Goal: Task Accomplishment & Management: Use online tool/utility

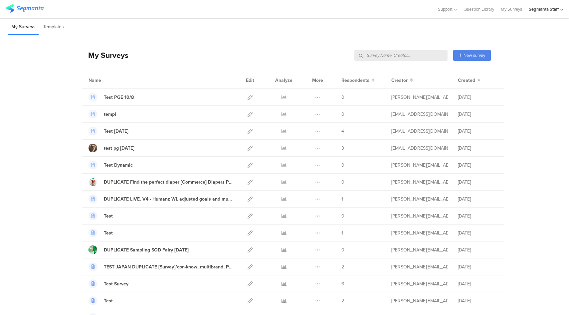
click at [418, 57] on input "text" at bounding box center [400, 55] width 93 height 11
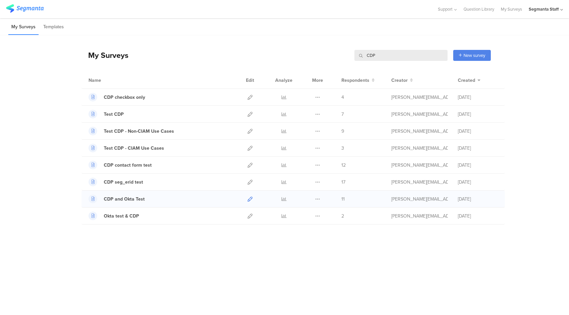
type input "CDP"
click at [249, 198] on icon at bounding box center [249, 199] width 5 height 5
click at [551, 8] on div "Segmanta Staff" at bounding box center [544, 9] width 30 height 6
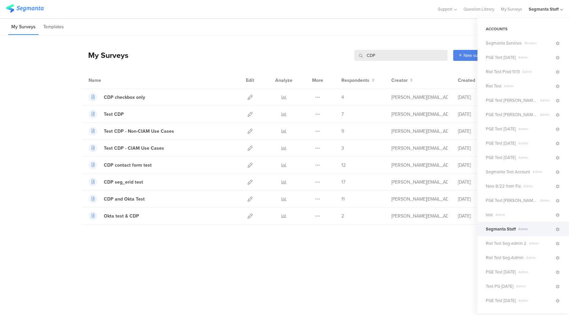
click at [382, 22] on div "My Surveys Templates" at bounding box center [284, 26] width 569 height 17
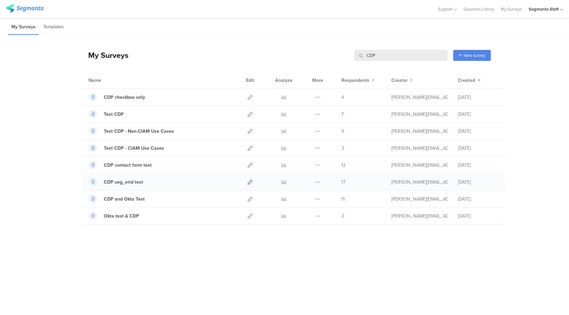
click at [250, 182] on icon at bounding box center [249, 182] width 5 height 5
click at [250, 164] on icon at bounding box center [249, 165] width 5 height 5
click at [250, 114] on icon at bounding box center [249, 114] width 5 height 5
click at [249, 97] on icon at bounding box center [249, 97] width 5 height 5
click at [396, 55] on input "CDP" at bounding box center [400, 55] width 93 height 11
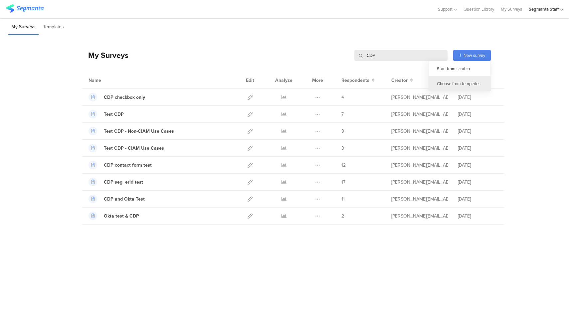
click at [461, 78] on div "Choose from templates" at bounding box center [459, 83] width 62 height 15
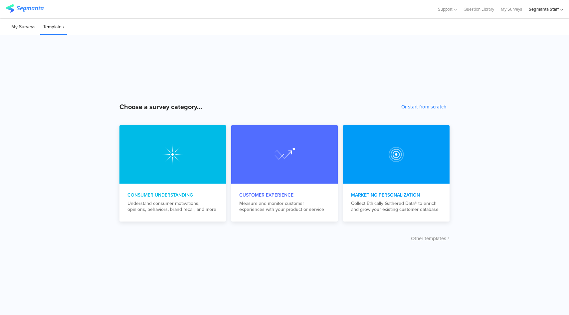
click at [31, 26] on li "My Surveys" at bounding box center [23, 27] width 30 height 16
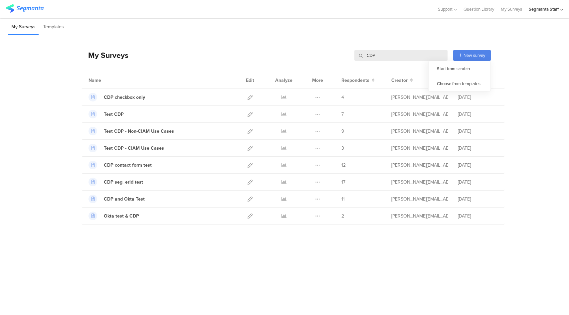
click at [460, 59] on div "New survey" at bounding box center [472, 55] width 38 height 11
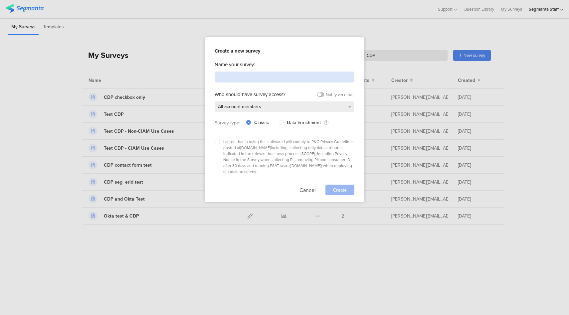
click at [225, 79] on input at bounding box center [285, 77] width 140 height 11
type input "PGE Test 10.08.25"
click at [217, 140] on icon at bounding box center [217, 141] width 3 height 3
click at [0, 0] on input "checkbox" at bounding box center [0, 0] width 0 height 0
click at [333, 187] on span "Create" at bounding box center [340, 190] width 14 height 7
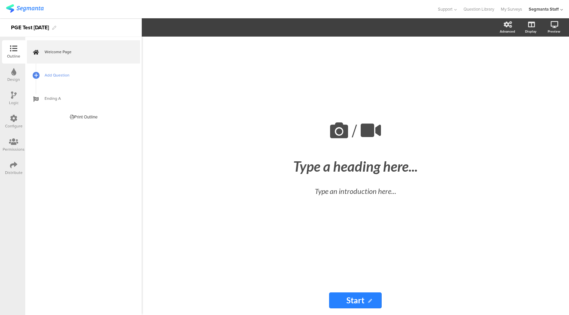
click at [45, 75] on span "Add Question" at bounding box center [87, 75] width 85 height 7
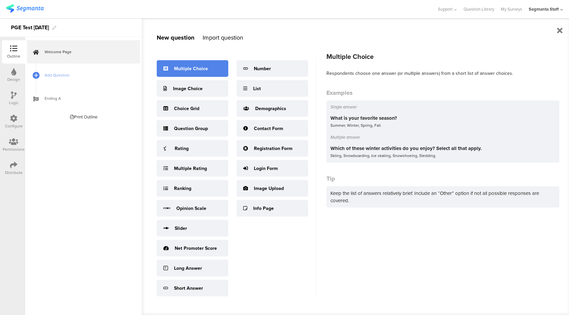
click at [195, 67] on div "Multiple Choice" at bounding box center [191, 68] width 34 height 7
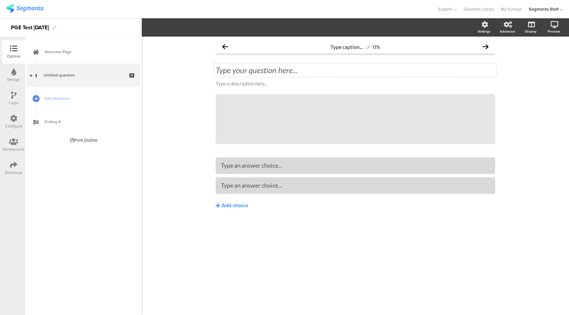
click at [256, 69] on div "Type your question here..." at bounding box center [355, 70] width 283 height 13
click at [81, 100] on span "Add Question" at bounding box center [87, 98] width 85 height 7
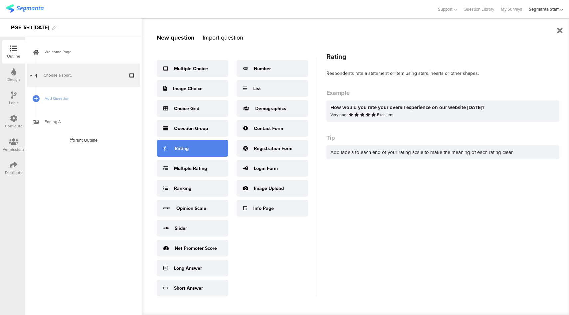
click at [209, 149] on div "Rating" at bounding box center [193, 148] width 72 height 17
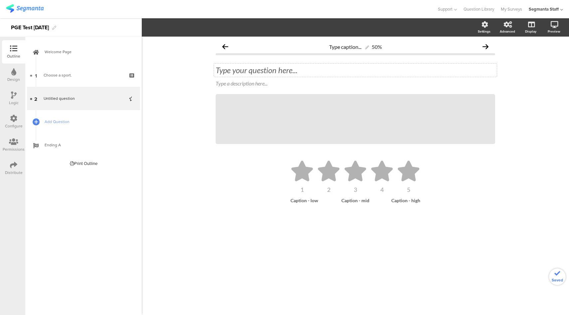
click at [243, 71] on div "Type your question here..." at bounding box center [355, 70] width 279 height 10
click at [83, 127] on link "Add Question" at bounding box center [83, 121] width 113 height 23
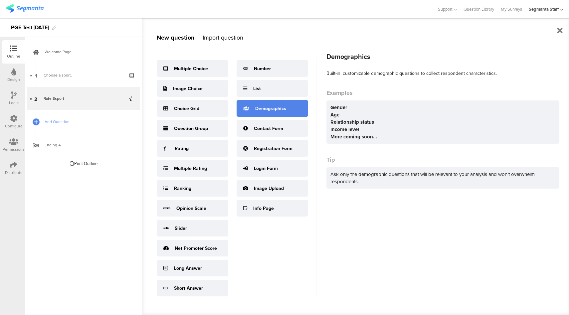
click at [285, 111] on div "Demographics" at bounding box center [270, 108] width 31 height 7
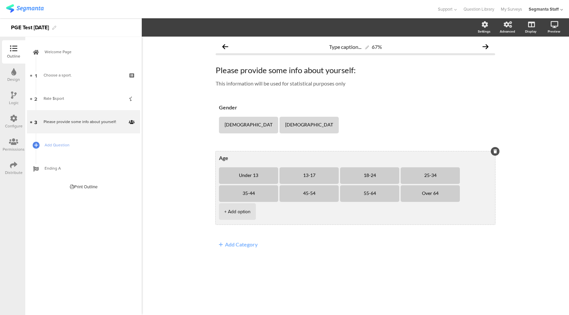
click at [331, 177] on li "13-17" at bounding box center [308, 175] width 59 height 17
click at [337, 168] on icon at bounding box center [339, 167] width 4 height 4
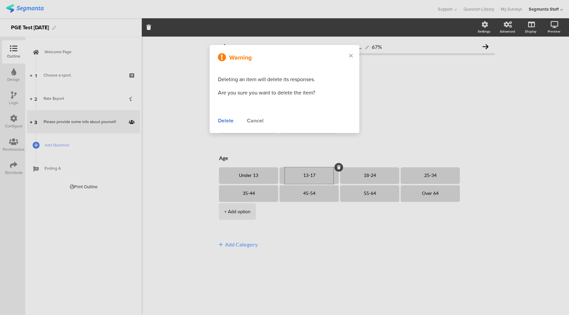
click at [230, 117] on div "Delete" at bounding box center [226, 121] width 16 height 8
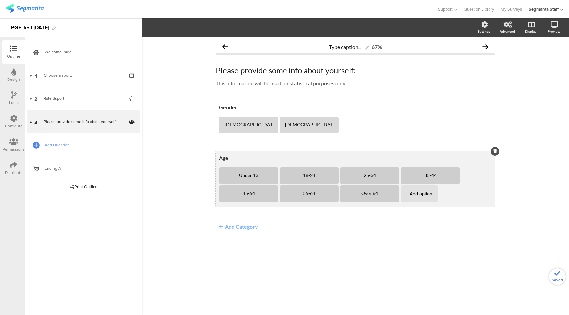
click at [331, 178] on li "18-24" at bounding box center [308, 175] width 59 height 17
click at [337, 167] on icon at bounding box center [339, 167] width 4 height 4
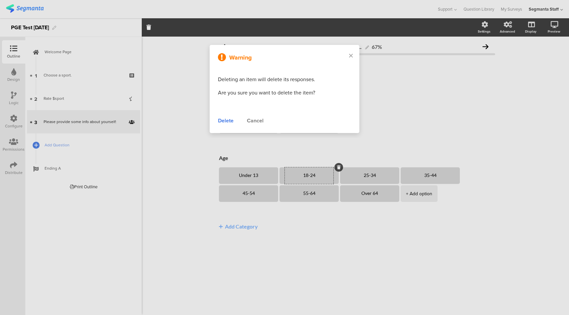
click at [225, 120] on div "Delete" at bounding box center [226, 121] width 16 height 8
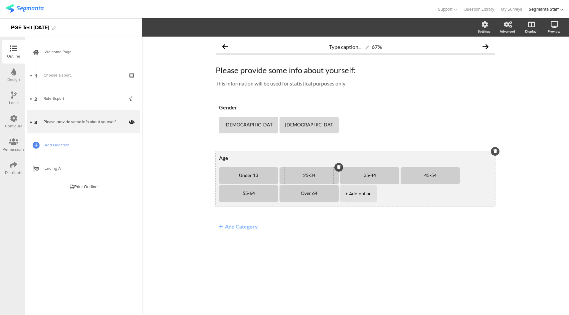
click at [326, 179] on div "25-34" at bounding box center [309, 175] width 49 height 17
click at [337, 169] on icon at bounding box center [339, 167] width 4 height 4
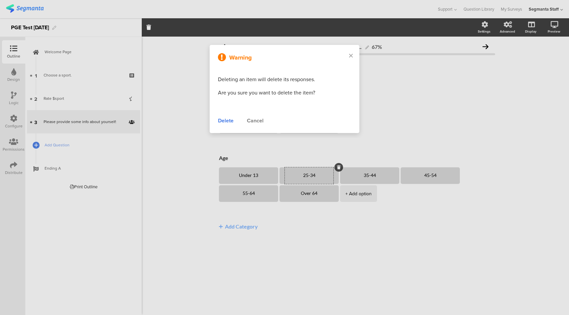
click at [225, 121] on div "Delete" at bounding box center [226, 121] width 16 height 8
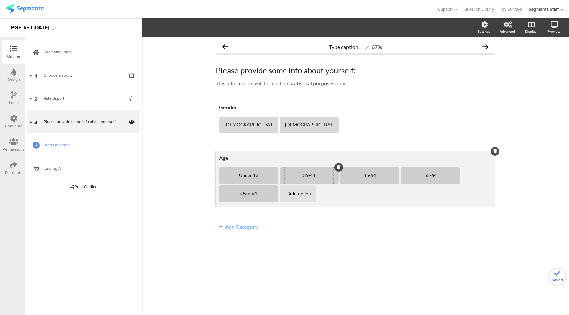
click at [328, 179] on div "35-44" at bounding box center [309, 175] width 49 height 17
click at [335, 171] on div at bounding box center [338, 167] width 9 height 9
click at [337, 168] on icon at bounding box center [339, 167] width 4 height 4
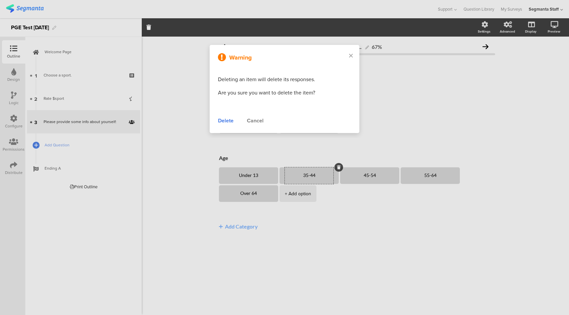
click at [226, 123] on div "Delete" at bounding box center [226, 121] width 16 height 8
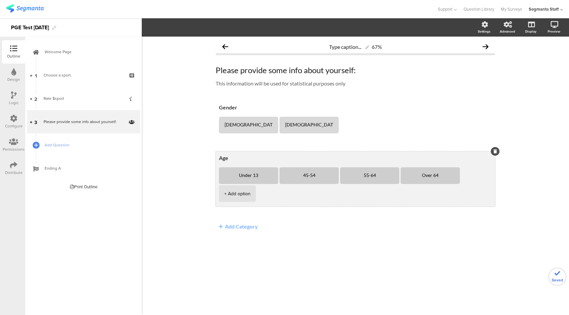
click at [334, 177] on li "45-54" at bounding box center [308, 175] width 59 height 17
click at [337, 167] on icon at bounding box center [339, 167] width 4 height 4
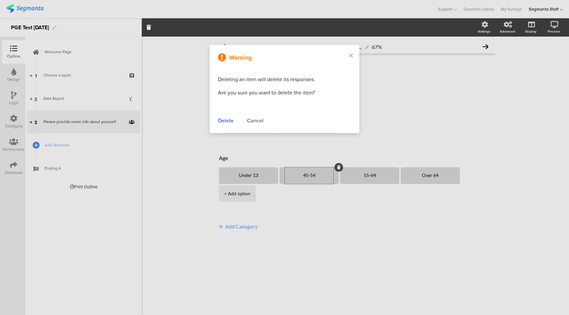
click at [223, 119] on div "Delete" at bounding box center [226, 121] width 16 height 8
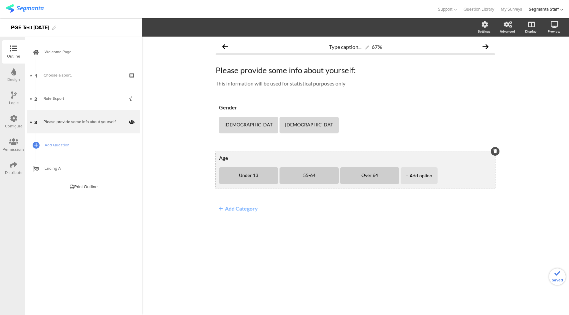
click at [332, 178] on li "55-64" at bounding box center [308, 175] width 59 height 17
click at [335, 169] on div at bounding box center [338, 167] width 9 height 9
click at [337, 167] on icon at bounding box center [339, 167] width 4 height 4
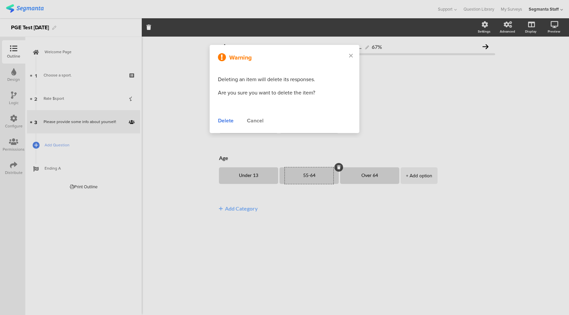
click at [228, 121] on div "Delete" at bounding box center [226, 121] width 16 height 8
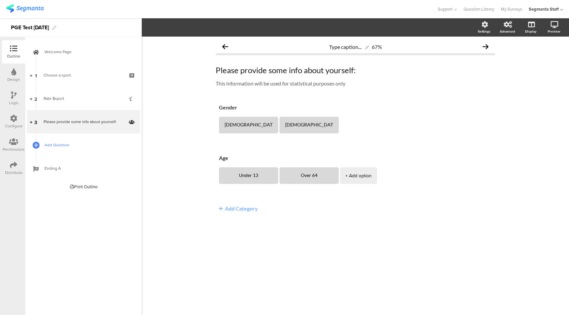
click at [62, 139] on link "Add Question" at bounding box center [83, 144] width 113 height 23
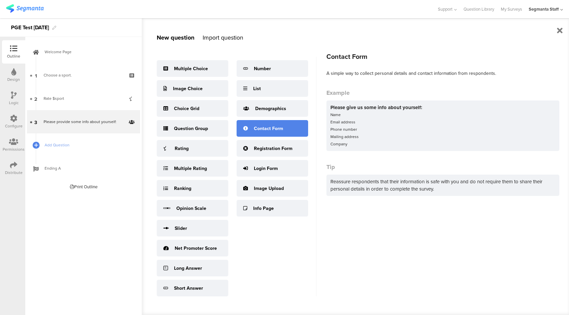
click at [277, 131] on div "Contact Form" at bounding box center [268, 128] width 29 height 7
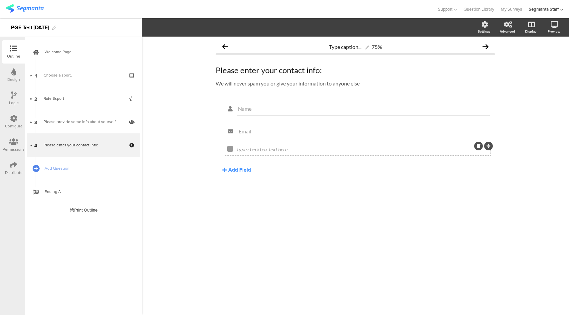
click at [477, 148] on icon at bounding box center [479, 146] width 4 height 4
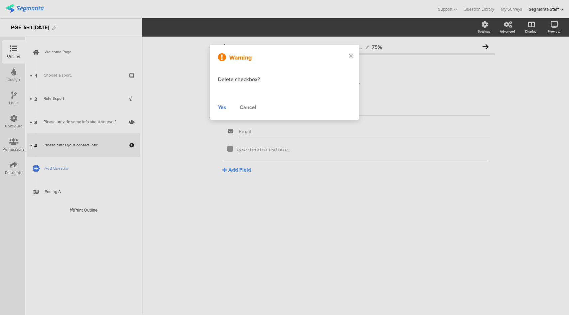
click at [223, 106] on div "Yes" at bounding box center [222, 107] width 8 height 8
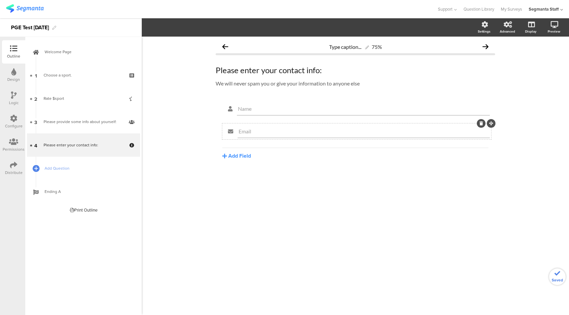
click at [480, 124] on icon at bounding box center [481, 123] width 4 height 4
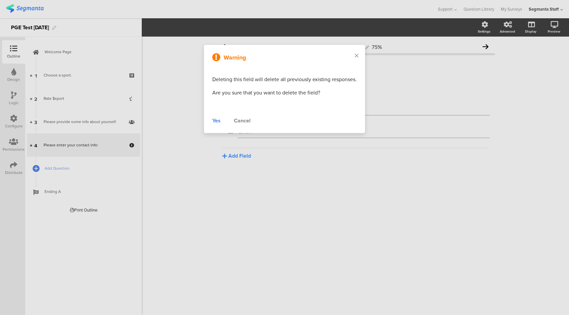
click at [215, 121] on div "Yes" at bounding box center [216, 121] width 8 height 8
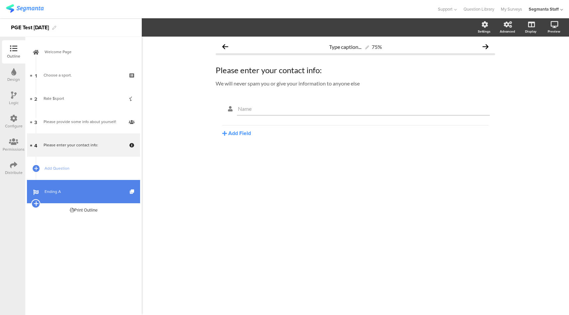
click at [37, 203] on icon at bounding box center [36, 204] width 4 height 6
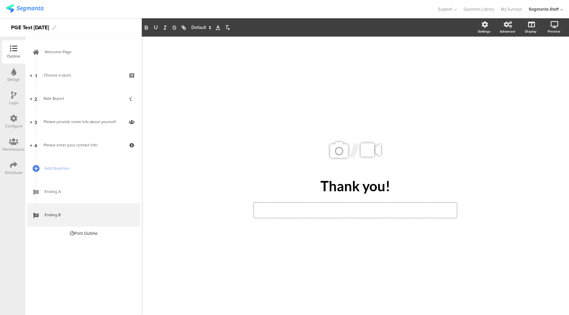
click at [358, 207] on div "Type closing text here..." at bounding box center [355, 210] width 203 height 15
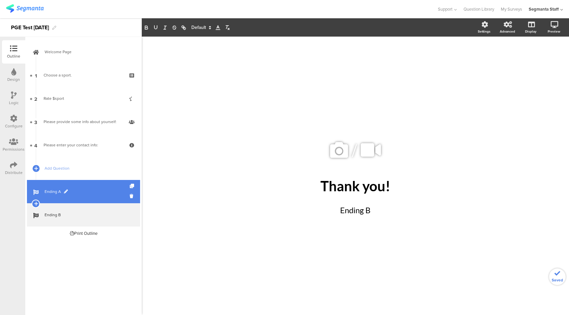
click at [110, 187] on link "Ending A" at bounding box center [83, 191] width 113 height 23
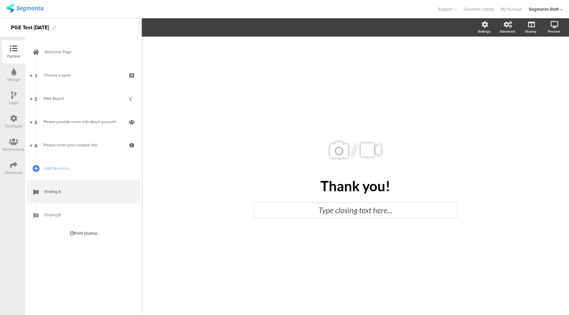
click at [384, 214] on div "Type closing text here..." at bounding box center [355, 210] width 203 height 15
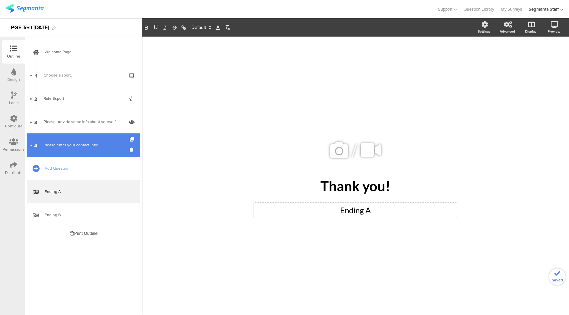
click at [73, 135] on link "4 Please enter your contact info:" at bounding box center [83, 144] width 113 height 23
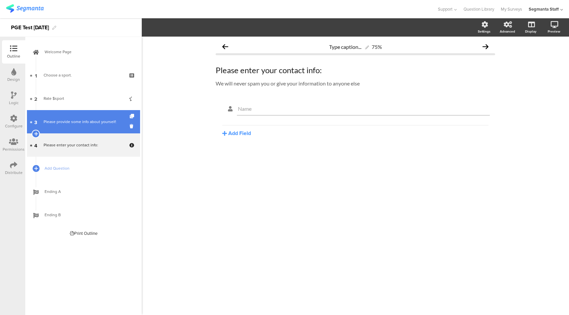
click at [80, 123] on div "Please provide some info about yourself:" at bounding box center [84, 121] width 80 height 7
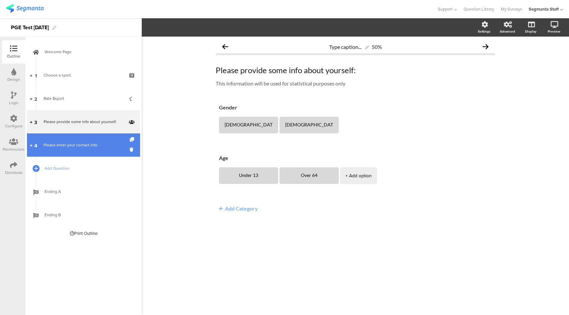
click at [88, 149] on link "4 Please enter your contact info:" at bounding box center [83, 144] width 113 height 23
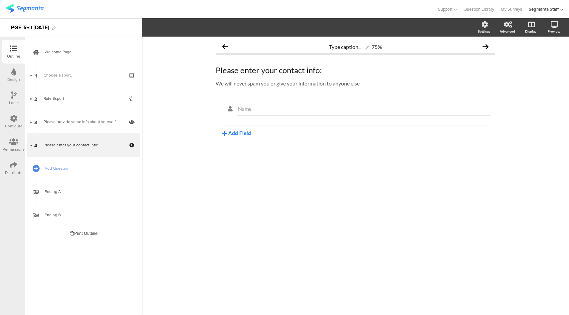
click at [248, 135] on button "Add Field" at bounding box center [236, 133] width 29 height 8
click at [242, 191] on button "Date" at bounding box center [256, 187] width 68 height 11
click at [17, 123] on div "Configure" at bounding box center [14, 126] width 18 height 6
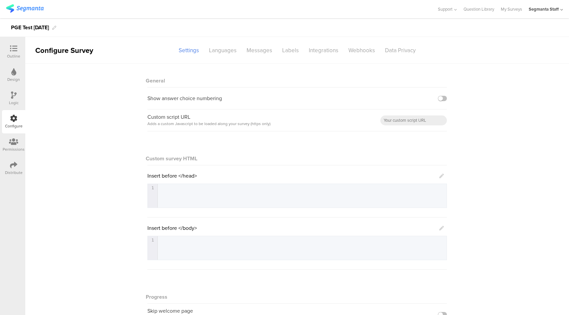
click at [440, 176] on icon at bounding box center [441, 176] width 5 height 5
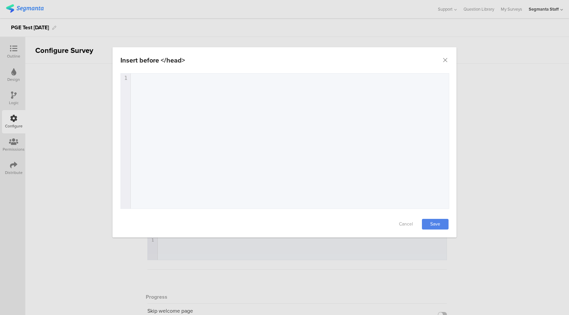
click at [499, 184] on div "Insert before </head> Failed saving changes. If the problem persists please con…" at bounding box center [284, 157] width 569 height 315
click at [413, 223] on link "Cancel" at bounding box center [406, 224] width 27 height 11
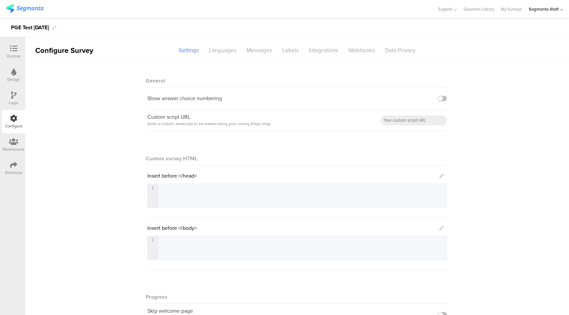
click at [439, 176] on icon at bounding box center [441, 176] width 5 height 5
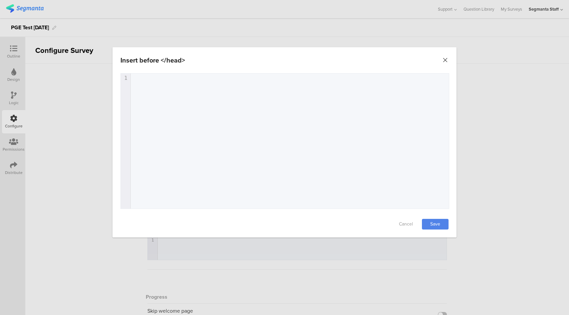
click at [447, 60] on icon "Close" at bounding box center [445, 60] width 7 height 7
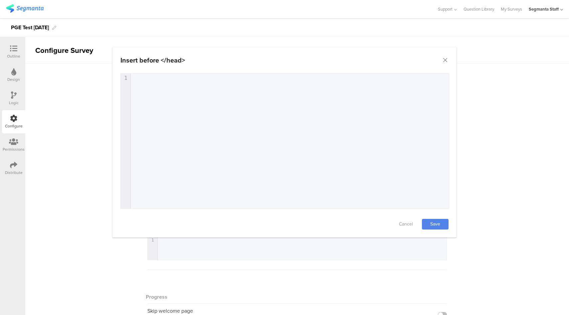
click at [497, 112] on body "You are using an unsupported version of Internet Explorer. Unsupported browsers…" at bounding box center [284, 157] width 569 height 315
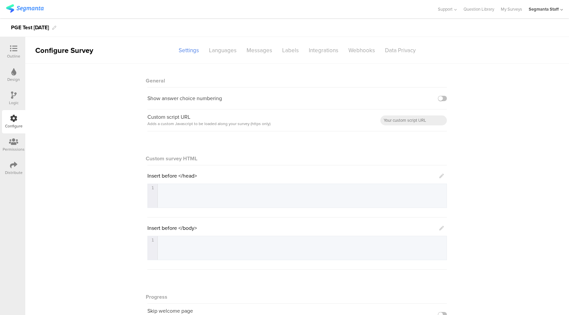
click at [439, 177] on icon at bounding box center [441, 176] width 5 height 5
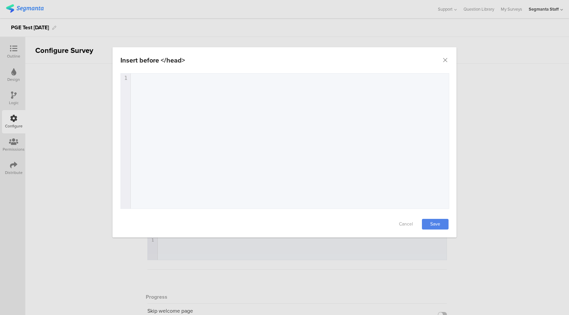
click at [321, 126] on div "1 1 ​" at bounding box center [293, 150] width 345 height 152
type textarea "<script></scru"
type textarea "<script></script>"
click at [437, 223] on link "Save" at bounding box center [435, 224] width 27 height 11
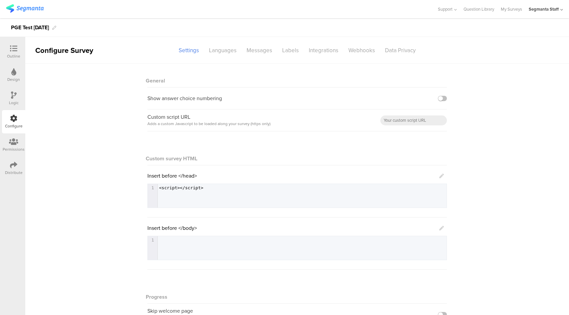
click at [440, 229] on icon at bounding box center [441, 228] width 5 height 5
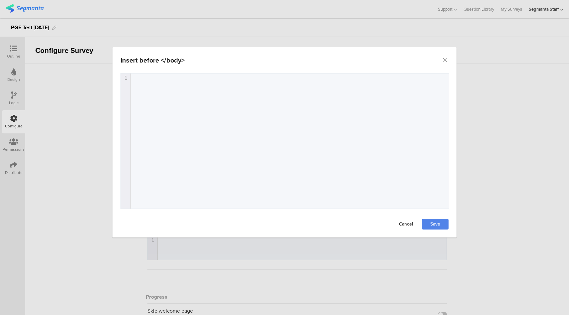
drag, startPoint x: 492, startPoint y: 234, endPoint x: 406, endPoint y: 228, distance: 85.4
click at [492, 234] on div "Insert before </body> Failed saving changes. If the problem persists please con…" at bounding box center [284, 157] width 569 height 315
drag, startPoint x: 400, startPoint y: 225, endPoint x: 424, endPoint y: 225, distance: 24.0
click at [400, 225] on link "Cancel" at bounding box center [406, 224] width 27 height 11
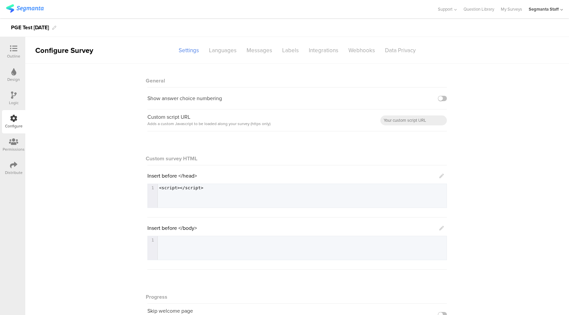
click at [439, 231] on link at bounding box center [441, 228] width 5 height 8
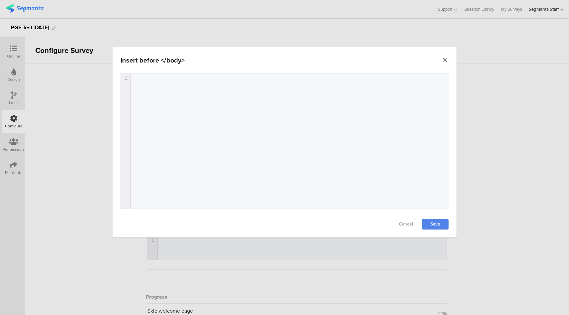
click at [444, 61] on icon "Close" at bounding box center [445, 60] width 7 height 7
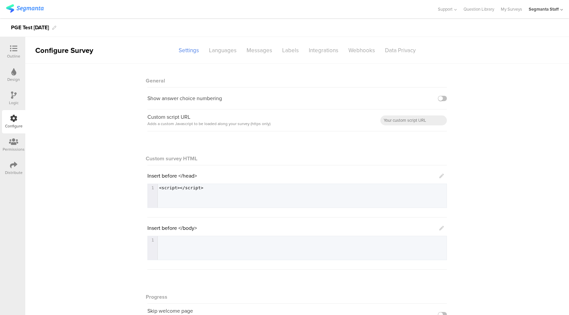
click at [439, 228] on icon at bounding box center [441, 228] width 5 height 5
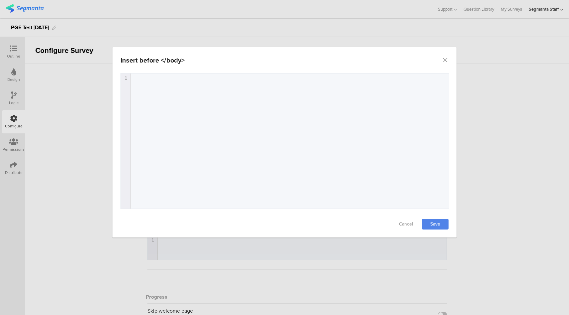
click at [343, 174] on div "1 1 ​" at bounding box center [293, 150] width 345 height 152
click at [441, 226] on link "Save" at bounding box center [435, 224] width 27 height 11
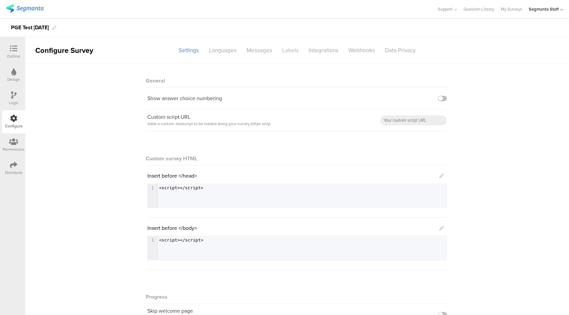
click at [292, 54] on div "Labels" at bounding box center [290, 51] width 27 height 12
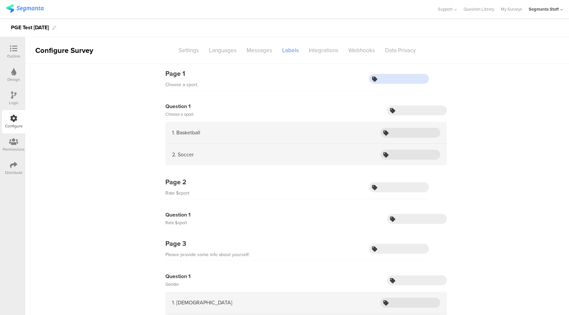
click at [397, 80] on input "text" at bounding box center [399, 79] width 60 height 10
type input "chooseSport"
type input "sport"
type input "basketball"
type input "volleyball"
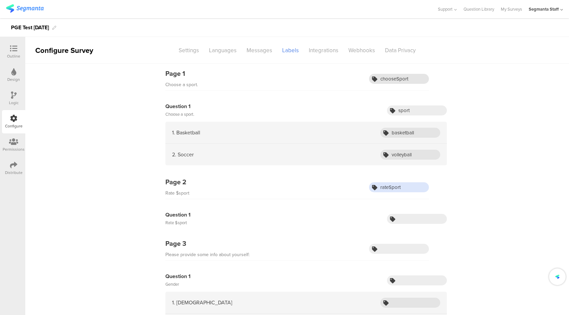
type input "rateSport"
type input "rate"
type input "selfInfo"
type input "gender"
type input "male"
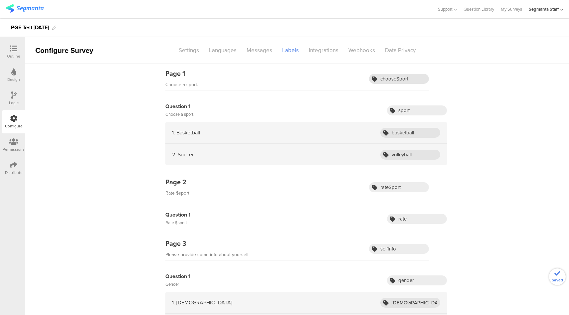
scroll to position [147, 0]
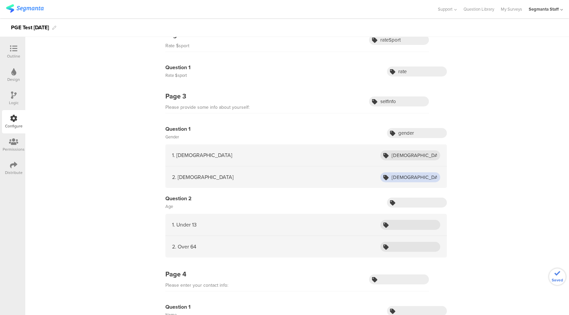
type input "female"
type input "age"
type input "kid"
type input "senior"
type input "contactInfo"
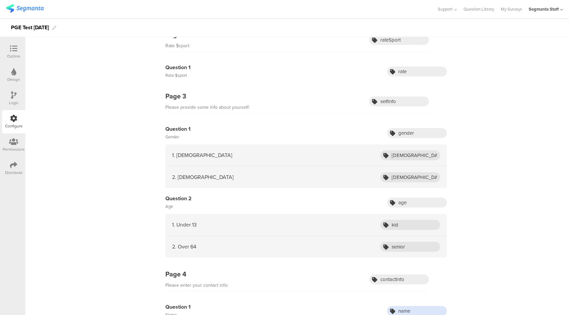
type input "name"
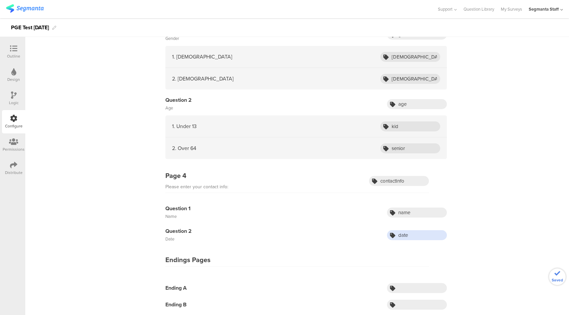
type input "date"
type input "endingA"
type input "endingB"
click at [535, 238] on div "Page 1 Choose a sport. chooseSport Question 1 Choose a sport. sport 1. Basketba…" at bounding box center [297, 67] width 544 height 499
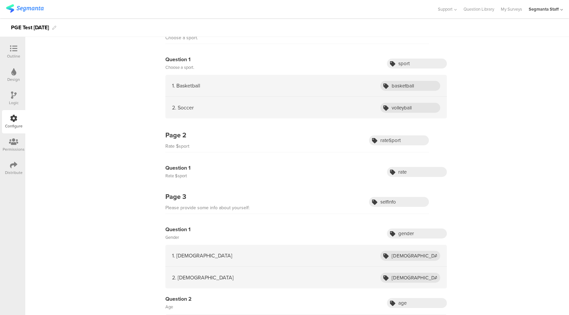
scroll to position [0, 0]
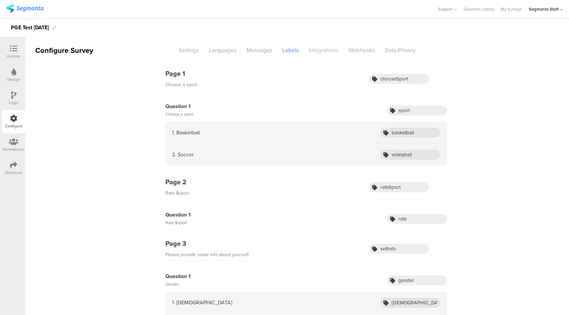
click at [314, 51] on div "Integrations" at bounding box center [324, 51] width 40 height 12
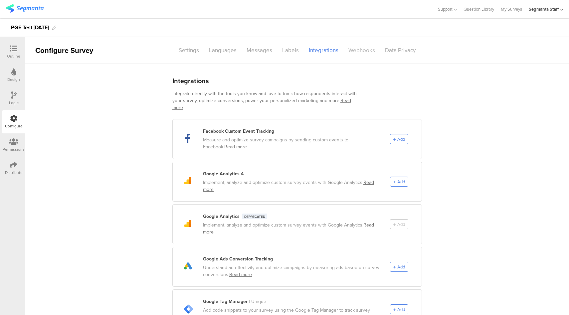
click at [351, 48] on div "Webhooks" at bounding box center [361, 51] width 37 height 12
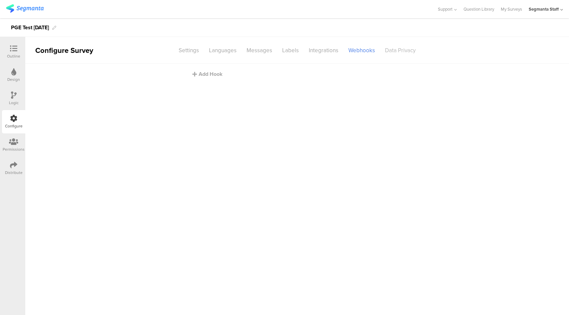
click at [395, 53] on div "Data Privacy" at bounding box center [400, 51] width 41 height 12
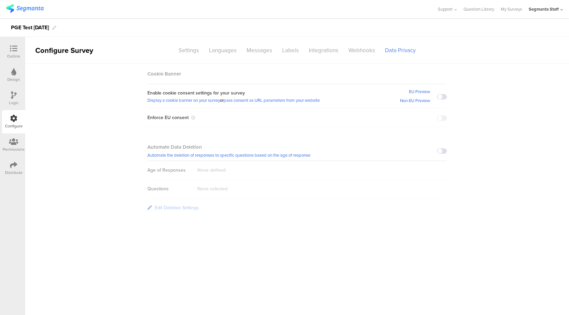
click at [440, 95] on span at bounding box center [442, 96] width 10 height 5
click at [6, 168] on div "Distribute" at bounding box center [13, 168] width 23 height 23
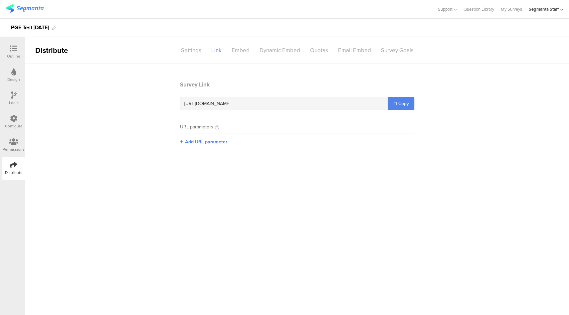
click at [493, 141] on section "Survey Link https://pgsurveys.segmanta.com/4ey8b1 Copy URL parameters Add URL p…" at bounding box center [297, 118] width 544 height 75
click at [396, 101] on link "Copy" at bounding box center [401, 103] width 27 height 13
click at [16, 120] on icon at bounding box center [13, 118] width 7 height 7
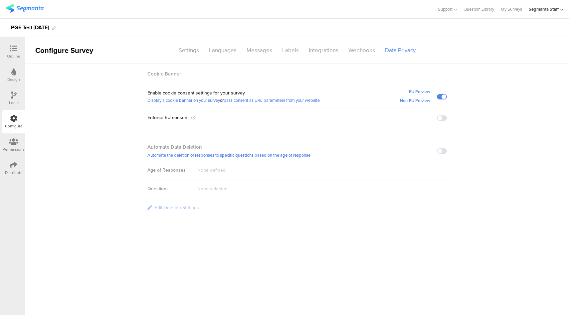
click at [443, 119] on span at bounding box center [442, 117] width 10 height 5
click at [441, 97] on span at bounding box center [442, 96] width 10 height 5
click at [443, 98] on span at bounding box center [442, 96] width 10 height 5
click at [444, 119] on span at bounding box center [442, 117] width 10 height 5
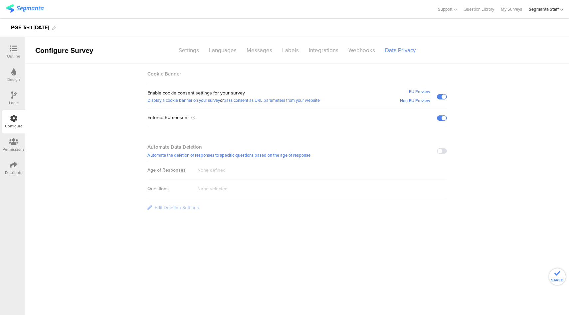
click at [489, 135] on section "SAVED Cookie Banner Enable cookie consent settings for your survey Display a co…" at bounding box center [297, 140] width 544 height 153
click at [439, 150] on span at bounding box center [442, 150] width 10 height 5
click at [442, 97] on span at bounding box center [442, 96] width 10 height 5
click at [440, 151] on span at bounding box center [442, 150] width 10 height 5
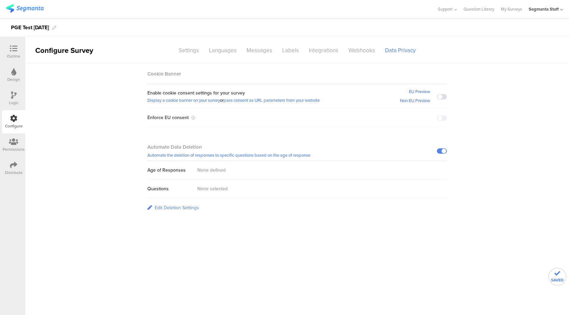
click at [186, 205] on div "Edit Deletion Settings" at bounding box center [177, 207] width 44 height 7
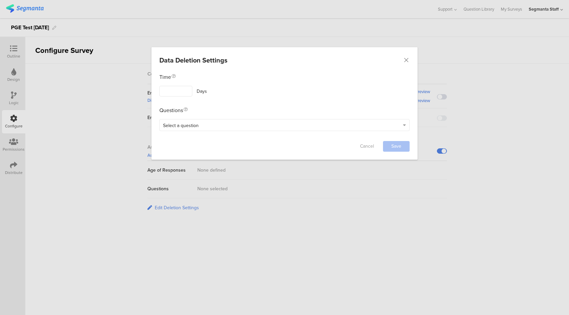
click at [182, 89] on input "dialog" at bounding box center [175, 91] width 33 height 11
type input "1"
click at [256, 130] on div "Failed saving changes. If the problem persists please contact us at team@segman…" at bounding box center [284, 103] width 266 height 60
click at [257, 127] on div "Select a question" at bounding box center [281, 125] width 237 height 8
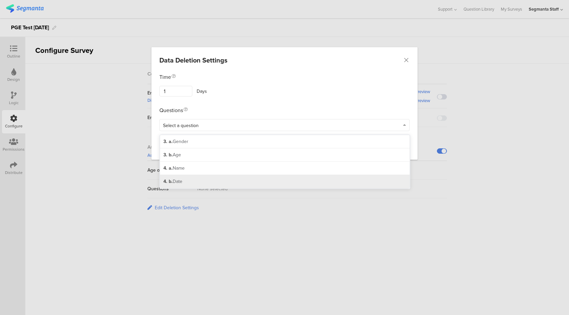
click at [219, 185] on div "4. b. Date" at bounding box center [284, 181] width 249 height 13
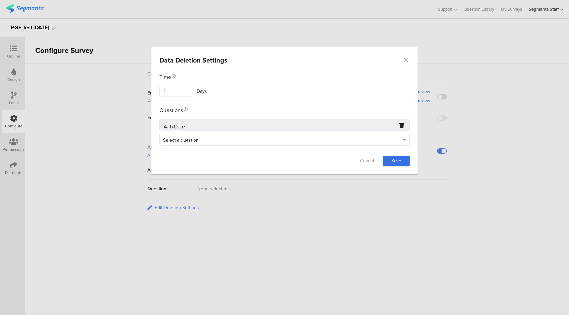
click at [402, 159] on link "Save" at bounding box center [396, 161] width 27 height 11
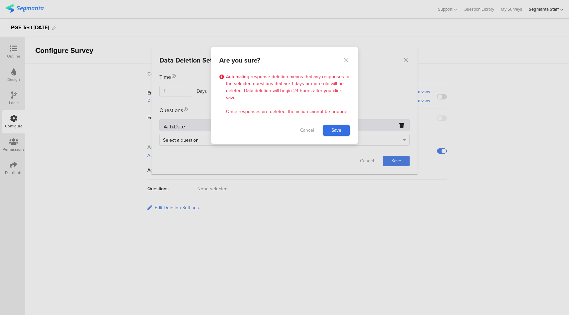
click at [330, 127] on link "Save" at bounding box center [336, 130] width 27 height 11
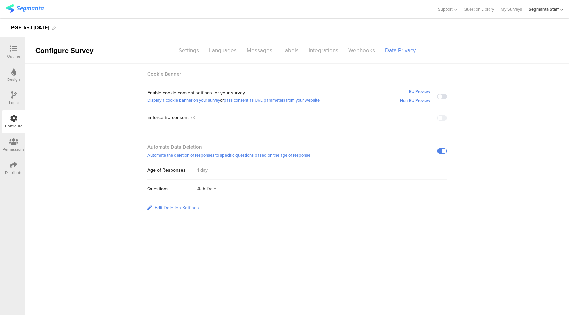
click at [184, 209] on div "Edit Deletion Settings" at bounding box center [177, 207] width 44 height 7
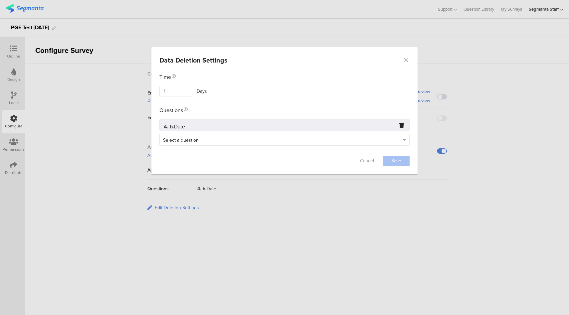
click at [237, 225] on div "Data Deletion Settings Failed saving changes. If the problem persists please co…" at bounding box center [284, 157] width 569 height 315
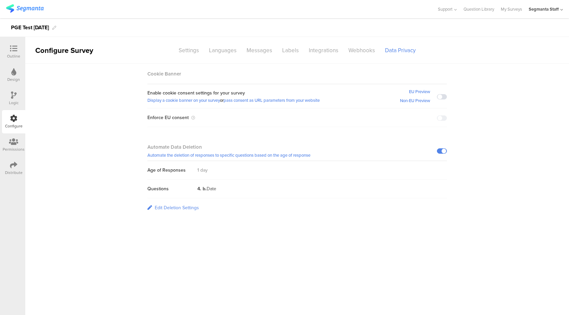
click at [188, 209] on div "Edit Deletion Settings" at bounding box center [177, 207] width 44 height 7
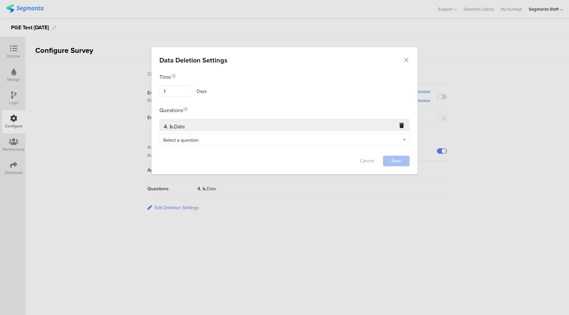
drag, startPoint x: 369, startPoint y: 160, endPoint x: 317, endPoint y: 167, distance: 52.7
click at [369, 160] on link "Cancel" at bounding box center [367, 161] width 27 height 11
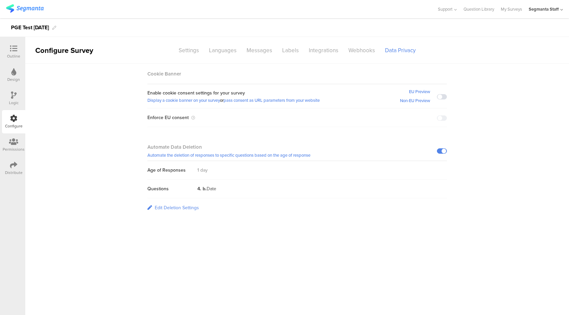
click at [193, 205] on div "Edit Deletion Settings" at bounding box center [177, 207] width 44 height 7
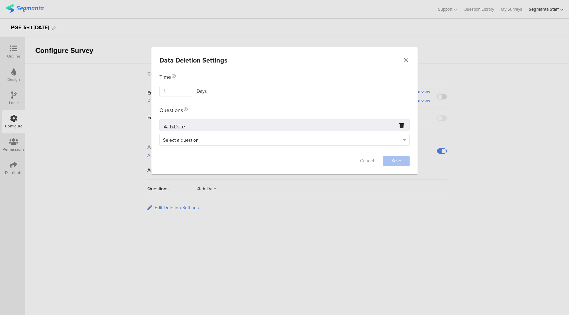
click at [404, 60] on icon "Close" at bounding box center [406, 60] width 7 height 7
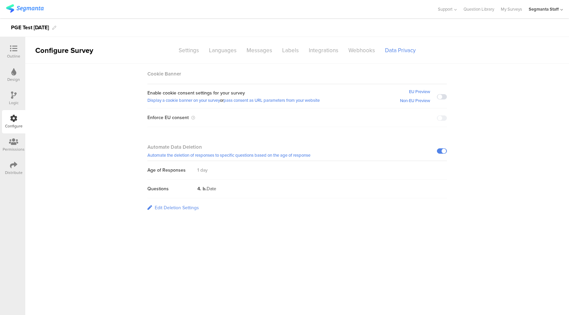
click at [164, 208] on div "Edit Deletion Settings" at bounding box center [177, 207] width 44 height 7
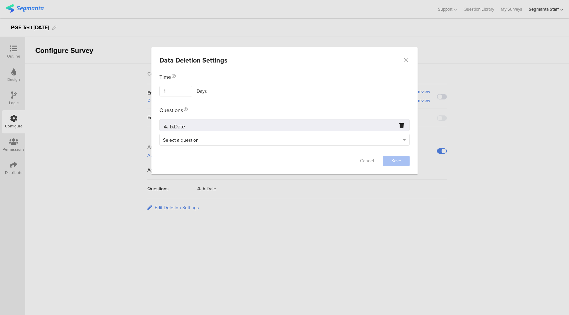
drag, startPoint x: 358, startPoint y: 146, endPoint x: 313, endPoint y: 139, distance: 45.4
click at [358, 146] on div "Failed saving changes. If the problem persists please contact us at team@segman…" at bounding box center [284, 110] width 266 height 75
click at [312, 139] on div "Select a question" at bounding box center [281, 140] width 237 height 8
click at [189, 190] on div "3. a. Gender 3. b. Age 4. a. Name" at bounding box center [284, 169] width 251 height 41
click at [191, 185] on div "4. a. Name" at bounding box center [284, 182] width 249 height 13
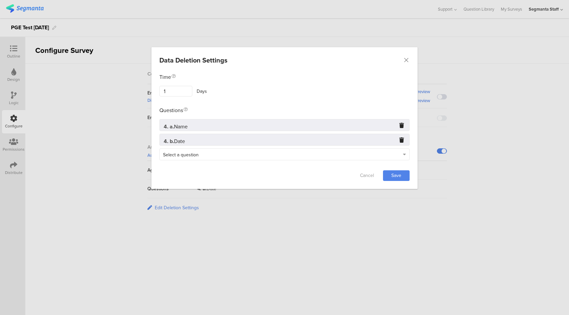
click at [402, 125] on icon "dialog" at bounding box center [401, 125] width 5 height 5
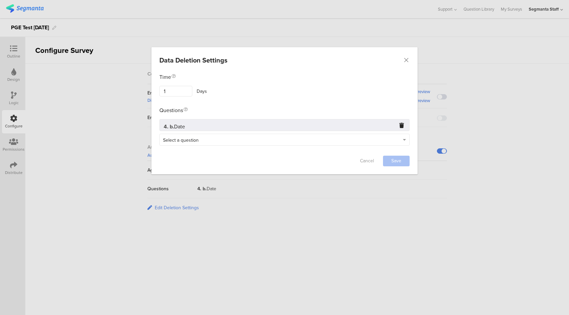
click at [387, 138] on div "Select a question" at bounding box center [281, 140] width 237 height 8
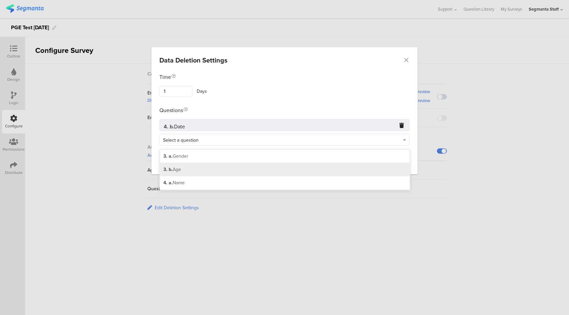
click at [198, 170] on div "3. b. Age" at bounding box center [284, 169] width 249 height 13
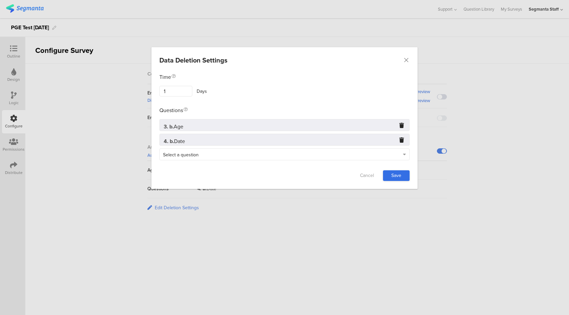
click at [399, 173] on link "Save" at bounding box center [396, 175] width 27 height 11
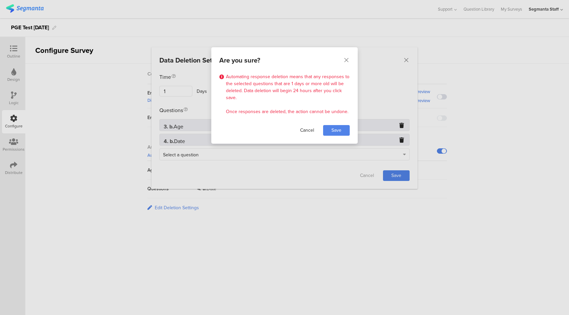
click at [304, 127] on link "Cancel" at bounding box center [307, 130] width 27 height 11
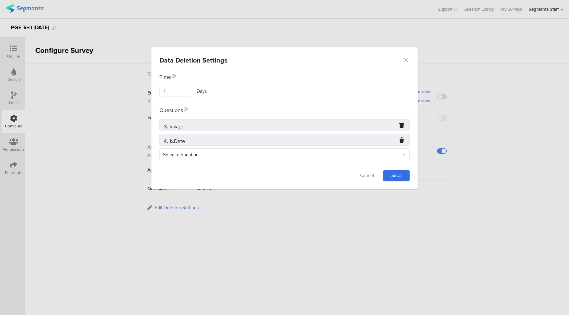
click at [399, 175] on link "Save" at bounding box center [396, 175] width 27 height 11
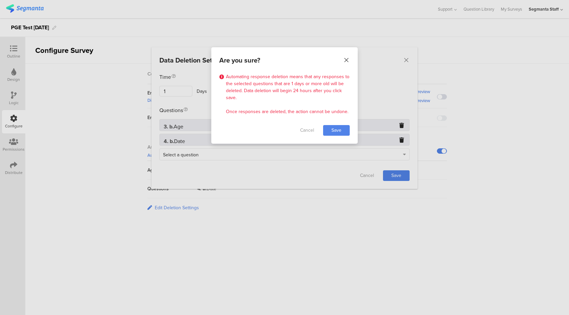
click at [346, 59] on icon "Close" at bounding box center [346, 60] width 7 height 7
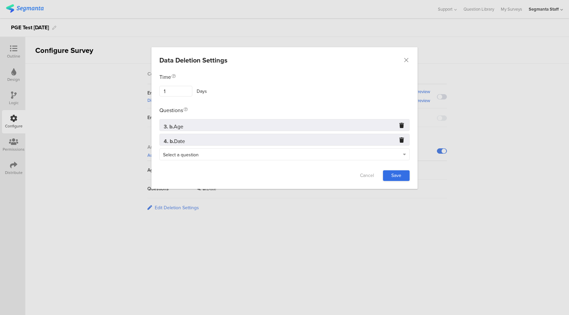
click at [392, 176] on link "Save" at bounding box center [396, 175] width 27 height 11
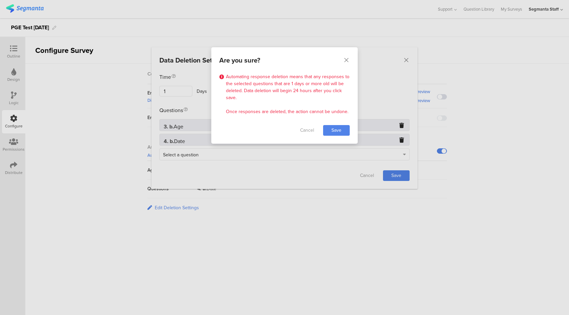
click at [389, 90] on div "Are you sure? Automating response deletion means that any responses to the sele…" at bounding box center [284, 157] width 569 height 315
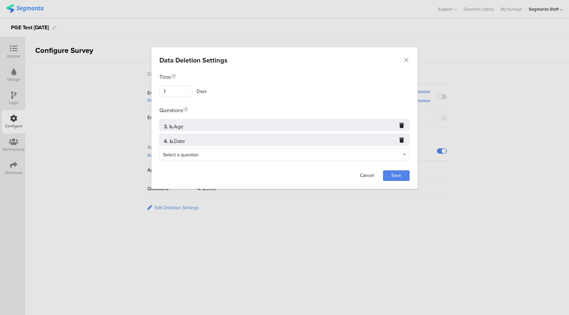
click at [368, 175] on link "Cancel" at bounding box center [367, 175] width 27 height 11
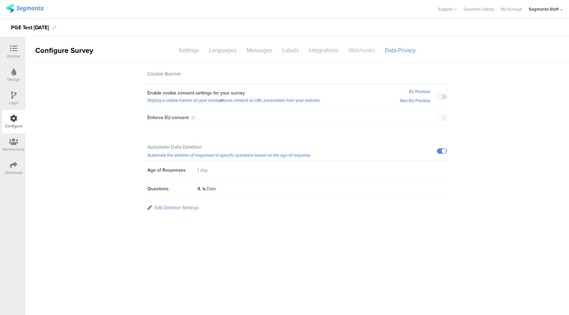
click at [368, 52] on div "Webhooks" at bounding box center [361, 51] width 37 height 12
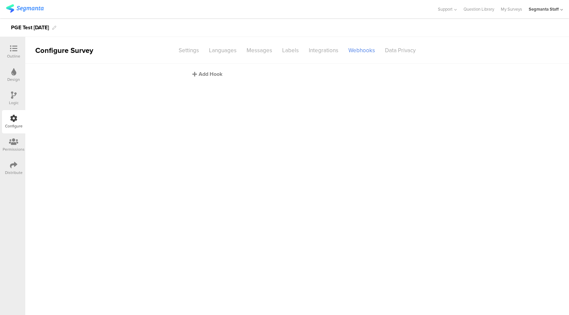
click at [200, 74] on div "Add Hook" at bounding box center [298, 74] width 213 height 8
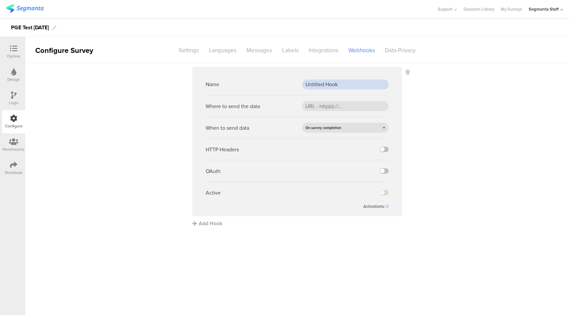
click at [330, 82] on input "Untitled Hook" at bounding box center [345, 85] width 86 height 10
type input "PGE Test Hook"
paste input "https://eo5wmzhoyu3nzo.m.pipedream.net"
type input "https://eo5wmzhoyu3nzo.m.pipedream.net"
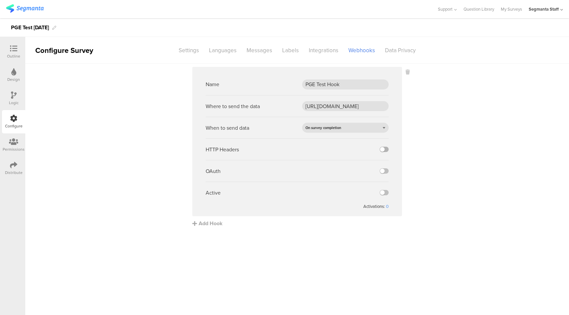
click at [384, 150] on label at bounding box center [384, 149] width 9 height 5
click at [0, 0] on input "checkbox" at bounding box center [0, 0] width 0 height 0
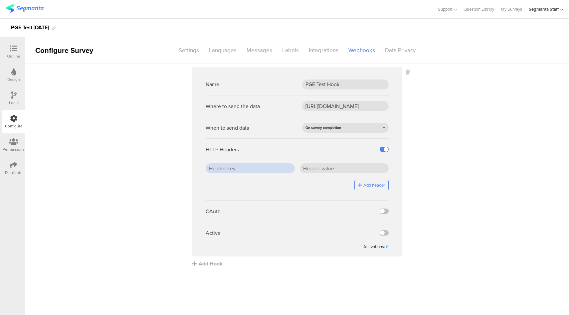
click at [263, 170] on input "text" at bounding box center [250, 168] width 89 height 10
type input "key1"
click at [305, 168] on input "header1" at bounding box center [344, 168] width 89 height 10
type input "value1"
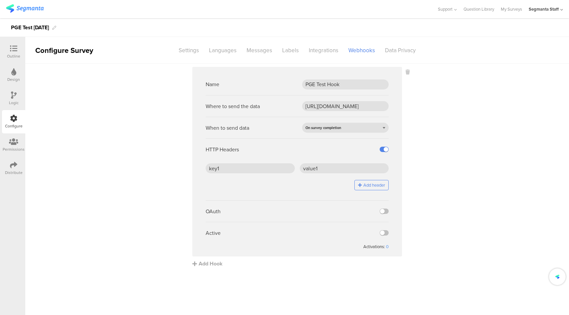
click at [370, 185] on button "Add header" at bounding box center [371, 185] width 34 height 10
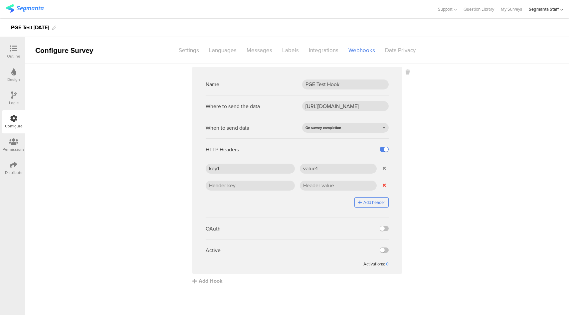
click at [386, 186] on button at bounding box center [384, 185] width 9 height 10
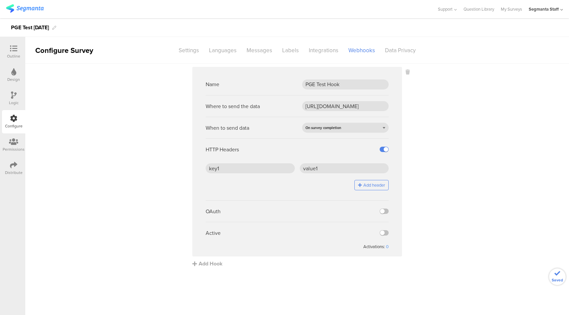
click at [383, 186] on button "Add header" at bounding box center [371, 185] width 34 height 10
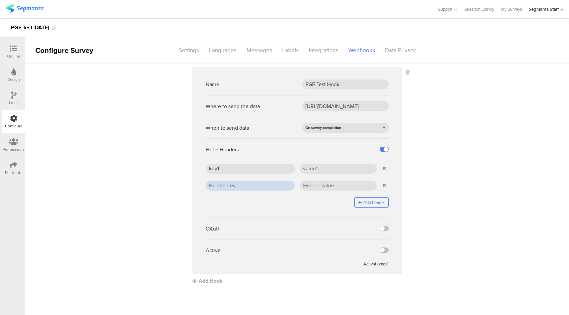
click at [257, 188] on input "text" at bounding box center [250, 186] width 89 height 10
type input "key2"
click at [313, 184] on input "text" at bounding box center [338, 186] width 77 height 10
type input "value2"
click at [385, 249] on label at bounding box center [384, 249] width 9 height 5
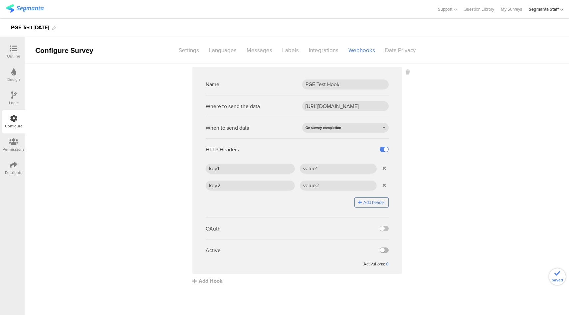
click at [0, 0] on input "checkbox" at bounding box center [0, 0] width 0 height 0
click at [207, 279] on div "Add Hook" at bounding box center [298, 281] width 213 height 8
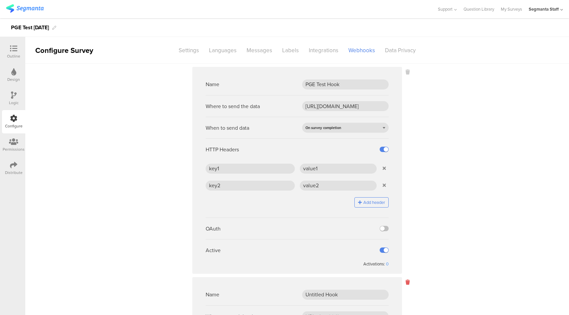
click at [405, 281] on icon at bounding box center [407, 282] width 4 height 8
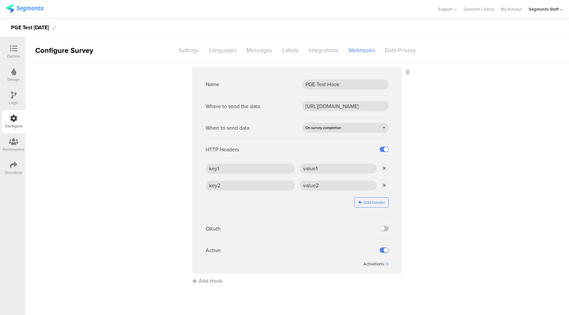
click at [16, 172] on div "Distribute" at bounding box center [14, 173] width 18 height 6
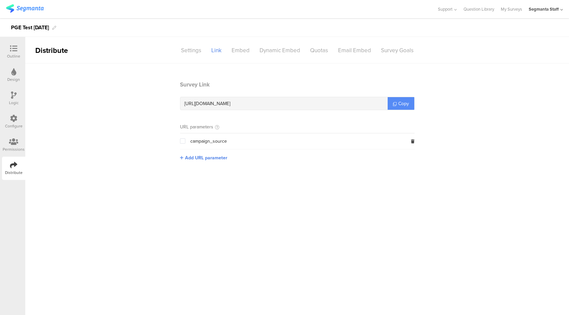
click at [393, 102] on icon at bounding box center [395, 104] width 4 height 4
click at [10, 121] on icon at bounding box center [13, 118] width 7 height 7
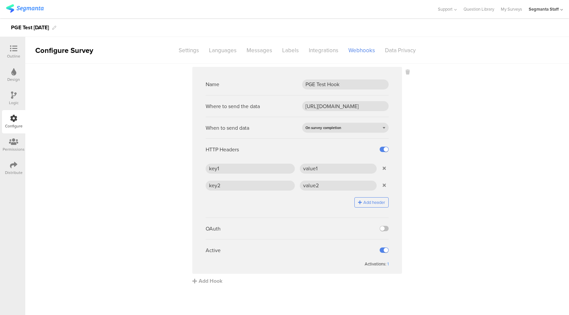
click at [383, 186] on icon at bounding box center [384, 185] width 3 height 5
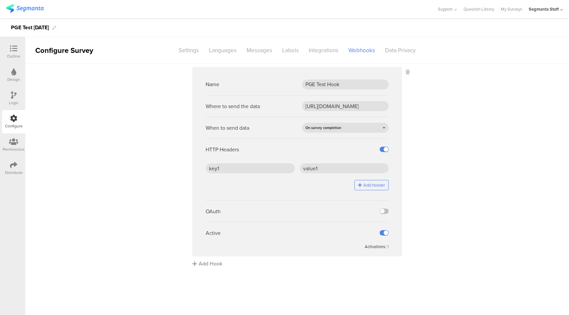
click at [364, 120] on div "When to send data On survey completion" at bounding box center [297, 128] width 183 height 22
click at [363, 125] on div "On survey completion" at bounding box center [345, 128] width 86 height 10
click at [335, 145] on div "On question completion" at bounding box center [345, 148] width 86 height 10
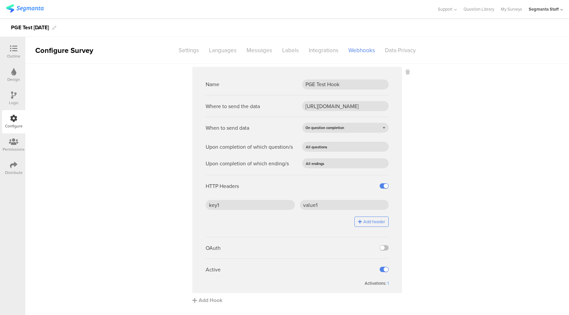
click at [338, 152] on ng-form "Name PGE Test Hook Where to send the data https://eo5wmzhoyu3nzo.m.pipedream.ne…" at bounding box center [297, 180] width 183 height 213
click at [338, 146] on input "text" at bounding box center [355, 146] width 52 height 9
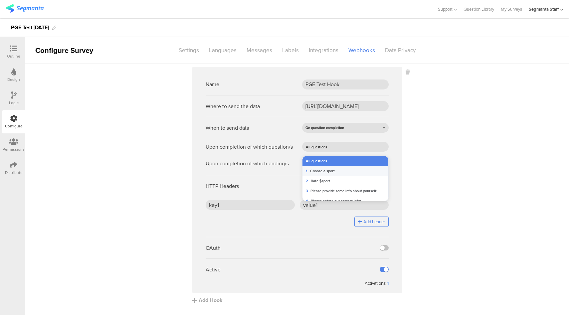
click at [319, 173] on span "Choose a sport." at bounding box center [323, 170] width 26 height 5
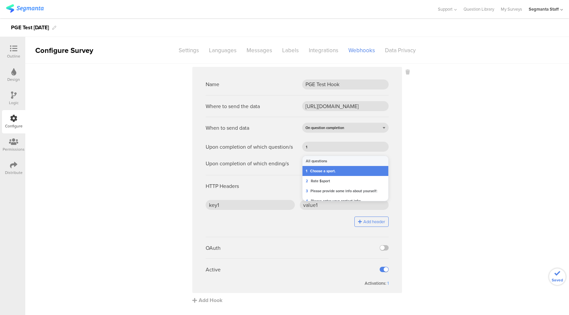
click at [473, 162] on sg-webhook-settings "Name PGE Test Hook Where to send the data https://eo5wmzhoyu3nzo.m.pipedream.ne…" at bounding box center [297, 185] width 544 height 237
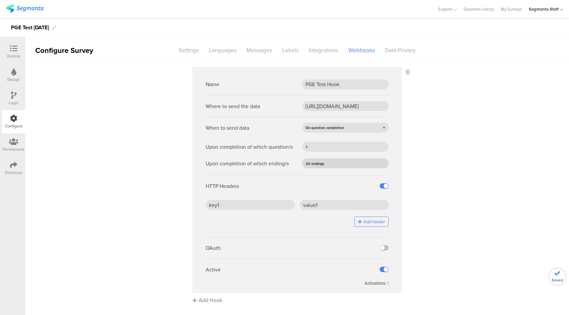
click at [353, 168] on div "All endings" at bounding box center [343, 163] width 76 height 10
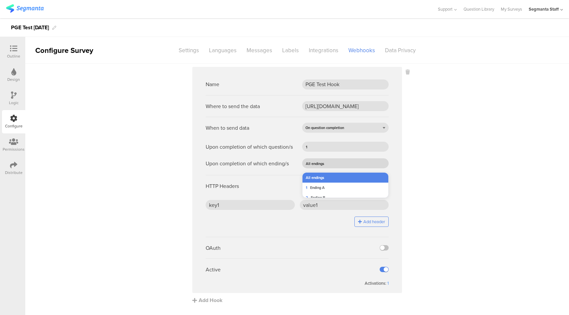
click at [346, 164] on input "text" at bounding box center [353, 163] width 55 height 9
click at [340, 162] on input "text" at bounding box center [353, 163] width 55 height 9
click at [334, 198] on li "2 Ending B" at bounding box center [347, 198] width 91 height 10
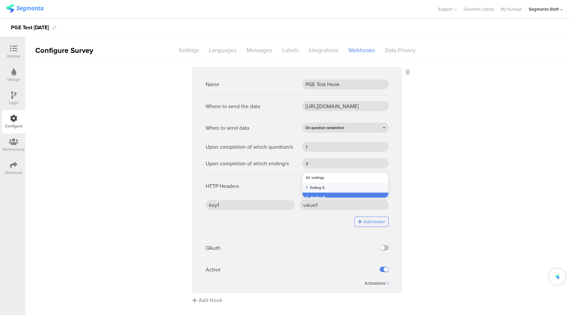
click at [475, 169] on sg-webhook-settings "Name PGE Test Hook Where to send the data https://eo5wmzhoyu3nzo.m.pipedream.ne…" at bounding box center [297, 185] width 544 height 237
click at [355, 166] on input "text" at bounding box center [345, 163] width 71 height 9
click at [341, 196] on li "2 Ending B" at bounding box center [347, 198] width 91 height 10
click at [464, 172] on sg-webhook-settings "Name PGE Test Hook Where to send the data https://eo5wmzhoyu3nzo.m.pipedream.ne…" at bounding box center [297, 185] width 544 height 237
click at [401, 53] on div "Data Privacy" at bounding box center [400, 51] width 41 height 12
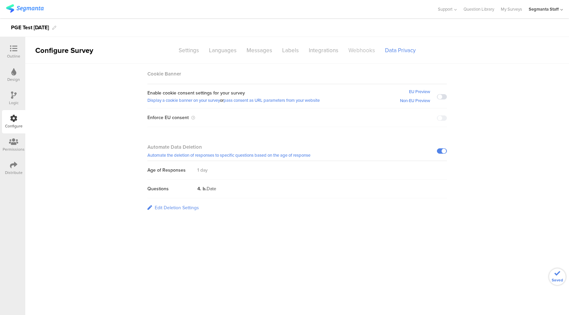
click at [360, 52] on div "Webhooks" at bounding box center [361, 51] width 37 height 12
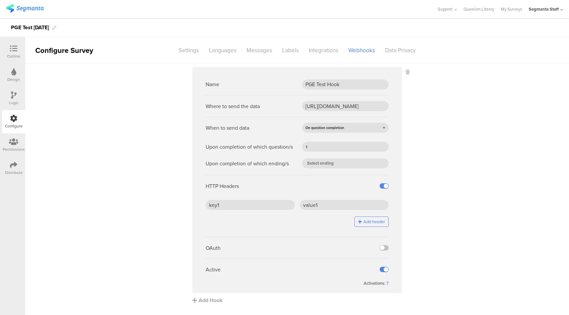
click at [387, 282] on div "7" at bounding box center [387, 283] width 2 height 6
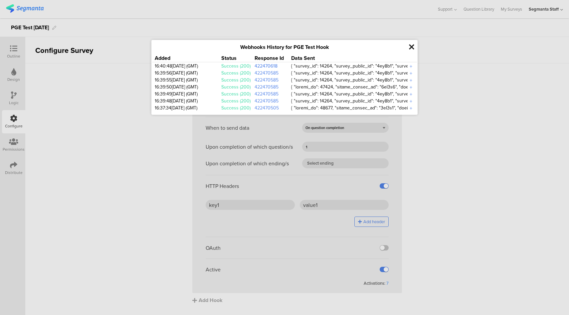
click at [264, 65] on link "422470618" at bounding box center [265, 66] width 23 height 7
click at [411, 68] on div "+" at bounding box center [410, 67] width 7 height 8
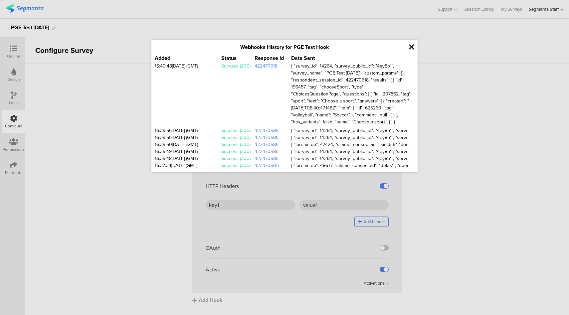
click at [410, 68] on div "-" at bounding box center [410, 67] width 7 height 8
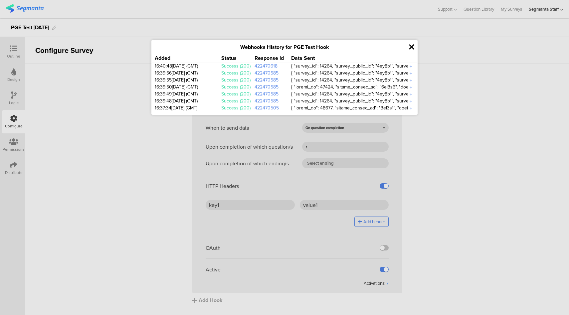
click at [411, 47] on icon at bounding box center [411, 47] width 5 height 8
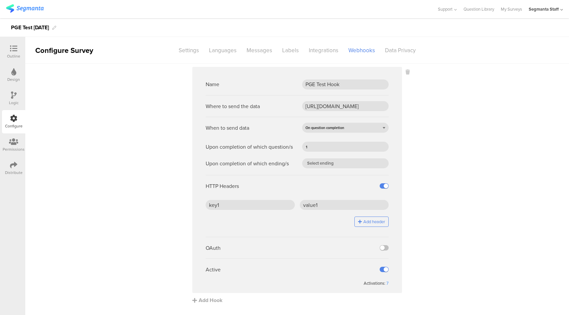
click at [380, 271] on div at bounding box center [384, 269] width 9 height 5
click at [384, 268] on label at bounding box center [384, 269] width 9 height 5
click at [0, 0] on input "checkbox" at bounding box center [0, 0] width 0 height 0
click at [222, 300] on div "Add Hook" at bounding box center [298, 300] width 213 height 8
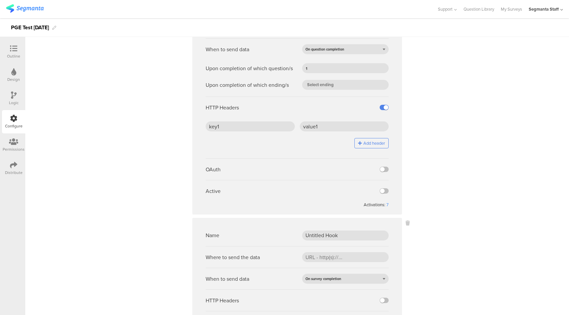
scroll to position [147, 0]
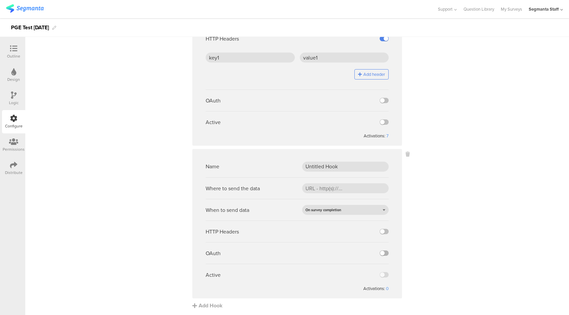
click at [381, 253] on label at bounding box center [384, 252] width 9 height 5
click at [0, 0] on input "checkbox" at bounding box center [0, 0] width 0 height 0
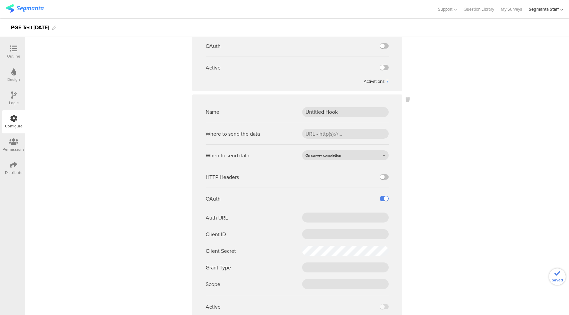
scroll to position [234, 0]
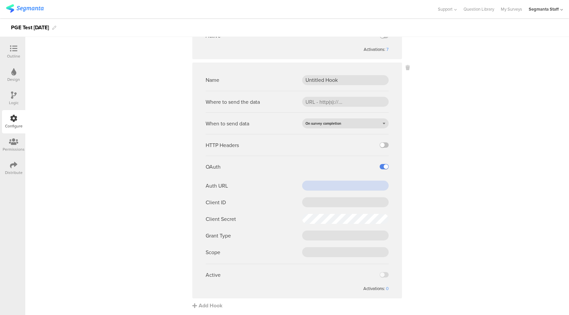
click at [333, 187] on input "text" at bounding box center [345, 186] width 86 height 10
paste input "https://pepsico.oktapreview.com/oauth2/default/v1/token"
type input "https://pepsico.oktapreview.com/oauth2/default/v1/token"
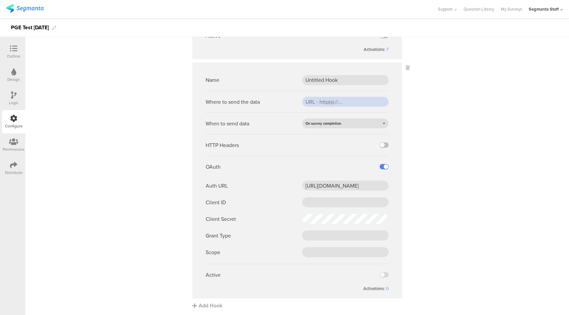
click at [317, 101] on input "url" at bounding box center [345, 102] width 86 height 10
paste input "https://apim-na.dev.mypepsico.com/cgf/eip/cdp-eip/v1/segmanta-intake"
type input "https://apim-na.dev.mypepsico.com/cgf/eip/cdp-eip/v1/segmanta-intake"
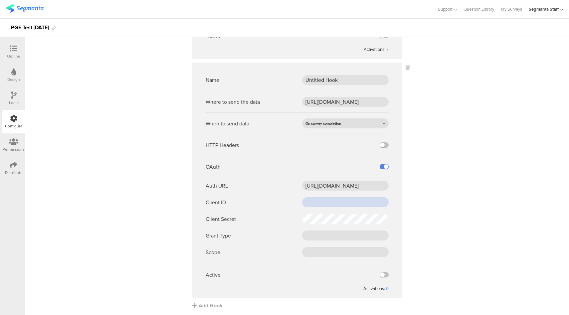
click at [327, 204] on input "text" at bounding box center [345, 202] width 86 height 10
paste input "0oa2e95c7da3J57Wq0h8"
type input "0oa2e95c7da3J57Wq0h8"
click at [326, 235] on input "text" at bounding box center [345, 236] width 86 height 10
paste input "client_credentials"
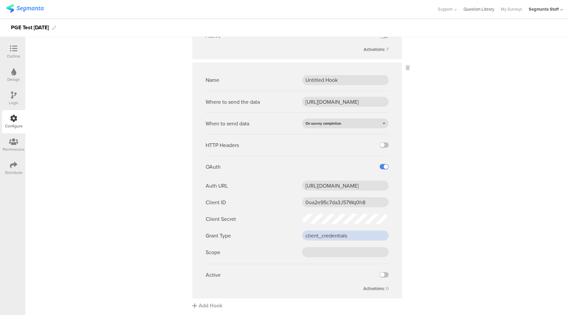
type input "client_credentials"
click at [332, 251] on input "text" at bounding box center [345, 252] width 86 height 10
paste input "cdp-segmanta"
type input "cdp-segmanta"
click at [383, 275] on label at bounding box center [384, 274] width 9 height 5
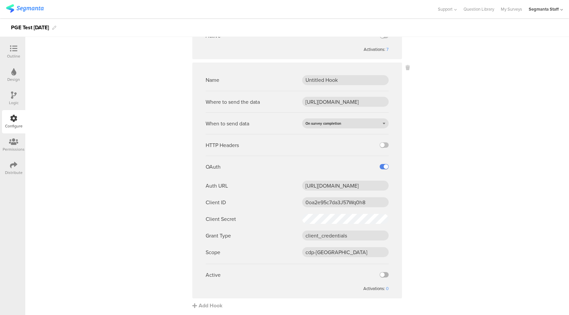
click at [0, 0] on input "checkbox" at bounding box center [0, 0] width 0 height 0
click at [12, 169] on div at bounding box center [13, 165] width 7 height 8
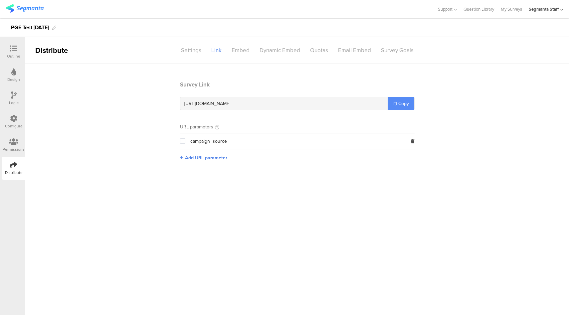
click at [400, 101] on span "Copy" at bounding box center [403, 103] width 11 height 7
click at [14, 119] on icon at bounding box center [13, 118] width 7 height 7
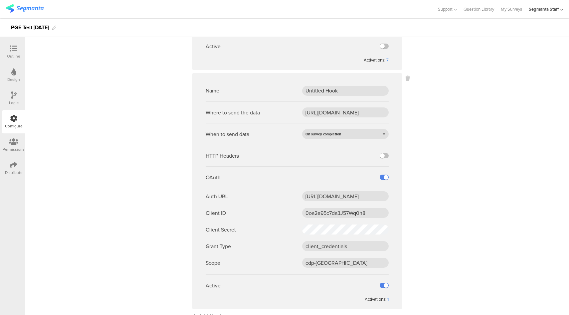
scroll to position [234, 0]
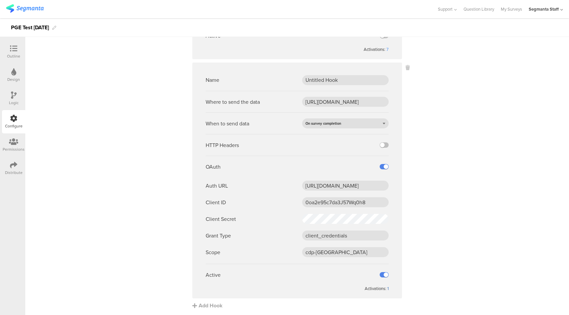
click at [387, 288] on div "1" at bounding box center [387, 288] width 1 height 6
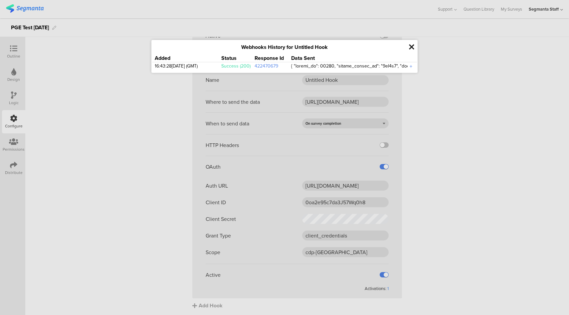
click at [411, 68] on div "+" at bounding box center [410, 67] width 7 height 8
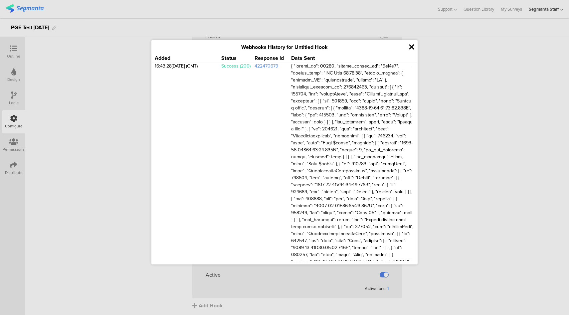
click at [410, 49] on icon at bounding box center [411, 47] width 5 height 8
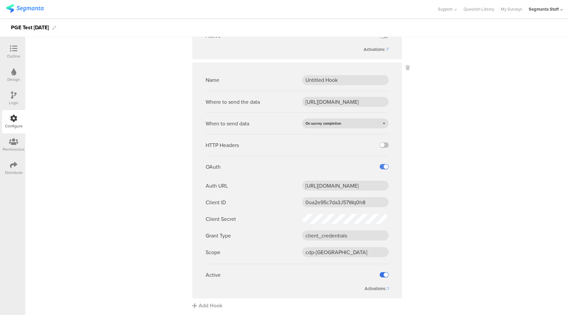
click at [382, 272] on label at bounding box center [384, 274] width 9 height 5
click at [0, 0] on input "checkbox" at bounding box center [0, 0] width 0 height 0
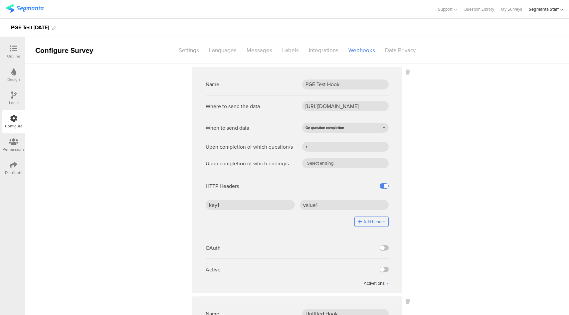
click at [17, 51] on icon at bounding box center [13, 48] width 7 height 7
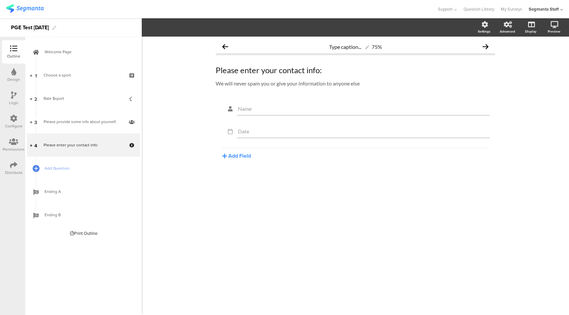
click at [16, 115] on icon at bounding box center [13, 118] width 7 height 7
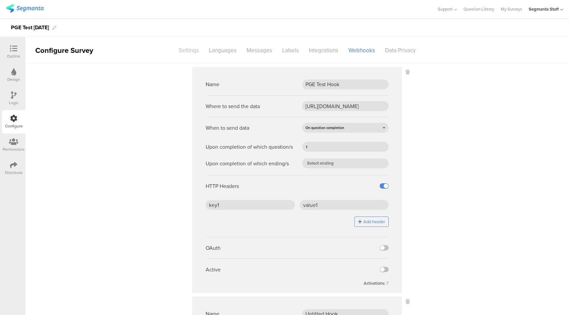
click at [182, 53] on div "Settings" at bounding box center [189, 51] width 30 height 12
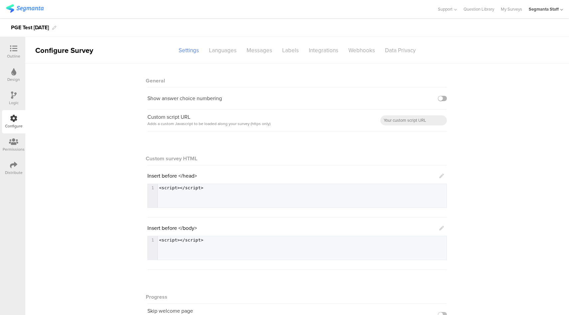
click at [439, 100] on label at bounding box center [442, 98] width 9 height 5
click at [0, 0] on input "checkbox" at bounding box center [0, 0] width 0 height 0
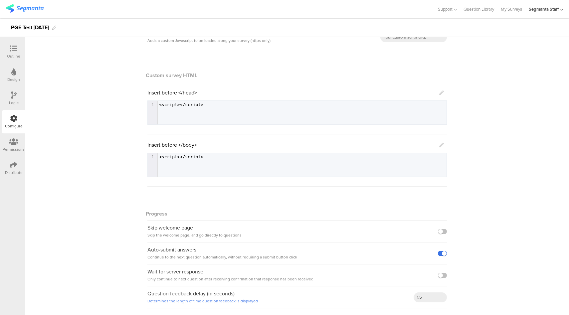
click at [439, 253] on label at bounding box center [442, 253] width 9 height 5
click at [0, 0] on input "checkbox" at bounding box center [0, 0] width 0 height 0
click at [440, 274] on label at bounding box center [442, 275] width 9 height 5
click at [0, 0] on input "checkbox" at bounding box center [0, 0] width 0 height 0
click at [440, 230] on label at bounding box center [442, 231] width 9 height 5
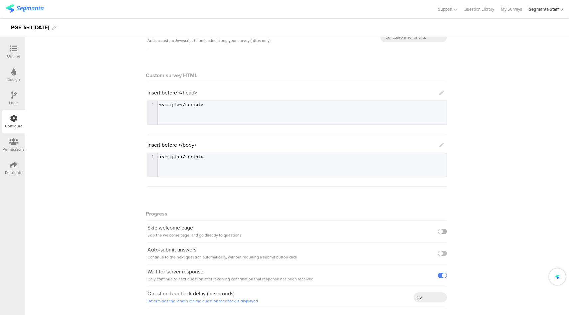
click at [0, 0] on input "checkbox" at bounding box center [0, 0] width 0 height 0
drag, startPoint x: 422, startPoint y: 299, endPoint x: 406, endPoint y: 298, distance: 16.3
click at [406, 298] on div "Question feedback delay (in seconds) Determines the length of time question fee…" at bounding box center [296, 297] width 299 height 22
type input "10"
click at [16, 49] on icon at bounding box center [13, 48] width 7 height 7
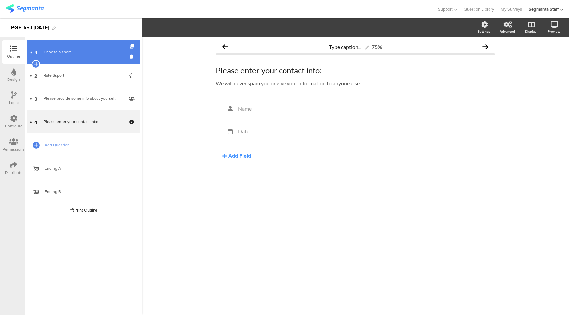
click at [71, 50] on div "Choose a sport." at bounding box center [84, 52] width 80 height 7
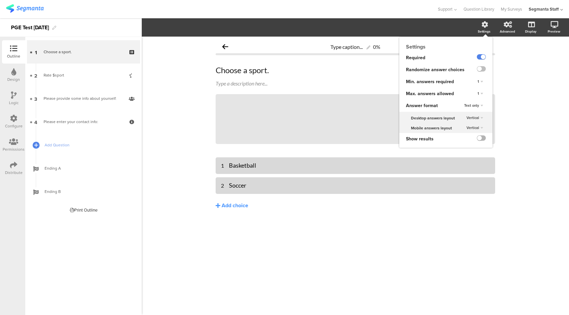
click at [482, 140] on label at bounding box center [481, 137] width 9 height 5
click at [0, 0] on input "checkbox" at bounding box center [0, 0] width 0 height 0
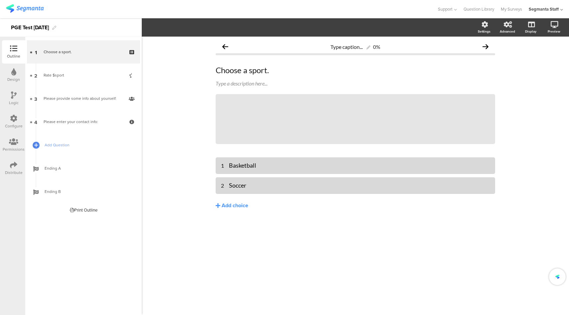
click at [13, 164] on icon at bounding box center [13, 164] width 7 height 7
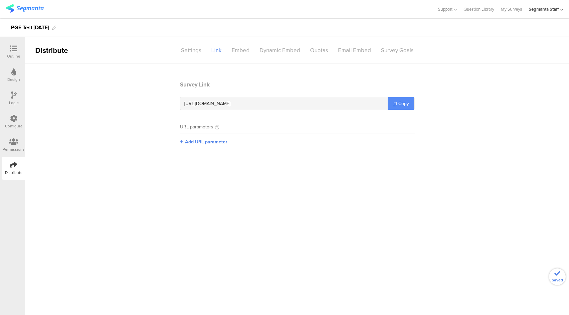
click at [407, 101] on span "Copy" at bounding box center [403, 103] width 11 height 7
click at [20, 125] on div "Configure" at bounding box center [14, 126] width 18 height 6
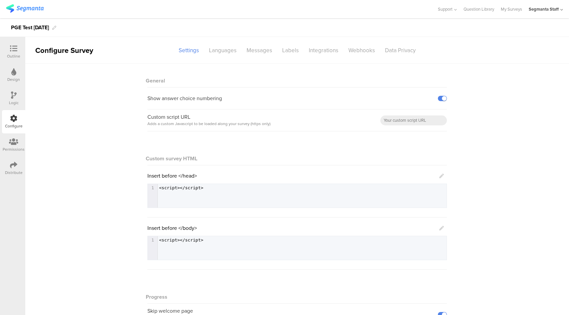
click at [8, 50] on div at bounding box center [13, 49] width 13 height 8
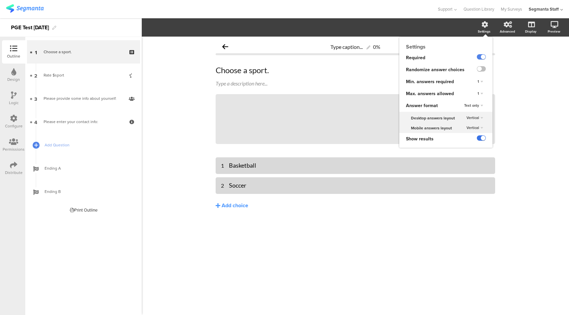
click at [485, 138] on label at bounding box center [481, 137] width 9 height 5
click at [0, 0] on input "checkbox" at bounding box center [0, 0] width 0 height 0
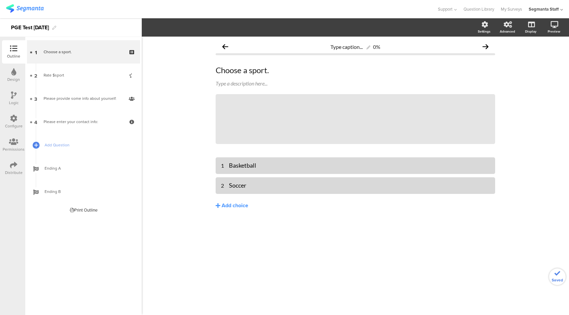
click at [12, 121] on icon at bounding box center [13, 118] width 7 height 7
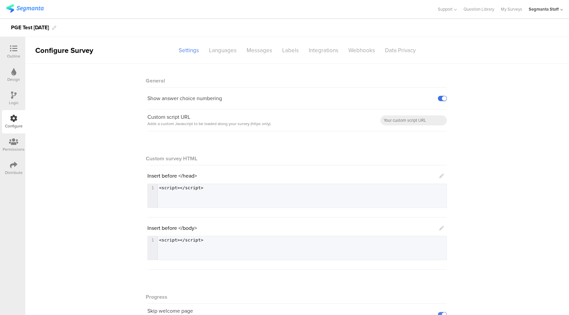
click at [438, 98] on label at bounding box center [442, 98] width 9 height 5
click at [0, 0] on input "checkbox" at bounding box center [0, 0] width 0 height 0
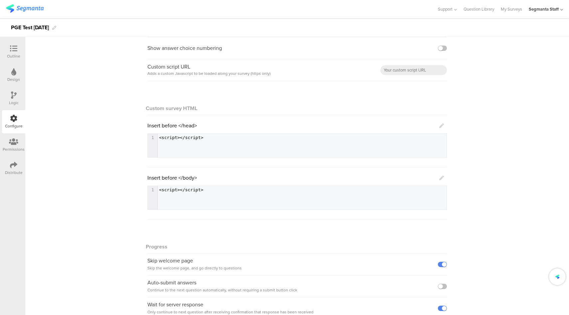
scroll to position [83, 0]
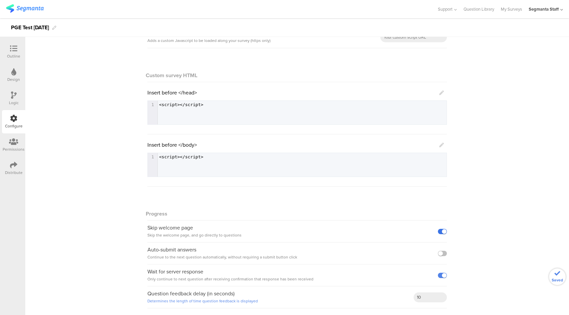
click at [439, 231] on label at bounding box center [442, 231] width 9 height 5
click at [0, 0] on input "checkbox" at bounding box center [0, 0] width 0 height 0
click at [442, 254] on label at bounding box center [442, 253] width 9 height 5
click at [0, 0] on input "checkbox" at bounding box center [0, 0] width 0 height 0
click at [440, 274] on label at bounding box center [442, 275] width 9 height 5
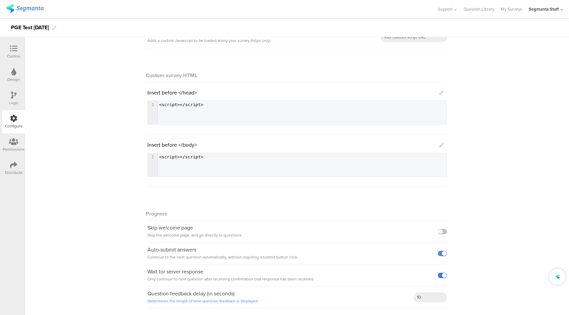
click at [0, 0] on input "checkbox" at bounding box center [0, 0] width 0 height 0
click at [440, 144] on icon at bounding box center [441, 145] width 5 height 5
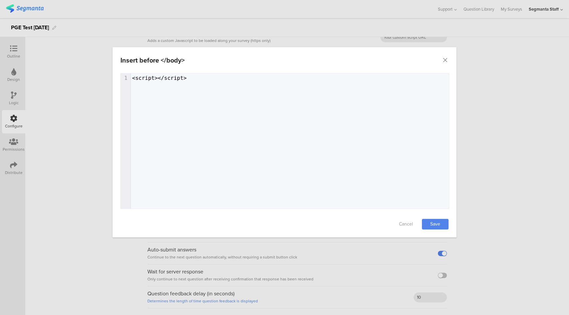
click at [237, 81] on div "1 1 <script></script>" at bounding box center [292, 78] width 323 height 9
click at [434, 221] on link "Save" at bounding box center [435, 224] width 27 height 11
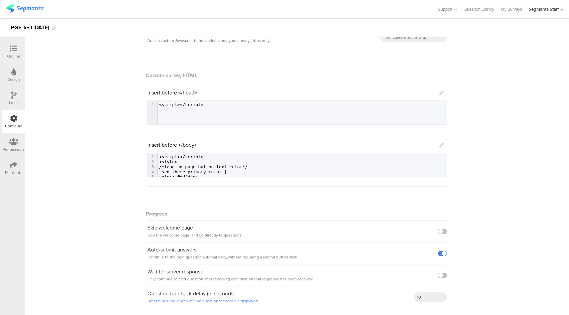
click at [439, 93] on icon at bounding box center [441, 92] width 5 height 5
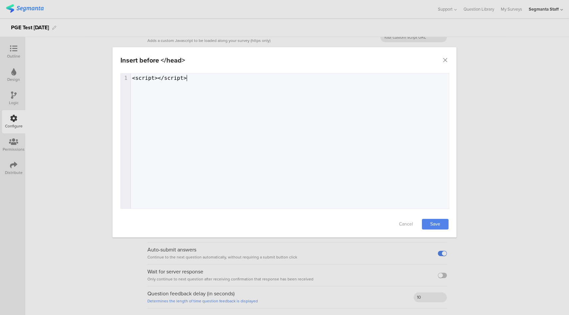
click at [324, 82] on div "1 1 <script></script>" at bounding box center [293, 150] width 345 height 152
type textarea "<p>HelloQQQ"
type textarea "o!!!</p>"
click at [437, 228] on link "Save" at bounding box center [435, 224] width 27 height 11
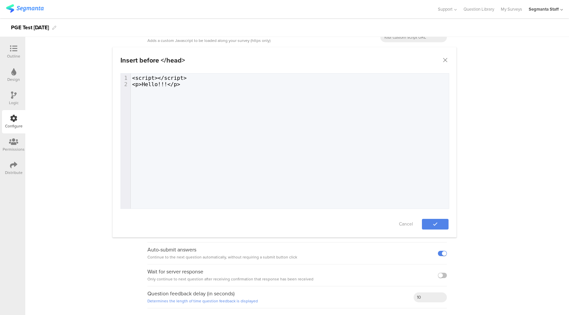
click at [9, 166] on div "Distribute" at bounding box center [13, 168] width 23 height 23
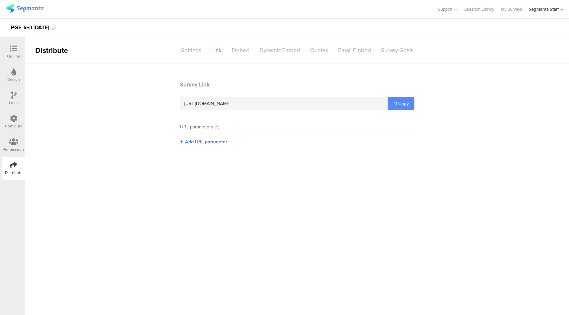
click at [405, 105] on span "Copy" at bounding box center [403, 103] width 11 height 7
click at [507, 100] on section "Survey Link https://pgsurveys.segmanta.com/4ey8b1 Copy URL parameters campaign_…" at bounding box center [297, 142] width 544 height 123
click at [14, 118] on icon at bounding box center [13, 118] width 7 height 7
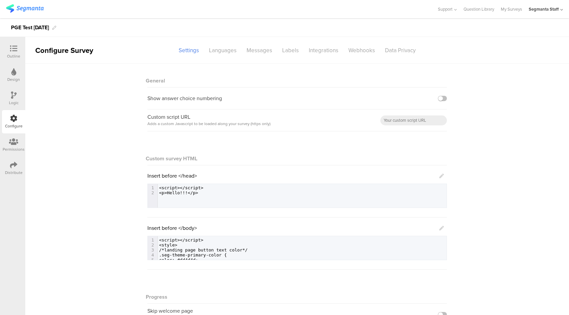
click at [441, 175] on div "Insert before </head> 2 1 <script></script> 2 <p>Hello!!!</p>" at bounding box center [296, 190] width 299 height 36
click at [436, 174] on div "Insert before </head>" at bounding box center [295, 176] width 296 height 8
click at [439, 175] on icon at bounding box center [441, 176] width 5 height 5
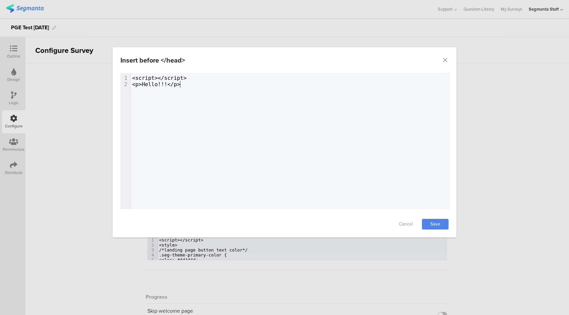
type textarea "<p>Hello!!!</p>"
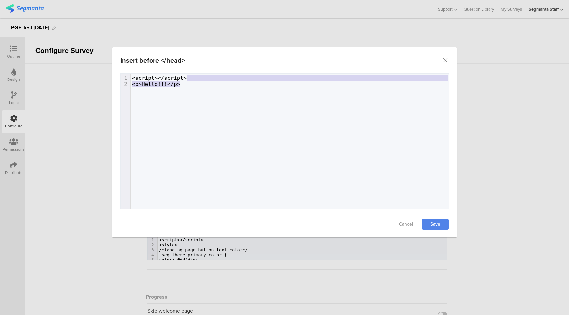
drag, startPoint x: 183, startPoint y: 84, endPoint x: 191, endPoint y: 75, distance: 11.5
click at [191, 75] on div "1 <script></script> 2 <p>Hello!!!</p>" at bounding box center [292, 81] width 323 height 13
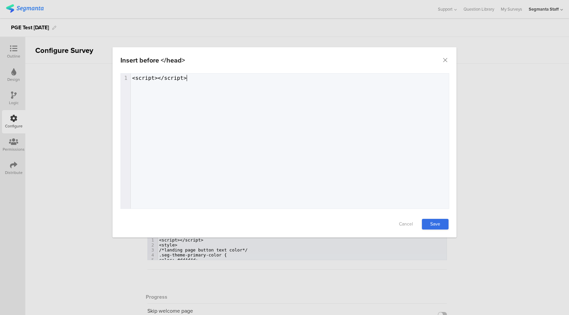
click at [432, 223] on link "Save" at bounding box center [435, 224] width 27 height 11
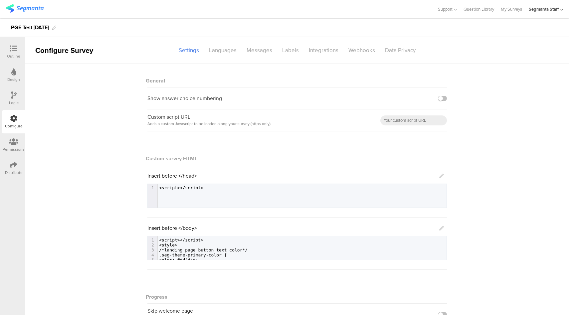
click at [439, 228] on icon at bounding box center [441, 228] width 5 height 5
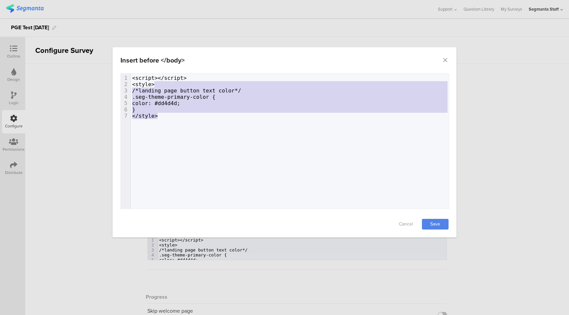
type textarea "<style> /*landing page button text color*/ .seg-theme-primary-color { color: #d…"
drag, startPoint x: 206, startPoint y: 119, endPoint x: 217, endPoint y: 78, distance: 43.0
click at [217, 79] on div "x 1 <script></script> 2 <style> 3 /*landing page button text color*/ 4 .seg-the…" at bounding box center [292, 97] width 323 height 47
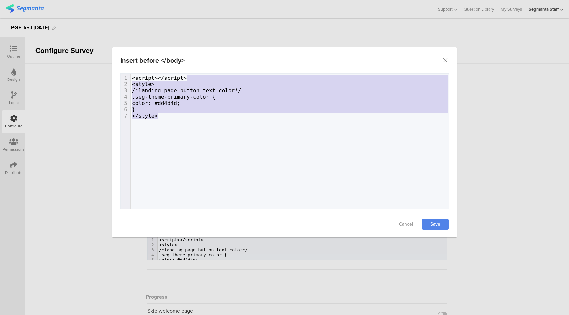
click at [218, 78] on pre "<script></script>" at bounding box center [292, 78] width 323 height 6
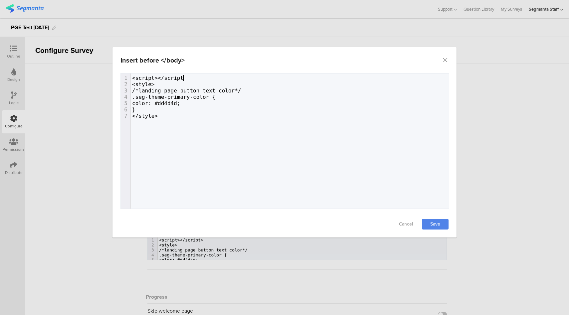
type textarea ">"
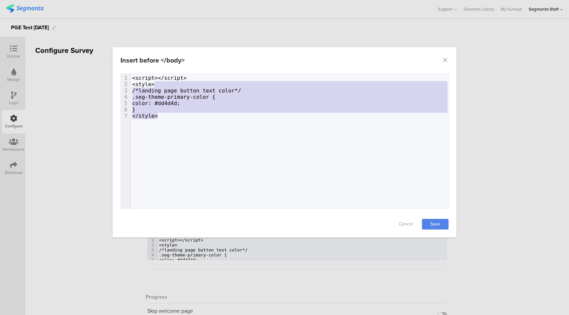
type textarea "<style> /*landing page button text color*/ .seg-theme-primary-color { color: #d…"
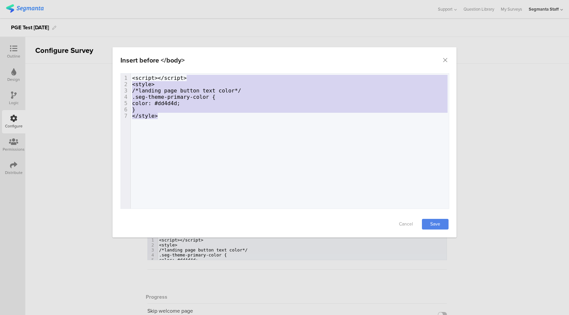
drag, startPoint x: 190, startPoint y: 114, endPoint x: 209, endPoint y: 79, distance: 40.3
click at [209, 79] on div "1 <script></script> 2 <style> 3 /*landing page button text color*/ 4 .seg-theme…" at bounding box center [292, 97] width 323 height 44
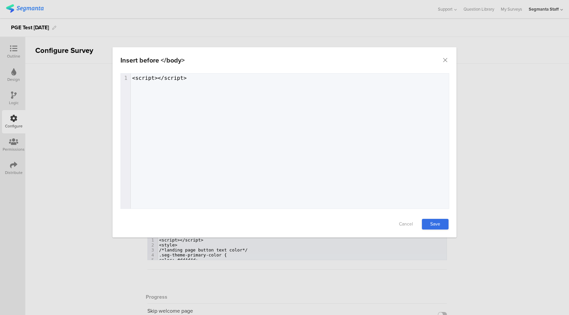
click at [437, 222] on link "Save" at bounding box center [435, 224] width 27 height 11
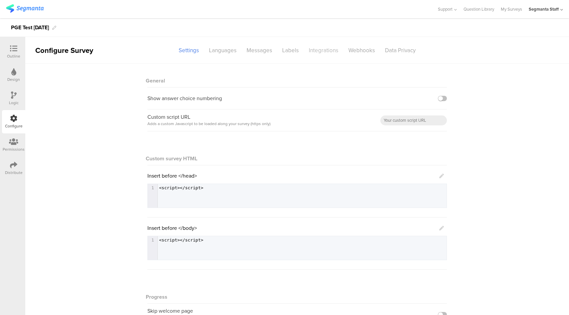
click at [329, 52] on div "Integrations" at bounding box center [324, 51] width 40 height 12
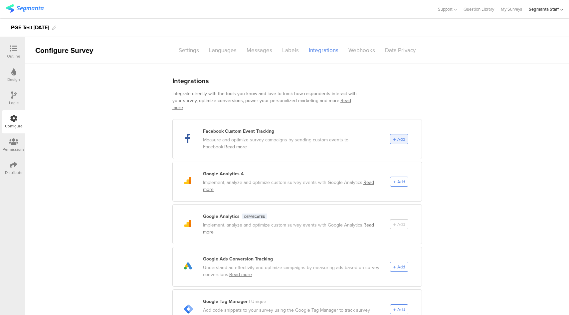
click at [390, 134] on div "Add" at bounding box center [399, 139] width 18 height 10
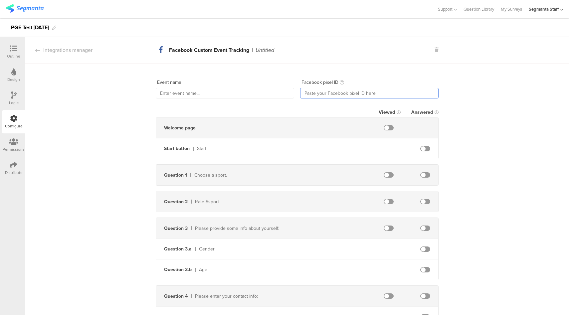
click at [349, 94] on input "text" at bounding box center [369, 93] width 138 height 11
paste input "812568573777198"
type input "812568573777198"
click at [230, 94] on input "text" at bounding box center [225, 93] width 138 height 11
type input "PGECET"
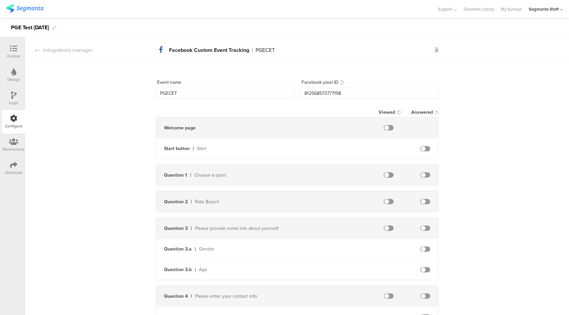
click at [423, 176] on span at bounding box center [425, 174] width 10 height 5
click at [384, 200] on span at bounding box center [389, 201] width 10 height 5
click at [420, 201] on span at bounding box center [425, 201] width 10 height 5
click at [62, 48] on div "Integrations manager" at bounding box center [58, 50] width 67 height 8
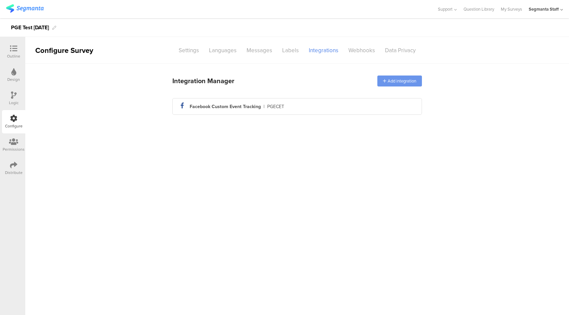
click at [406, 85] on div "Add integration" at bounding box center [399, 81] width 45 height 11
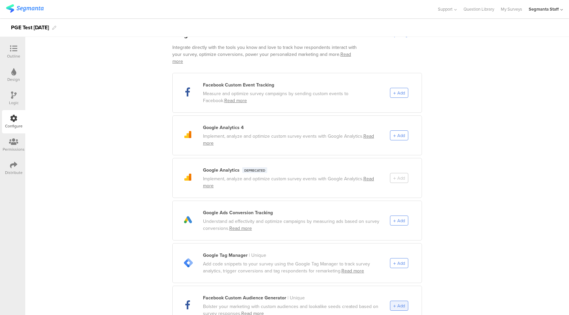
click at [397, 303] on span "Add" at bounding box center [401, 306] width 8 height 6
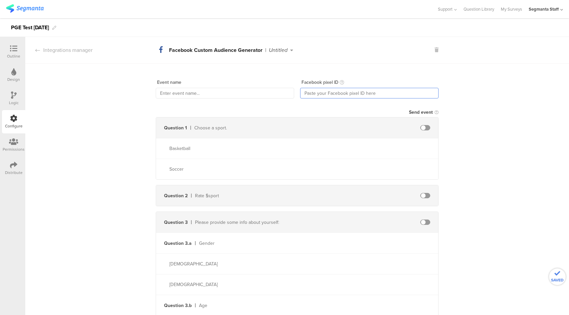
click at [344, 93] on input "text" at bounding box center [369, 93] width 138 height 11
paste input "812568573777198"
type input "812568573777198"
click at [246, 96] on input "text" at bounding box center [225, 93] width 138 height 11
type input "PGECAG"
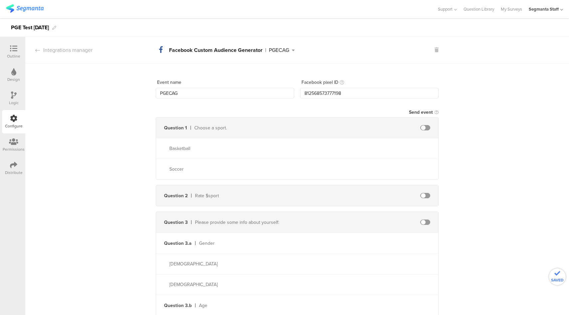
click at [425, 129] on span at bounding box center [425, 127] width 10 height 5
drag, startPoint x: 424, startPoint y: 196, endPoint x: 388, endPoint y: 196, distance: 35.9
click at [424, 195] on span at bounding box center [425, 195] width 10 height 5
click at [373, 194] on input "text" at bounding box center [367, 195] width 73 height 11
type input "rate"
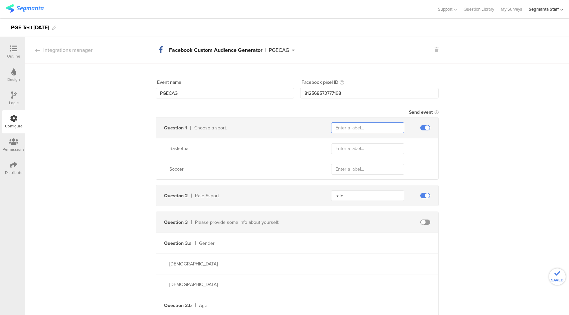
click at [378, 127] on input "text" at bounding box center [367, 127] width 73 height 11
type input "sport"
click at [376, 148] on input "text" at bounding box center [367, 148] width 73 height 11
type input "basketball"
type input "soccer"
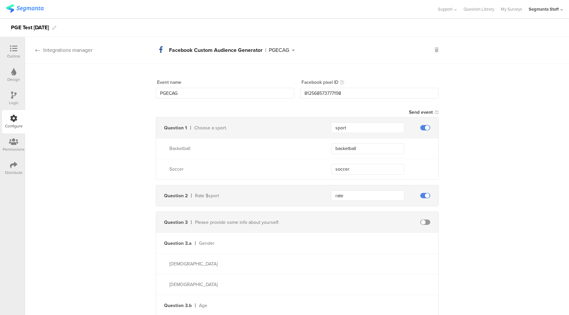
click at [66, 51] on div "Integrations manager" at bounding box center [58, 50] width 67 height 8
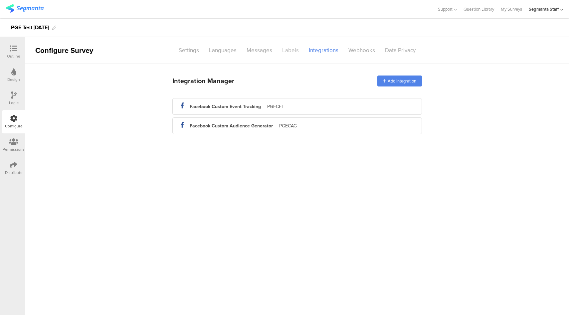
click at [291, 54] on div "Labels" at bounding box center [290, 51] width 27 height 12
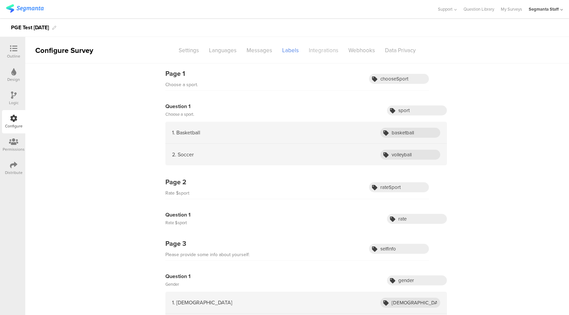
click at [316, 50] on div "Integrations" at bounding box center [324, 51] width 40 height 12
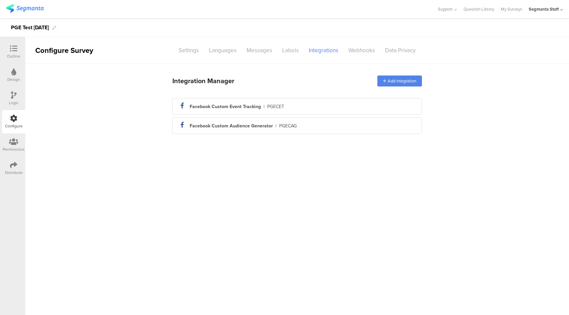
click at [16, 171] on div "Distribute" at bounding box center [14, 173] width 18 height 6
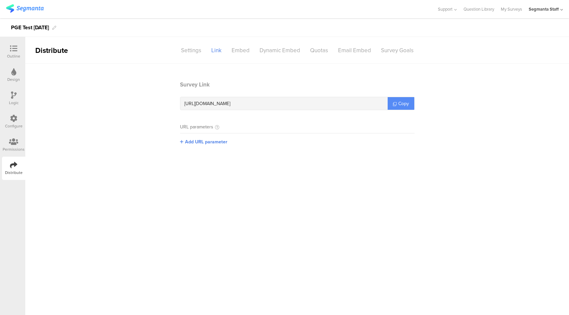
click at [409, 101] on link "Copy" at bounding box center [401, 103] width 27 height 13
click at [8, 121] on div "Configure" at bounding box center [13, 121] width 23 height 23
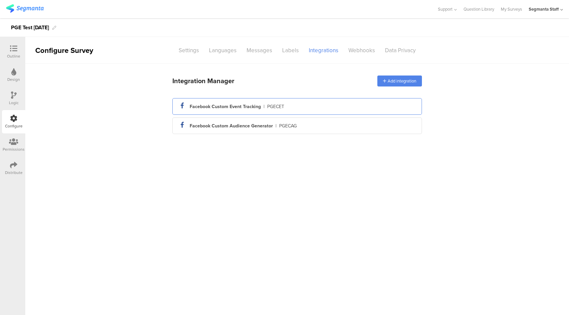
click at [360, 107] on div "facebook_icon Created with Sketch. Facebook Custom Event Tracking | PGECET" at bounding box center [297, 106] width 239 height 11
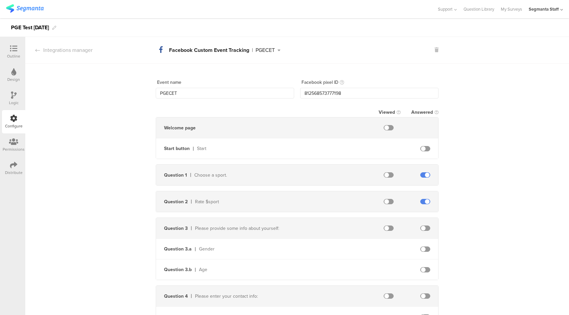
click at [259, 49] on div "PGECET" at bounding box center [264, 50] width 19 height 5
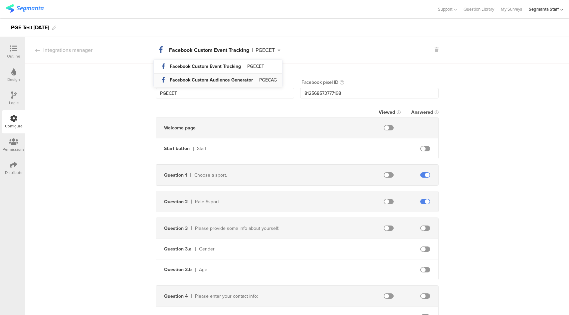
click at [267, 80] on div "PGECAG" at bounding box center [268, 80] width 18 height 5
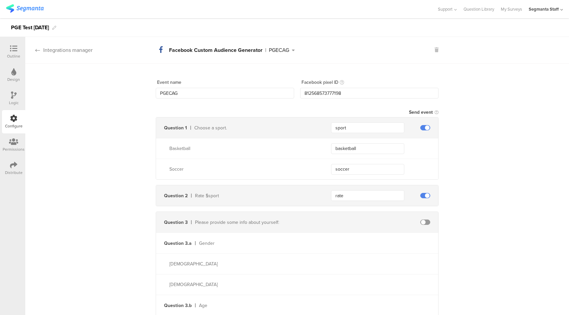
click at [74, 51] on div "Integrations manager" at bounding box center [58, 50] width 67 height 8
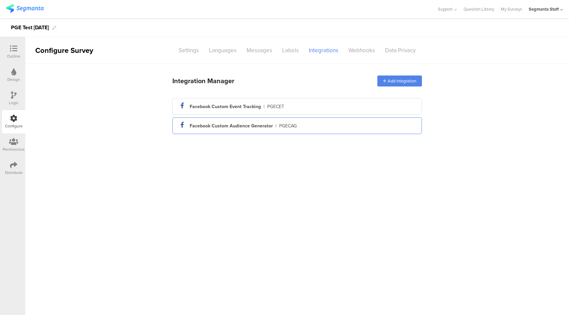
click at [250, 124] on div "Facebook Custom Audience Generator" at bounding box center [231, 125] width 83 height 7
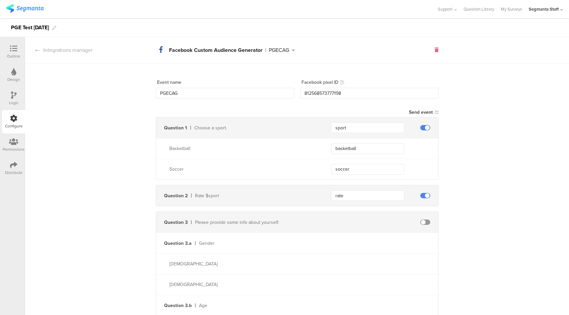
click at [434, 51] on icon at bounding box center [436, 50] width 4 height 5
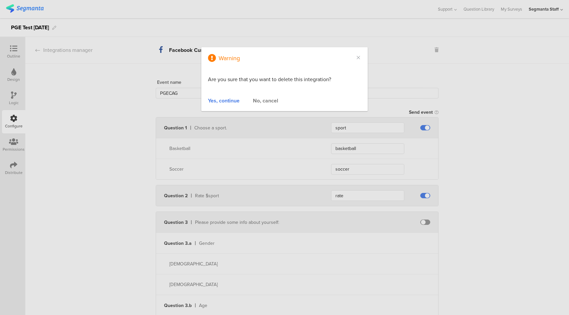
click at [231, 102] on div "Yes, continue" at bounding box center [224, 101] width 32 height 8
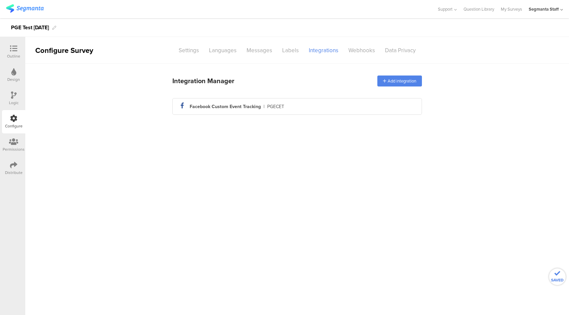
click at [290, 101] on div "facebook_icon Created with Sketch. Facebook Custom Event Tracking | PGECET" at bounding box center [296, 106] width 249 height 17
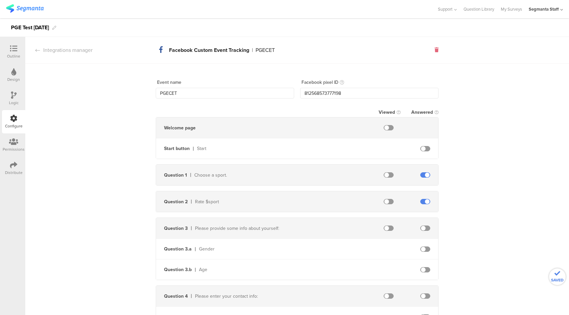
click at [434, 50] on icon at bounding box center [436, 50] width 4 height 5
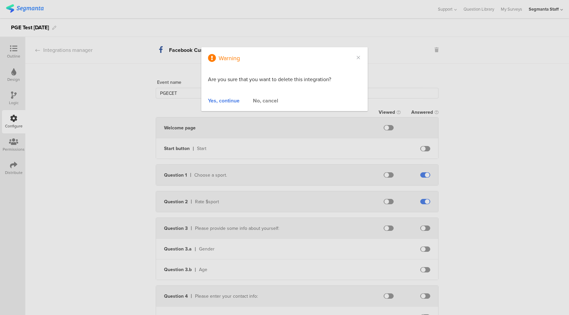
click at [271, 103] on div "No, cancel" at bounding box center [265, 101] width 25 height 8
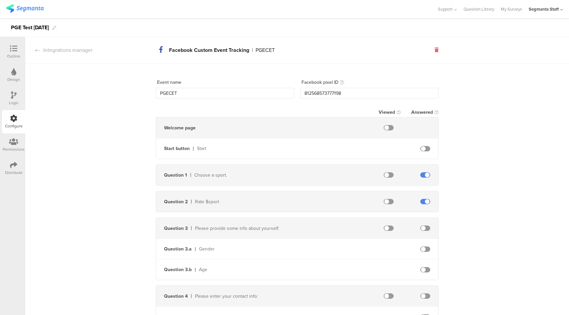
click at [434, 48] on icon at bounding box center [436, 50] width 4 height 5
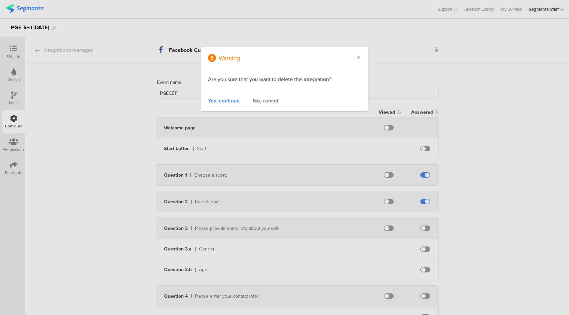
click at [409, 41] on div "Warning Are you sure that you want to delete this integration? Yes, continue No…" at bounding box center [284, 157] width 569 height 315
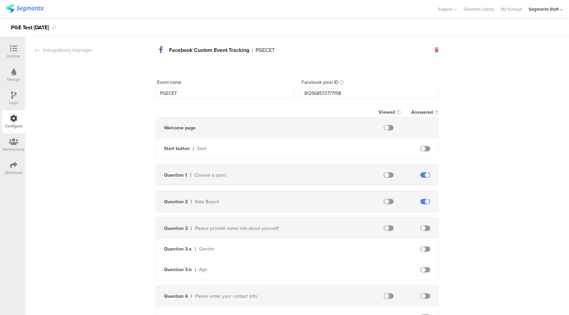
click at [434, 49] on icon at bounding box center [436, 50] width 4 height 5
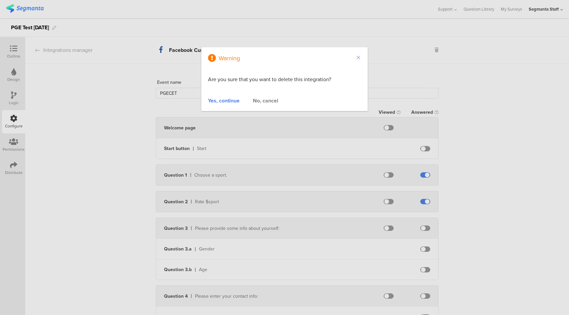
click at [359, 58] on icon "Close" at bounding box center [358, 57] width 5 height 5
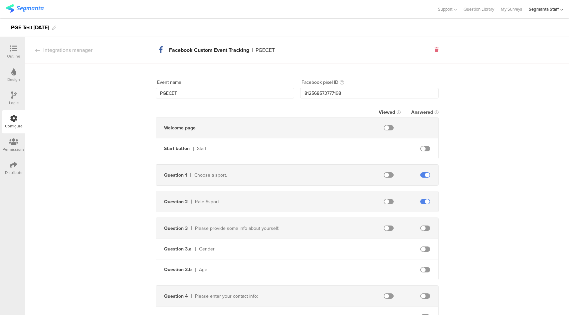
click at [434, 50] on icon at bounding box center [436, 50] width 4 height 5
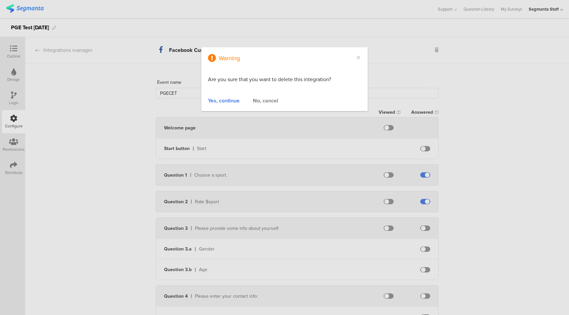
click at [222, 99] on div "Yes, continue" at bounding box center [224, 101] width 32 height 8
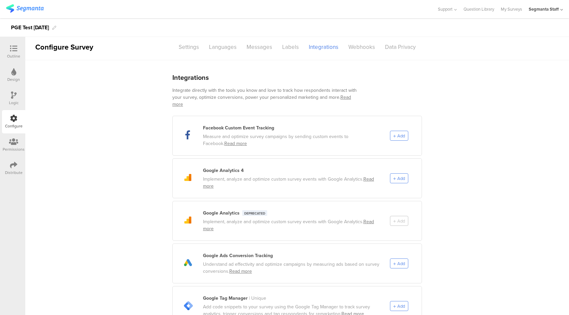
scroll to position [9, 0]
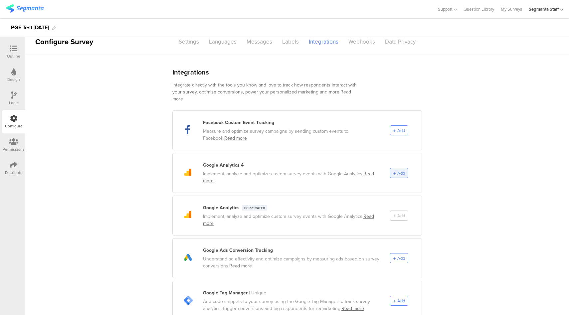
click at [397, 170] on span "Add" at bounding box center [401, 173] width 8 height 6
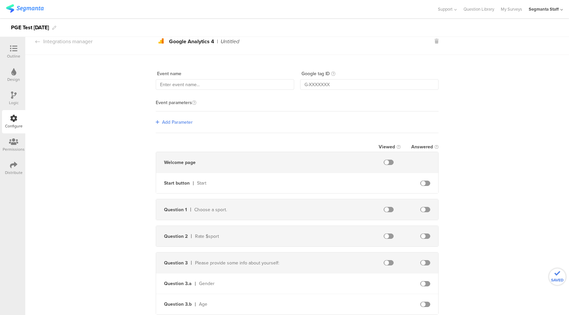
scroll to position [0, 0]
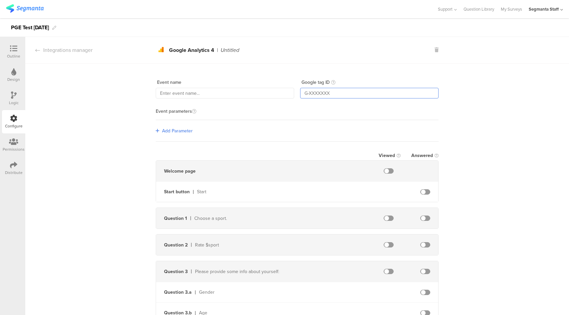
click at [335, 94] on input "text" at bounding box center [369, 93] width 138 height 11
paste input "G-5C0L296TTN"
type input "G-5C0L296TTN"
click at [187, 94] on input "text" at bounding box center [225, 93] width 138 height 11
type input "StartPGE"
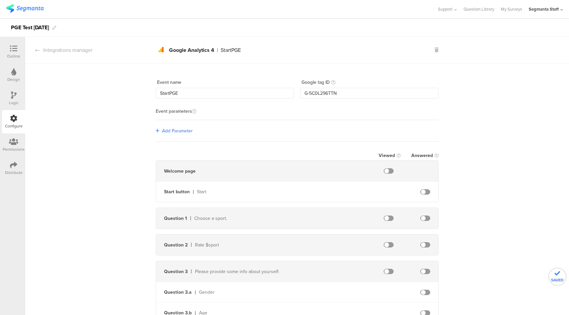
click at [184, 130] on span "Add Parameter" at bounding box center [177, 130] width 31 height 7
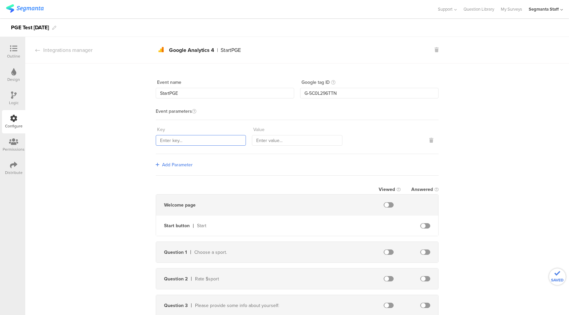
click at [184, 140] on input "text" at bounding box center [201, 140] width 90 height 11
type input "Start"
type input "Clicked"
click at [81, 51] on div "Integrations manager" at bounding box center [58, 50] width 67 height 8
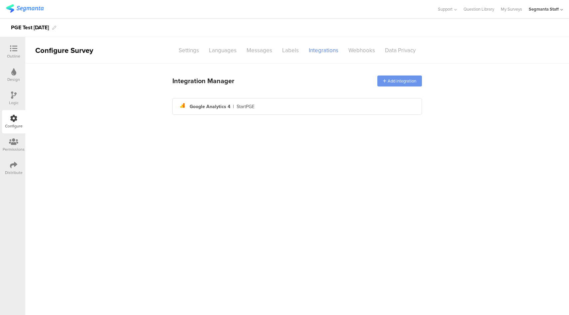
click at [408, 80] on div "Add integration" at bounding box center [399, 81] width 45 height 11
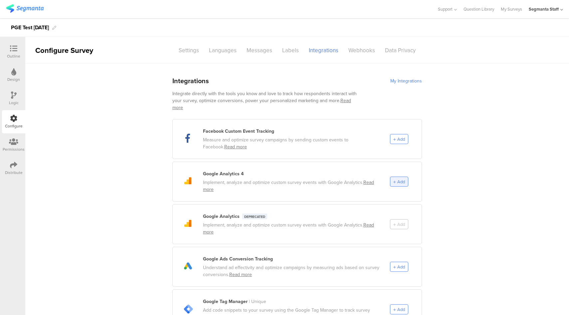
click at [398, 179] on span "Add" at bounding box center [401, 182] width 8 height 6
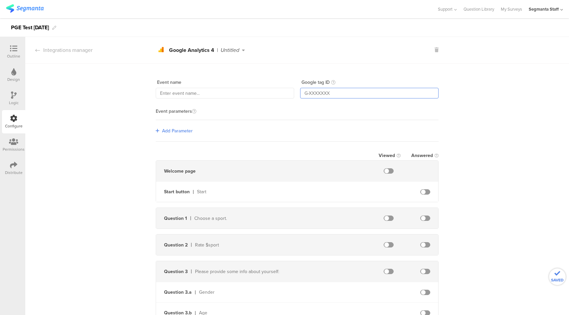
click at [348, 94] on input "text" at bounding box center [369, 93] width 138 height 11
paste input "G-5C0L296TTN"
type input "G-5C0L296TTN"
click at [224, 94] on input "text" at bounding box center [225, 93] width 138 height 11
type input "Q1PGE"
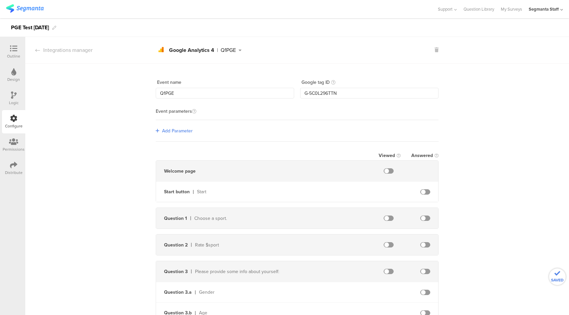
click at [173, 130] on span "Add Parameter" at bounding box center [177, 130] width 31 height 7
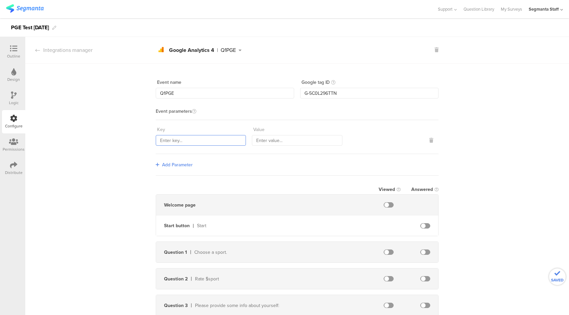
click at [179, 142] on input "text" at bounding box center [201, 140] width 90 height 11
type input "Q1"
click at [315, 141] on input "text" at bounding box center [297, 140] width 90 height 11
type input "Answered"
click at [423, 249] on span at bounding box center [425, 251] width 10 height 5
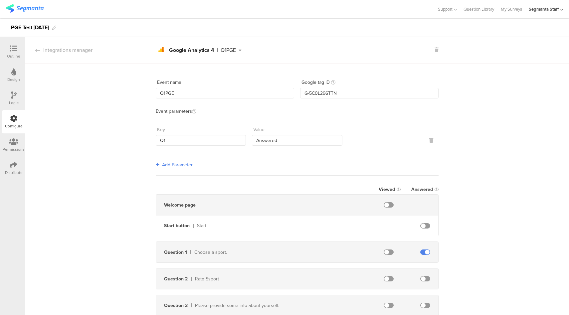
click at [77, 49] on div "Integrations manager" at bounding box center [58, 50] width 67 height 8
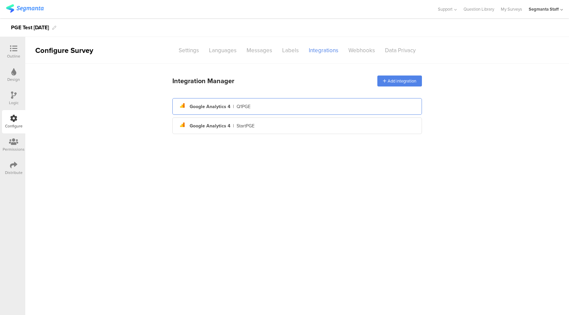
click at [254, 110] on div "analytics Created with Sketch. Google Analytics 4 | Q1PGE" at bounding box center [297, 106] width 239 height 11
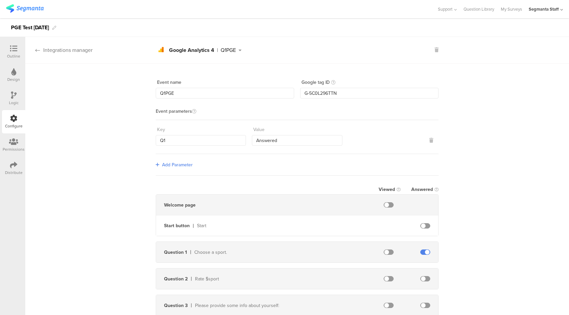
click at [81, 52] on div "Integrations manager" at bounding box center [58, 50] width 67 height 8
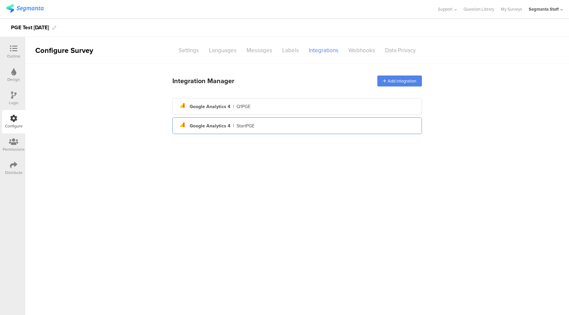
click at [246, 124] on div "StartPGE" at bounding box center [246, 125] width 18 height 7
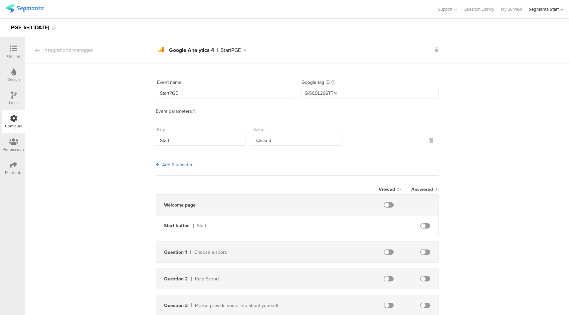
click at [424, 223] on span at bounding box center [425, 225] width 10 height 5
click at [112, 187] on div "Event name StartPGE Google tag ID G-5C0L296TTN Event parameters Key Start Value…" at bounding box center [297, 274] width 544 height 420
click at [72, 56] on section "Integrations manager analytics Created with Sketch. Google Analytics 4 | StartP…" at bounding box center [297, 50] width 544 height 27
click at [73, 53] on div "Integrations manager" at bounding box center [58, 50] width 67 height 8
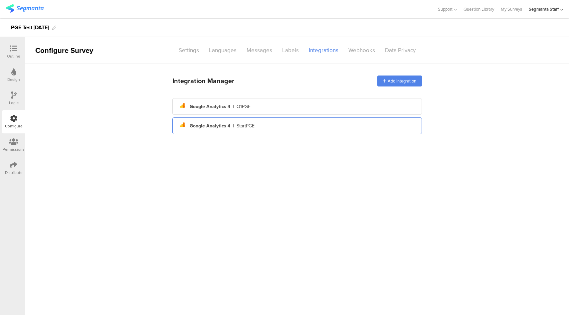
click at [229, 124] on div "Google Analytics 4" at bounding box center [210, 125] width 41 height 7
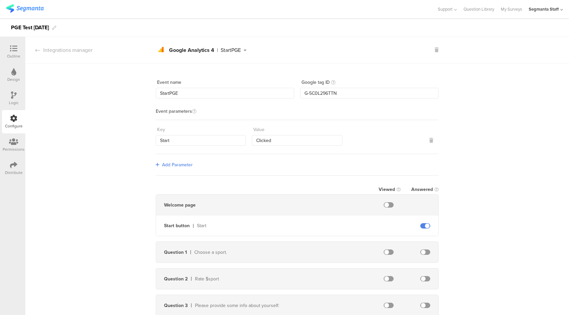
drag, startPoint x: 81, startPoint y: 50, endPoint x: 109, endPoint y: 57, distance: 28.7
click at [81, 50] on div "Integrations manager" at bounding box center [58, 50] width 67 height 8
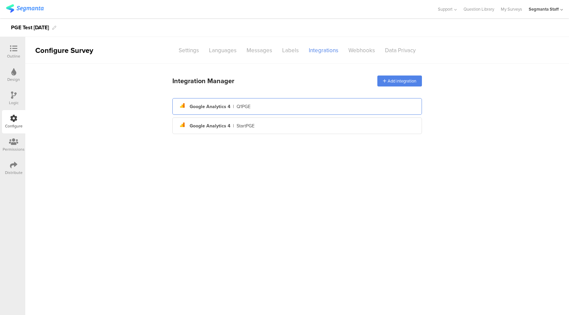
click at [210, 102] on div "analytics Created with Sketch. Google Analytics 4 | Q1PGE" at bounding box center [297, 106] width 239 height 11
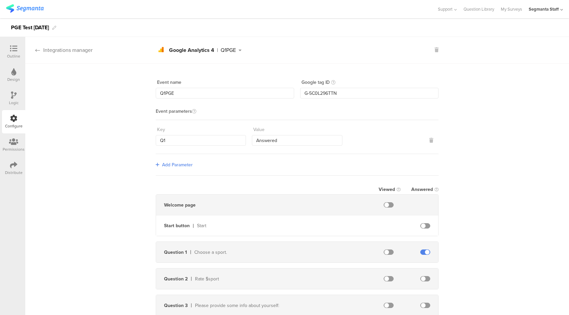
click at [73, 52] on div "Integrations manager" at bounding box center [58, 50] width 67 height 8
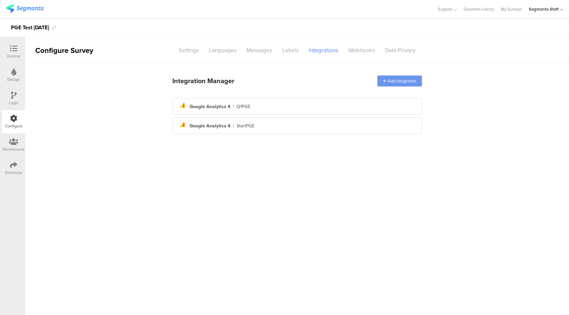
click at [406, 77] on div "Add integration" at bounding box center [399, 81] width 45 height 11
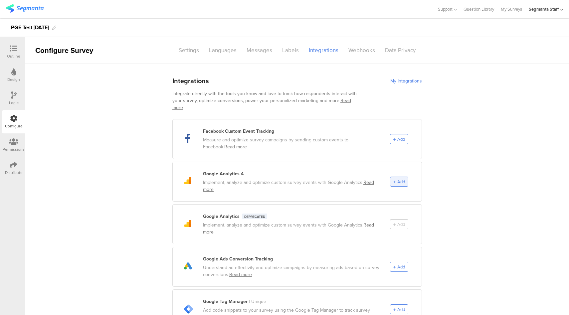
click at [400, 179] on span "Add" at bounding box center [401, 182] width 8 height 6
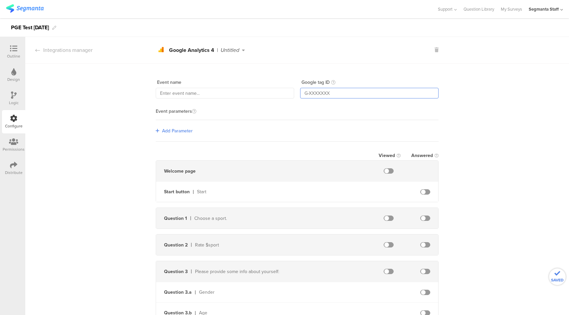
click at [356, 92] on input "text" at bounding box center [369, 93] width 138 height 11
paste input "G-5C0L296TTN"
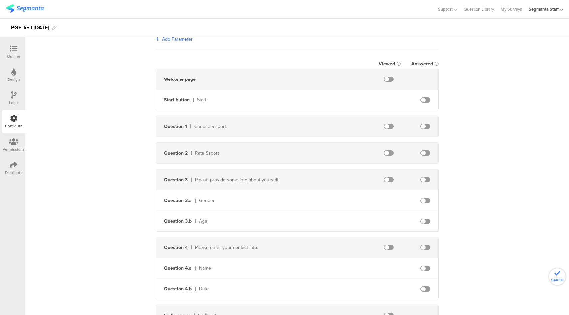
scroll to position [151, 0]
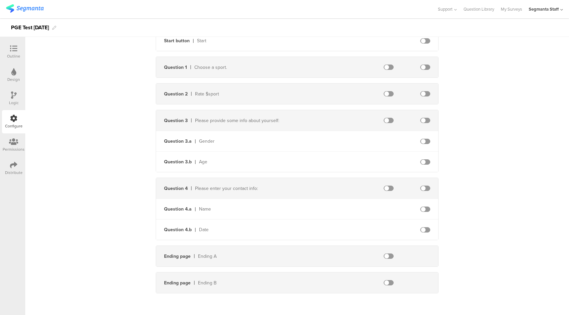
type input "G-5C0L296TTN"
click at [384, 255] on span at bounding box center [389, 255] width 10 height 5
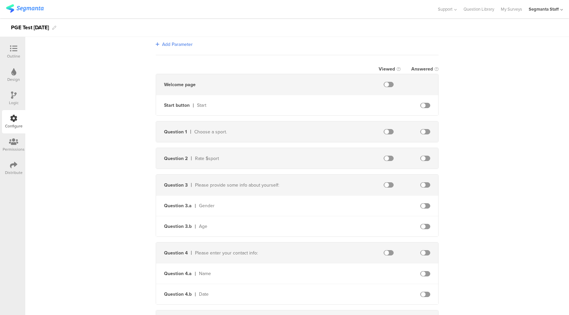
scroll to position [0, 0]
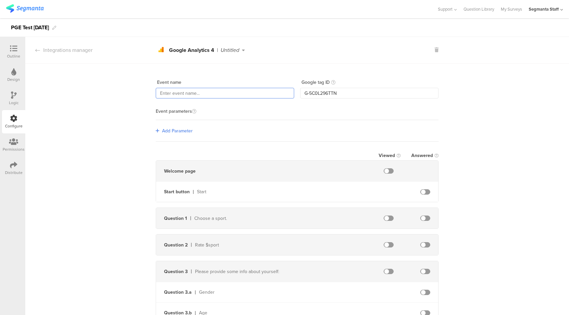
click at [220, 91] on input "text" at bounding box center [225, 93] width 138 height 11
type input "EndingPGE"
click at [173, 132] on span "Add Parameter" at bounding box center [177, 130] width 31 height 7
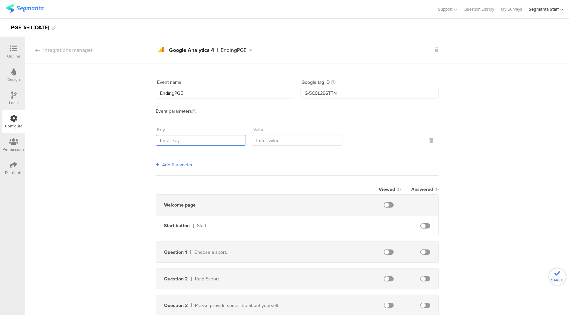
click at [182, 139] on input "text" at bounding box center [201, 140] width 90 height 11
type input "Ending"
type input "VIewed"
click at [63, 53] on div "Integrations manager" at bounding box center [58, 50] width 67 height 8
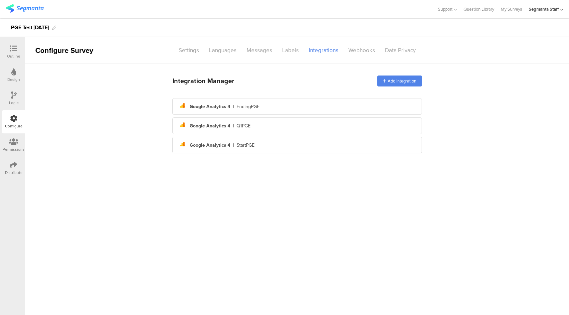
click at [17, 169] on div at bounding box center [13, 165] width 7 height 8
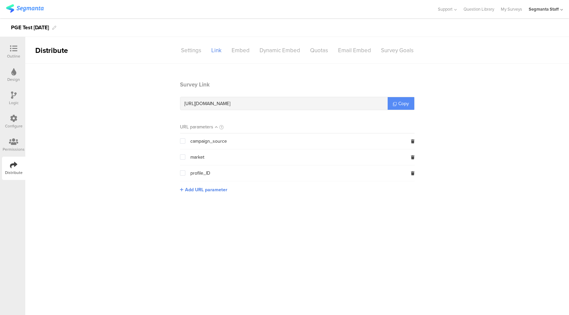
click at [404, 103] on span "Copy" at bounding box center [403, 103] width 11 height 7
click at [12, 118] on icon at bounding box center [13, 118] width 7 height 7
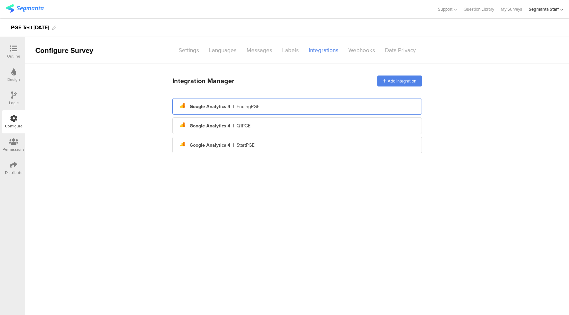
click at [314, 114] on div "analytics Created with Sketch. Google Analytics 4 | EndingPGE" at bounding box center [296, 106] width 249 height 17
click at [252, 106] on div "EndingPGE" at bounding box center [248, 106] width 23 height 7
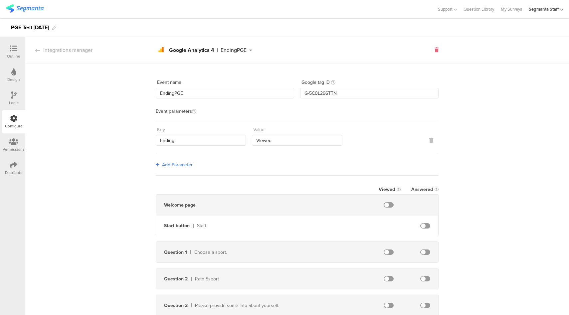
click at [434, 48] on icon at bounding box center [436, 50] width 4 height 5
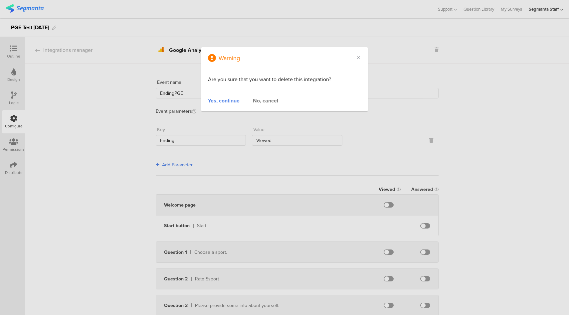
click at [214, 101] on div "Yes, continue" at bounding box center [224, 101] width 32 height 8
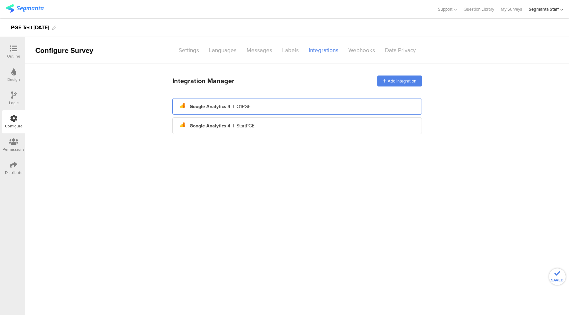
click at [233, 109] on div "analytics Created with Sketch. Google Analytics 4 | Q1PGE" at bounding box center [297, 106] width 239 height 11
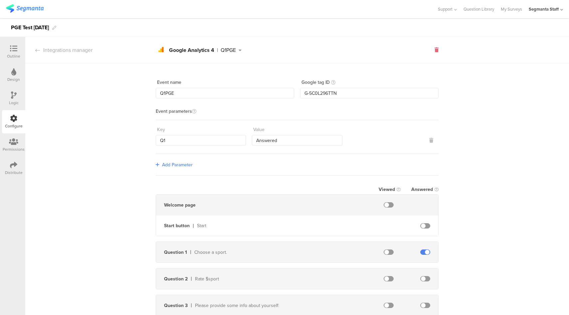
click at [434, 52] on icon at bounding box center [436, 50] width 4 height 5
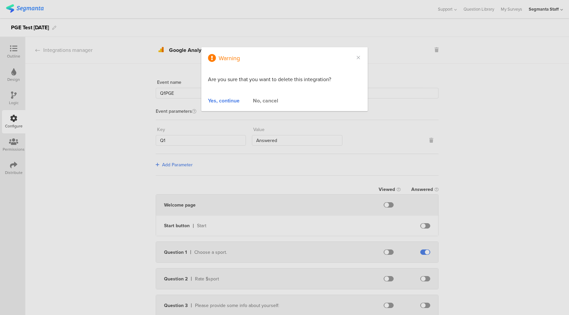
click at [226, 99] on div "Yes, continue" at bounding box center [224, 101] width 32 height 8
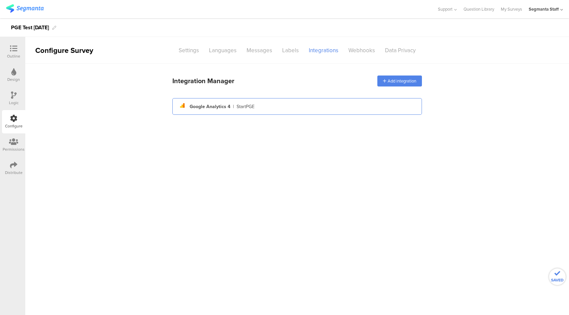
click at [315, 105] on div "analytics Created with Sketch. Google Analytics 4 | StartPGE" at bounding box center [297, 106] width 239 height 11
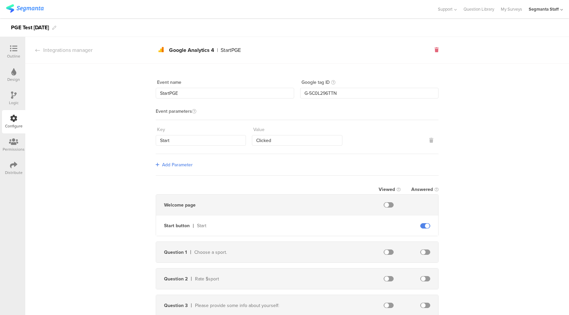
click at [434, 52] on icon at bounding box center [436, 50] width 4 height 5
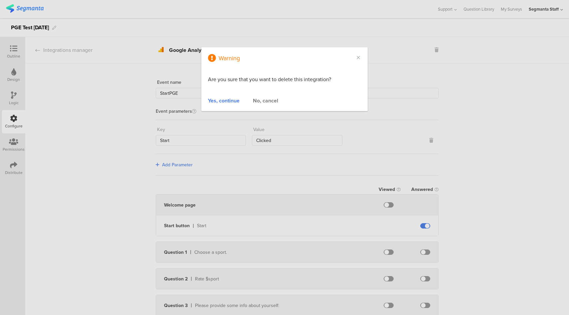
click at [232, 102] on div "Yes, continue" at bounding box center [224, 101] width 32 height 8
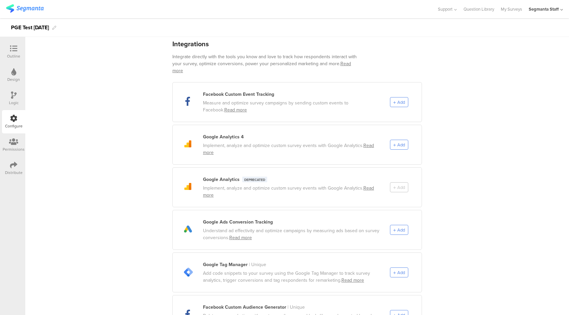
scroll to position [38, 0]
click at [398, 181] on div "Add" at bounding box center [406, 186] width 32 height 10
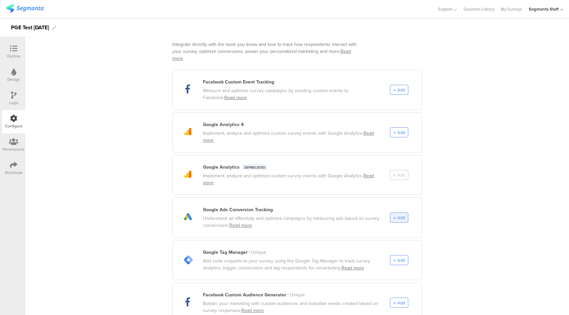
scroll to position [50, 0]
click at [398, 214] on span "Add" at bounding box center [401, 217] width 8 height 6
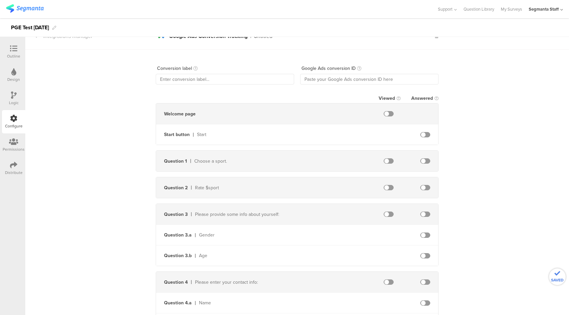
scroll to position [0, 0]
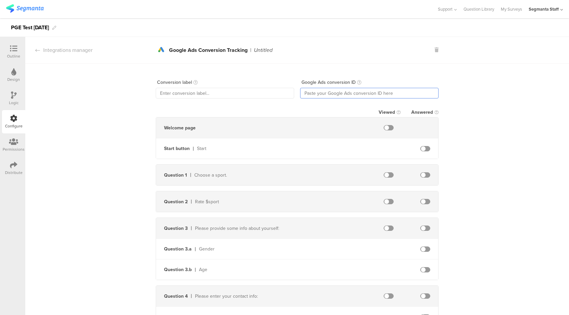
click at [308, 93] on input "text" at bounding box center [369, 93] width 138 height 11
paste input "11190846639"
type input "11190846639"
click at [206, 91] on input "text" at bounding box center [225, 93] width 138 height 11
type input "AdsPGE"
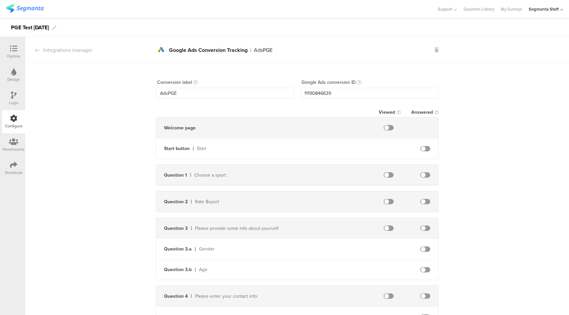
click at [424, 172] on span at bounding box center [425, 174] width 10 height 5
click at [59, 49] on div "Integrations manager" at bounding box center [58, 50] width 67 height 8
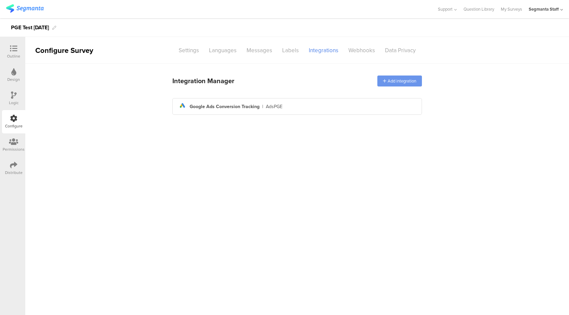
click at [404, 82] on div "Add integration" at bounding box center [399, 81] width 45 height 11
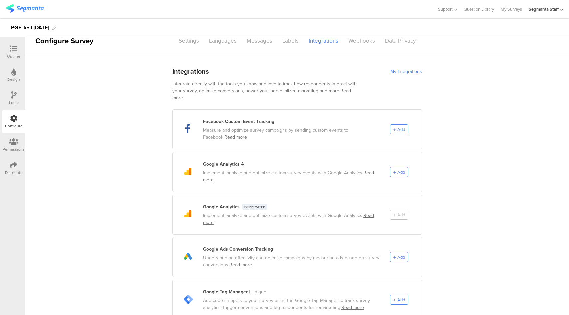
scroll to position [92, 0]
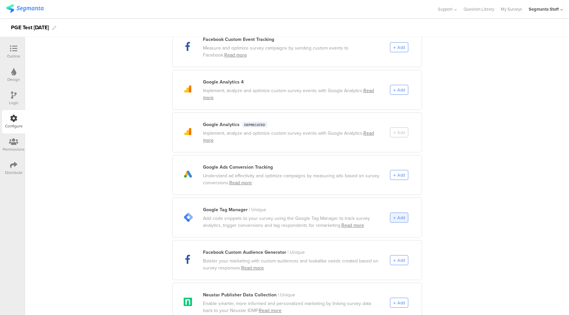
click at [397, 215] on div "Add" at bounding box center [399, 218] width 18 height 10
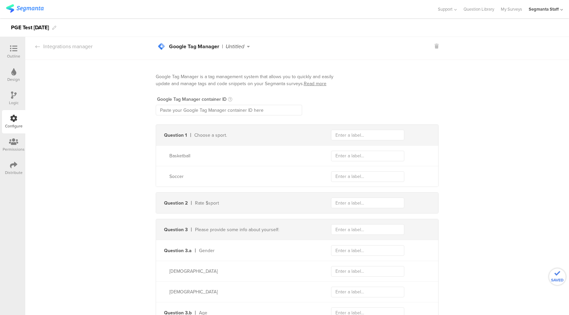
scroll to position [0, 0]
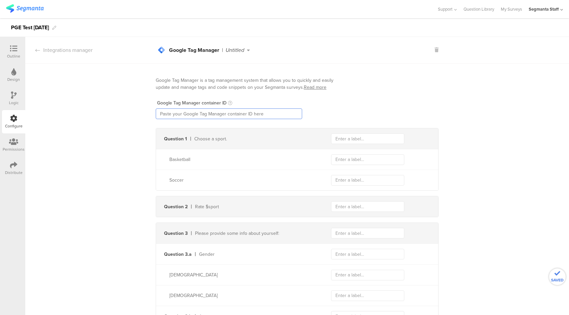
click at [234, 108] on input "text" at bounding box center [229, 113] width 146 height 11
paste input "GTM-WQWPMFG"
type input "GTM-WQWPMFG"
click at [373, 141] on input "text" at bounding box center [367, 138] width 73 height 11
type input "sport"
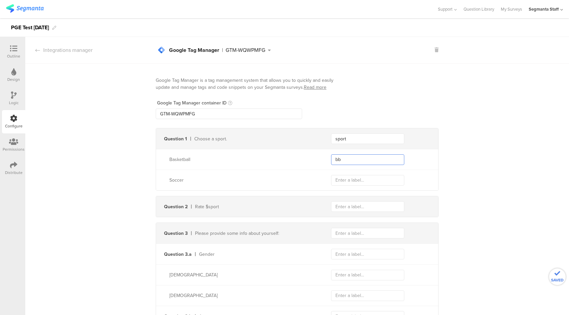
type input "bb"
type input "s"
click at [19, 171] on div "Distribute" at bounding box center [14, 173] width 18 height 6
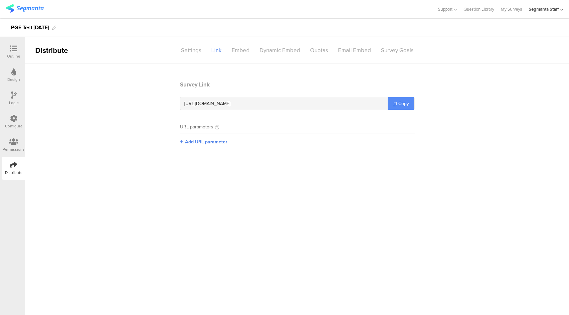
click at [402, 104] on span "Copy" at bounding box center [403, 103] width 11 height 7
click at [13, 118] on icon at bounding box center [13, 118] width 7 height 7
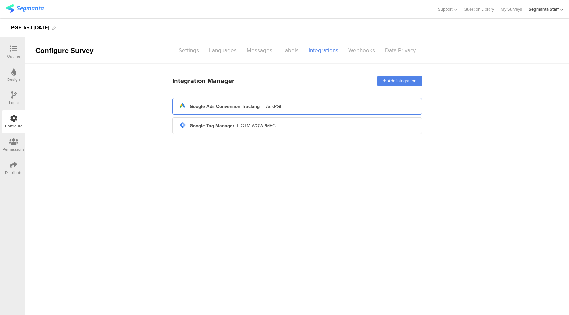
click at [318, 108] on div "ads Created with Sketch. Google Ads Conversion Tracking | AdsPGE" at bounding box center [297, 106] width 239 height 11
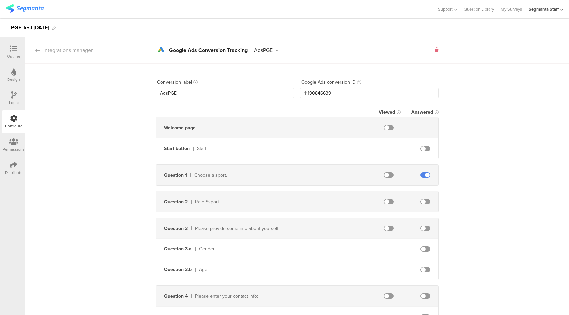
click at [434, 52] on icon at bounding box center [436, 50] width 4 height 5
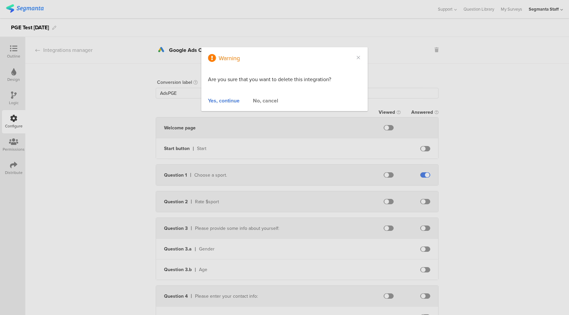
click at [219, 100] on div "Yes, continue" at bounding box center [224, 101] width 32 height 8
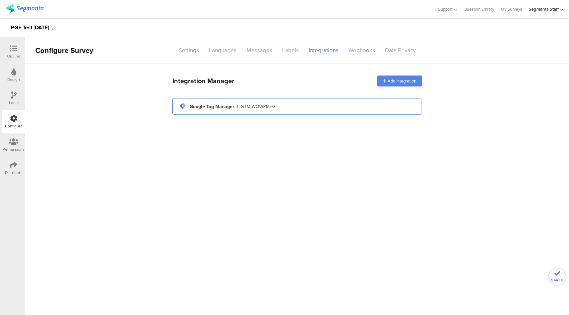
click at [356, 112] on div "tag-manager Created with Sketch. Google Tag Manager | GTM-WQWPMFG" at bounding box center [296, 106] width 249 height 17
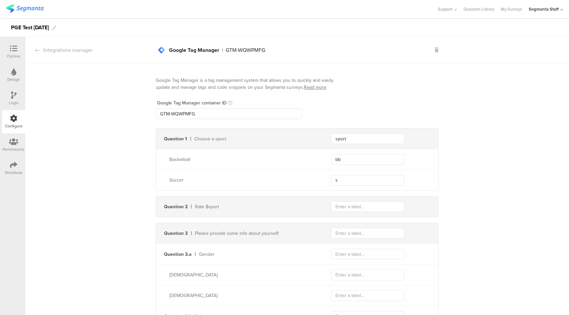
click at [433, 45] on div "tag-manager Created with Sketch. Google Tag Manager | GTM-WQWPMFG tag-manager C…" at bounding box center [297, 50] width 283 height 12
click at [434, 50] on icon at bounding box center [436, 50] width 4 height 5
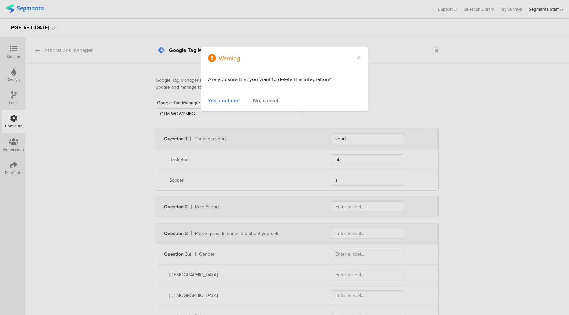
click at [230, 102] on div "Yes, continue" at bounding box center [224, 101] width 32 height 8
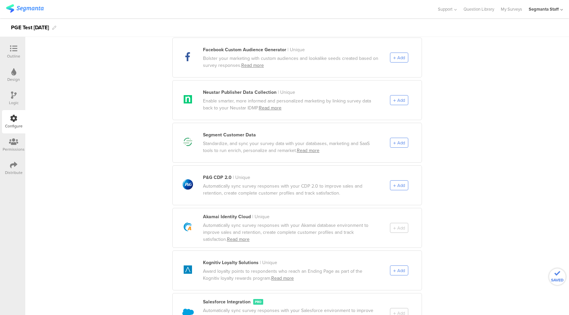
scroll to position [295, 0]
click at [393, 182] on span "Add" at bounding box center [399, 185] width 12 height 6
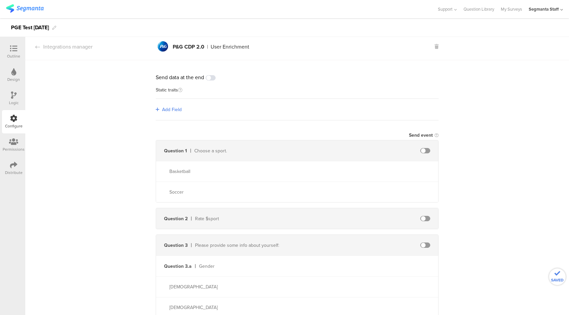
scroll to position [0, 0]
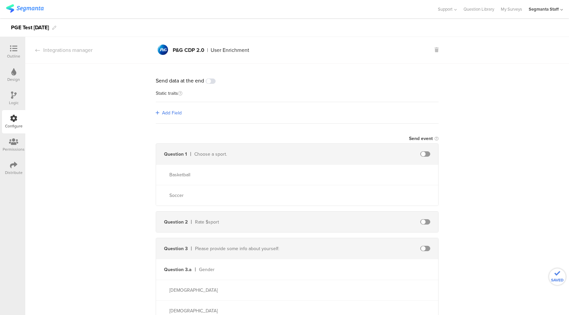
click at [177, 111] on span "Add Field" at bounding box center [172, 112] width 20 height 7
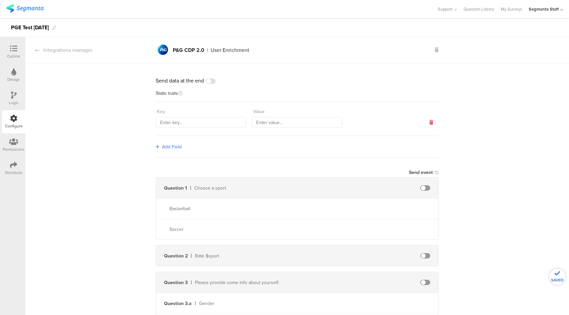
click at [429, 122] on icon at bounding box center [431, 122] width 4 height 5
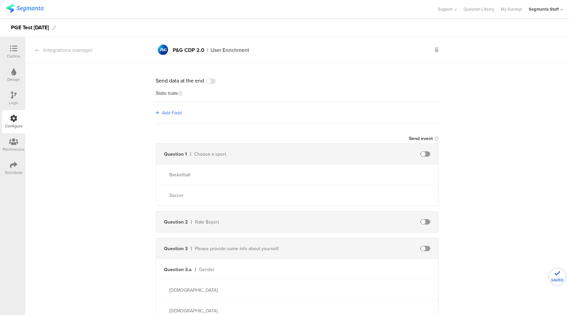
click at [210, 81] on span at bounding box center [211, 81] width 10 height 5
click at [423, 155] on span at bounding box center [425, 153] width 10 height 5
click at [423, 153] on span at bounding box center [425, 153] width 10 height 5
click at [435, 50] on icon at bounding box center [436, 50] width 4 height 5
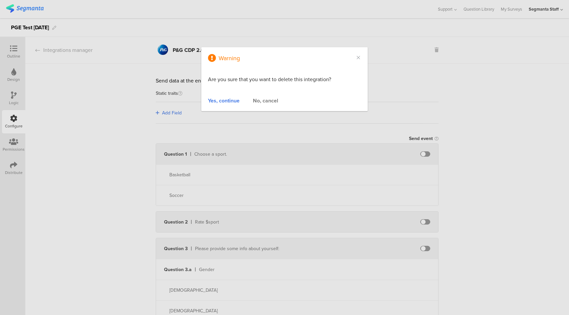
click at [225, 102] on div "Yes, continue" at bounding box center [224, 101] width 32 height 8
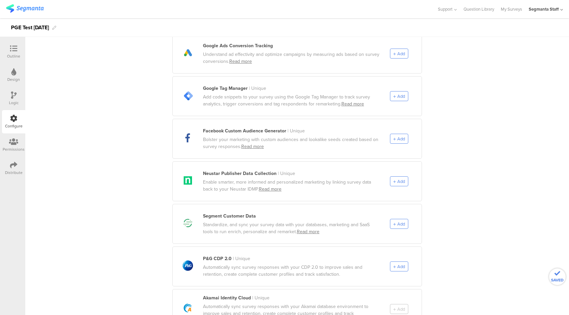
scroll to position [325, 0]
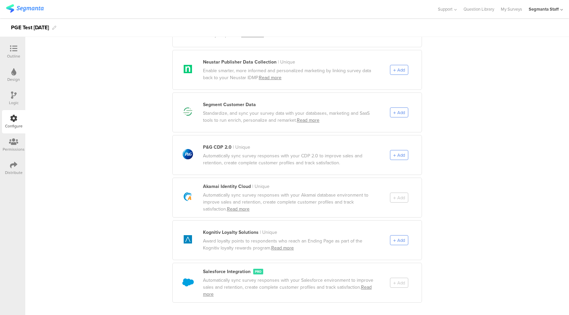
click at [398, 278] on div "Add" at bounding box center [406, 283] width 32 height 10
click at [396, 193] on div "Add" at bounding box center [406, 198] width 32 height 10
click at [397, 109] on span "Add" at bounding box center [401, 112] width 8 height 6
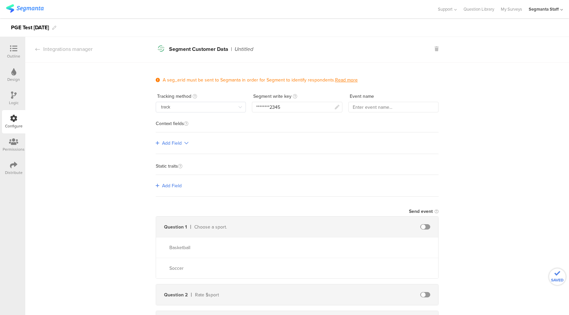
scroll to position [0, 0]
click at [434, 51] on icon at bounding box center [436, 50] width 4 height 5
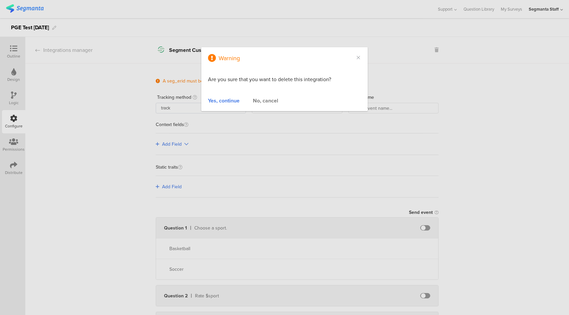
click at [218, 100] on div "Yes, continue" at bounding box center [224, 101] width 32 height 8
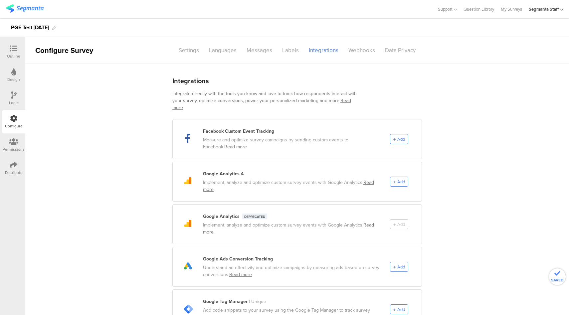
scroll to position [325, 0]
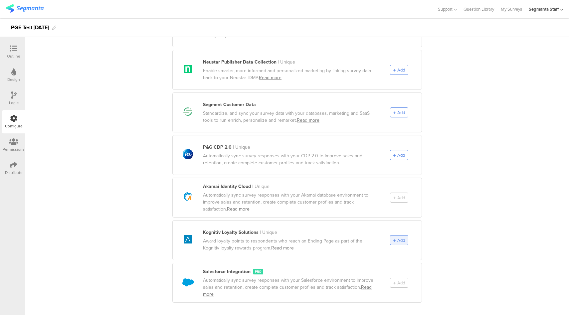
click at [397, 237] on span "Add" at bounding box center [401, 240] width 8 height 6
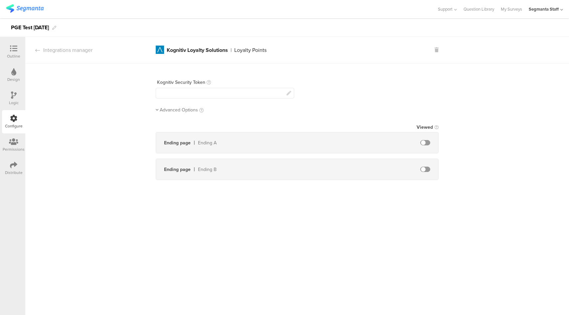
drag, startPoint x: 171, startPoint y: 111, endPoint x: 177, endPoint y: 112, distance: 6.5
click at [171, 111] on span "Advanced Options" at bounding box center [179, 109] width 38 height 7
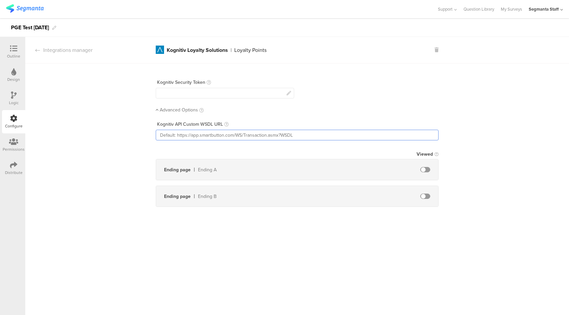
click at [196, 134] on input "text" at bounding box center [297, 135] width 283 height 11
paste input "https://pge.segmanta.com/dashboard/survey/14264/edit/page/196457/configure/?mod…"
type input "https://pge.segmanta.com/dashboard/survey/14264/edit/page/196457/configure/?mod…"
click at [221, 93] on div at bounding box center [225, 93] width 138 height 11
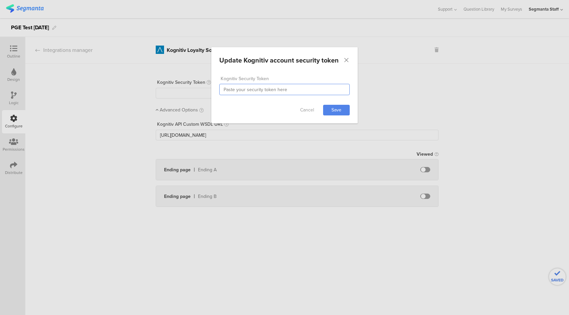
click at [272, 88] on input "dialog" at bounding box center [284, 89] width 130 height 11
type input "testtokend876123e761"
click at [339, 107] on link "Save" at bounding box center [336, 110] width 27 height 11
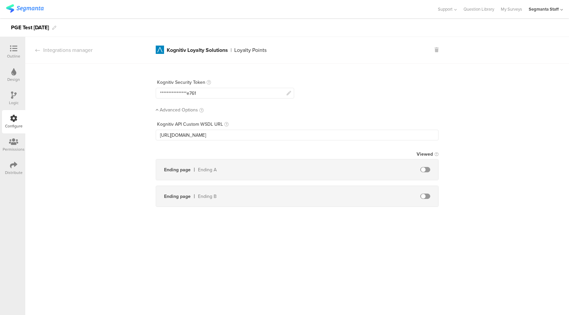
click at [428, 168] on span at bounding box center [425, 169] width 10 height 5
click at [426, 197] on span at bounding box center [425, 196] width 10 height 5
click at [293, 166] on input "text" at bounding box center [286, 169] width 73 height 11
click at [428, 196] on span at bounding box center [425, 196] width 10 height 5
click at [426, 169] on span at bounding box center [425, 169] width 10 height 5
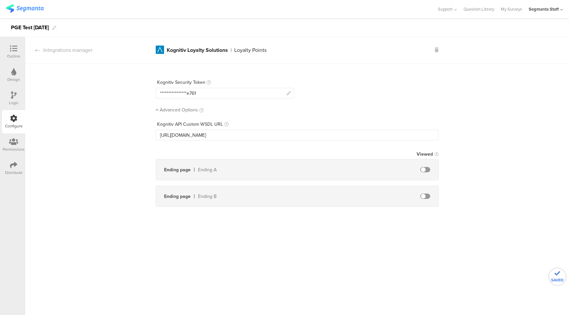
click at [428, 194] on span at bounding box center [425, 196] width 10 height 5
click at [428, 168] on span at bounding box center [425, 169] width 10 height 5
click at [293, 172] on input "text" at bounding box center [286, 169] width 73 height 11
type input "reward"
type input "100"
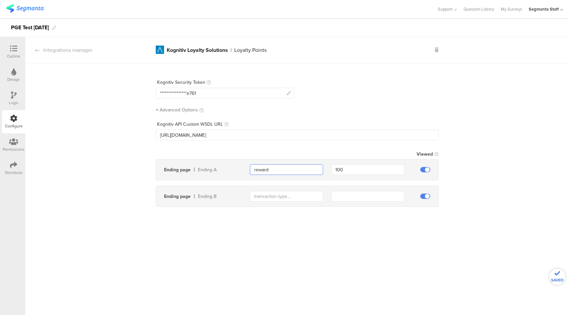
type input "reward"
type input "gift"
type input "0"
type input "gift"
type input "900"
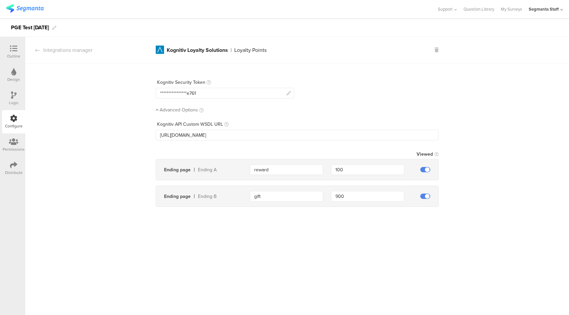
click at [74, 50] on div "Integrations manager" at bounding box center [58, 50] width 67 height 8
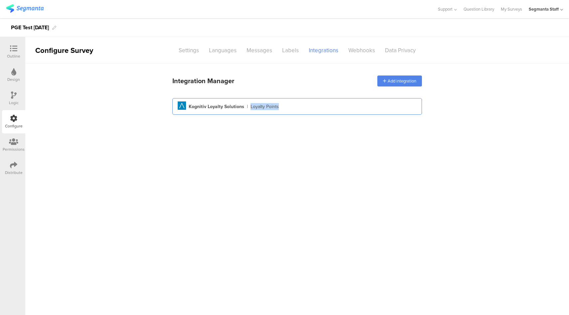
click at [342, 103] on div "Aimia Created with Sketch. Kognitiv Loyalty Solutions | Loyalty Points" at bounding box center [297, 106] width 239 height 10
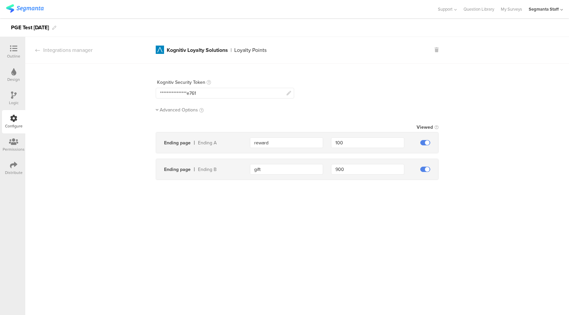
click at [190, 109] on span "Advanced Options" at bounding box center [179, 109] width 38 height 7
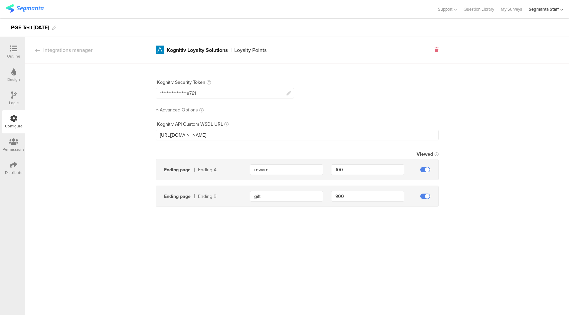
click at [437, 51] on icon at bounding box center [436, 50] width 4 height 5
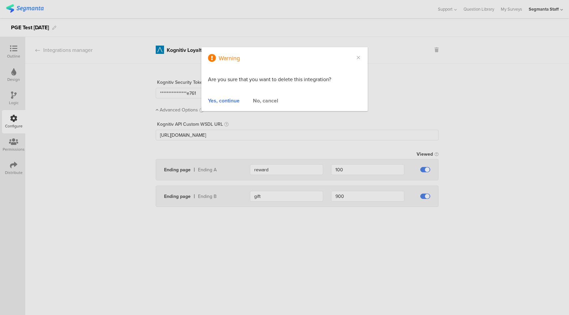
click at [223, 100] on div "Yes, continue" at bounding box center [224, 101] width 32 height 8
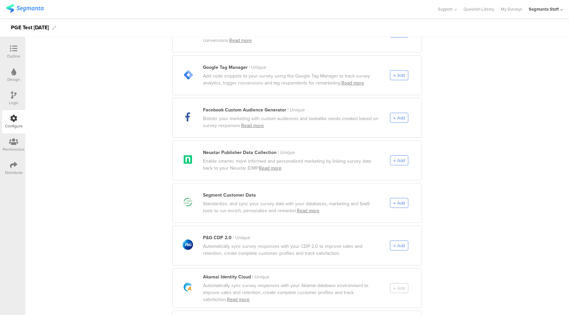
scroll to position [234, 0]
click at [404, 156] on div "Add" at bounding box center [399, 160] width 18 height 10
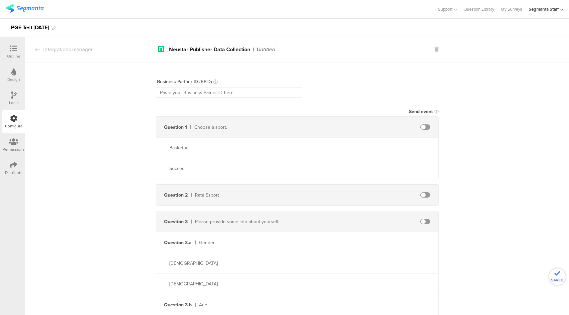
scroll to position [0, 0]
click at [205, 89] on input "text" at bounding box center [229, 93] width 146 height 11
type input "Testtokemid"
click at [424, 126] on span at bounding box center [425, 127] width 10 height 5
click at [381, 126] on input "text" at bounding box center [367, 127] width 73 height 11
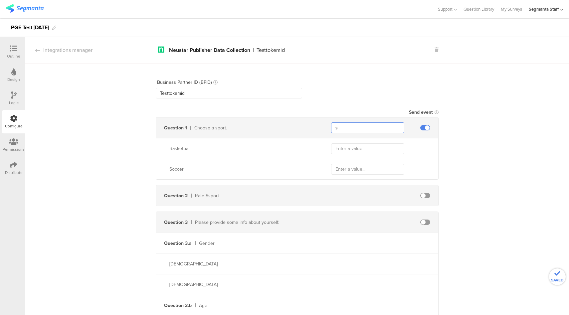
type input "s"
click at [360, 150] on input "text" at bounding box center [367, 148] width 73 height 11
type input "bas"
click at [347, 168] on input "text" at bounding box center [367, 169] width 73 height 11
type input "soc"
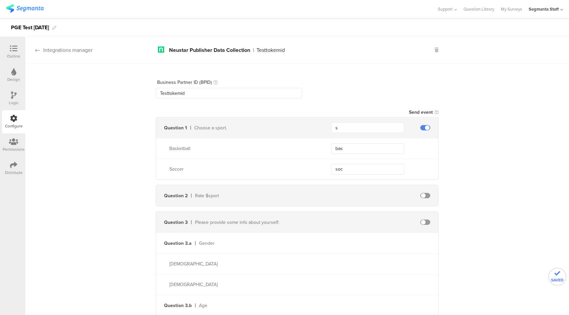
click at [85, 50] on div "Integrations manager" at bounding box center [58, 50] width 67 height 8
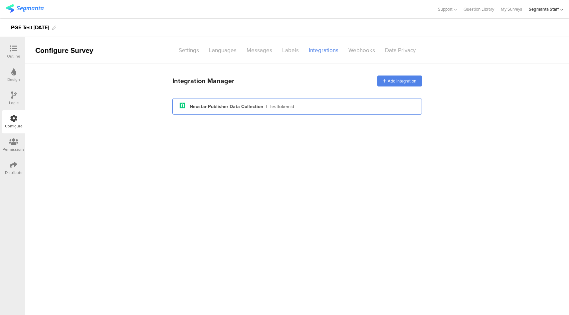
click at [325, 104] on div "neustar_tag_icon Created with Sketch. Neustar Publisher Data Collection | Testt…" at bounding box center [297, 106] width 239 height 11
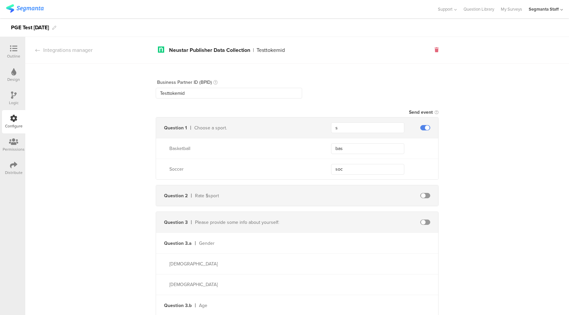
click at [434, 52] on icon at bounding box center [436, 50] width 4 height 5
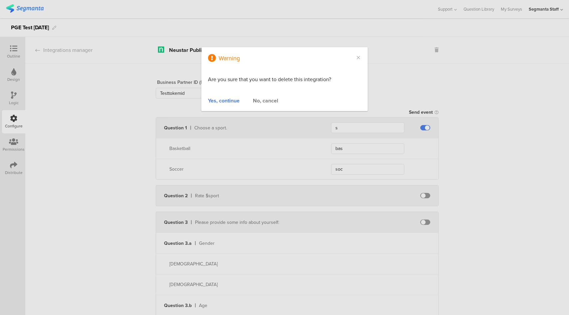
click at [265, 100] on div "No, cancel" at bounding box center [265, 101] width 25 height 8
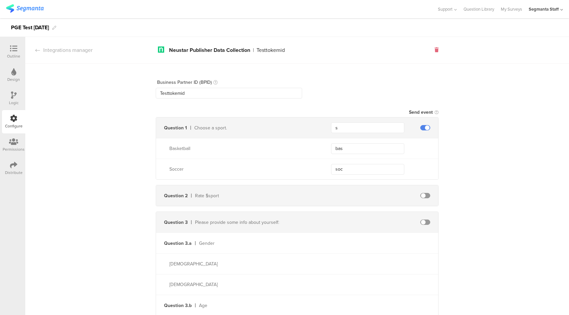
click at [434, 53] on div at bounding box center [436, 50] width 4 height 7
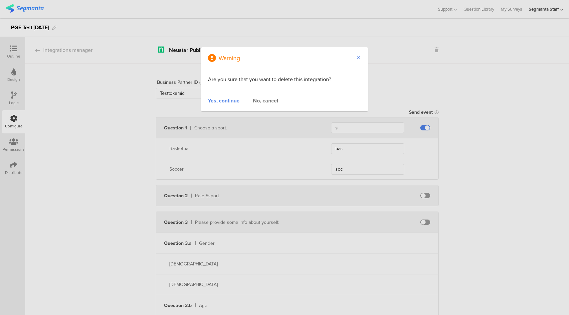
click at [359, 57] on icon "Close" at bounding box center [358, 57] width 5 height 5
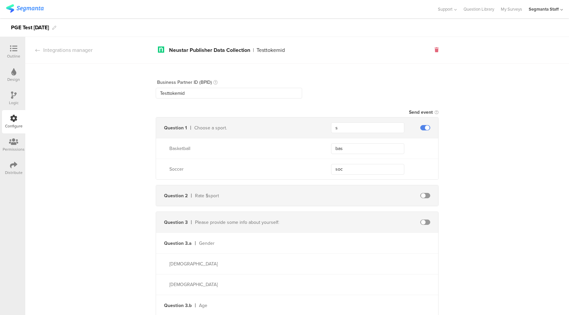
click at [434, 52] on icon at bounding box center [436, 50] width 4 height 5
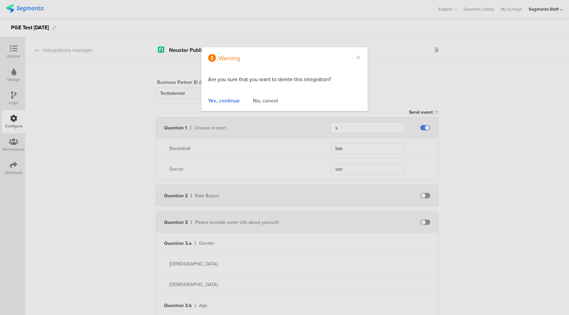
click at [236, 100] on div "Yes, continue" at bounding box center [224, 101] width 32 height 8
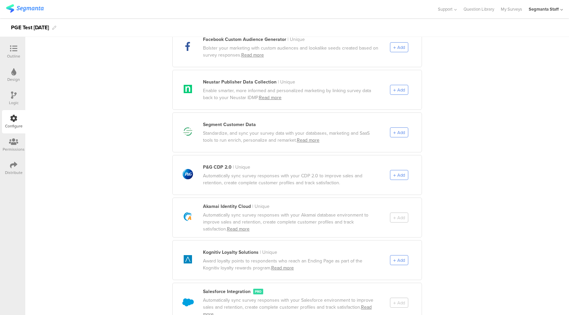
scroll to position [275, 0]
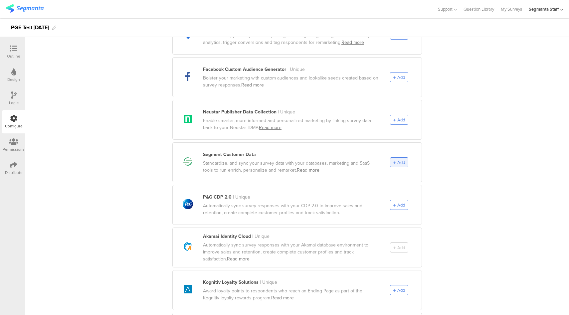
click at [401, 159] on span "Add" at bounding box center [401, 162] width 8 height 6
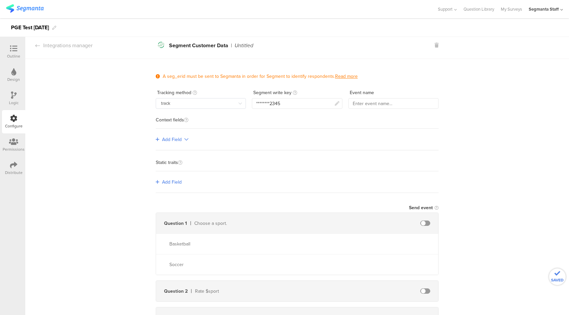
scroll to position [0, 0]
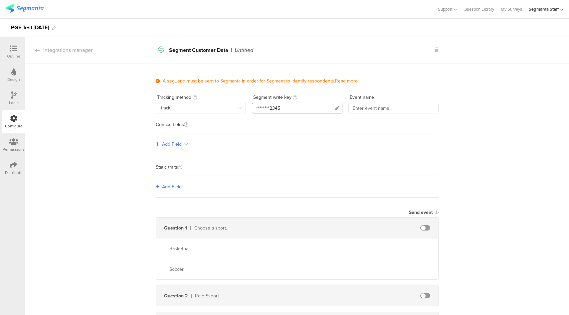
click at [307, 107] on div "********2345" at bounding box center [297, 108] width 90 height 11
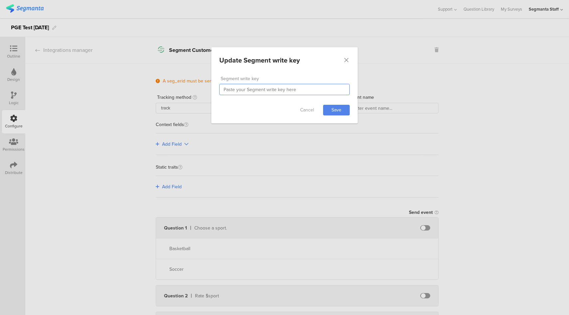
click at [272, 84] on input "dialog" at bounding box center [284, 89] width 130 height 11
paste input "O2OmOPI27quYcKDsTrq2PcCYIazUhmpA"
type input "O2OmOPI27quYcKDsTrq2PcCYIazUhmpA"
click at [352, 115] on div "Cancel Save" at bounding box center [284, 110] width 146 height 27
click at [337, 115] on div "Cancel Save" at bounding box center [284, 110] width 146 height 27
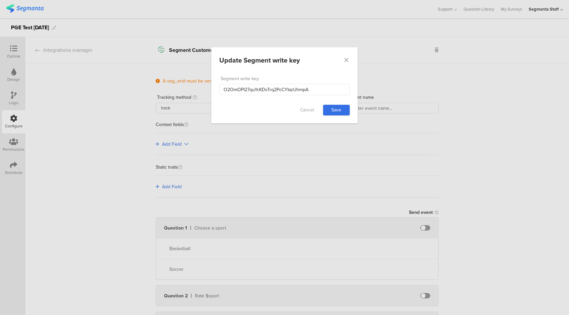
click at [339, 109] on link "Save" at bounding box center [336, 110] width 27 height 11
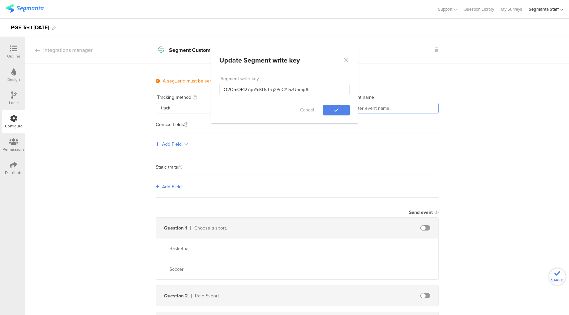
click at [354, 110] on input "text" at bounding box center [393, 108] width 90 height 11
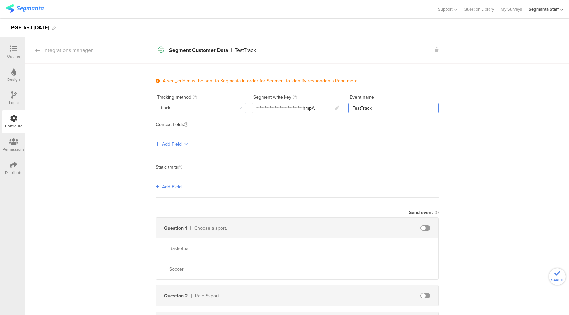
type input "TestTrack"
click at [174, 143] on span "Add Field" at bounding box center [172, 144] width 20 height 7
click at [183, 158] on link "Single-level" at bounding box center [179, 158] width 50 height 14
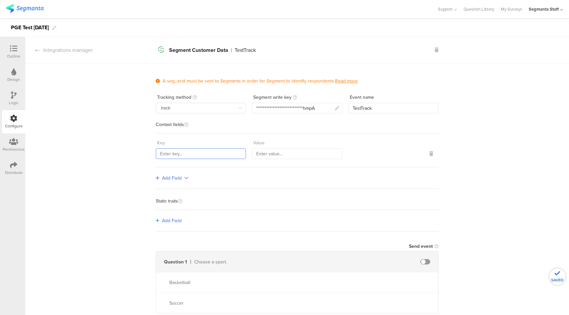
click at [200, 153] on input "text" at bounding box center [201, 153] width 90 height 11
type input "sKey"
type input "sValue"
click at [184, 176] on icon at bounding box center [186, 178] width 4 height 5
click at [177, 207] on link "Multi-level" at bounding box center [179, 204] width 50 height 13
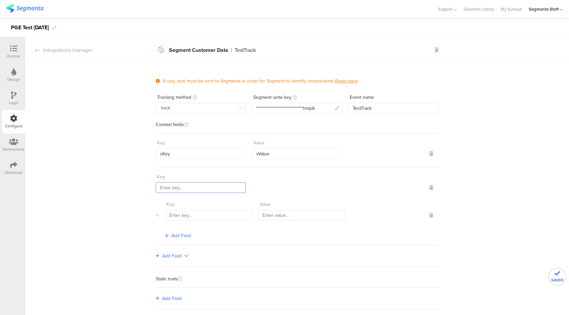
click at [200, 190] on input "text" at bounding box center [201, 187] width 90 height 11
type input "multiple"
type input "mKey1"
type input "mvalue1"
click at [178, 233] on span "Add Field" at bounding box center [181, 235] width 20 height 7
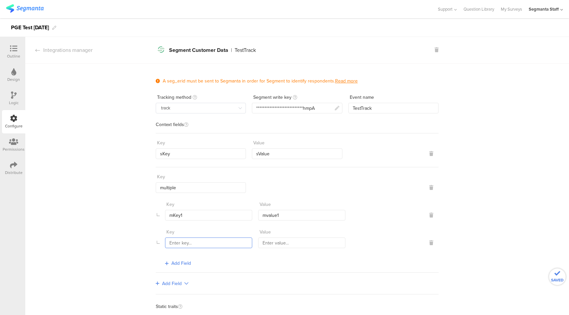
click at [203, 239] on input "text" at bounding box center [208, 243] width 87 height 11
type input "mKey2"
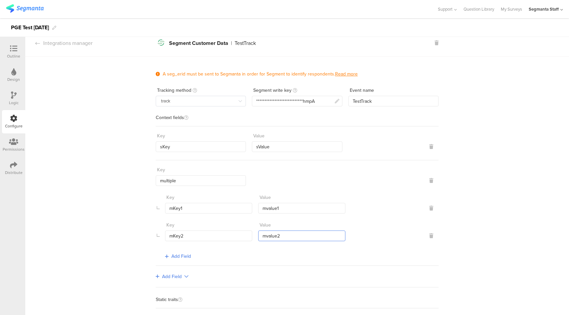
type input "mvalue2"
click at [182, 253] on span "Add Field" at bounding box center [181, 256] width 20 height 7
click at [429, 261] on icon at bounding box center [431, 263] width 4 height 5
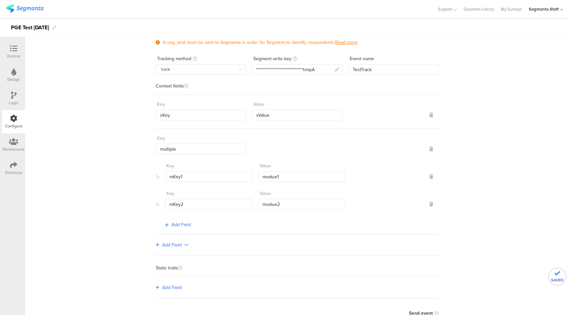
scroll to position [125, 0]
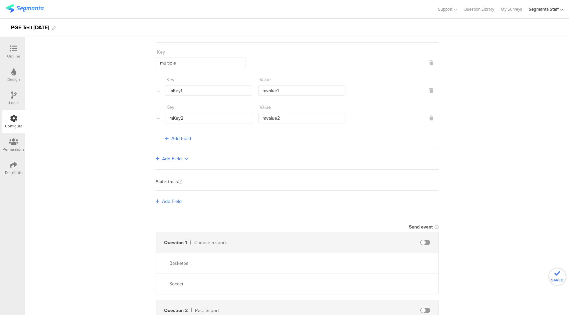
click at [170, 198] on span "Add Field" at bounding box center [172, 201] width 20 height 7
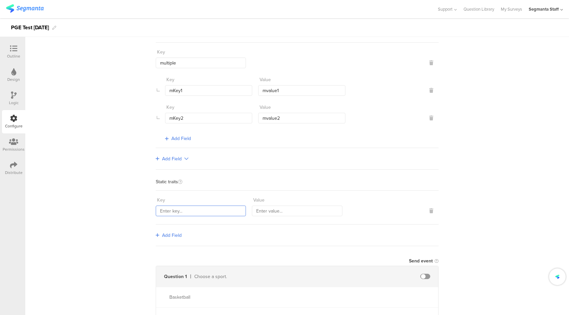
click at [180, 211] on input "text" at bounding box center [201, 211] width 90 height 11
type input "staticKey"
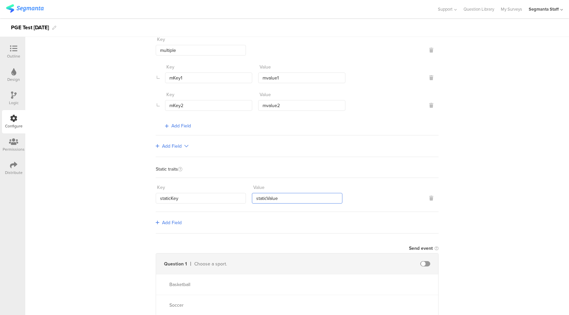
scroll to position [173, 0]
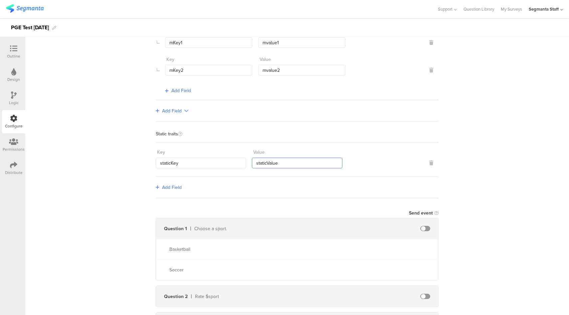
type input "staticValue"
click at [421, 228] on span at bounding box center [425, 228] width 10 height 5
click at [364, 228] on input "text" at bounding box center [367, 228] width 73 height 11
type input "sport"
type input "basketball"
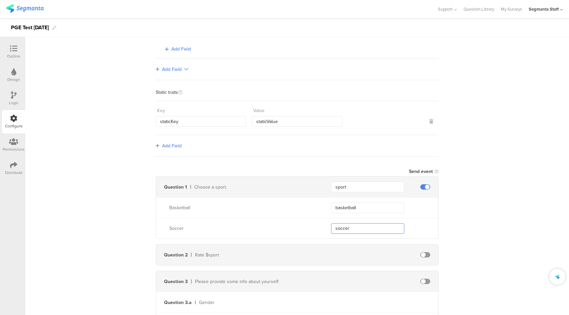
scroll to position [283, 0]
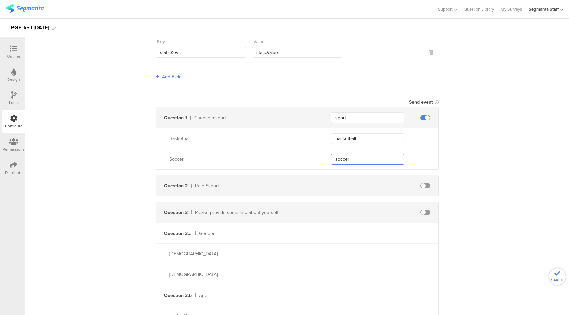
type input "soccer"
click at [423, 183] on span at bounding box center [425, 185] width 10 height 5
click at [364, 184] on input "text" at bounding box center [367, 185] width 73 height 11
type input "rate"
click at [424, 210] on span at bounding box center [425, 212] width 10 height 5
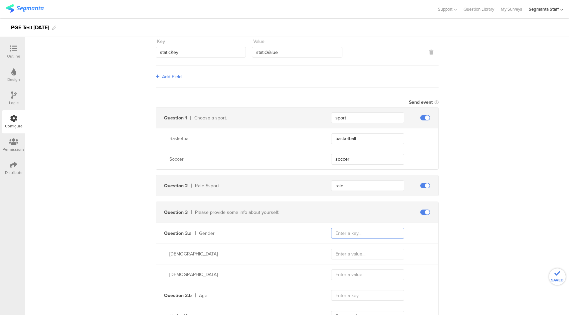
click at [343, 232] on input "text" at bounding box center [367, 233] width 73 height 11
type input "gender"
type input "male"
type input "female"
type input "age"
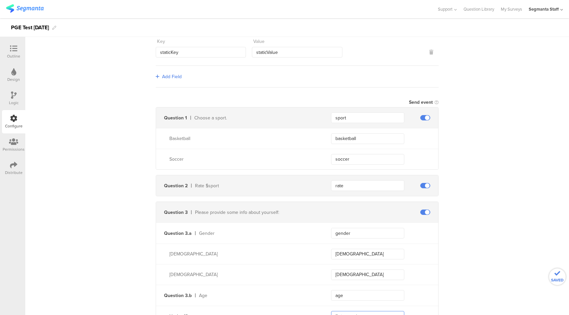
scroll to position [287, 0]
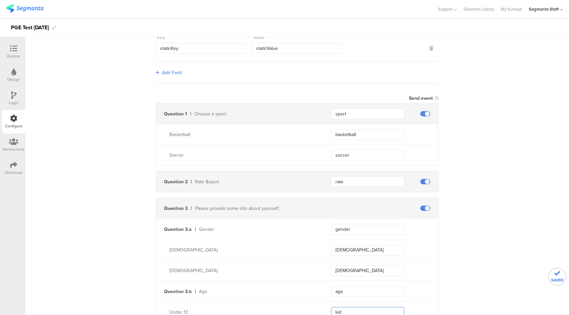
type input "kid"
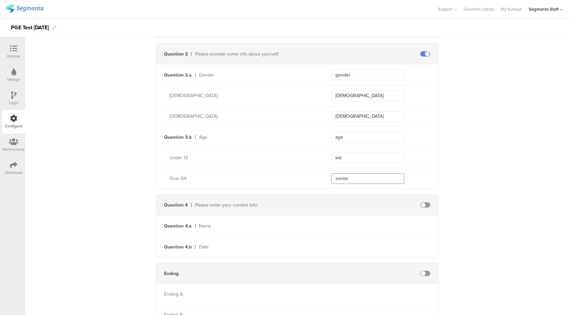
type input "senior"
click at [421, 202] on span at bounding box center [425, 204] width 10 height 5
click at [372, 223] on input "text" at bounding box center [367, 226] width 73 height 11
type input "name"
type input "date"
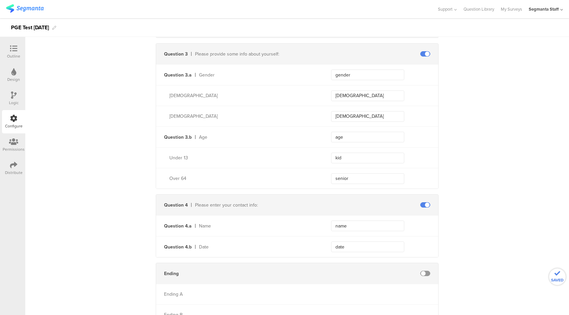
click at [422, 271] on span at bounding box center [425, 273] width 10 height 5
click at [375, 274] on input "text" at bounding box center [367, 273] width 73 height 11
type input "ending"
type input "a"
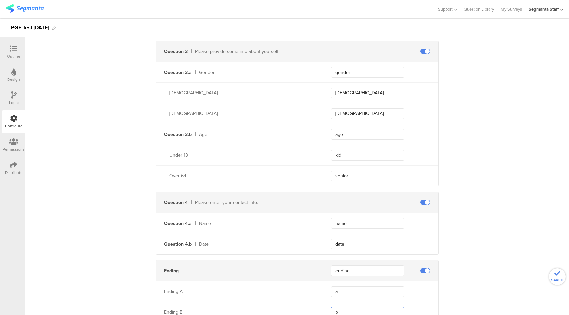
type input "b"
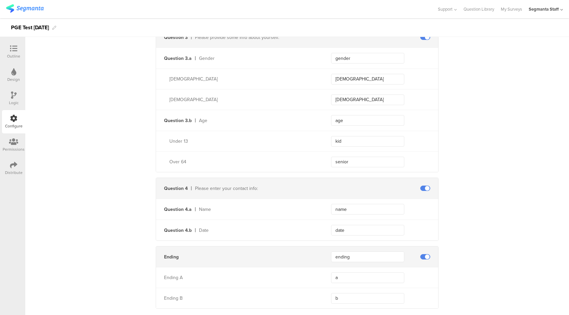
scroll to position [471, 0]
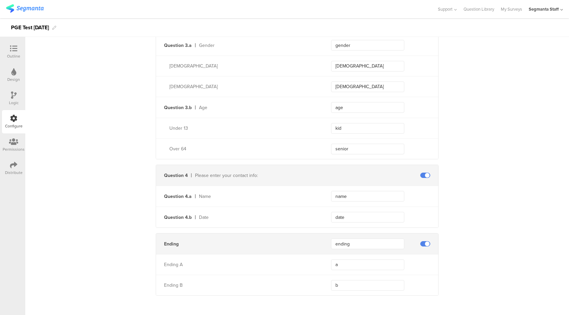
click at [15, 168] on icon at bounding box center [13, 164] width 7 height 7
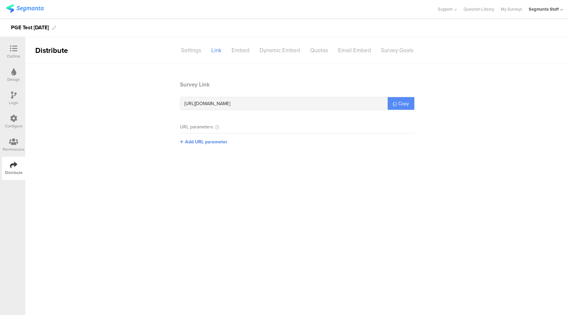
click at [398, 105] on link "Copy" at bounding box center [401, 103] width 27 height 13
click at [13, 119] on icon at bounding box center [13, 118] width 7 height 7
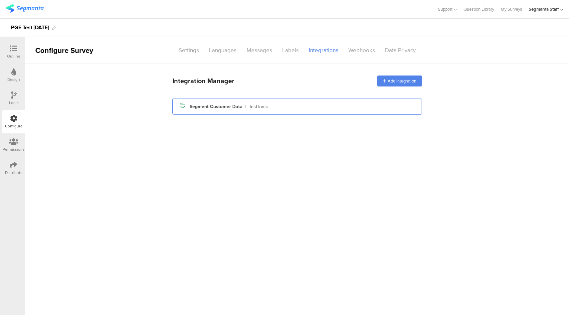
click at [374, 101] on div "Segment icon Created with Sketch. Segment Customer Data | TestTrack" at bounding box center [297, 106] width 239 height 11
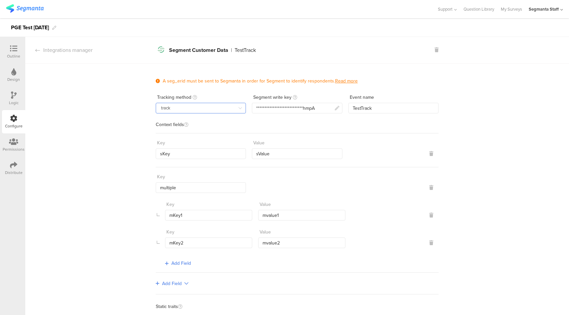
click at [193, 103] on input "track" at bounding box center [201, 108] width 90 height 11
click at [178, 134] on li "identify" at bounding box center [201, 135] width 94 height 11
type input "identify"
click at [84, 52] on div "Integrations manager" at bounding box center [58, 50] width 67 height 8
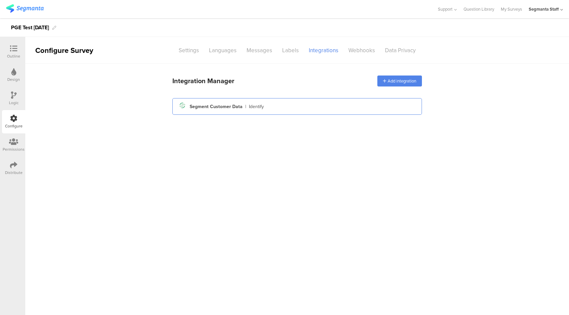
click at [286, 101] on div "Segment icon Created with Sketch. Segment Customer Data | Identify" at bounding box center [297, 106] width 239 height 11
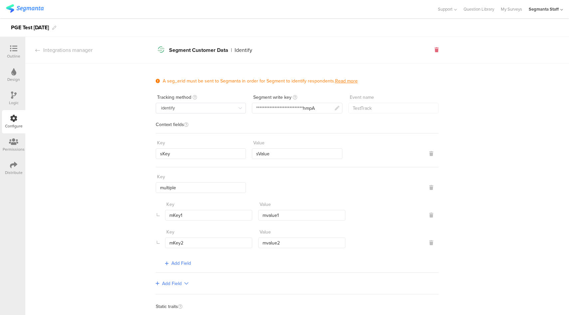
click at [435, 50] on icon at bounding box center [436, 50] width 4 height 5
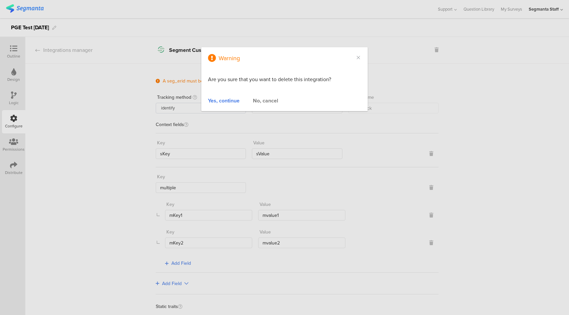
click at [225, 103] on div "Yes, continue" at bounding box center [224, 101] width 32 height 8
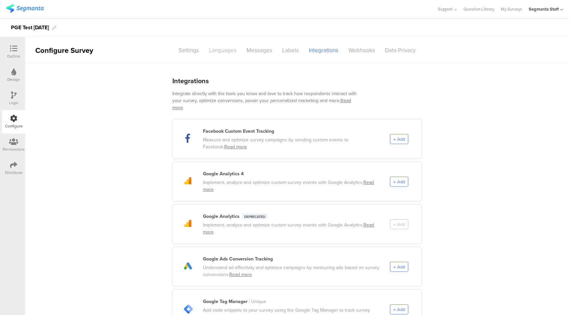
click at [221, 55] on div "Languages" at bounding box center [223, 51] width 38 height 12
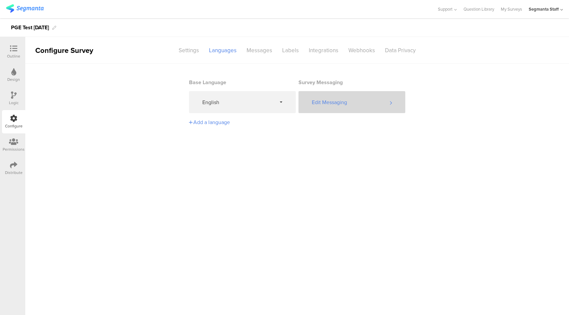
click at [339, 100] on div "Edit Messaging" at bounding box center [351, 102] width 107 height 22
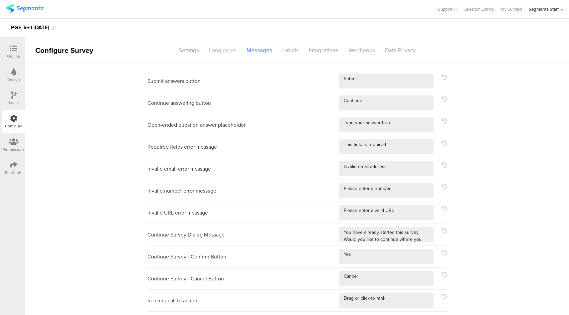
click at [224, 48] on div "Languages" at bounding box center [223, 51] width 38 height 12
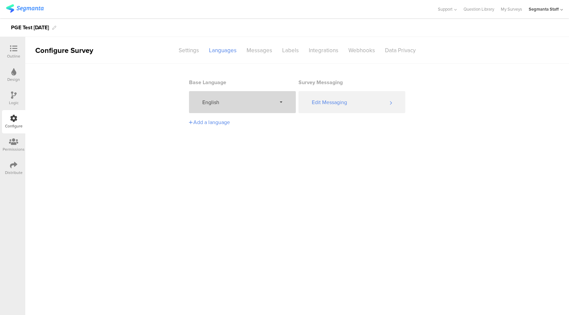
click at [236, 95] on div "English" at bounding box center [242, 102] width 107 height 22
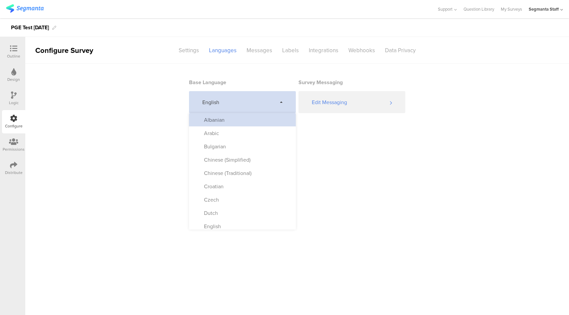
click at [222, 125] on div "Albanian" at bounding box center [242, 119] width 107 height 13
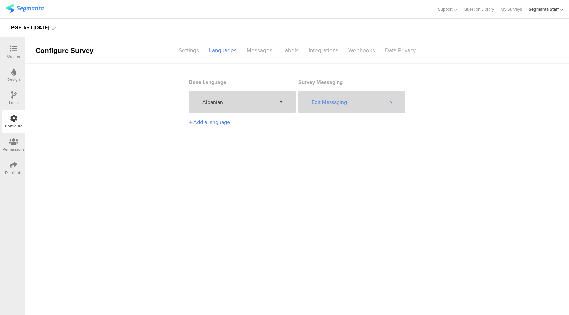
click at [333, 104] on div "Edit Messaging" at bounding box center [351, 102] width 107 height 22
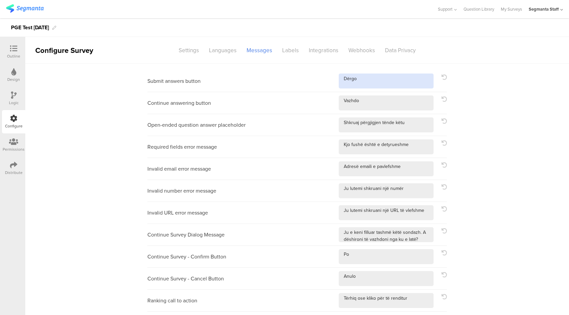
click at [379, 75] on textarea at bounding box center [386, 81] width 95 height 15
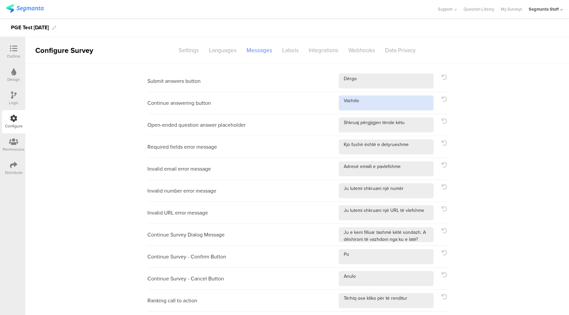
click at [389, 101] on textarea at bounding box center [386, 102] width 95 height 15
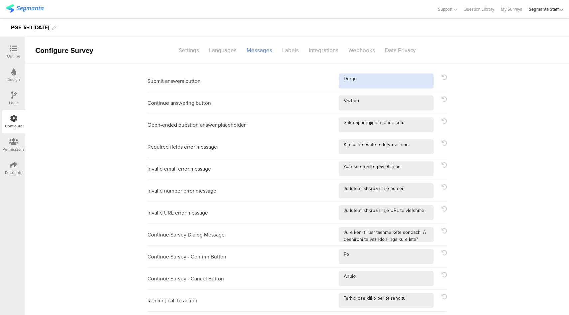
click at [394, 76] on textarea at bounding box center [386, 81] width 95 height 15
type textarea "Dërgo!"
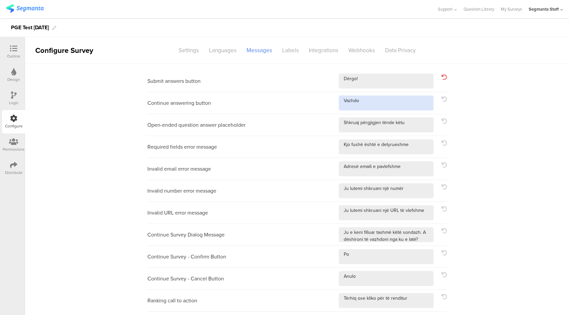
click at [378, 108] on textarea at bounding box center [386, 102] width 95 height 15
type textarea "Vazhdo!"
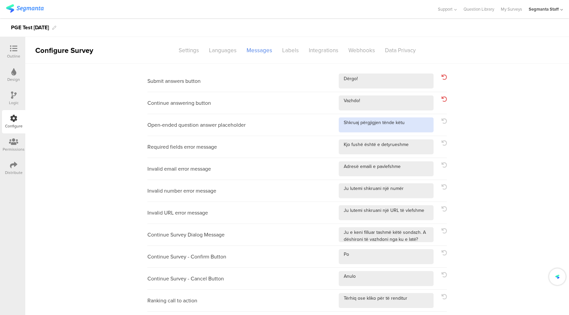
click at [418, 120] on textarea at bounding box center [386, 124] width 95 height 15
type textarea "Shkruaj përgjigjen tënde këtu!"
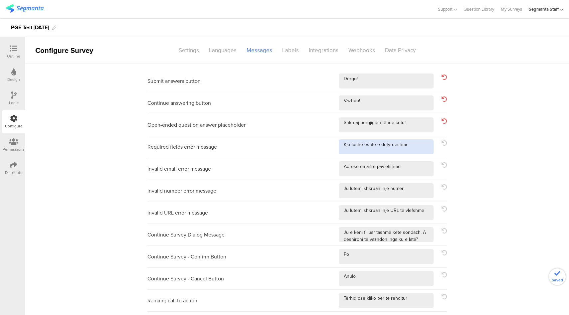
click at [425, 144] on textarea at bounding box center [386, 146] width 95 height 15
click at [441, 143] on icon at bounding box center [443, 142] width 5 height 5
click at [411, 148] on textarea at bounding box center [386, 146] width 95 height 15
type textarea "Kjo fushë është e detyrueshme!"
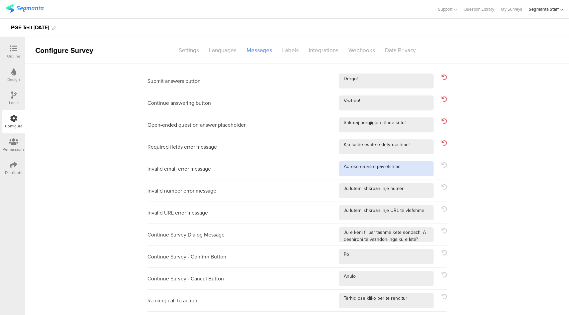
click at [410, 169] on textarea at bounding box center [386, 168] width 95 height 15
type textarea "Adresë emaili e pavlefshme!"
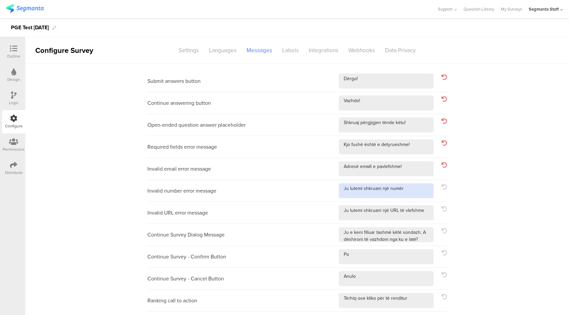
click at [414, 190] on textarea at bounding box center [386, 190] width 95 height 15
type textarea "Ju lutemi shkruani një numër!"
click at [426, 214] on textarea at bounding box center [386, 212] width 95 height 15
type textarea "Ju lutemi shkruani një URL të vlefshme!"
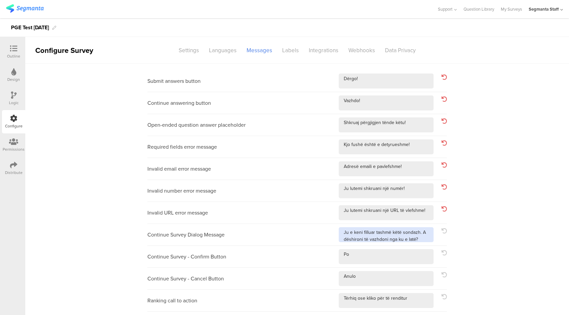
click at [426, 241] on textarea at bounding box center [386, 234] width 95 height 15
type textarea "Ju e keni filluar tashmë këtë sondazh. A dëshironi të vazhdoni nga ku e latë?!"
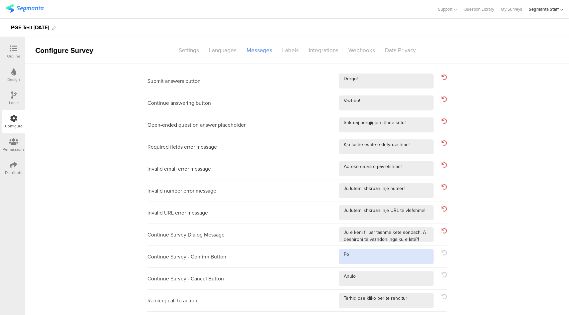
click at [401, 256] on textarea at bounding box center [386, 256] width 95 height 15
type textarea "Po!"
click at [387, 289] on div "Continue Survey - Cancel Button" at bounding box center [296, 279] width 299 height 22
click at [389, 284] on textarea at bounding box center [386, 278] width 95 height 15
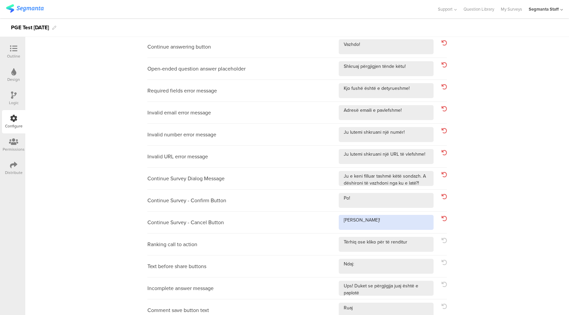
scroll to position [79, 0]
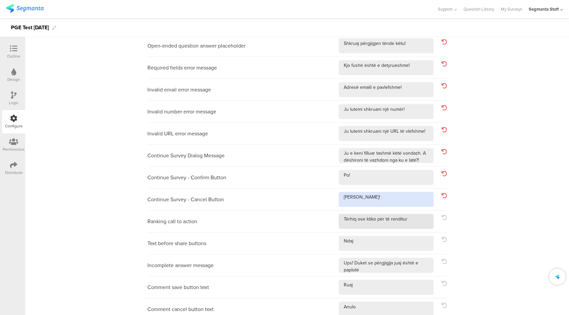
type textarea "Anulo!"
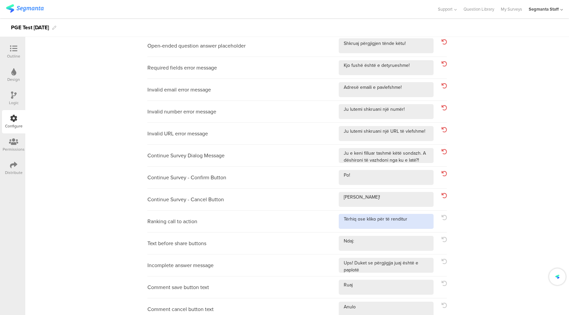
click at [422, 220] on textarea at bounding box center [386, 221] width 95 height 15
type textarea "Tërhiq ose kliko për të renditur!"
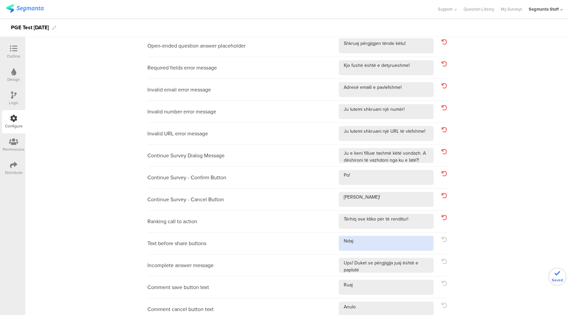
click at [400, 236] on textarea at bounding box center [386, 243] width 95 height 15
type textarea "Ndaj:!"
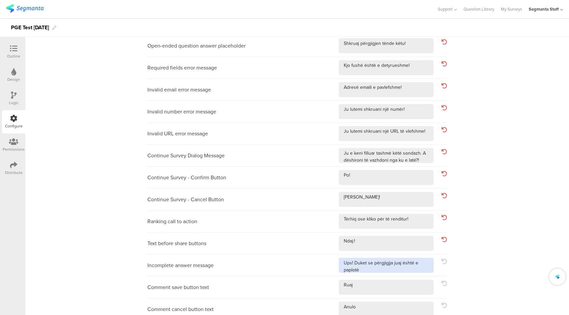
click at [415, 270] on textarea at bounding box center [386, 265] width 95 height 15
type textarea "Ups! Duket se përgjigjja juaj është e paplotë!"
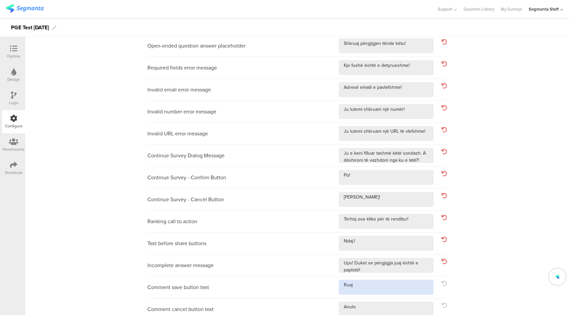
click at [399, 285] on textarea at bounding box center [386, 287] width 95 height 15
type textarea "Ruaj!"
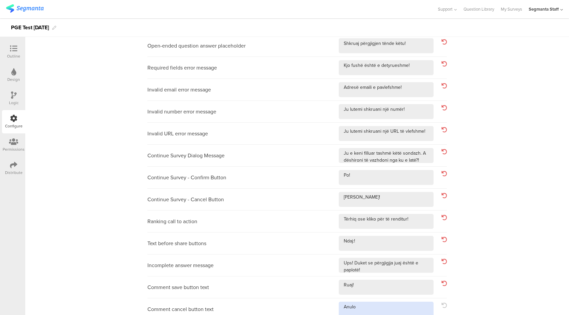
click at [391, 310] on textarea at bounding box center [386, 309] width 95 height 15
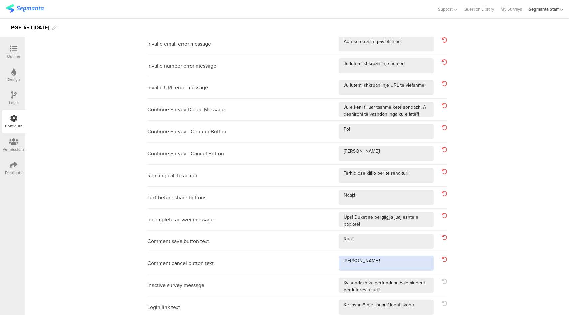
scroll to position [152, 0]
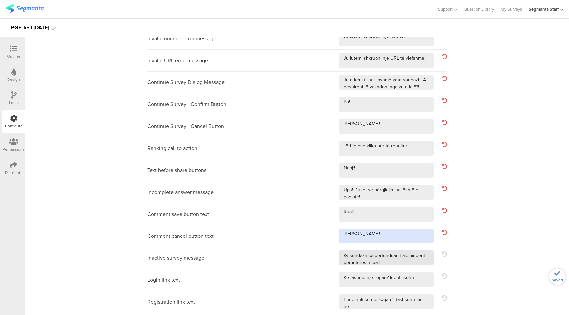
type textarea "Anulo!"
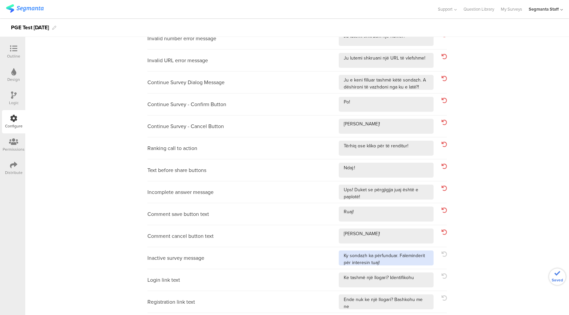
click at [399, 262] on textarea at bounding box center [386, 257] width 95 height 15
type textarea "Ky sondazh ka përfunduar. Faleminderit për interesin tuaj!!"
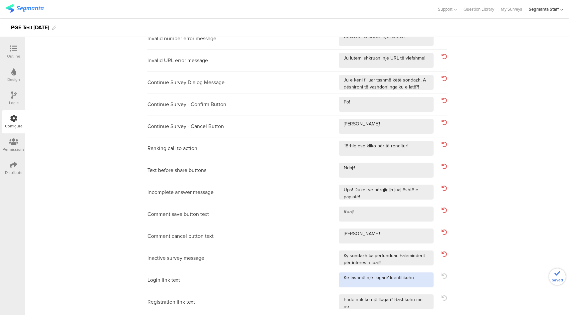
click at [417, 277] on textarea at bounding box center [386, 279] width 95 height 15
type textarea "Ke tashmë një llogari? Identifikohu!"
click at [429, 298] on textarea at bounding box center [386, 301] width 95 height 15
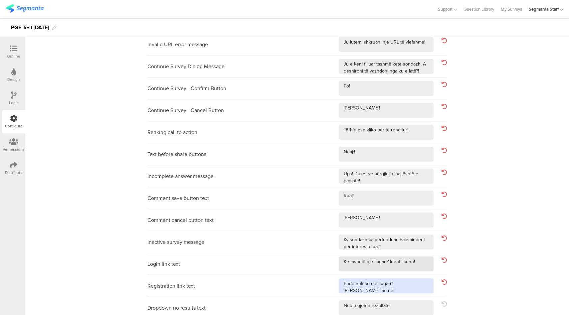
scroll to position [194, 0]
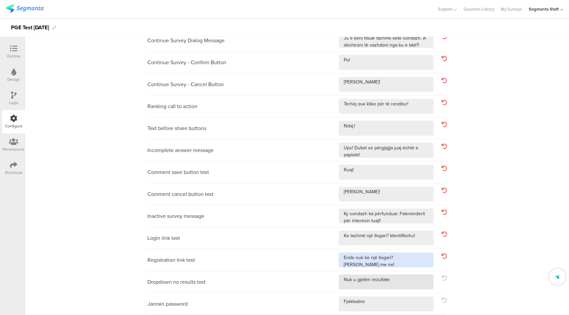
type textarea "Ende nuk ke një llogari? Bashkohu me ne!"
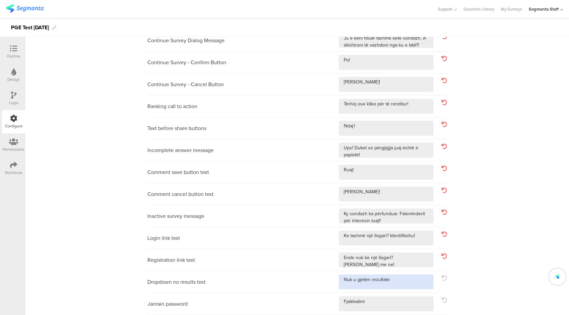
click at [407, 286] on textarea at bounding box center [386, 281] width 95 height 15
type textarea "Nuk u gjetën rezultate!"
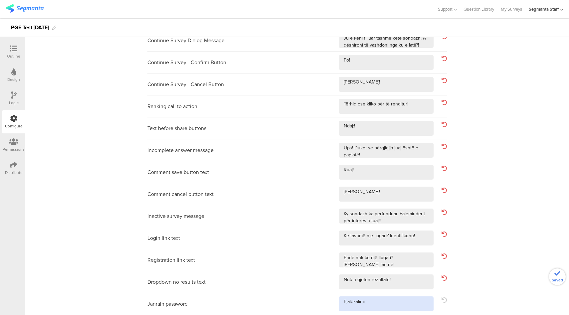
click at [397, 301] on textarea at bounding box center [386, 303] width 95 height 15
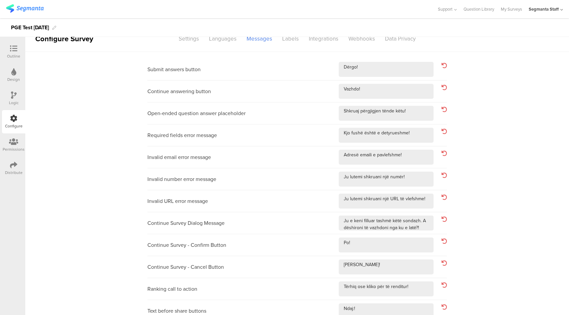
scroll to position [0, 0]
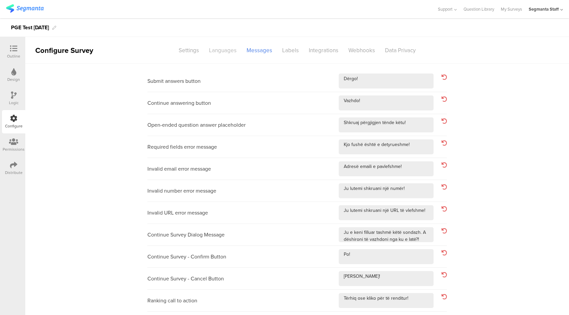
type textarea "Fjalëkalimi!"
click at [224, 49] on div "Languages" at bounding box center [223, 51] width 38 height 12
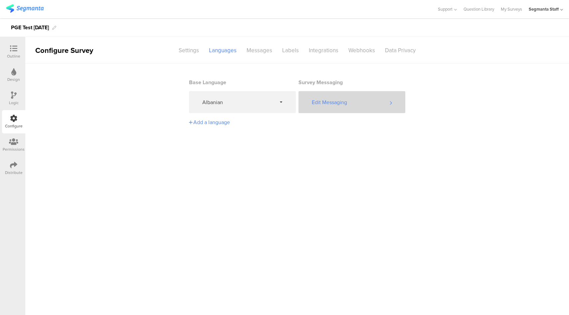
click at [365, 101] on div "Edit Messaging" at bounding box center [351, 102] width 107 height 22
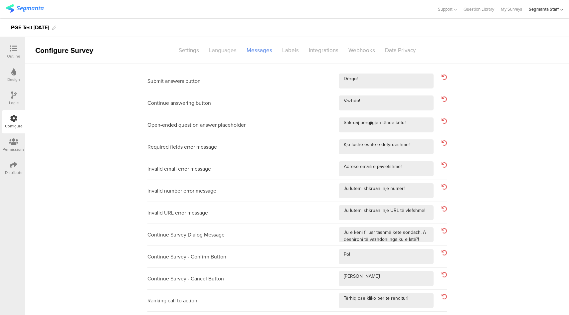
click at [221, 48] on div "Languages" at bounding box center [223, 51] width 38 height 12
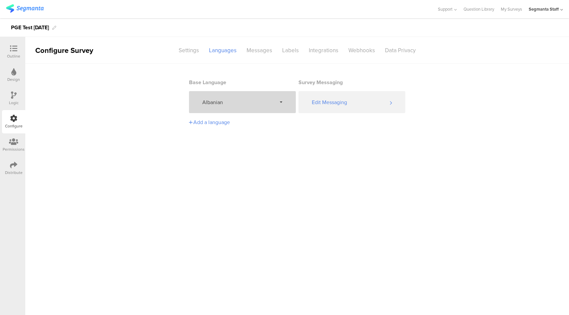
click at [238, 97] on div "Albanian" at bounding box center [242, 102] width 107 height 22
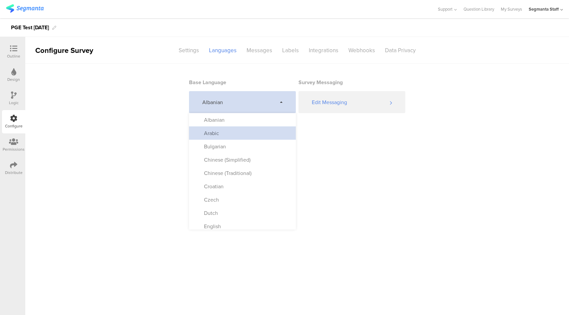
click at [238, 134] on div "Arabic" at bounding box center [242, 132] width 107 height 13
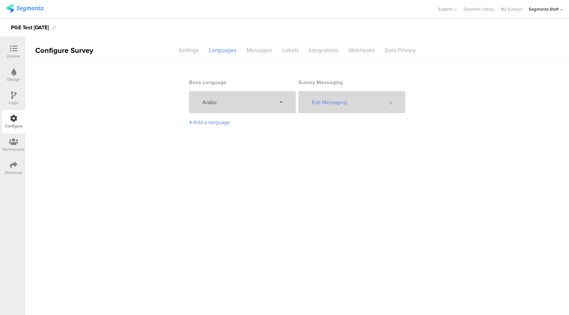
click at [338, 102] on div "Edit Messaging" at bounding box center [351, 102] width 107 height 22
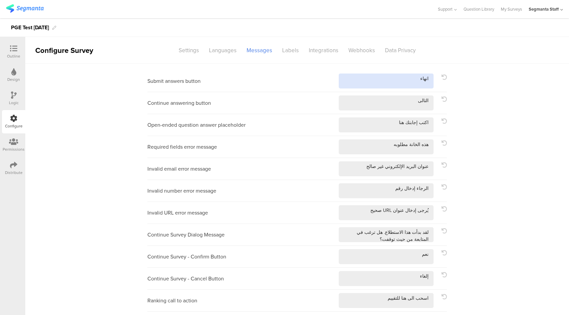
click at [396, 84] on textarea at bounding box center [386, 81] width 95 height 15
type textarea "انهاء!"
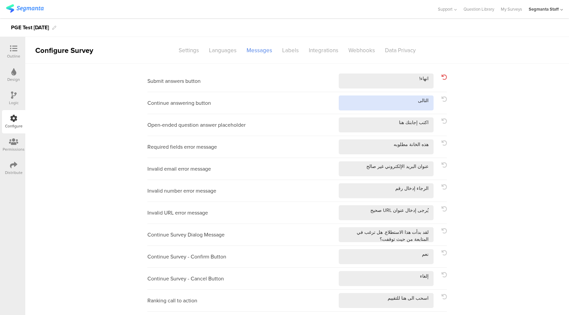
click at [383, 107] on textarea at bounding box center [386, 102] width 95 height 15
type textarea "التالى!"
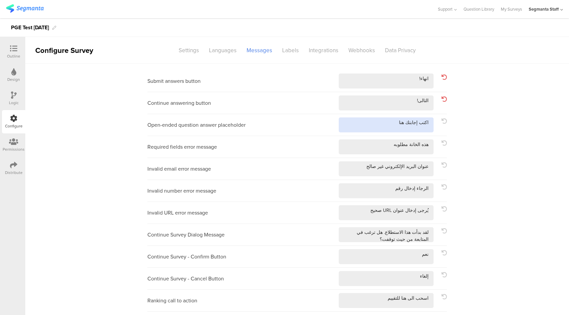
click at [359, 127] on textarea at bounding box center [386, 124] width 95 height 15
type textarea "اكتب إجابتك هنا!"
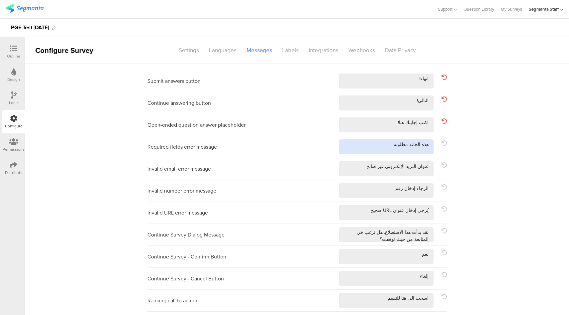
click at [357, 153] on textarea at bounding box center [386, 146] width 95 height 15
type textarea "هذه الخانة مطلوبه!"
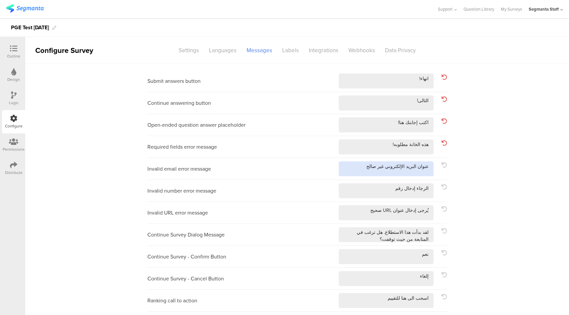
click at [351, 167] on textarea at bounding box center [386, 168] width 95 height 15
type textarea "عنوان البريد الإلكتروني غير صالح!"
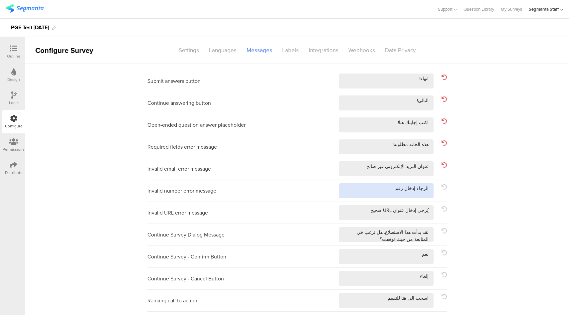
click at [363, 190] on textarea at bounding box center [386, 190] width 95 height 15
type textarea "الرجاء إدخال رقم!"
click at [351, 211] on textarea at bounding box center [386, 212] width 95 height 15
type textarea "يُرجى إدخال عنوان URL صحيح!"
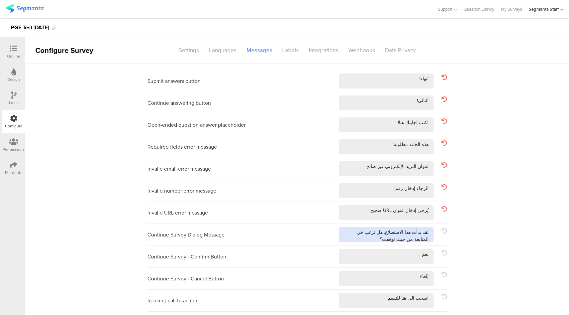
click at [345, 239] on textarea at bounding box center [386, 234] width 95 height 15
type textarea "لقد بدأت هذا الاستطلاع. هل ترغب في المتابعة من حيث توقفت؟!"
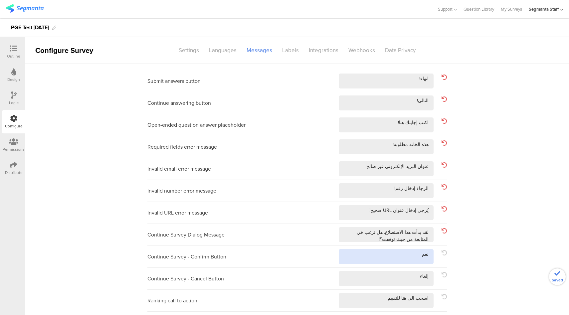
click at [359, 254] on textarea at bounding box center [386, 256] width 95 height 15
type textarea "نعم!"
click at [355, 285] on textarea at bounding box center [386, 278] width 95 height 15
type textarea "إلغاء!"
click at [355, 310] on div "Ranking call to action" at bounding box center [296, 301] width 299 height 22
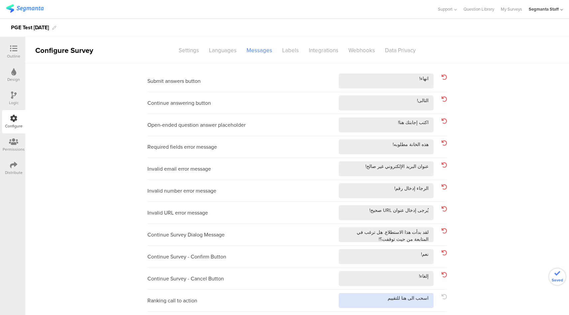
click at [357, 303] on textarea at bounding box center [386, 300] width 95 height 15
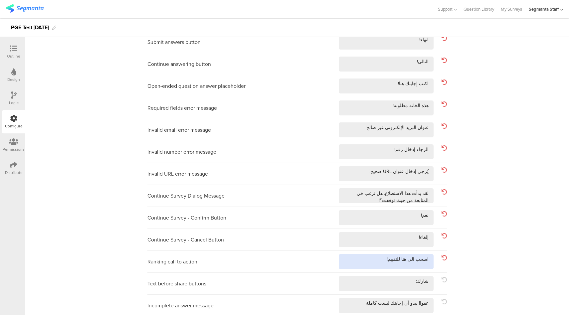
scroll to position [126, 0]
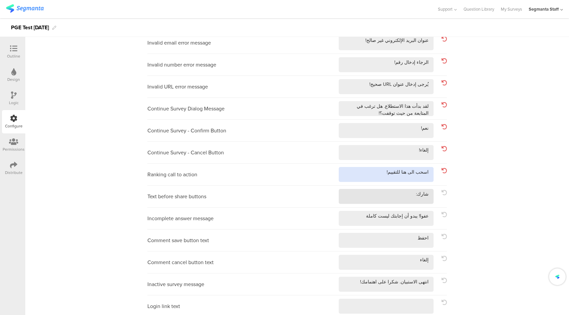
type textarea "اسحب الى هنا للتقييم!"
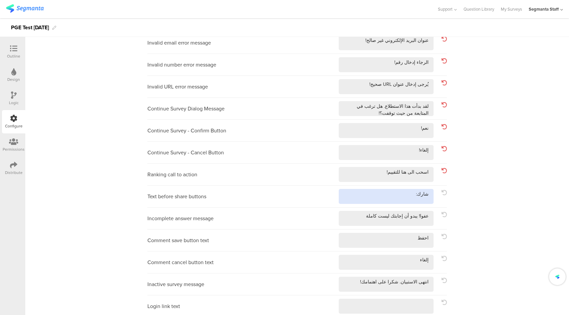
click at [364, 199] on textarea at bounding box center [386, 196] width 95 height 15
type textarea "شارك:!"
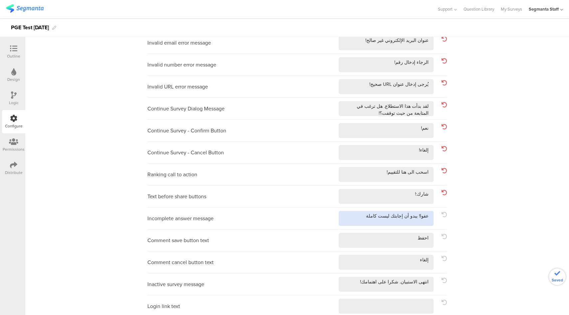
click at [364, 218] on textarea at bounding box center [386, 218] width 95 height 15
type textarea "عفوا! يبدو أن إجابتك ليست كاملة!"
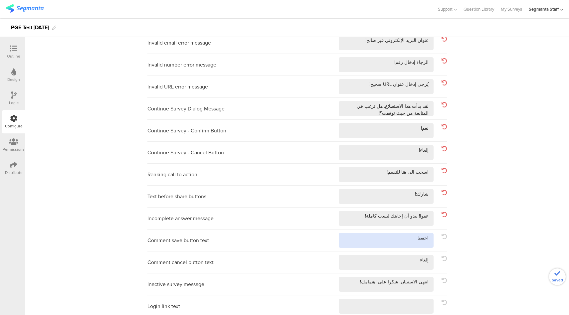
click at [377, 236] on textarea at bounding box center [386, 240] width 95 height 15
type textarea "احفظ!"
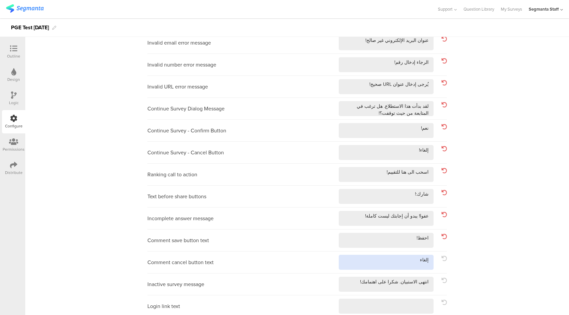
click at [371, 261] on textarea at bounding box center [386, 262] width 95 height 15
type textarea "إلغاء!"
click at [363, 283] on textarea at bounding box center [386, 284] width 95 height 15
type textarea "انتهى الاستبيان. شكرا على اهتمامك!!"
click at [367, 297] on div "Login link text" at bounding box center [296, 306] width 299 height 22
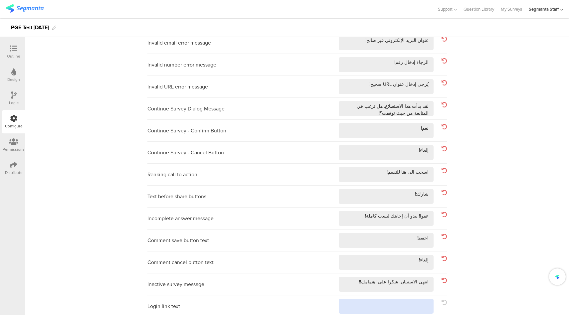
click at [363, 301] on textarea at bounding box center [386, 306] width 95 height 15
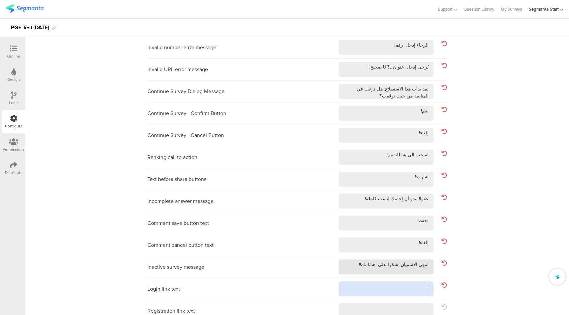
scroll to position [194, 0]
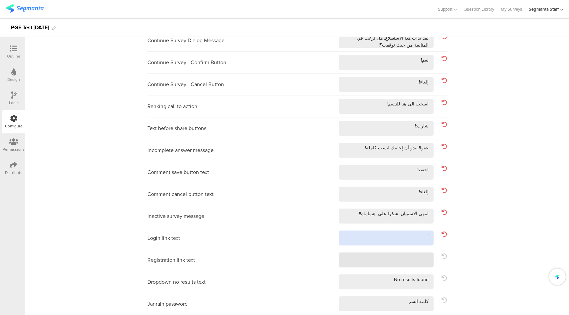
type textarea "!"
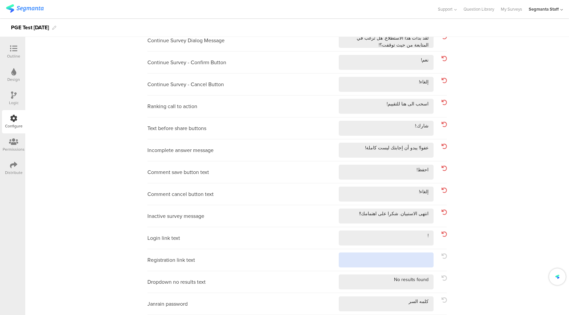
click at [378, 263] on textarea at bounding box center [386, 259] width 95 height 15
type textarea "!"
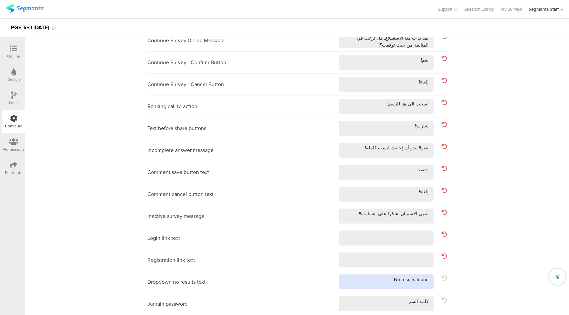
click at [369, 285] on textarea at bounding box center [386, 281] width 95 height 15
type textarea "No results found!"
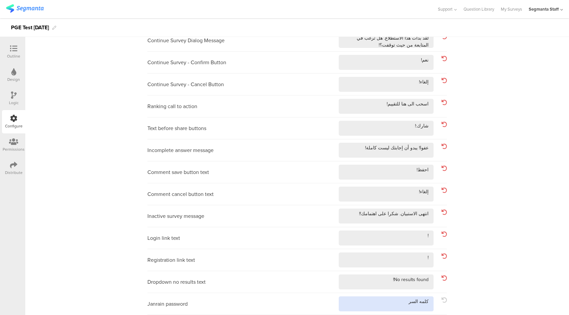
click at [378, 303] on textarea at bounding box center [386, 303] width 95 height 15
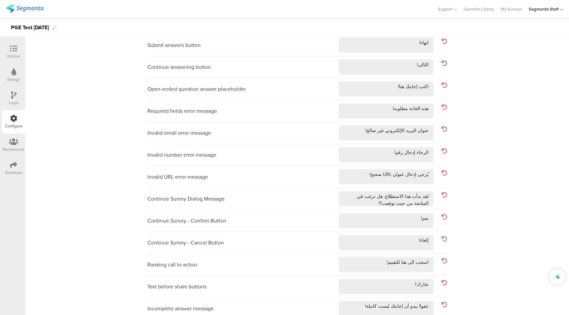
scroll to position [0, 0]
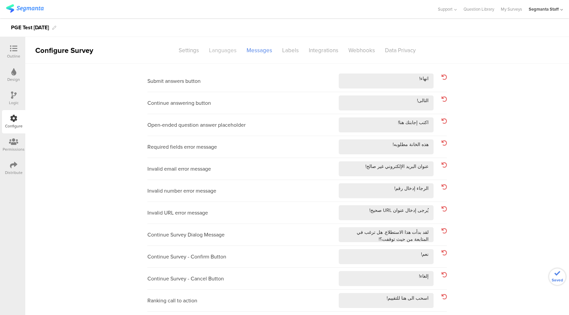
type textarea "كلمه السر!"
click at [219, 52] on div "Languages" at bounding box center [223, 51] width 38 height 12
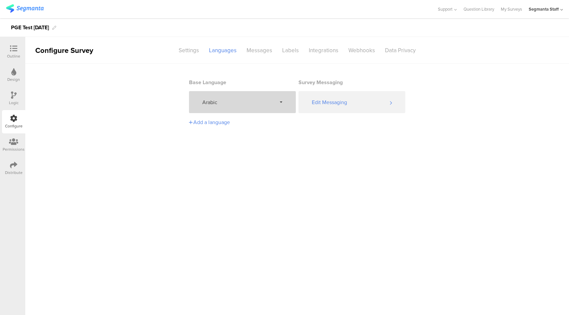
click at [242, 96] on div "Arabic" at bounding box center [242, 102] width 107 height 22
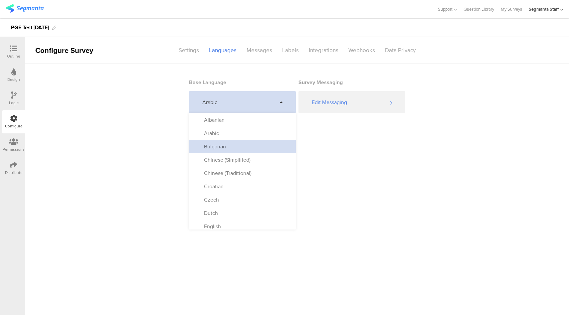
click at [226, 147] on div "Bulgarian" at bounding box center [211, 147] width 29 height 8
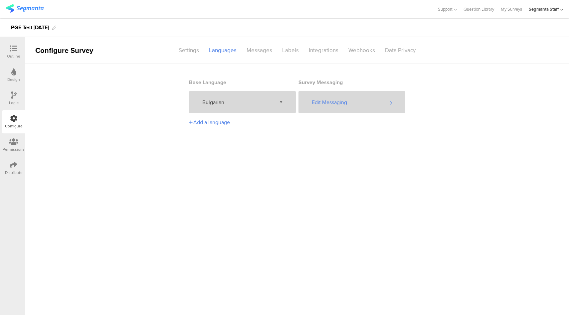
click at [346, 101] on div "Edit Messaging" at bounding box center [351, 102] width 107 height 22
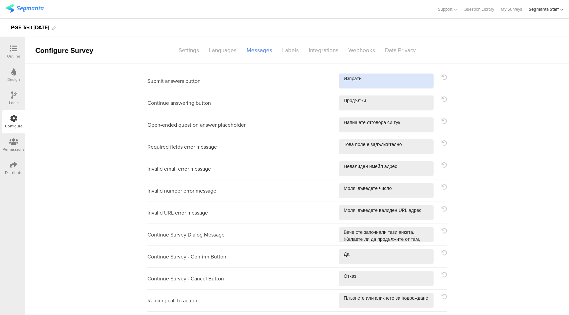
click at [371, 86] on textarea at bounding box center [386, 81] width 95 height 15
type textarea "Изпрати!"
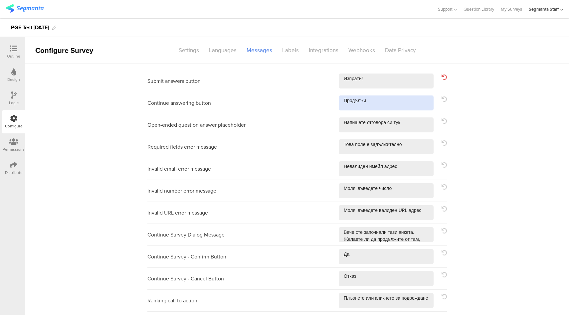
click at [393, 107] on textarea at bounding box center [386, 102] width 95 height 15
type textarea "Продължи!"
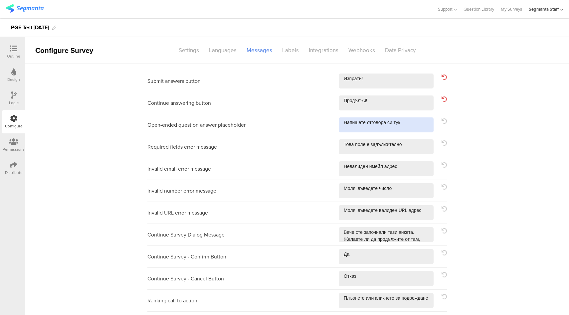
click at [414, 123] on textarea at bounding box center [386, 124] width 95 height 15
type textarea "Напишете отговора си тук!"
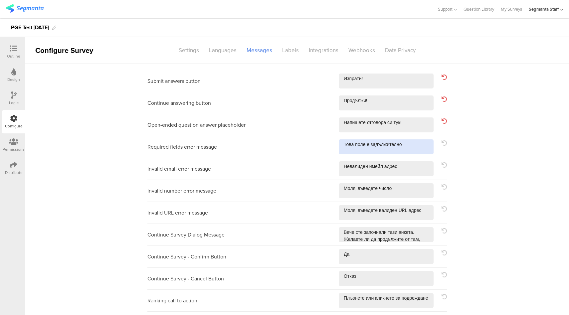
click at [413, 146] on textarea at bounding box center [386, 146] width 95 height 15
type textarea "Това поле е задължително!"
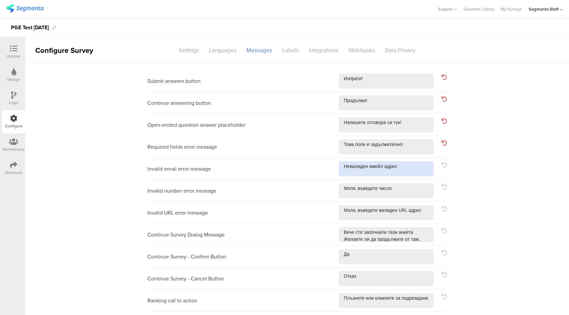
click at [412, 168] on textarea at bounding box center [386, 168] width 95 height 15
type textarea "Невалиден имейл адрес!"
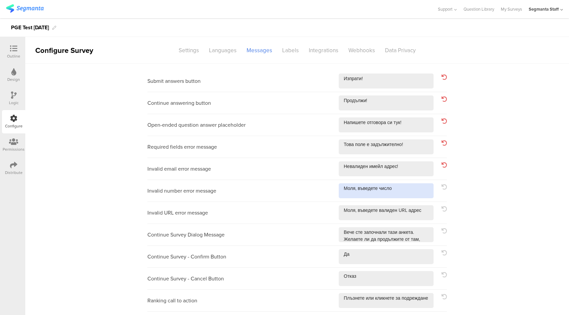
click at [409, 186] on textarea at bounding box center [386, 190] width 95 height 15
type textarea "Моля, въведете число!"
click at [422, 210] on textarea at bounding box center [386, 212] width 95 height 15
type textarea "Моля, въведете валиден URL адрес!"
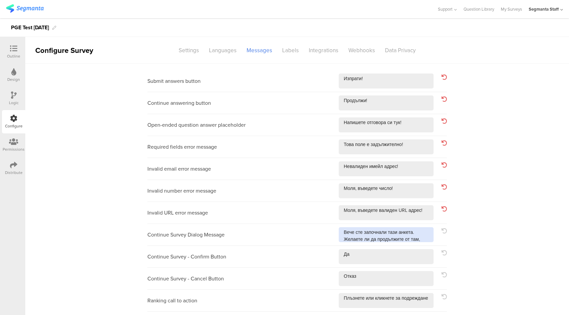
click at [421, 237] on textarea at bounding box center [386, 234] width 95 height 15
type textarea "Вече сте започнали тази анкета. Желаете ли да продължите от там, където сте спр…"
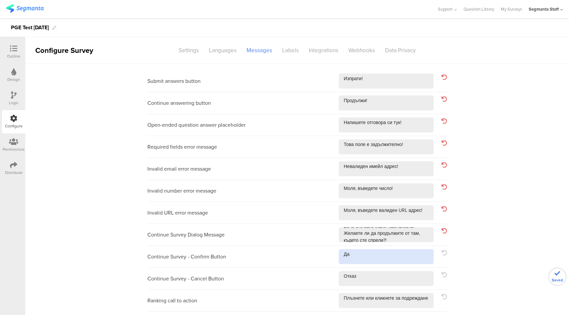
click at [411, 258] on textarea at bounding box center [386, 256] width 95 height 15
type textarea "Да!"
click at [392, 277] on textarea at bounding box center [386, 278] width 95 height 15
type textarea "Отказ!"
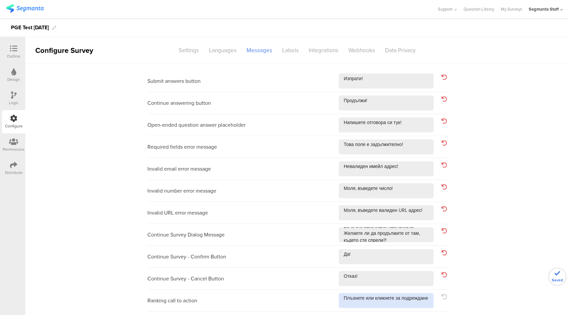
click at [419, 305] on textarea at bounding box center [386, 300] width 95 height 15
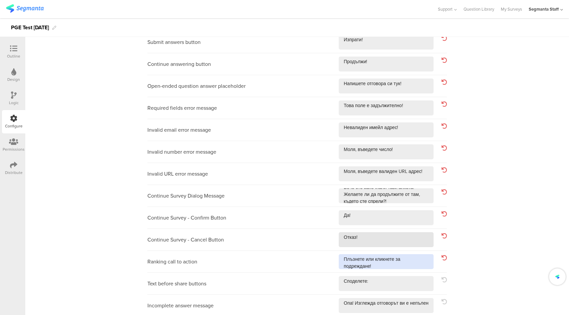
scroll to position [108, 0]
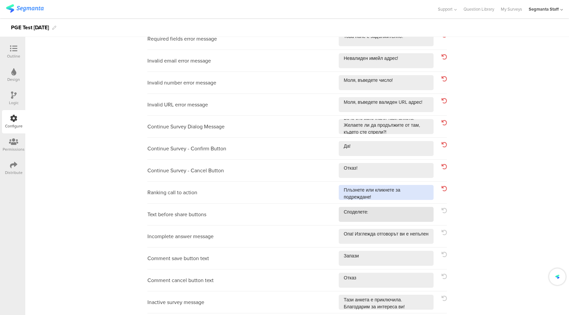
type textarea "Плъзнете или кликнете за подреждане!"
click at [397, 212] on textarea at bounding box center [386, 214] width 95 height 15
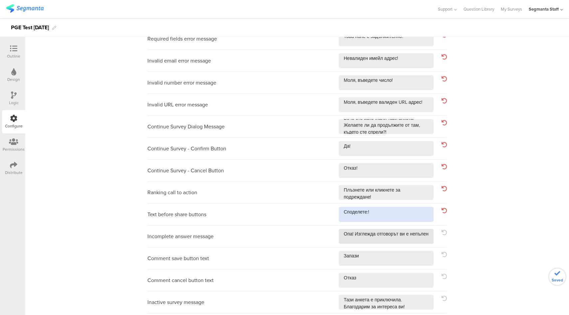
type textarea "Споделете:!"
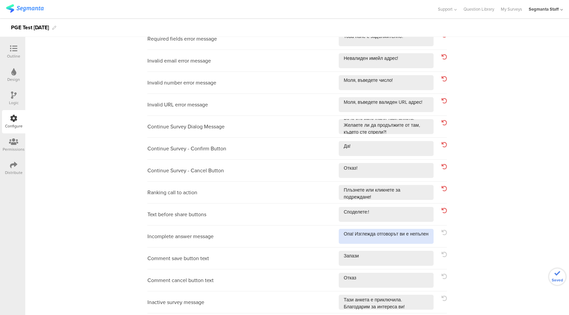
click at [410, 241] on textarea at bounding box center [386, 236] width 95 height 15
type textarea "Опа! Изглежда отговорът ви е непълен!"
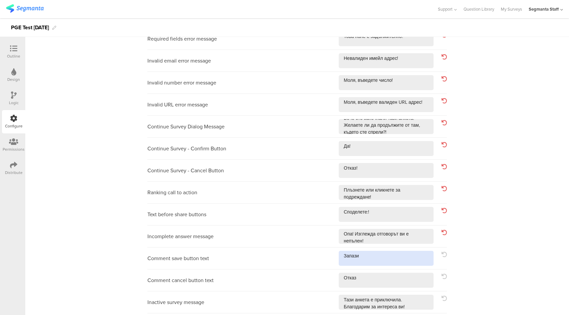
click at [403, 256] on textarea at bounding box center [386, 258] width 95 height 15
type textarea "Запази!"
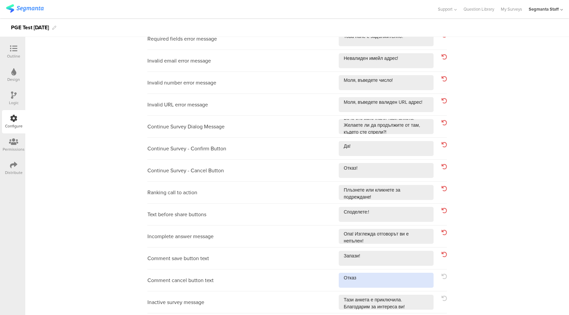
click at [400, 282] on textarea at bounding box center [386, 280] width 95 height 15
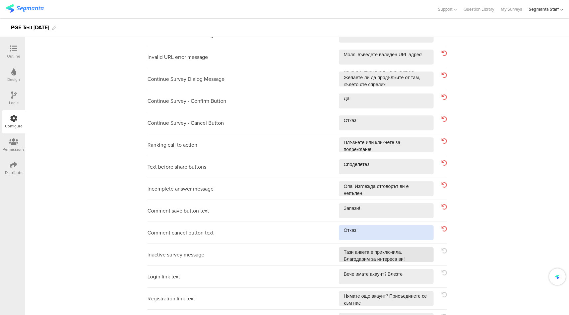
type textarea "Отказ!"
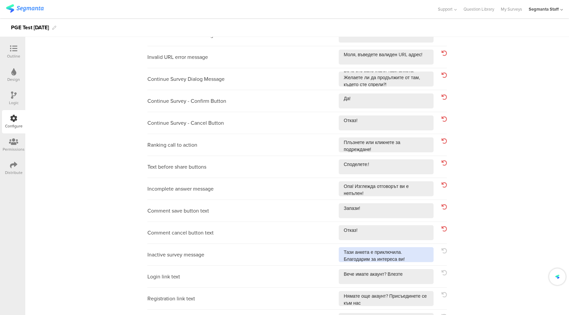
click at [419, 261] on textarea at bounding box center [386, 254] width 95 height 15
type textarea "Тази анкета е приключила. Благодарим за интереса ви!!"
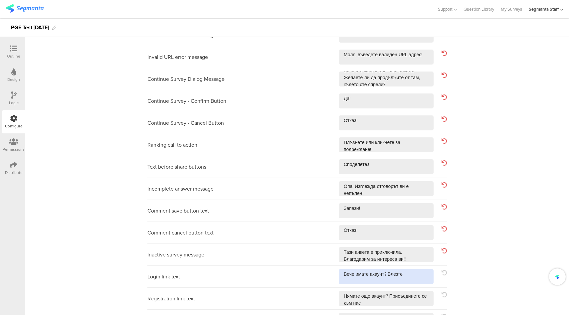
click at [414, 279] on textarea at bounding box center [386, 276] width 95 height 15
type textarea "Вече имате акаунт? Влезте!"
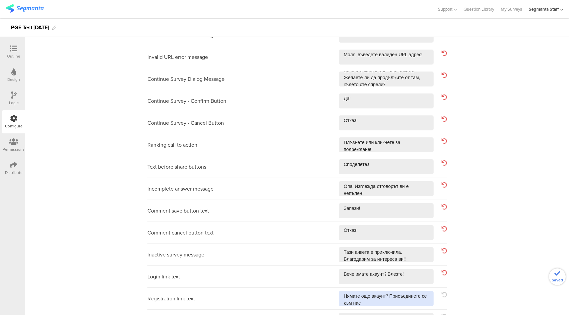
click at [411, 300] on textarea at bounding box center [386, 298] width 95 height 15
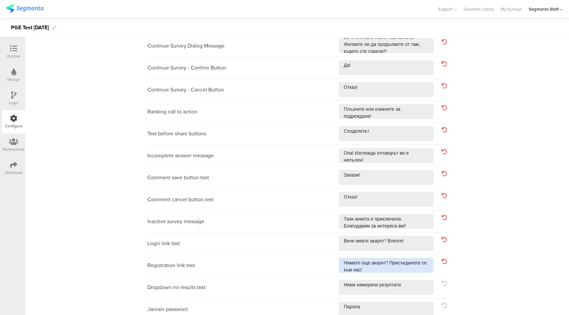
scroll to position [194, 0]
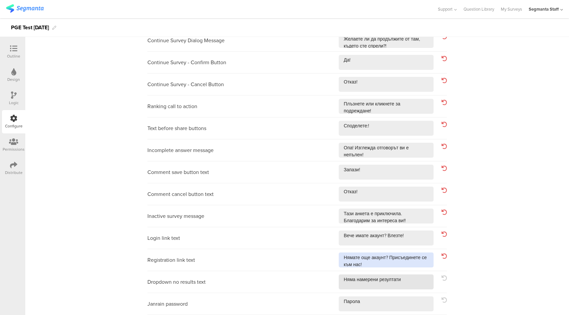
type textarea "Нямате още акаунт? Присъединете се към нас!"
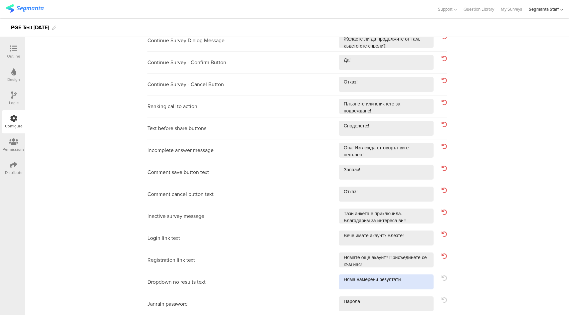
click at [413, 282] on textarea at bounding box center [386, 281] width 95 height 15
type textarea "Няма намерени резултати!"
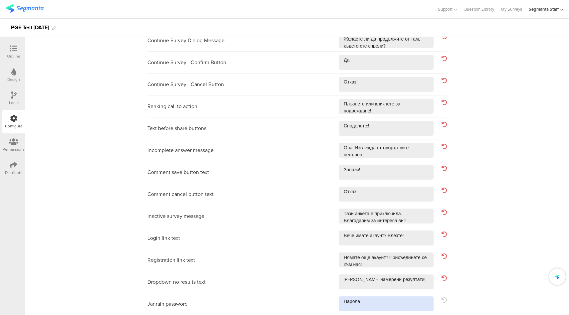
click at [402, 305] on textarea at bounding box center [386, 303] width 95 height 15
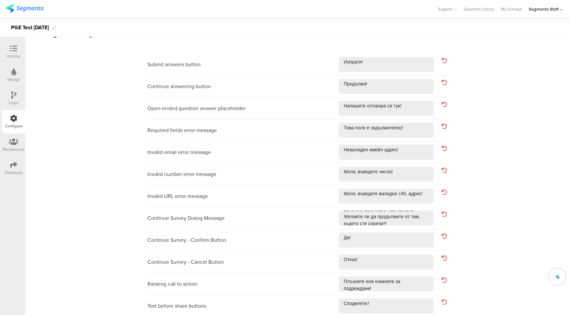
scroll to position [0, 0]
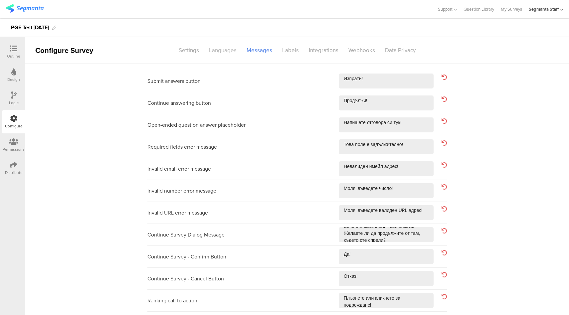
type textarea "Парола!"
click at [218, 51] on div "Languages" at bounding box center [223, 51] width 38 height 12
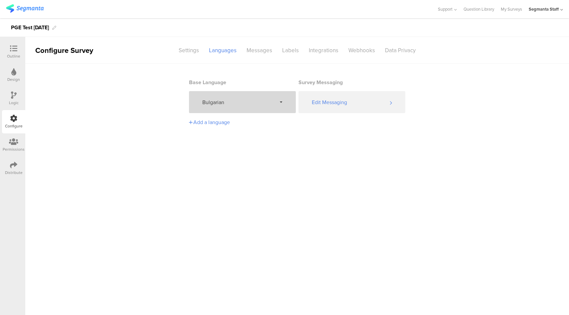
drag, startPoint x: 261, startPoint y: 106, endPoint x: 264, endPoint y: 110, distance: 5.2
click at [261, 106] on div "Bulgarian" at bounding box center [242, 102] width 107 height 22
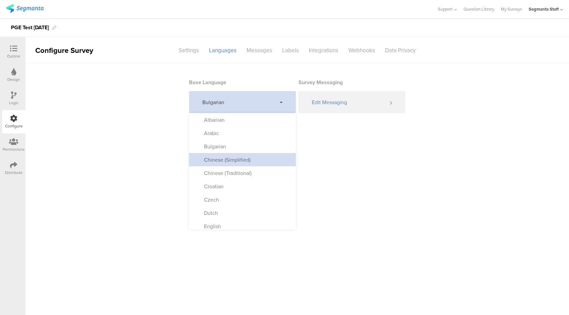
click at [221, 158] on div "Chinese (Simplified)" at bounding box center [223, 160] width 53 height 8
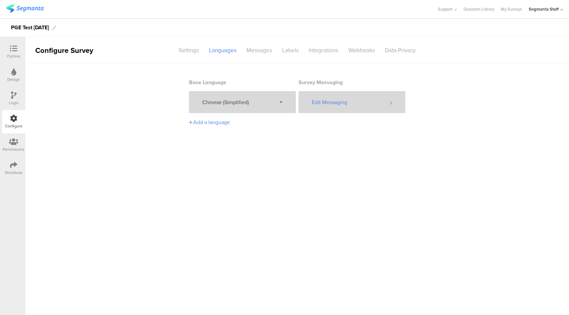
click at [343, 101] on div "Edit Messaging" at bounding box center [351, 102] width 107 height 22
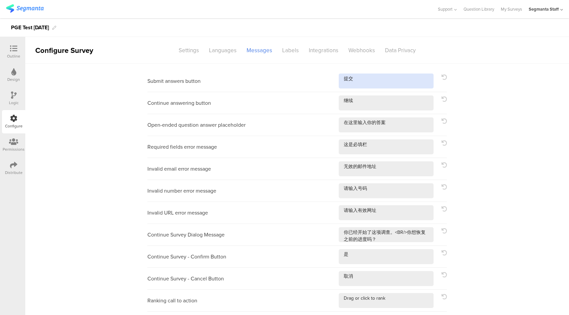
click at [378, 81] on textarea at bounding box center [386, 81] width 95 height 15
type textarea "提交!"
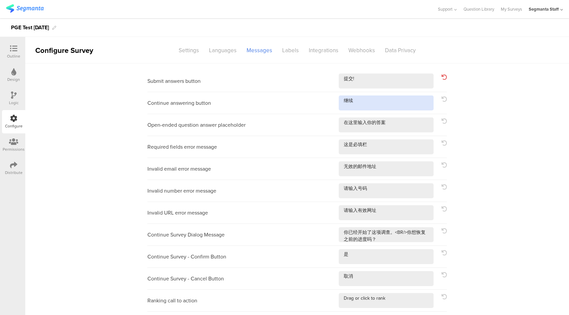
click at [382, 106] on textarea at bounding box center [386, 102] width 95 height 15
type textarea "继续!"
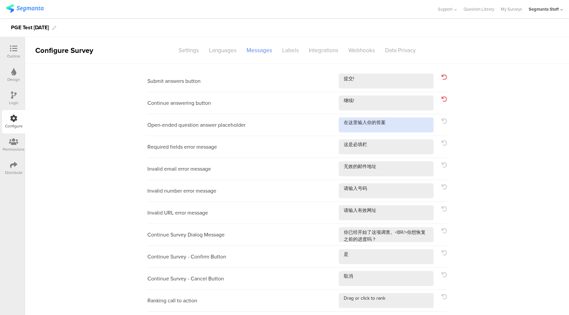
click at [400, 121] on textarea at bounding box center [386, 124] width 95 height 15
type textarea "在这里输入你的答案!"
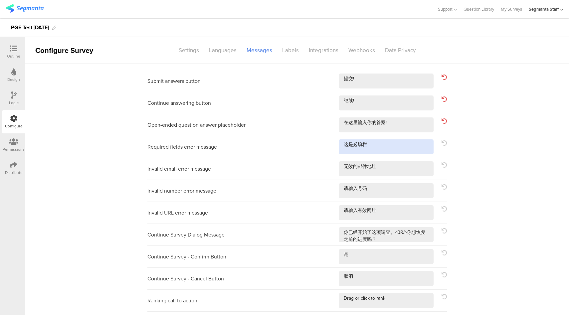
click at [398, 141] on textarea at bounding box center [386, 146] width 95 height 15
type textarea "这是必填栏!"
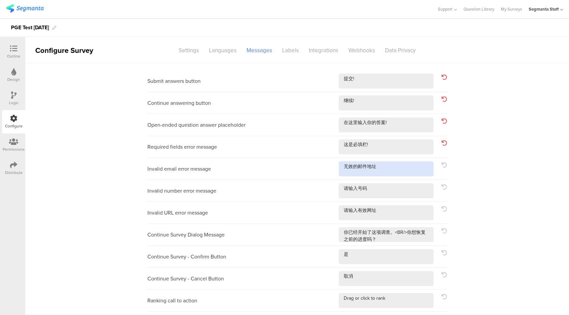
click at [397, 165] on textarea at bounding box center [386, 168] width 95 height 15
type textarea "无效的邮件地址!"
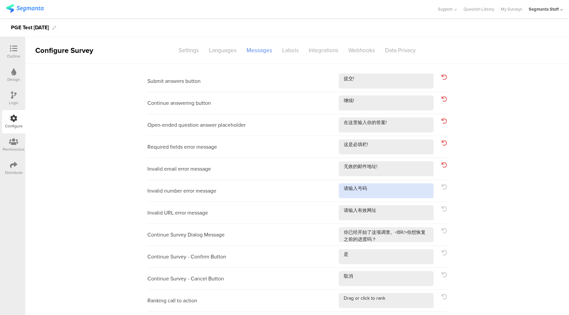
click at [404, 188] on textarea at bounding box center [386, 190] width 95 height 15
type textarea "请输入号码!"
click at [403, 211] on textarea at bounding box center [386, 212] width 95 height 15
type textarea "请输入有效网址!"
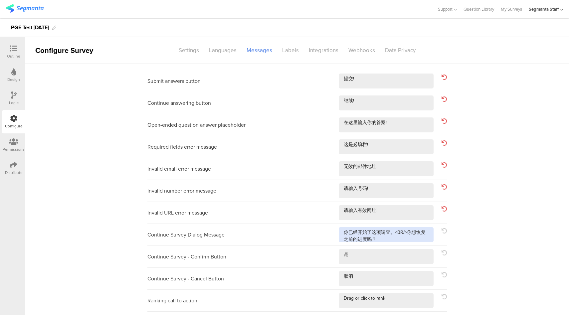
click at [427, 240] on textarea at bounding box center [386, 234] width 95 height 15
type textarea "你已经开始了这项调查。<BR/>你想恢复之前的进度吗？!"
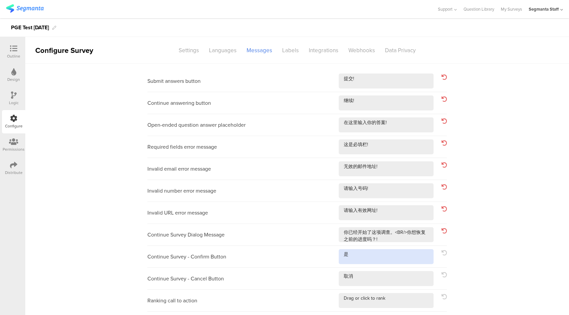
click at [416, 250] on textarea at bounding box center [386, 256] width 95 height 15
type textarea "是!"
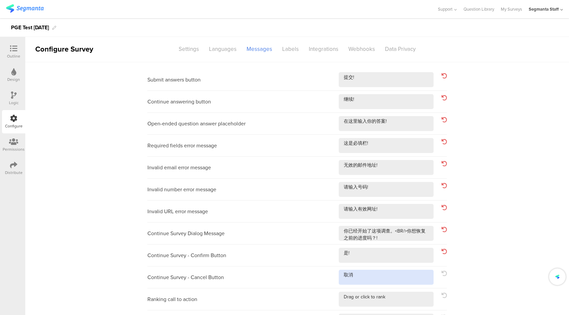
click at [399, 278] on textarea at bounding box center [386, 277] width 95 height 15
type textarea "取消!"
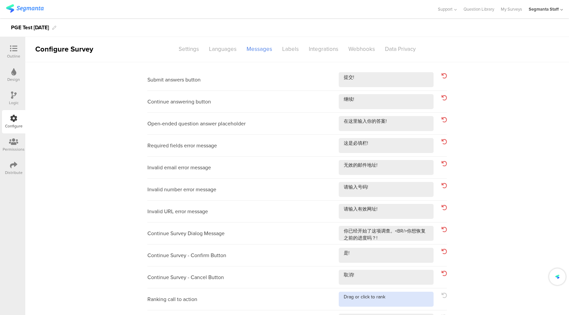
click at [398, 300] on textarea at bounding box center [386, 299] width 95 height 15
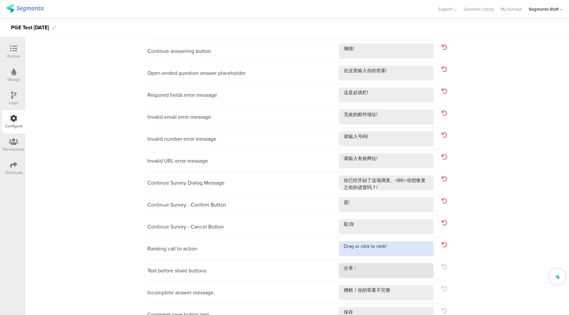
scroll to position [53, 0]
type textarea "Drag or click to rank!"
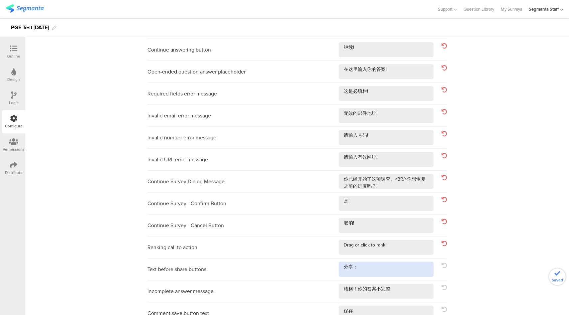
click at [393, 265] on textarea at bounding box center [386, 269] width 95 height 15
type textarea "分享：!"
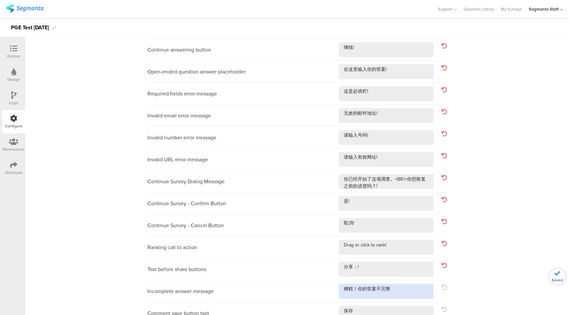
click at [403, 288] on textarea at bounding box center [386, 291] width 95 height 15
type textarea "糟糕！你的答案不完整!"
click at [403, 312] on textarea at bounding box center [386, 313] width 95 height 15
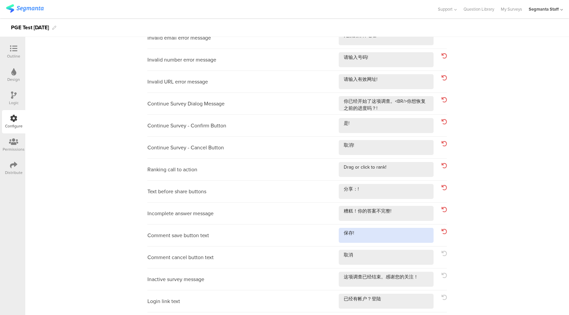
scroll to position [194, 0]
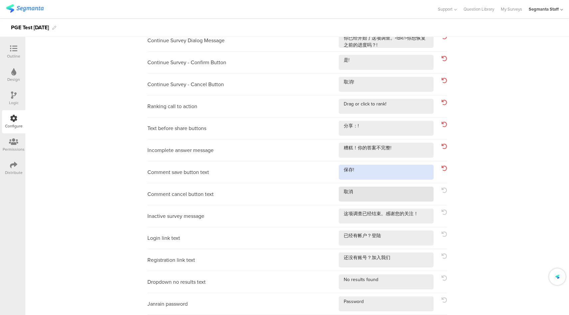
type textarea "保存!"
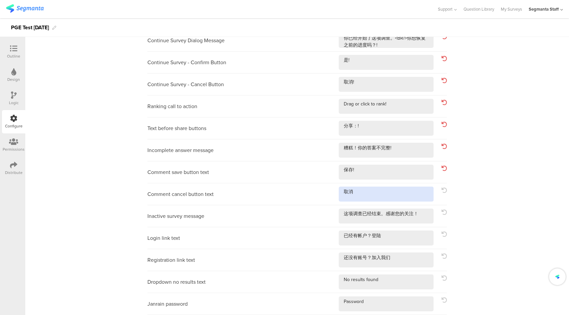
click at [391, 196] on textarea at bounding box center [386, 194] width 95 height 15
type textarea "取消!"
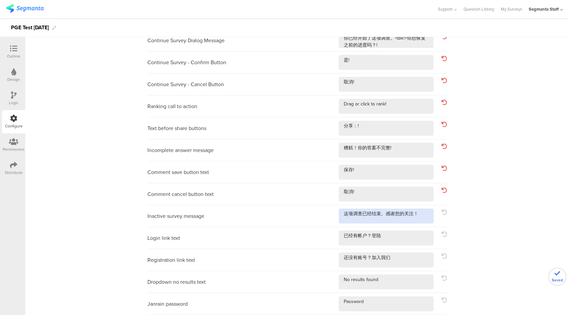
click at [421, 215] on textarea at bounding box center [386, 216] width 95 height 15
type textarea "这项调查已经结束。感谢您的关注！!"
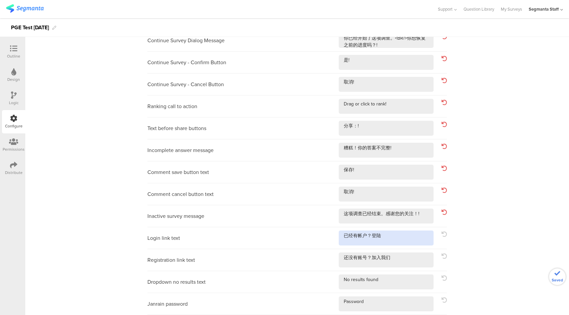
click at [403, 243] on textarea at bounding box center [386, 238] width 95 height 15
type textarea "已经有帐户？登陆!"
click at [402, 264] on textarea at bounding box center [386, 259] width 95 height 15
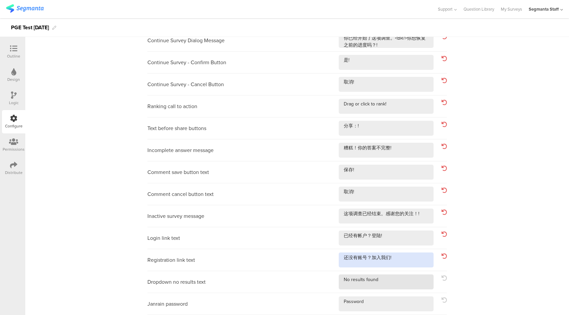
type textarea "还没有账号？加入我们!"
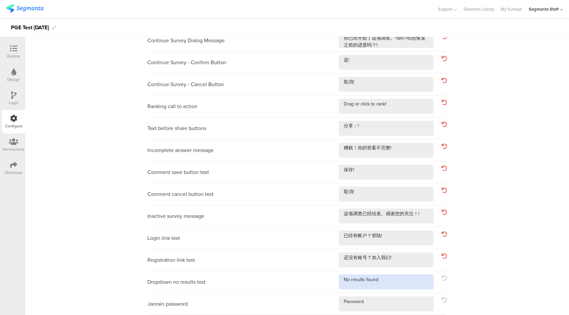
click at [396, 287] on textarea at bounding box center [386, 281] width 95 height 15
type textarea "No results found!"
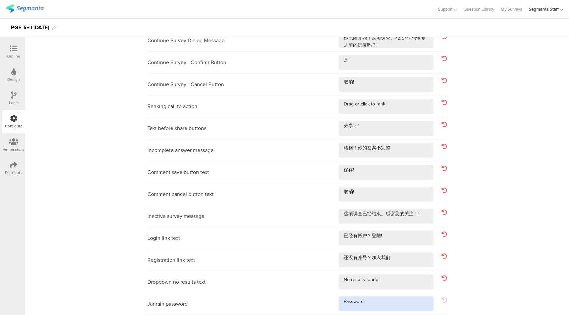
click at [392, 303] on textarea at bounding box center [386, 303] width 95 height 15
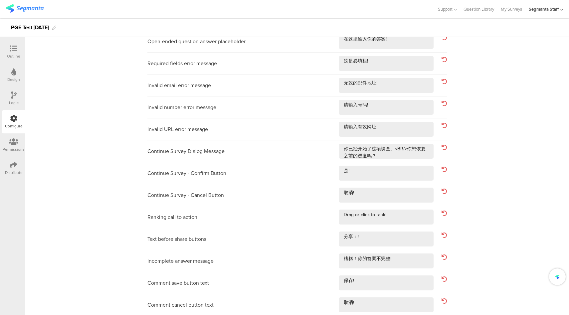
scroll to position [0, 0]
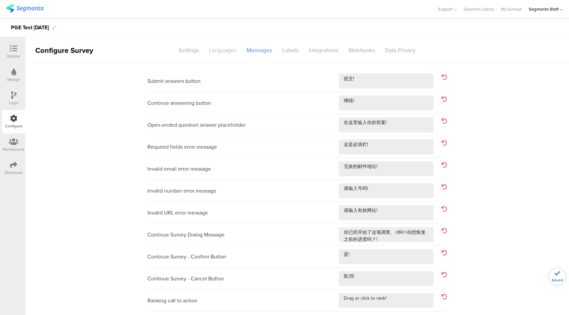
type textarea "Password!"
click at [212, 49] on div "Languages" at bounding box center [223, 51] width 38 height 12
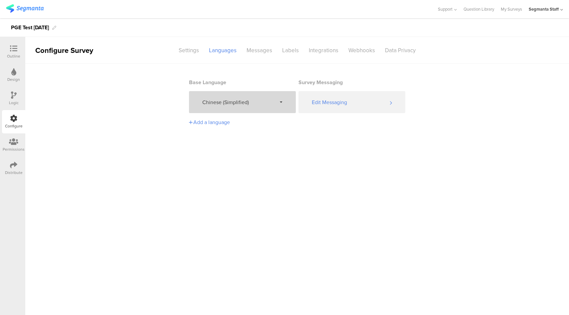
click at [246, 106] on span "Chinese (Simplified)" at bounding box center [239, 102] width 74 height 8
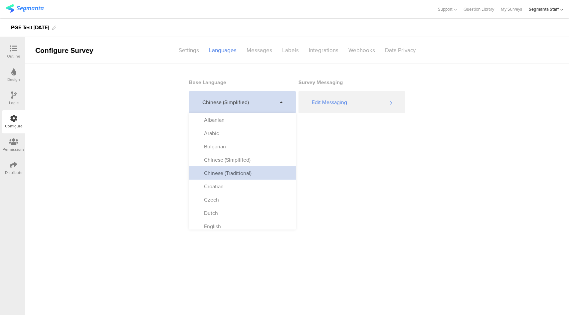
click at [242, 177] on div "Chinese (Traditional)" at bounding box center [242, 172] width 107 height 13
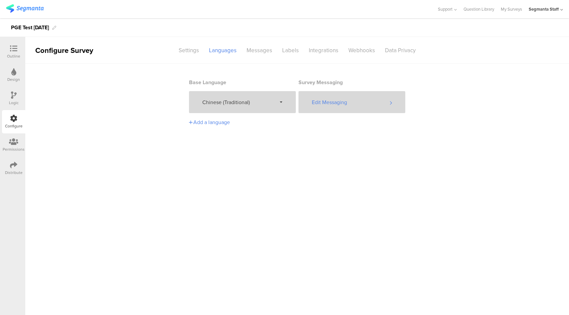
click at [338, 100] on div "Edit Messaging" at bounding box center [351, 102] width 107 height 22
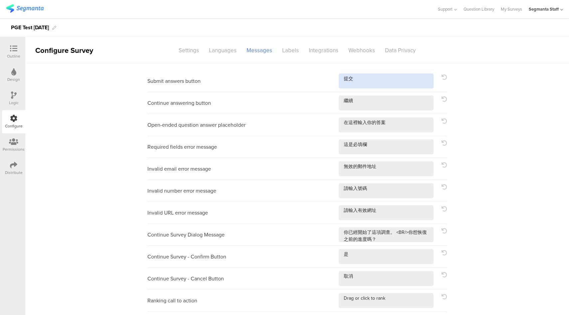
click at [403, 74] on textarea at bounding box center [386, 81] width 95 height 15
type textarea "提交!"
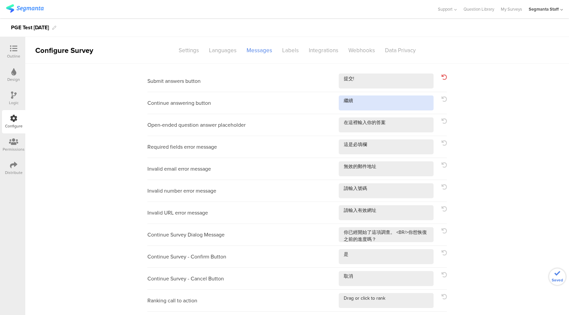
click at [387, 102] on textarea at bounding box center [386, 102] width 95 height 15
type textarea "繼續!"
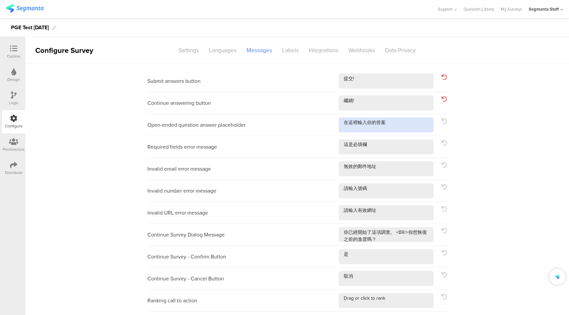
click at [399, 122] on textarea at bounding box center [386, 124] width 95 height 15
type textarea "在這裡輸入你的答案!"
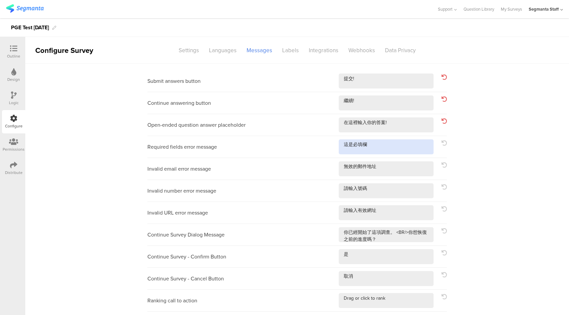
click at [394, 147] on textarea at bounding box center [386, 146] width 95 height 15
type textarea "這是必填欄!"
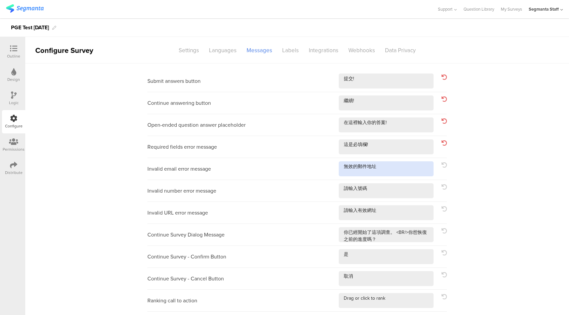
click at [391, 167] on textarea at bounding box center [386, 168] width 95 height 15
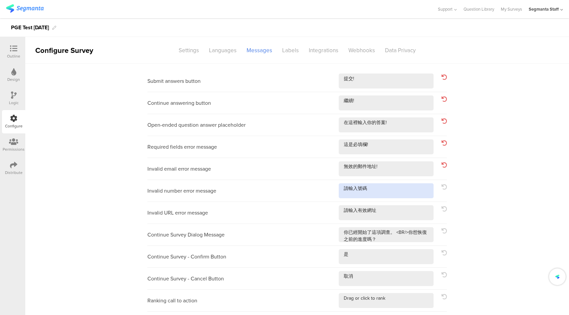
click at [388, 194] on textarea at bounding box center [386, 190] width 95 height 15
click at [391, 209] on textarea at bounding box center [386, 212] width 95 height 15
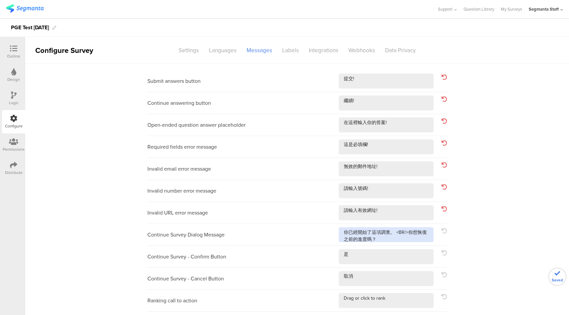
click at [390, 240] on textarea at bounding box center [386, 234] width 95 height 15
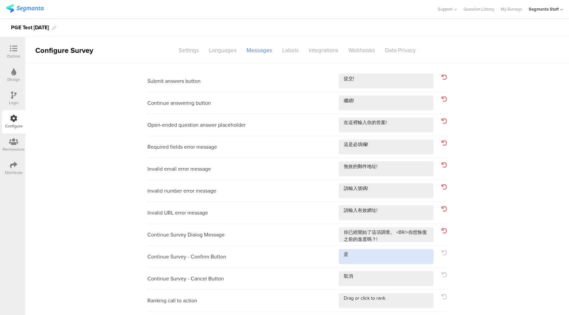
click at [386, 260] on textarea at bounding box center [386, 256] width 95 height 15
click at [384, 272] on textarea at bounding box center [386, 278] width 95 height 15
click at [398, 274] on textarea at bounding box center [386, 278] width 95 height 15
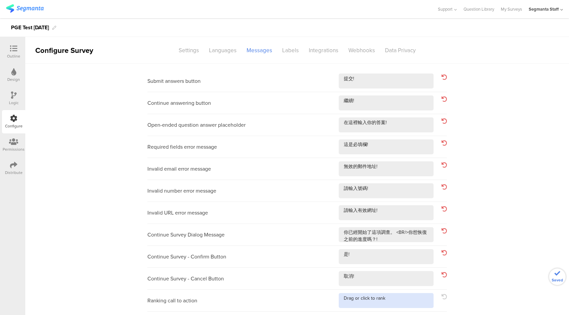
click at [389, 300] on textarea at bounding box center [386, 300] width 95 height 15
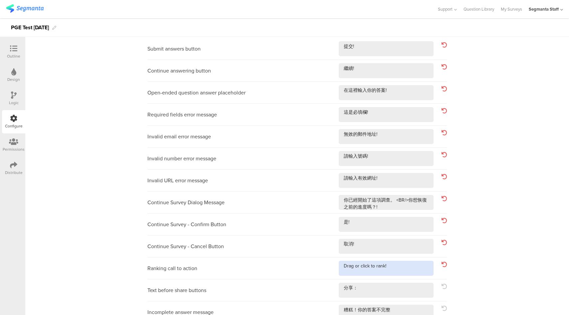
scroll to position [64, 0]
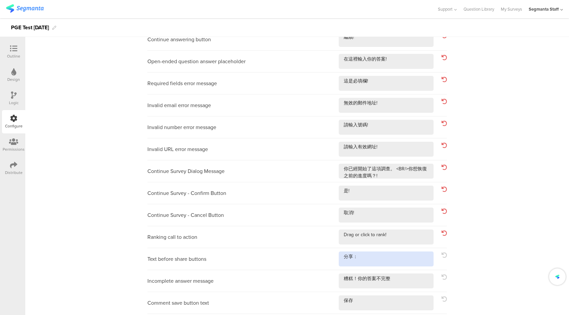
click at [384, 258] on textarea at bounding box center [386, 258] width 95 height 15
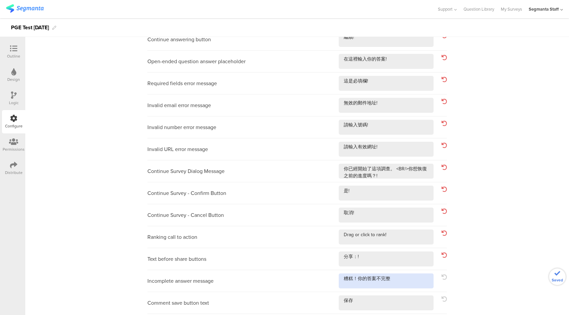
click at [405, 277] on textarea at bounding box center [386, 280] width 95 height 15
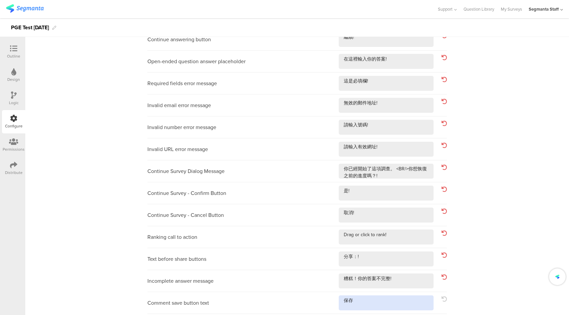
click at [384, 301] on textarea at bounding box center [386, 302] width 95 height 15
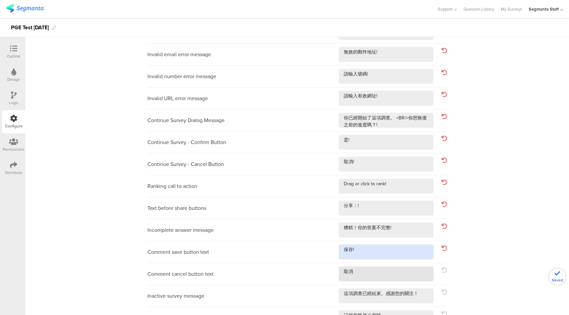
scroll to position [115, 0]
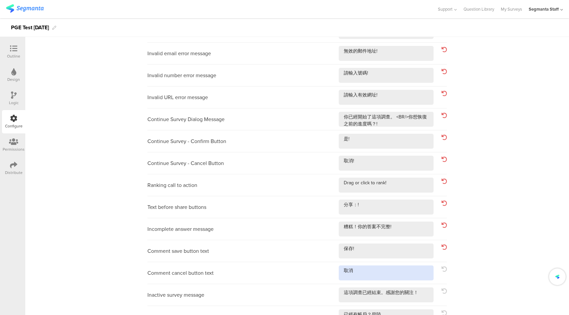
click at [354, 269] on textarea at bounding box center [386, 272] width 95 height 15
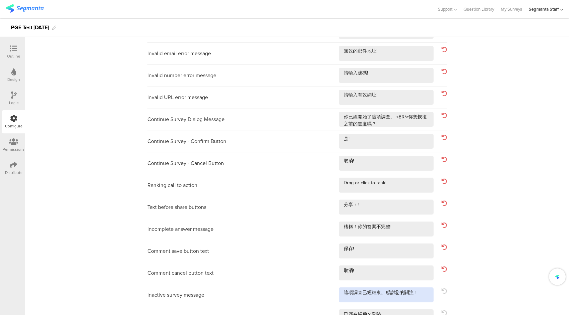
click at [420, 293] on textarea at bounding box center [386, 294] width 95 height 15
click at [394, 311] on textarea at bounding box center [386, 316] width 95 height 15
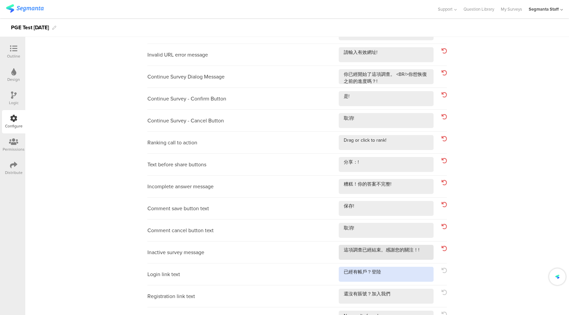
scroll to position [162, 0]
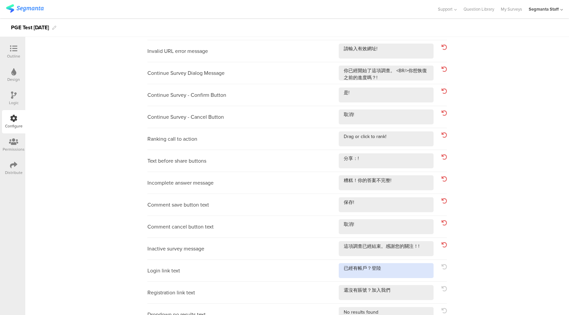
click at [380, 268] on textarea at bounding box center [386, 270] width 95 height 15
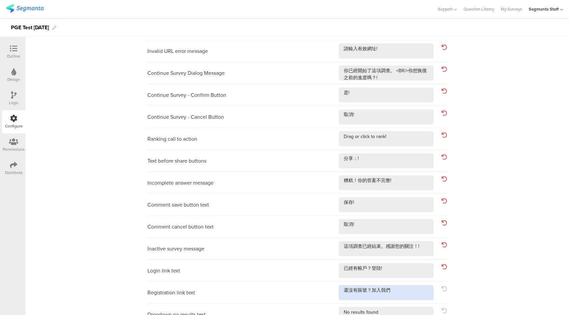
click at [392, 292] on textarea at bounding box center [386, 292] width 95 height 15
click at [378, 311] on textarea at bounding box center [386, 314] width 95 height 15
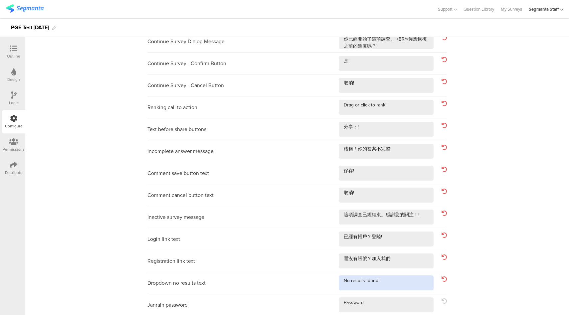
scroll to position [194, 0]
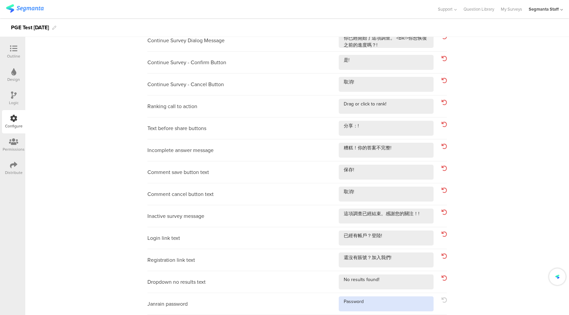
click at [369, 304] on textarea at bounding box center [386, 303] width 95 height 15
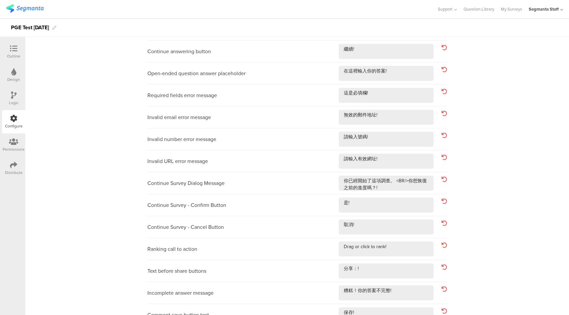
scroll to position [0, 0]
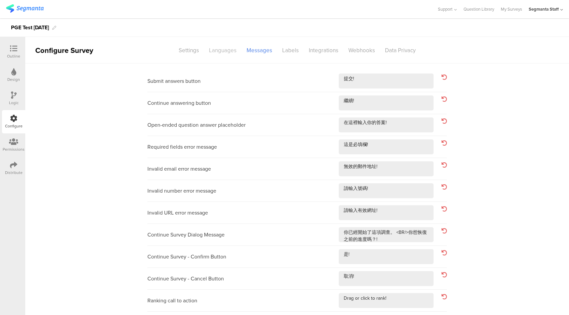
click at [224, 52] on div "Languages" at bounding box center [223, 51] width 38 height 12
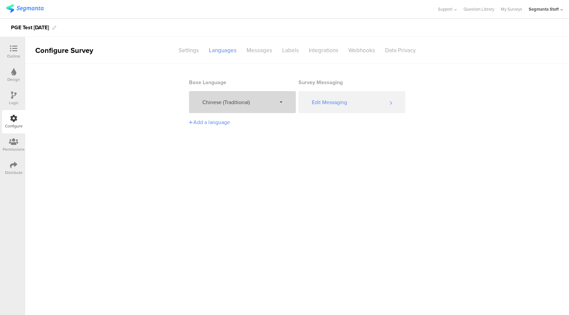
click at [254, 103] on span "Chinese (Traditional)" at bounding box center [239, 102] width 74 height 8
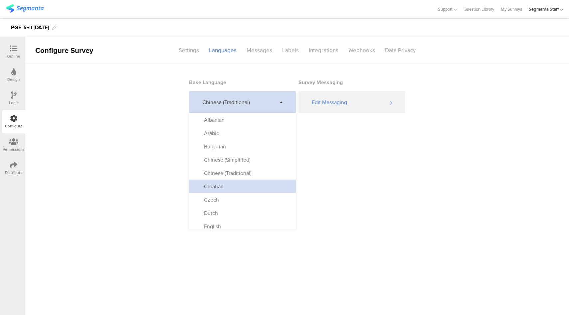
click at [240, 182] on div "Croatian" at bounding box center [242, 186] width 107 height 13
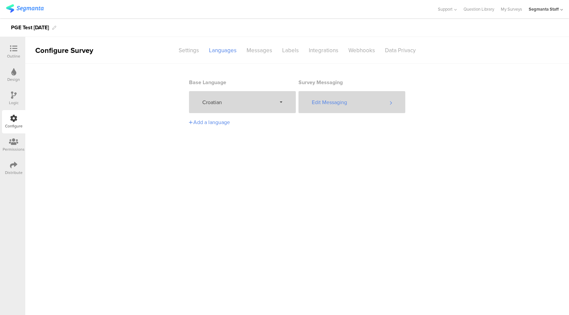
click at [355, 99] on div "Edit Messaging" at bounding box center [351, 102] width 107 height 22
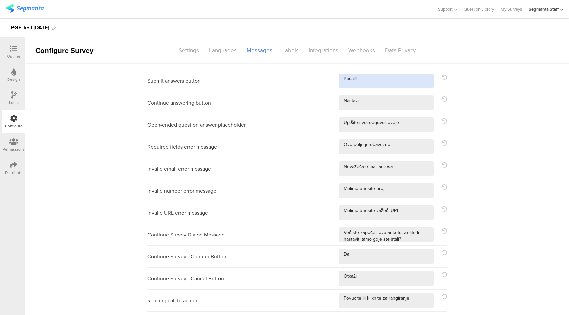
click at [381, 81] on textarea at bounding box center [386, 81] width 95 height 15
click at [378, 110] on div "Continue answering button" at bounding box center [296, 103] width 299 height 22
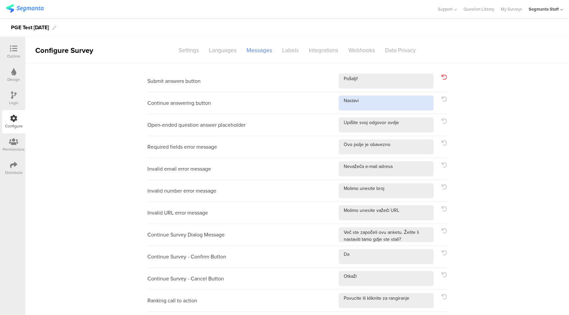
click at [382, 104] on textarea at bounding box center [386, 102] width 95 height 15
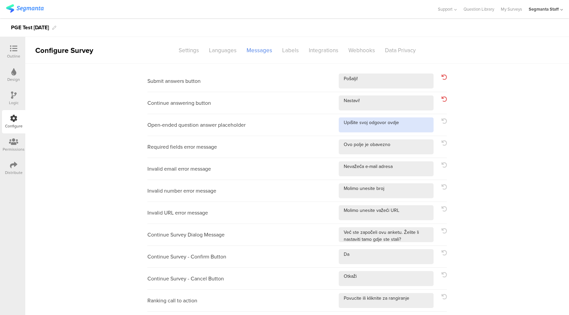
click at [409, 127] on textarea at bounding box center [386, 124] width 95 height 15
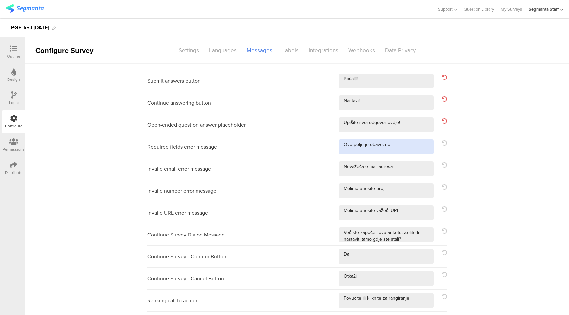
click at [406, 142] on textarea at bounding box center [386, 146] width 95 height 15
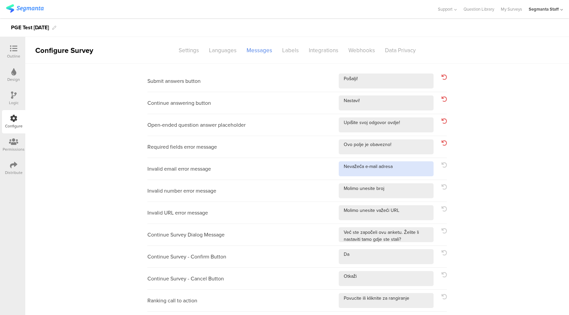
click at [409, 170] on textarea at bounding box center [386, 168] width 95 height 15
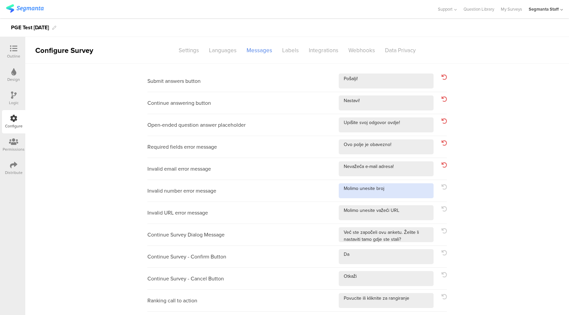
click at [403, 193] on textarea at bounding box center [386, 190] width 95 height 15
click at [407, 214] on textarea at bounding box center [386, 212] width 95 height 15
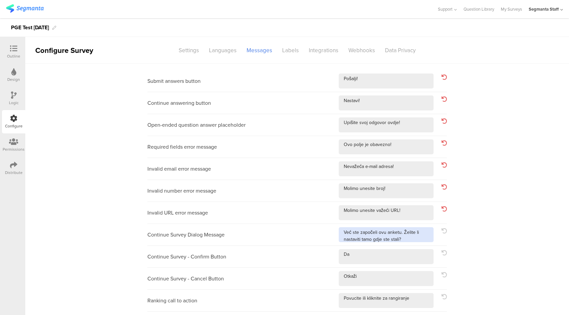
click at [417, 240] on textarea at bounding box center [386, 234] width 95 height 15
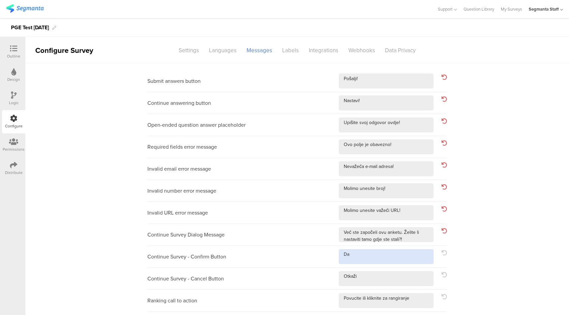
click at [395, 259] on textarea at bounding box center [386, 256] width 95 height 15
click at [383, 279] on textarea at bounding box center [386, 278] width 95 height 15
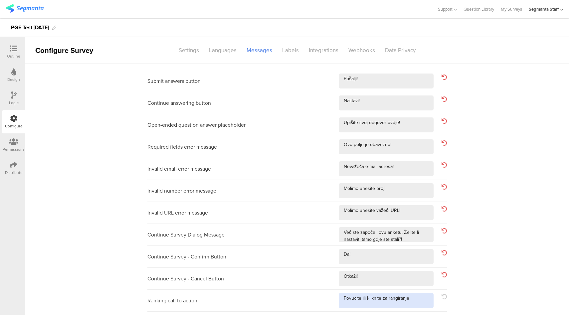
click at [412, 298] on textarea at bounding box center [386, 300] width 95 height 15
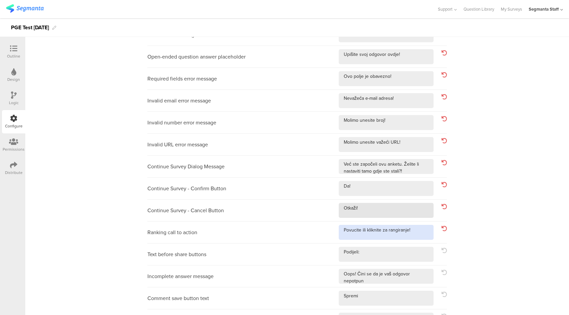
scroll to position [123, 0]
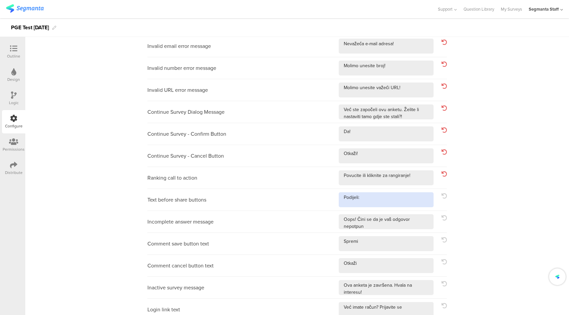
click at [414, 203] on textarea at bounding box center [386, 199] width 95 height 15
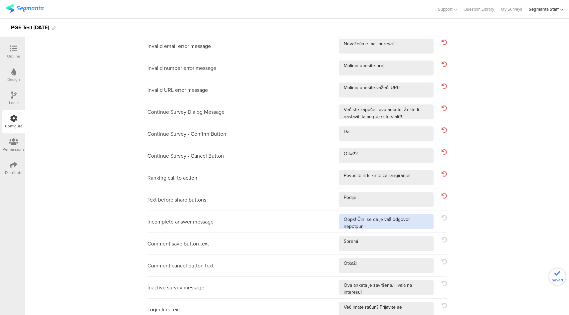
click at [417, 224] on textarea at bounding box center [386, 221] width 95 height 15
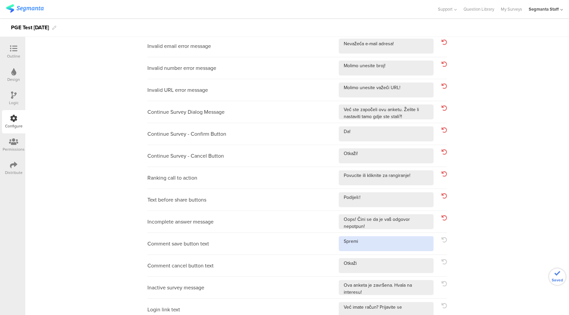
click at [386, 245] on textarea at bounding box center [386, 243] width 95 height 15
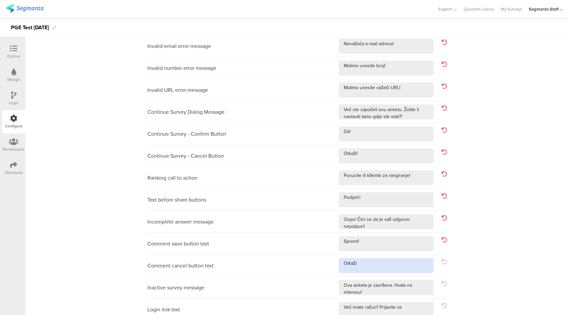
click at [377, 263] on textarea at bounding box center [386, 265] width 95 height 15
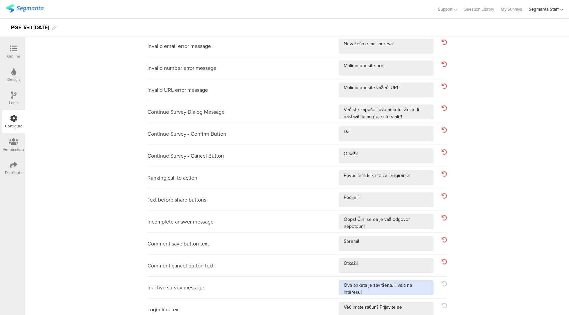
click at [409, 294] on textarea at bounding box center [386, 287] width 95 height 15
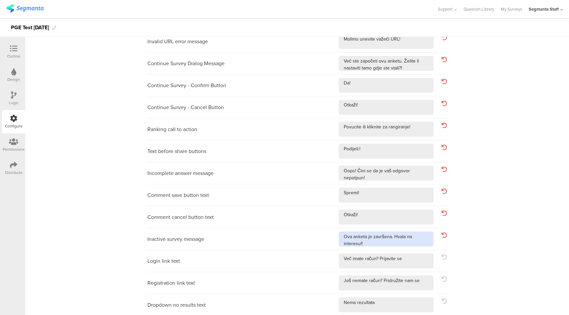
scroll to position [194, 0]
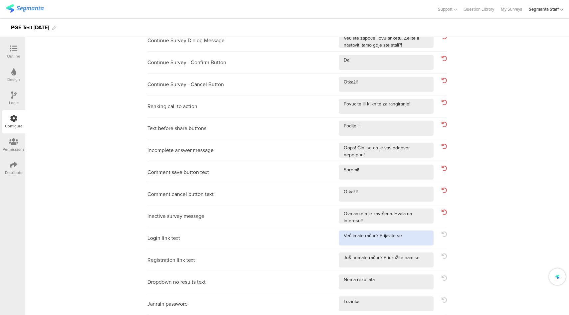
click at [404, 237] on textarea at bounding box center [386, 238] width 95 height 15
click at [422, 258] on textarea at bounding box center [386, 259] width 95 height 15
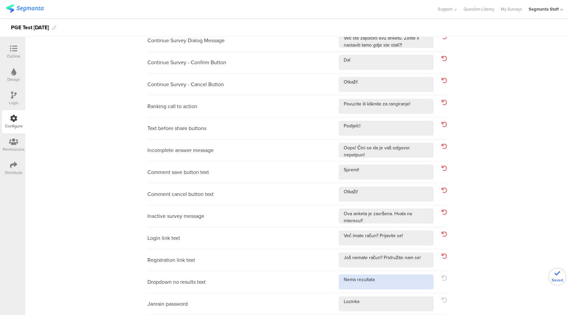
click at [401, 284] on textarea at bounding box center [386, 281] width 95 height 15
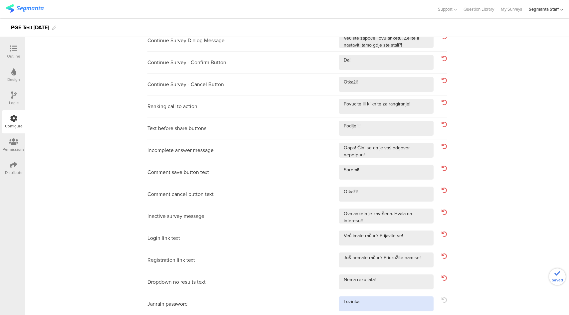
click at [386, 302] on textarea at bounding box center [386, 303] width 95 height 15
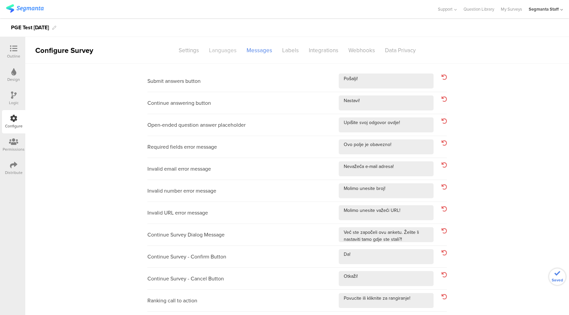
click at [220, 49] on div "Languages" at bounding box center [223, 51] width 38 height 12
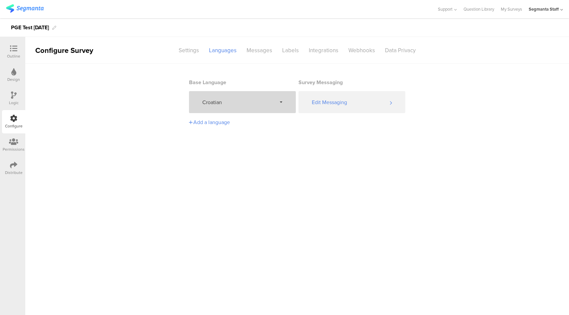
click at [220, 101] on span "Croatian" at bounding box center [239, 102] width 74 height 8
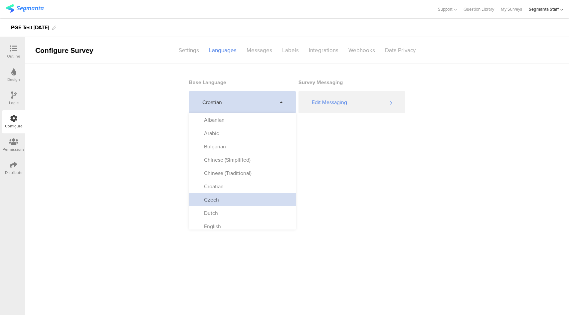
click at [234, 202] on div "Czech" at bounding box center [242, 199] width 107 height 13
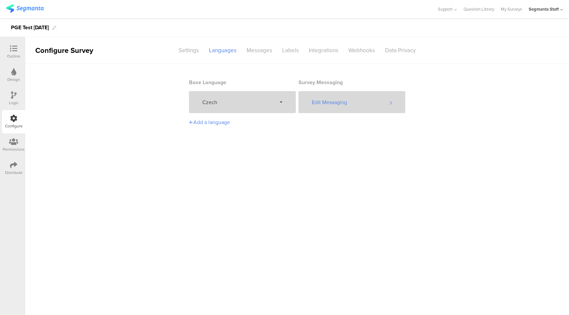
click at [351, 107] on div "Edit Messaging" at bounding box center [351, 102] width 107 height 22
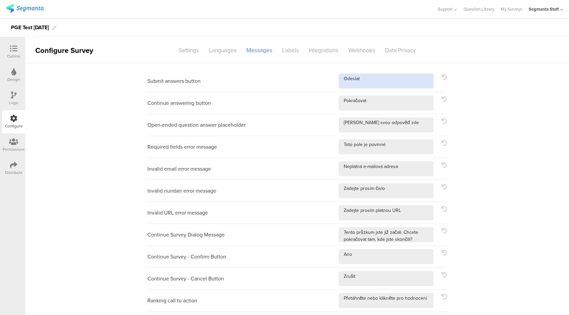
click at [389, 78] on textarea at bounding box center [386, 81] width 95 height 15
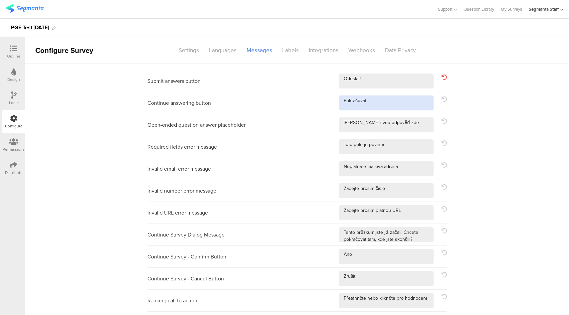
click at [389, 99] on textarea at bounding box center [386, 102] width 95 height 15
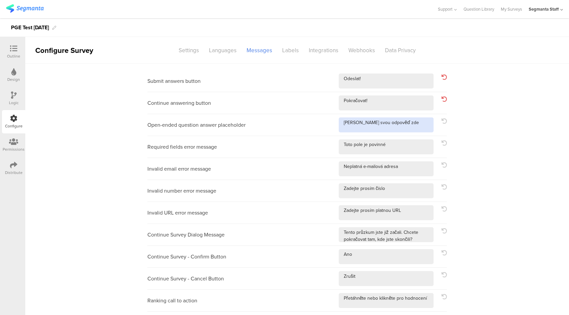
click at [414, 123] on textarea at bounding box center [386, 124] width 95 height 15
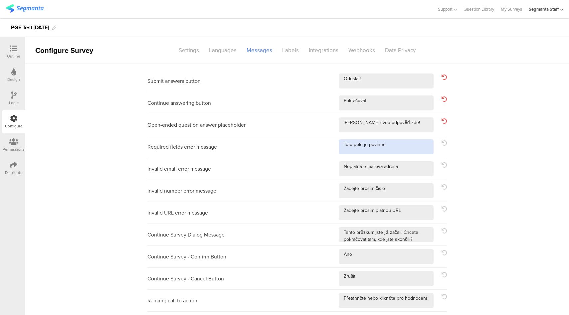
click at [411, 149] on textarea at bounding box center [386, 146] width 95 height 15
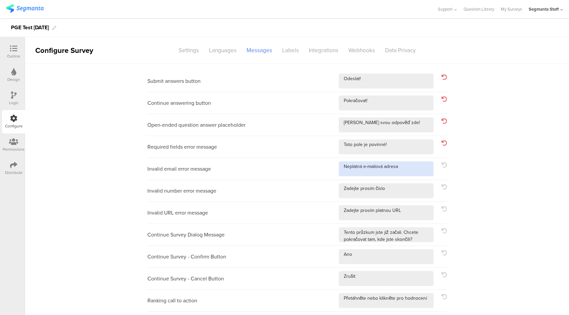
click at [412, 170] on textarea at bounding box center [386, 168] width 95 height 15
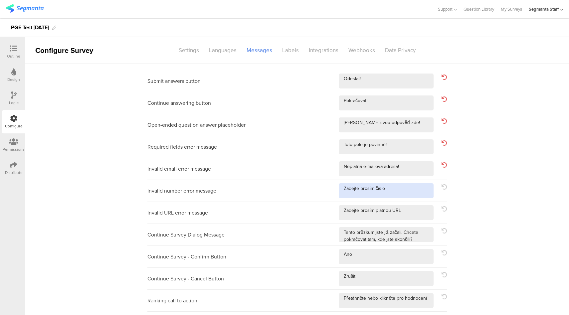
click at [406, 196] on textarea at bounding box center [386, 190] width 95 height 15
click at [408, 214] on textarea at bounding box center [386, 212] width 95 height 15
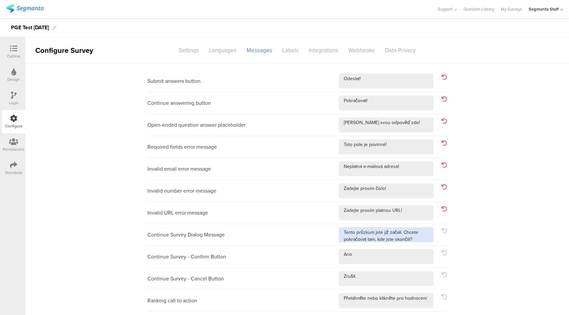
click at [419, 239] on textarea at bounding box center [386, 234] width 95 height 15
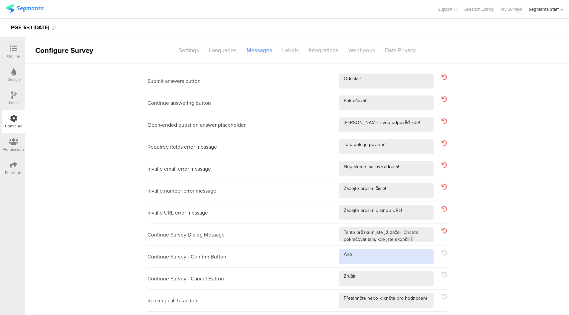
click at [410, 257] on textarea at bounding box center [386, 256] width 95 height 15
click at [399, 277] on textarea at bounding box center [386, 278] width 95 height 15
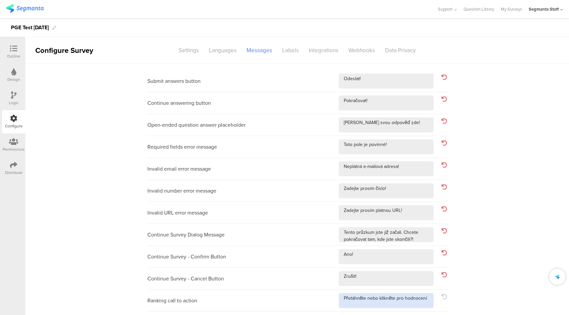
click at [423, 298] on textarea at bounding box center [386, 300] width 95 height 15
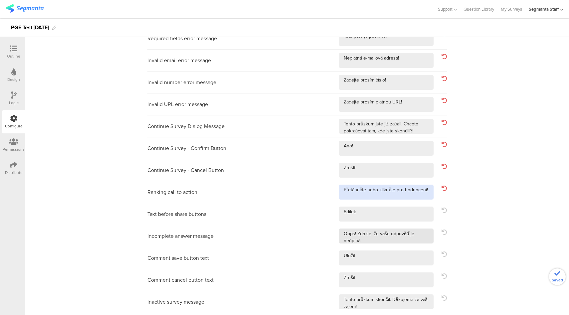
scroll to position [110, 0]
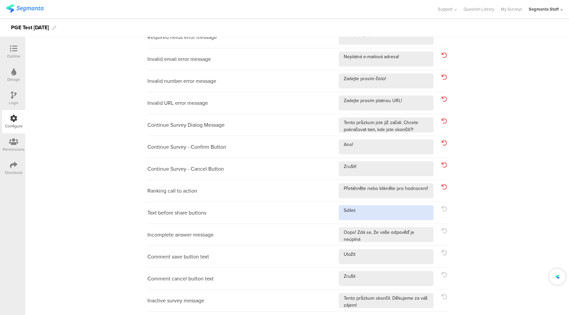
click at [401, 210] on textarea at bounding box center [386, 212] width 95 height 15
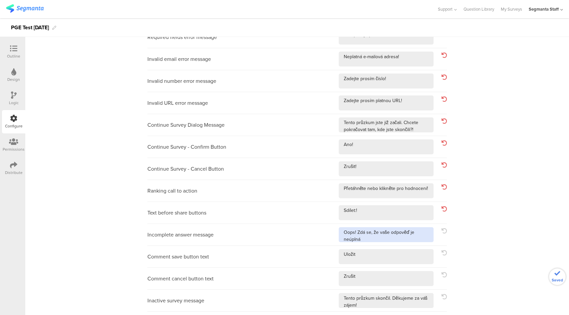
click at [416, 238] on textarea at bounding box center [386, 234] width 95 height 15
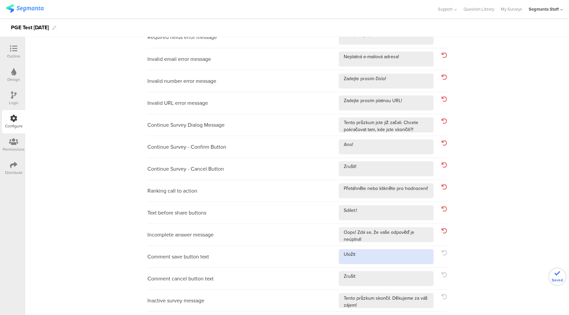
click at [386, 254] on textarea at bounding box center [386, 256] width 95 height 15
drag, startPoint x: 383, startPoint y: 279, endPoint x: 385, endPoint y: 286, distance: 7.4
click at [383, 279] on textarea at bounding box center [386, 278] width 95 height 15
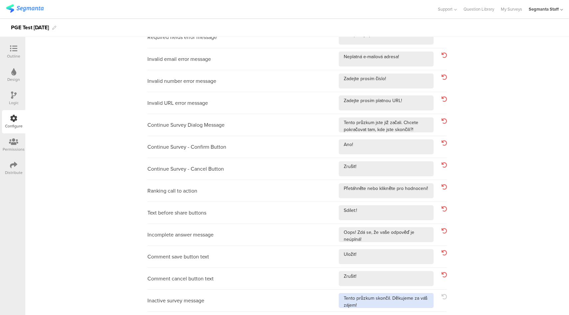
click at [380, 306] on textarea at bounding box center [386, 300] width 95 height 15
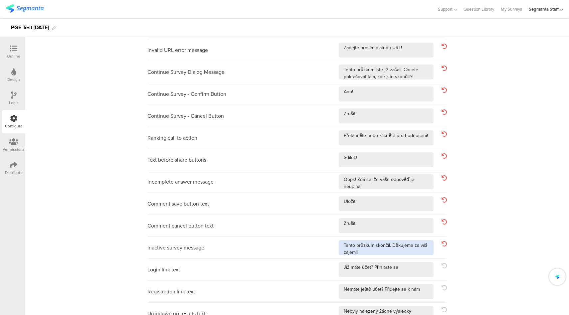
scroll to position [194, 0]
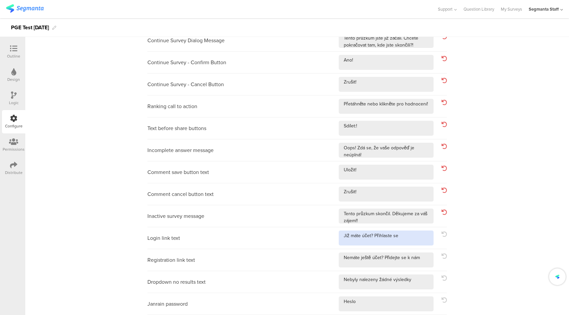
click at [401, 236] on textarea at bounding box center [386, 238] width 95 height 15
click at [420, 254] on textarea at bounding box center [386, 259] width 95 height 15
click at [422, 258] on textarea at bounding box center [386, 259] width 95 height 15
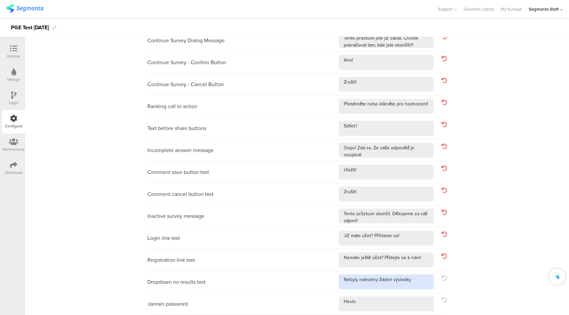
click at [416, 281] on textarea at bounding box center [386, 281] width 95 height 15
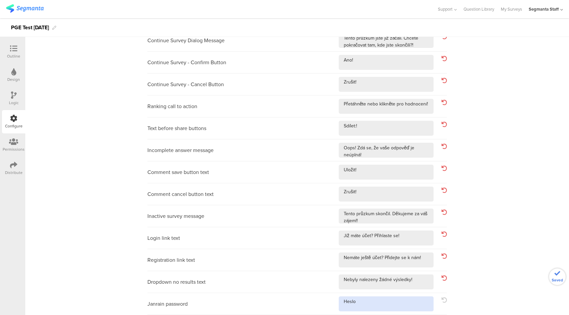
click at [385, 307] on textarea at bounding box center [386, 303] width 95 height 15
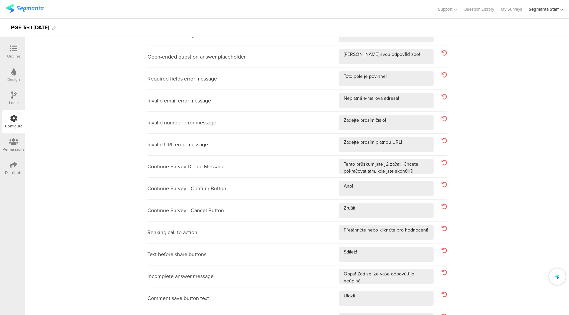
scroll to position [0, 0]
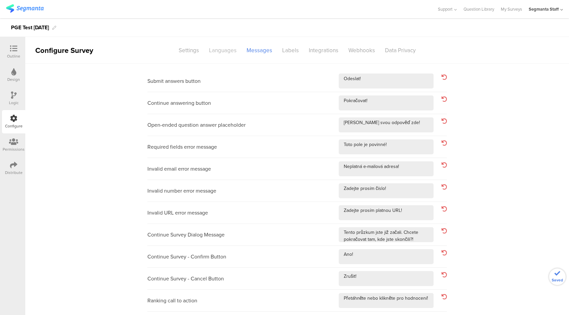
click at [221, 49] on div "Languages" at bounding box center [223, 51] width 38 height 12
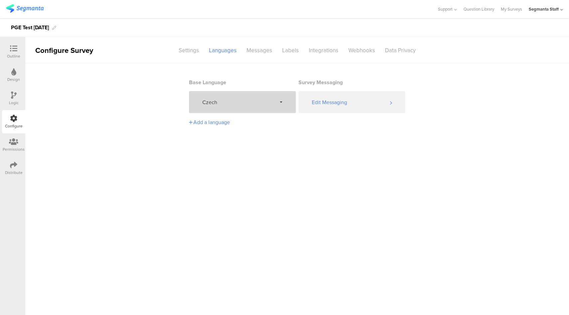
click at [241, 111] on div "Czech" at bounding box center [242, 102] width 107 height 22
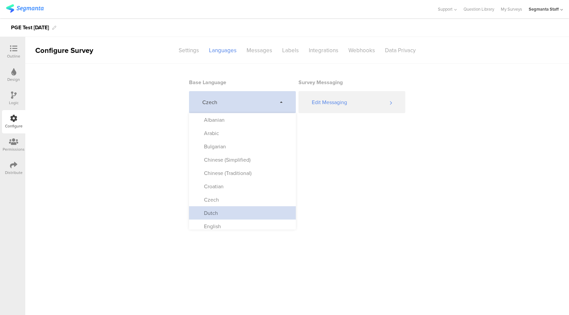
click at [228, 210] on div "Dutch" at bounding box center [242, 212] width 107 height 13
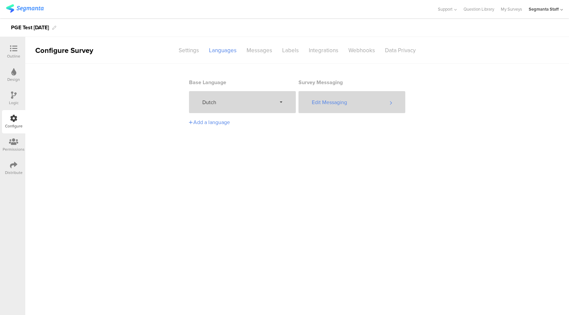
click at [347, 101] on div "Edit Messaging" at bounding box center [351, 102] width 107 height 22
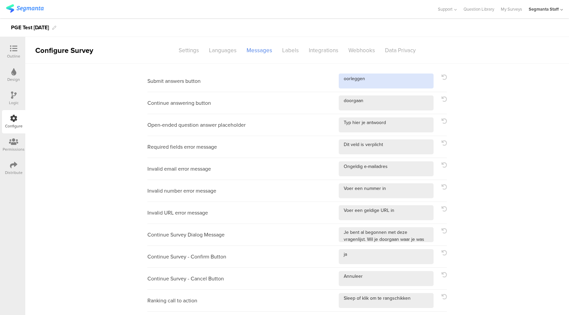
click at [376, 79] on textarea at bounding box center [386, 81] width 95 height 15
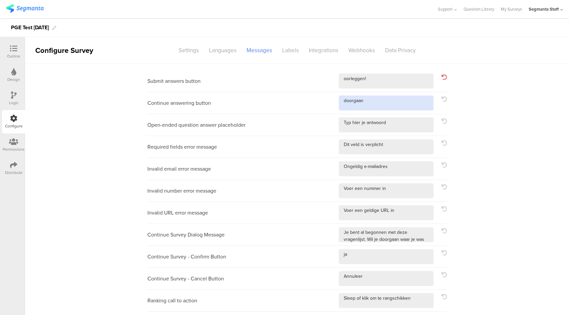
click at [382, 100] on textarea at bounding box center [386, 102] width 95 height 15
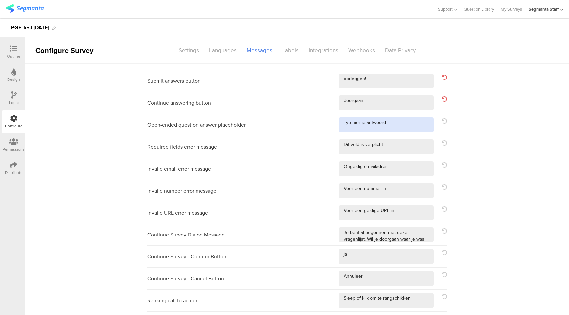
click at [393, 122] on textarea at bounding box center [386, 124] width 95 height 15
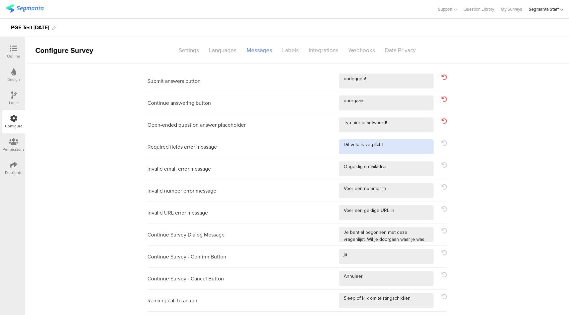
click at [400, 151] on textarea at bounding box center [386, 146] width 95 height 15
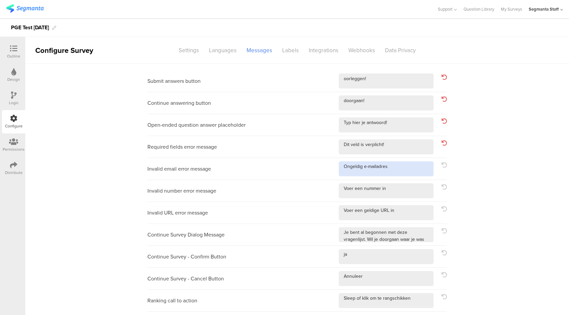
click at [404, 171] on textarea at bounding box center [386, 168] width 95 height 15
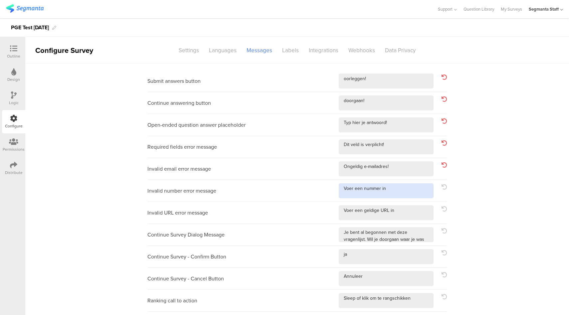
click at [407, 190] on textarea at bounding box center [386, 190] width 95 height 15
click at [442, 188] on icon at bounding box center [443, 186] width 5 height 5
click at [391, 188] on textarea at bounding box center [386, 190] width 95 height 15
click at [408, 214] on textarea at bounding box center [386, 212] width 95 height 15
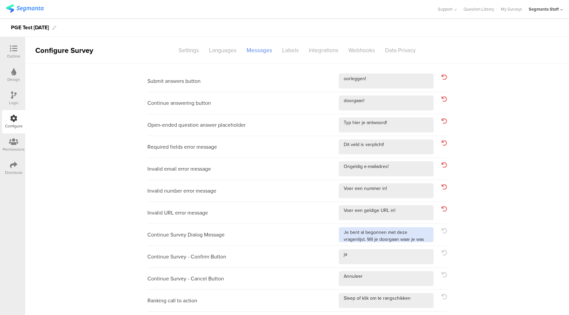
click at [426, 238] on textarea at bounding box center [386, 234] width 95 height 15
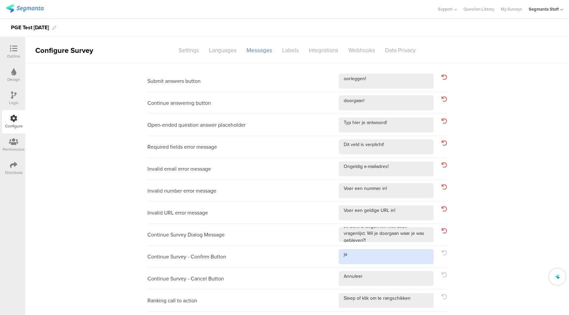
click at [357, 250] on textarea at bounding box center [386, 256] width 95 height 15
click at [380, 281] on textarea at bounding box center [386, 278] width 95 height 15
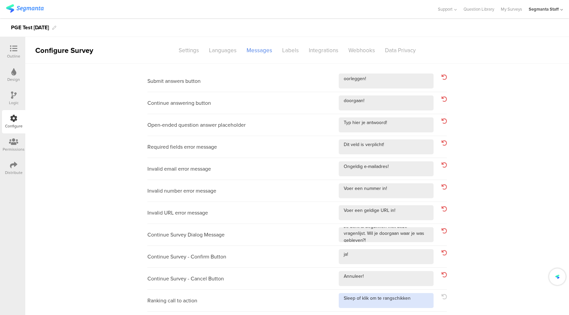
click at [416, 299] on textarea at bounding box center [386, 300] width 95 height 15
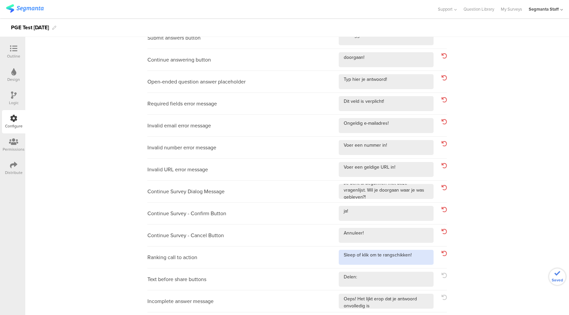
scroll to position [46, 0]
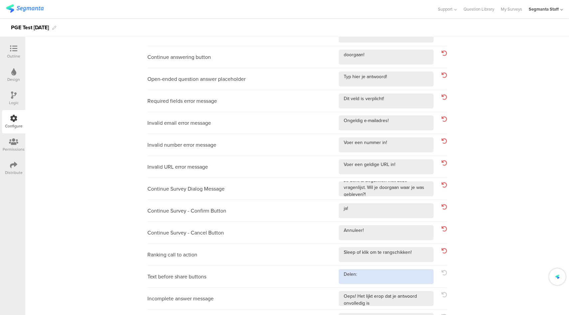
click at [362, 270] on textarea at bounding box center [386, 276] width 95 height 15
click at [374, 275] on textarea at bounding box center [386, 276] width 95 height 15
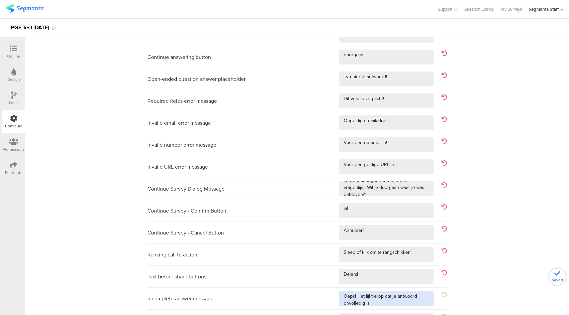
click at [374, 302] on textarea at bounding box center [386, 298] width 95 height 15
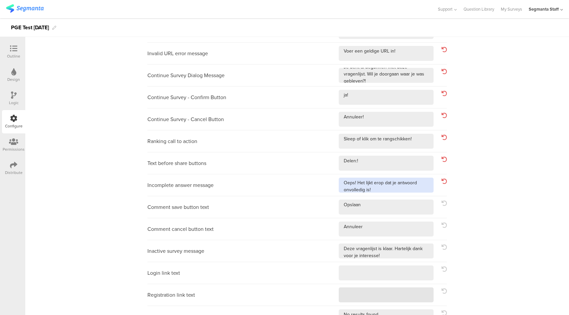
scroll to position [164, 0]
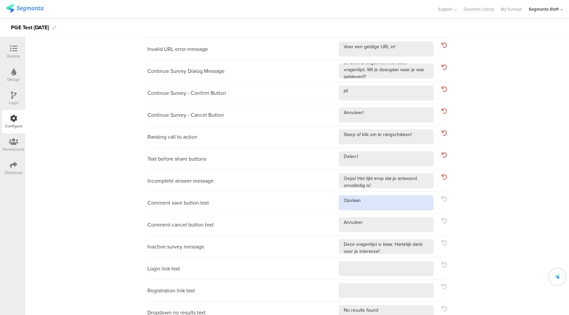
click at [365, 205] on textarea at bounding box center [386, 202] width 95 height 15
click at [369, 224] on textarea at bounding box center [386, 224] width 95 height 15
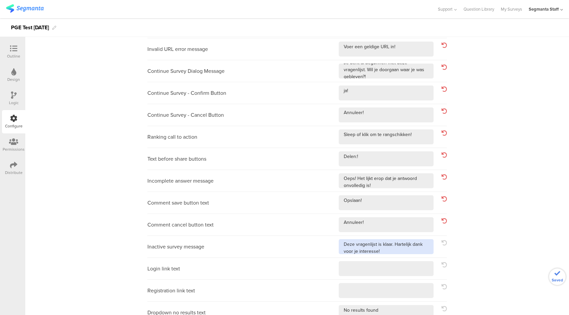
click at [383, 250] on textarea at bounding box center [386, 246] width 95 height 15
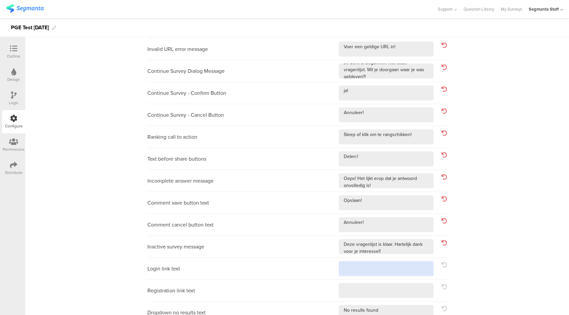
click at [381, 269] on textarea at bounding box center [386, 268] width 95 height 15
click at [383, 286] on textarea at bounding box center [386, 290] width 95 height 15
click at [380, 311] on textarea at bounding box center [386, 312] width 95 height 15
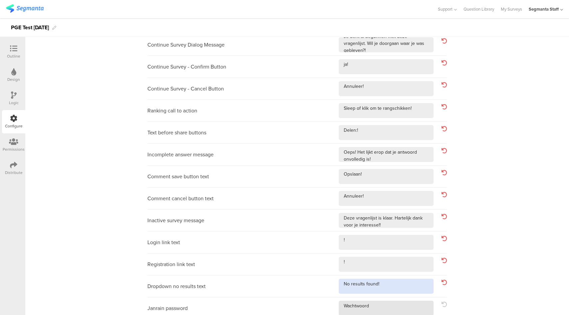
scroll to position [194, 0]
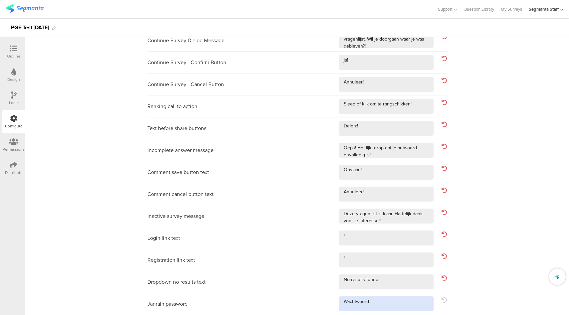
click at [378, 304] on textarea at bounding box center [386, 303] width 95 height 15
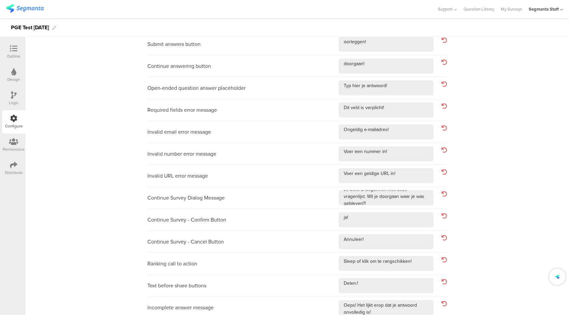
scroll to position [0, 0]
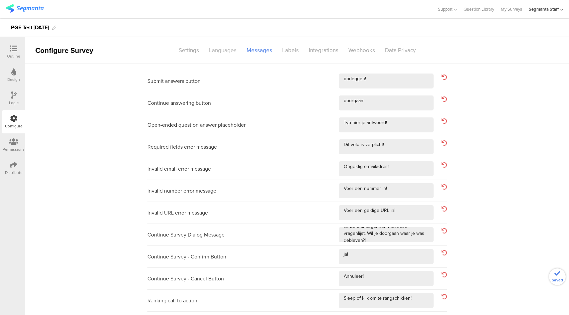
click at [222, 52] on div "Languages" at bounding box center [223, 51] width 38 height 12
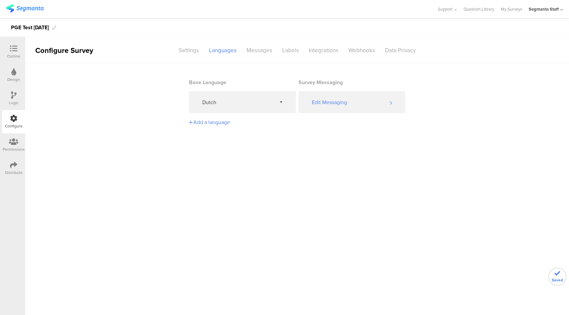
click at [228, 114] on section "Base Language Dutch Survey Messaging Edit Messaging Add a language" at bounding box center [297, 97] width 216 height 66
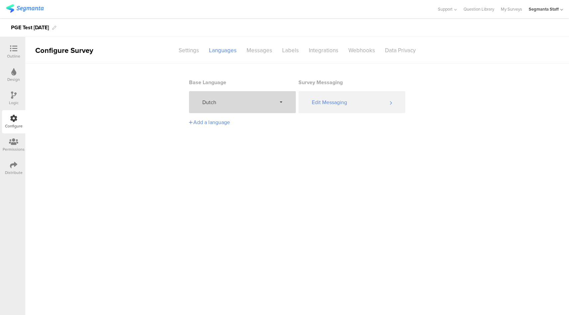
click at [233, 105] on span "Dutch" at bounding box center [239, 102] width 74 height 8
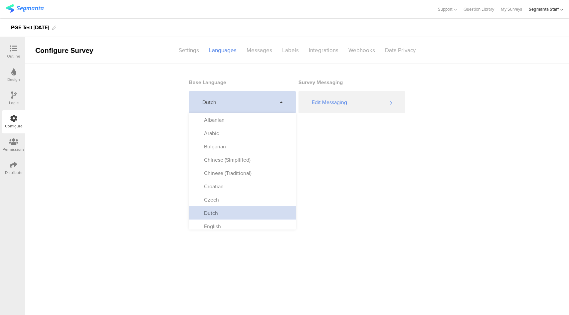
scroll to position [1, 0]
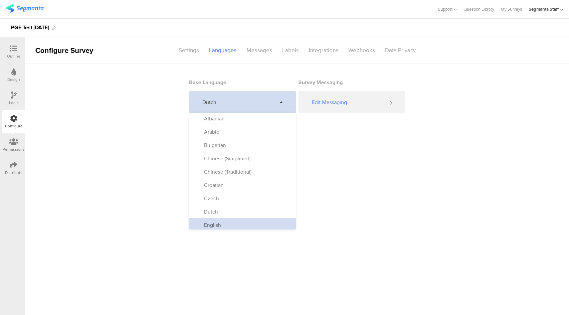
click at [244, 221] on div "English" at bounding box center [242, 224] width 107 height 13
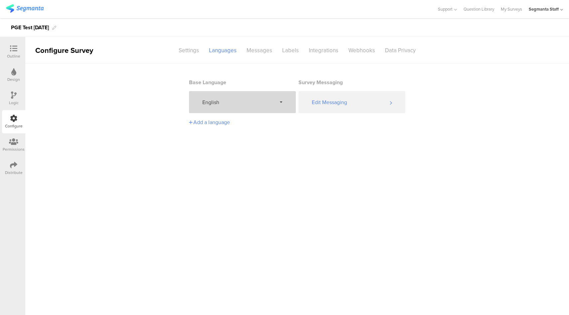
click at [263, 101] on span "English" at bounding box center [239, 102] width 74 height 8
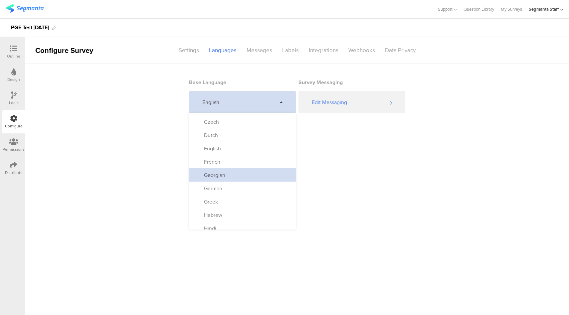
scroll to position [78, 0]
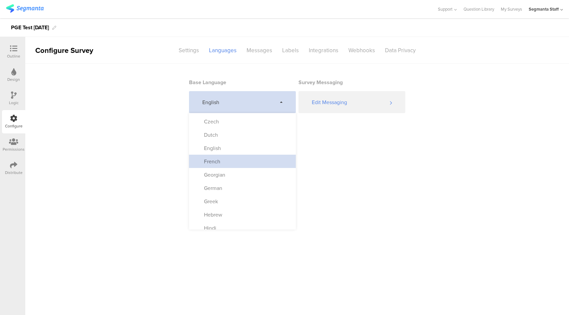
click at [242, 161] on div "French" at bounding box center [242, 161] width 107 height 13
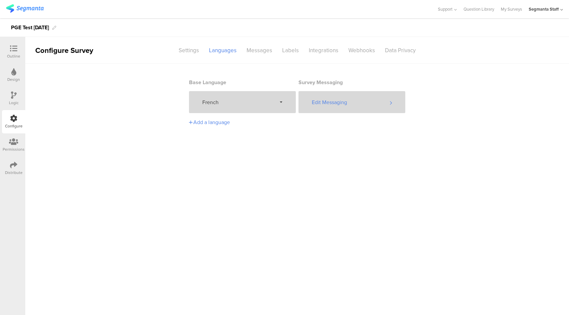
click at [351, 98] on div "Edit Messaging" at bounding box center [351, 102] width 107 height 22
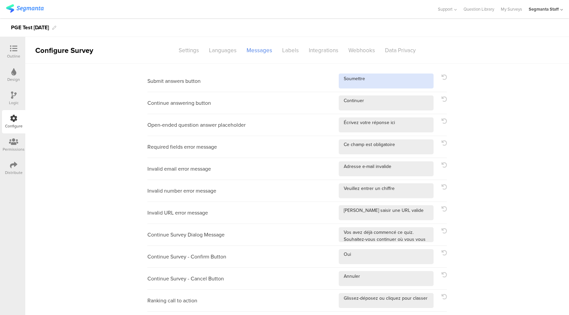
click at [403, 81] on textarea at bounding box center [386, 81] width 95 height 15
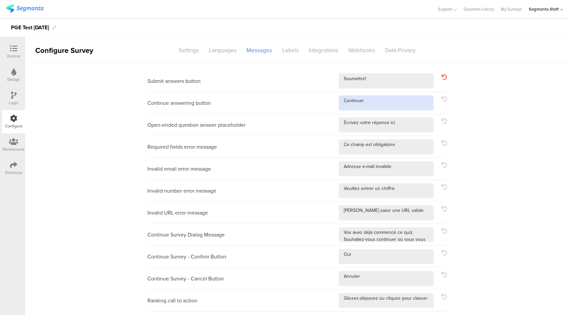
click at [391, 100] on textarea at bounding box center [386, 102] width 95 height 15
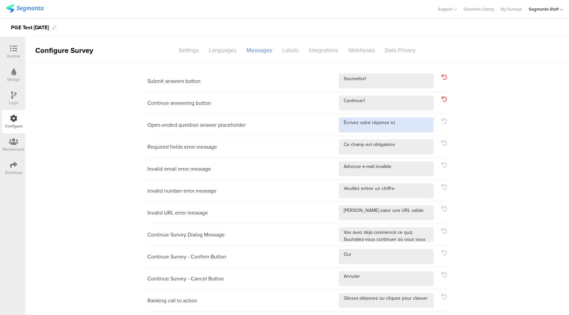
click at [406, 122] on textarea at bounding box center [386, 124] width 95 height 15
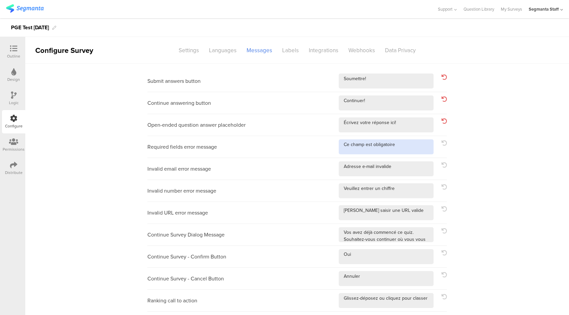
click at [409, 144] on textarea at bounding box center [386, 146] width 95 height 15
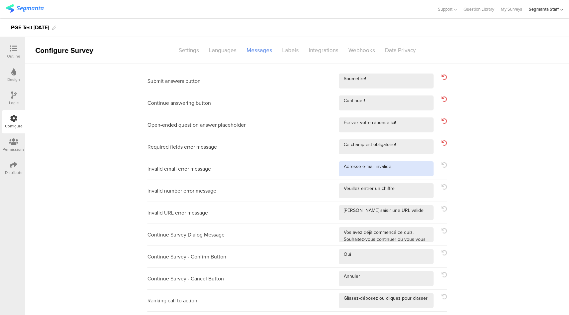
click at [411, 173] on textarea at bounding box center [386, 168] width 95 height 15
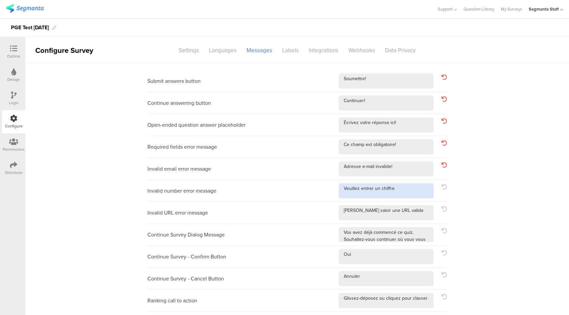
click at [408, 193] on textarea at bounding box center [386, 190] width 95 height 15
click at [410, 212] on textarea at bounding box center [386, 212] width 95 height 15
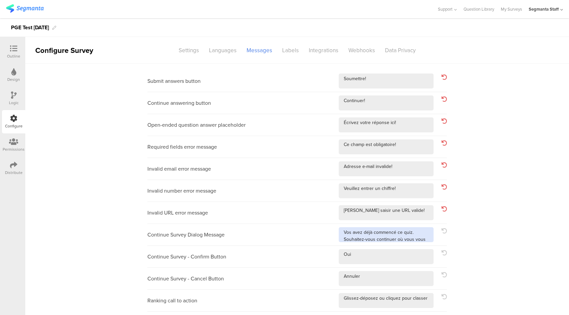
click at [423, 237] on textarea at bounding box center [386, 234] width 95 height 15
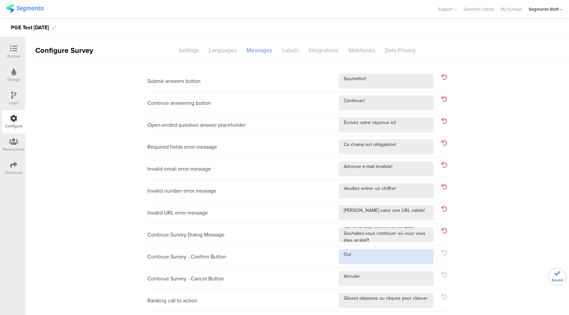
click at [372, 256] on textarea at bounding box center [386, 256] width 95 height 15
click at [373, 281] on textarea at bounding box center [386, 278] width 95 height 15
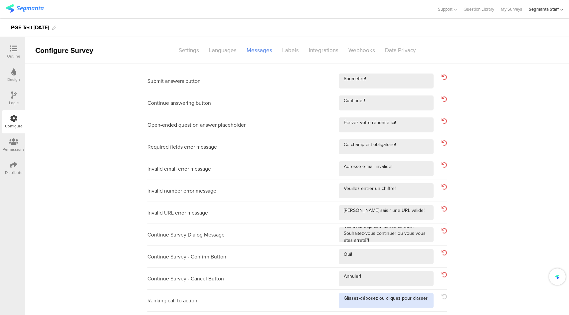
click at [426, 301] on textarea at bounding box center [386, 300] width 95 height 15
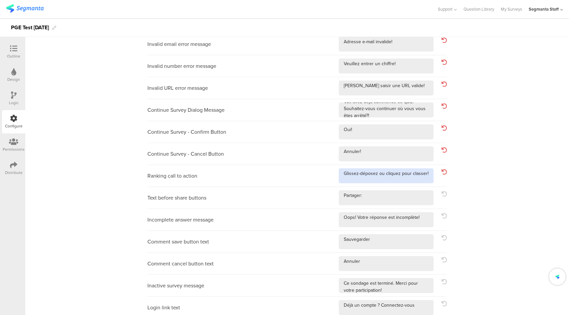
scroll to position [128, 0]
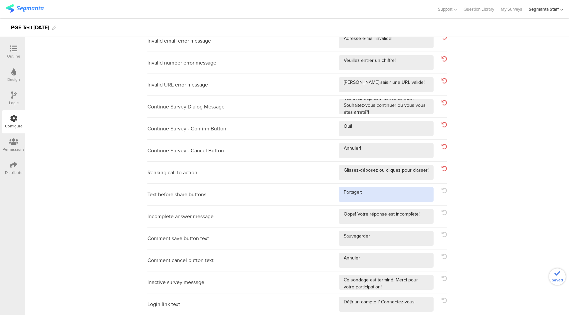
click at [384, 190] on textarea at bounding box center [386, 194] width 95 height 15
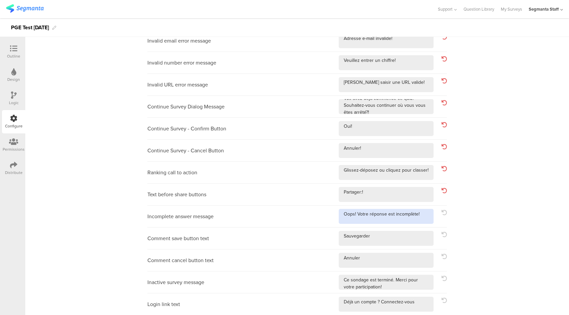
click at [422, 219] on textarea at bounding box center [386, 216] width 95 height 15
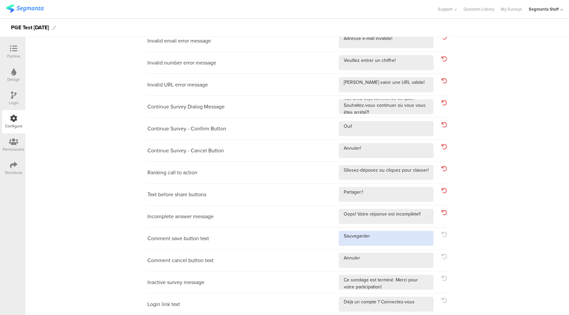
click at [403, 240] on textarea at bounding box center [386, 238] width 95 height 15
click at [388, 260] on textarea at bounding box center [386, 260] width 95 height 15
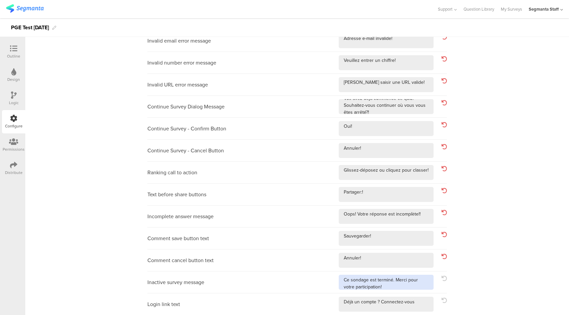
click at [410, 287] on textarea at bounding box center [386, 282] width 95 height 15
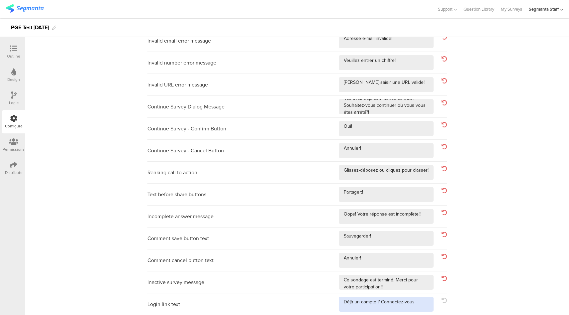
click at [418, 301] on textarea at bounding box center [386, 304] width 95 height 15
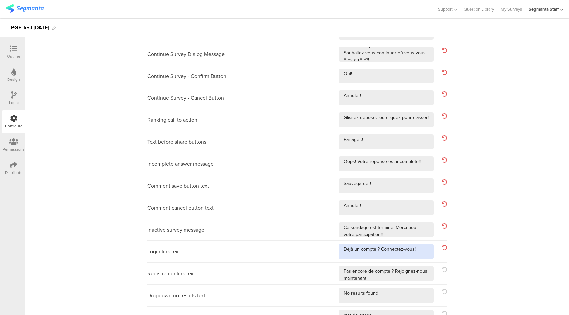
scroll to position [194, 0]
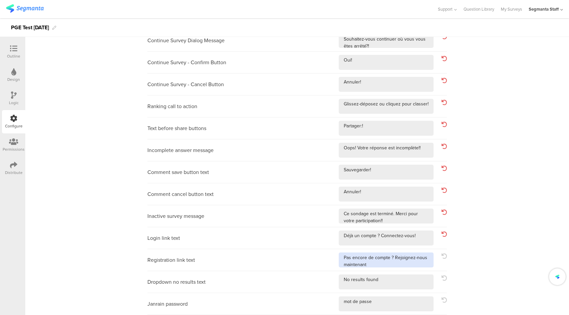
click at [399, 264] on textarea at bounding box center [386, 259] width 95 height 15
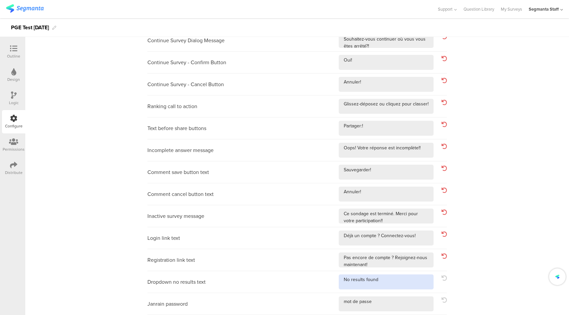
click at [394, 281] on textarea at bounding box center [386, 281] width 95 height 15
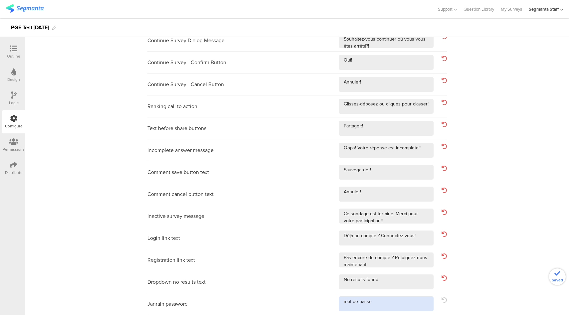
click at [387, 309] on textarea at bounding box center [386, 303] width 95 height 15
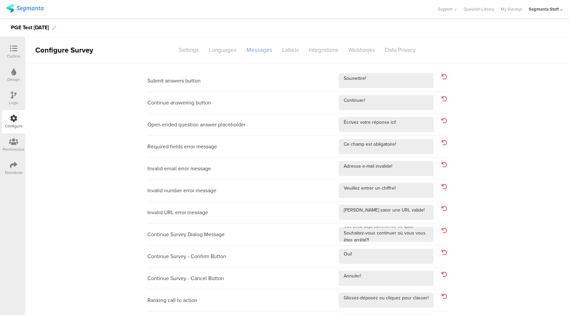
scroll to position [0, 0]
click at [223, 49] on div "Languages" at bounding box center [223, 51] width 38 height 12
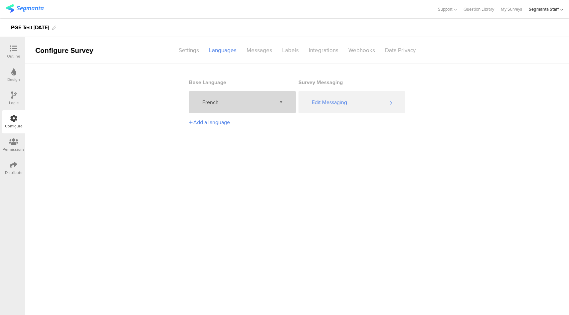
click at [231, 107] on div "French" at bounding box center [242, 102] width 107 height 22
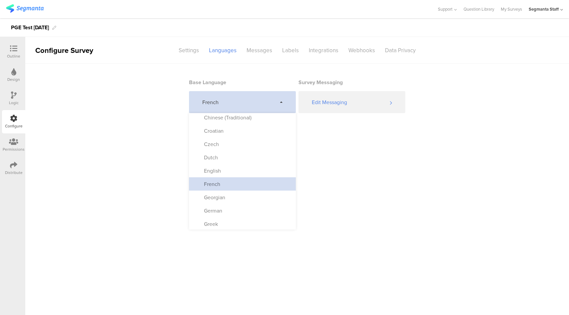
scroll to position [56, 0]
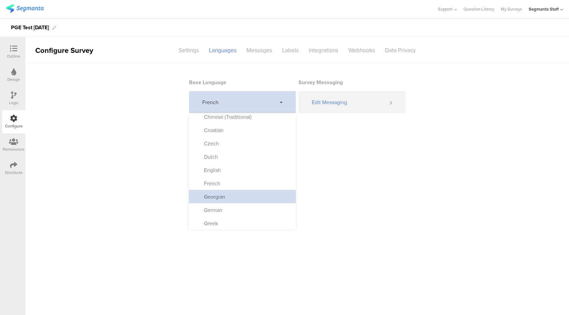
click at [219, 193] on div "Georgian" at bounding box center [242, 196] width 107 height 13
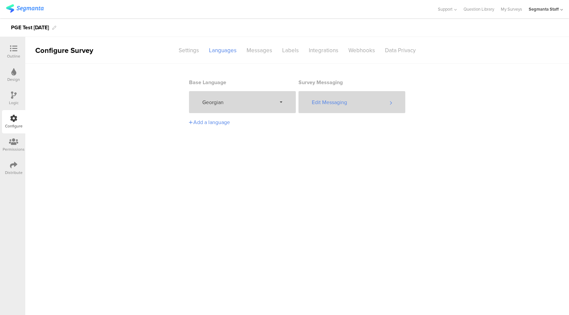
click at [356, 98] on div "Edit Messaging" at bounding box center [351, 102] width 107 height 22
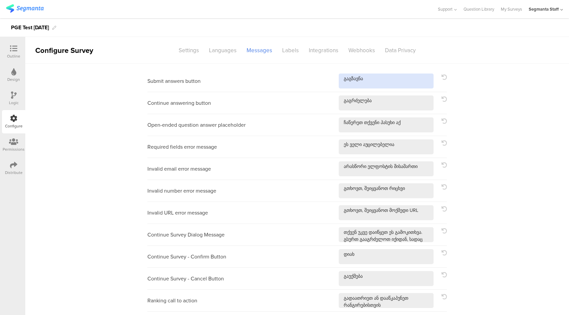
click at [387, 85] on textarea at bounding box center [386, 81] width 95 height 15
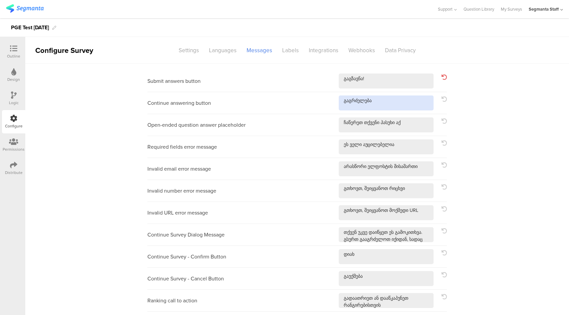
click at [398, 106] on textarea at bounding box center [386, 102] width 95 height 15
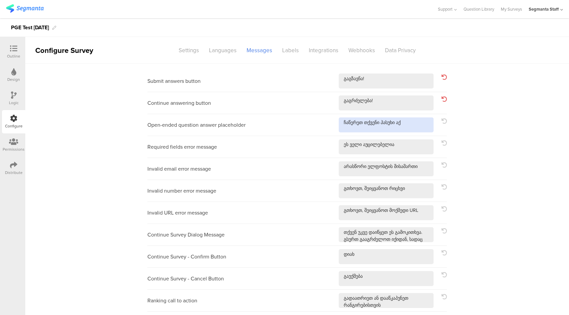
click at [412, 124] on textarea at bounding box center [386, 124] width 95 height 15
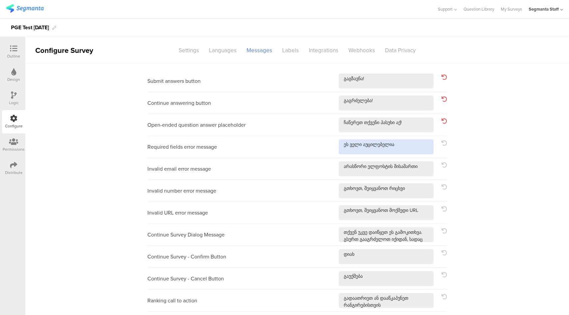
click at [414, 148] on textarea at bounding box center [386, 146] width 95 height 15
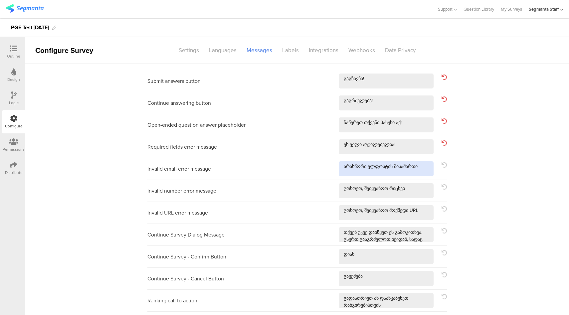
click at [422, 168] on textarea at bounding box center [386, 168] width 95 height 15
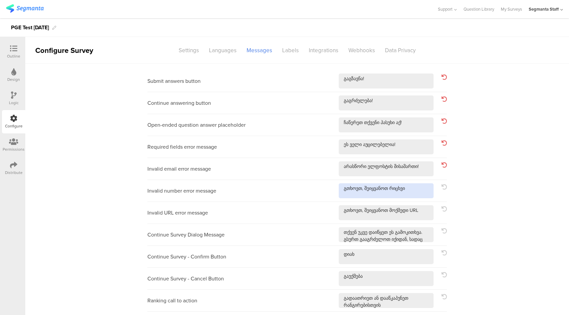
click at [426, 191] on textarea at bounding box center [386, 190] width 95 height 15
click at [419, 216] on textarea at bounding box center [386, 212] width 95 height 15
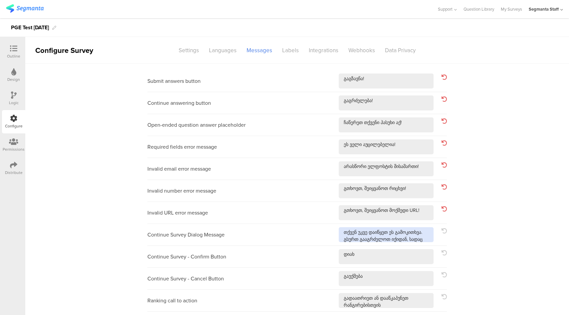
click at [424, 239] on textarea at bounding box center [386, 234] width 95 height 15
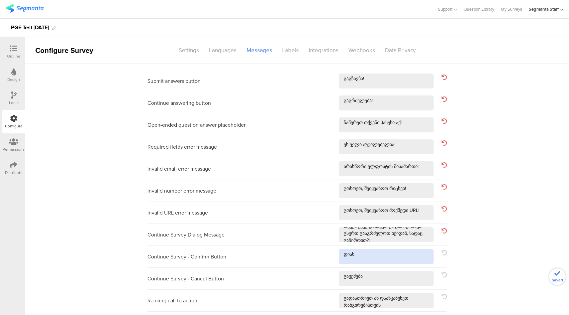
click at [390, 252] on textarea at bounding box center [386, 256] width 95 height 15
click at [382, 279] on textarea at bounding box center [386, 278] width 95 height 15
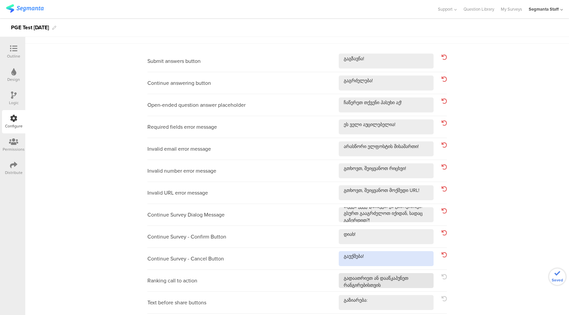
scroll to position [21, 0]
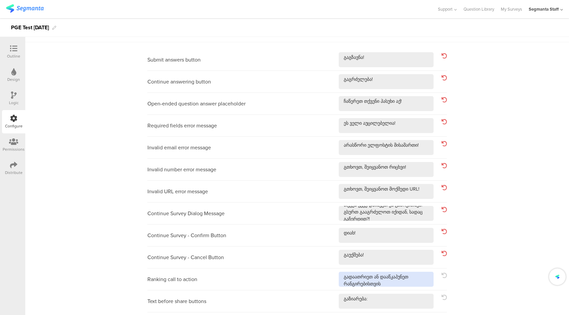
click at [391, 283] on textarea at bounding box center [386, 279] width 95 height 15
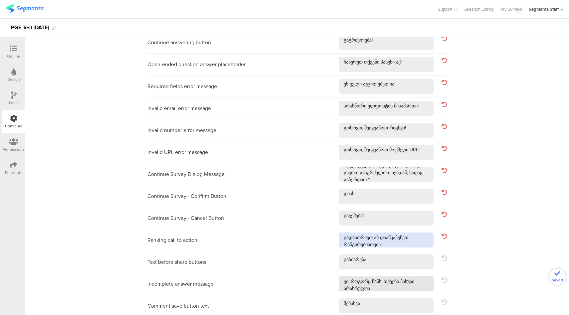
scroll to position [62, 0]
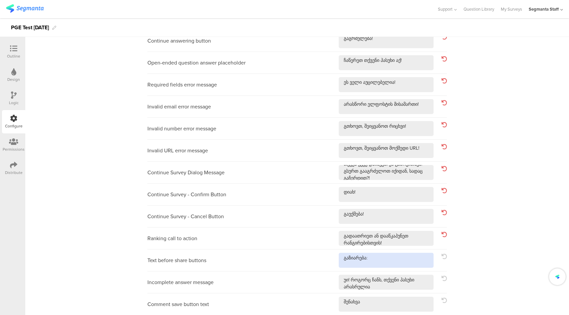
click at [386, 258] on textarea at bounding box center [386, 260] width 95 height 15
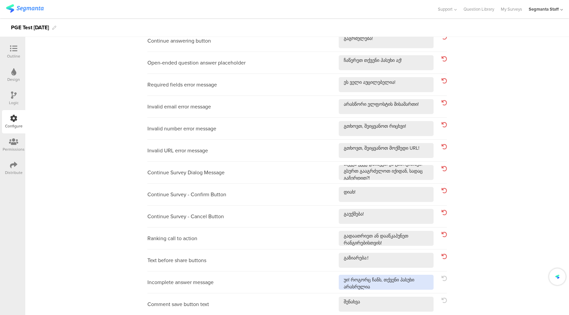
click at [396, 287] on textarea at bounding box center [386, 282] width 95 height 15
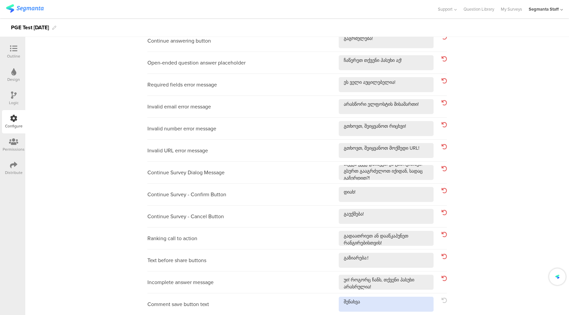
click at [391, 302] on textarea at bounding box center [386, 304] width 95 height 15
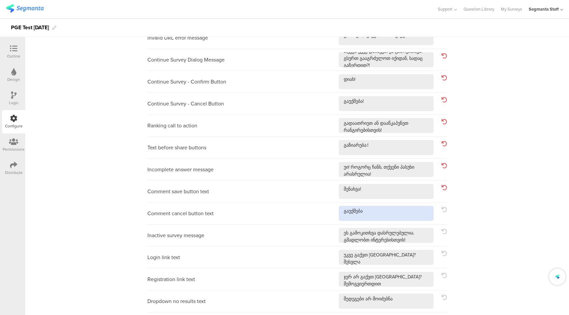
click at [385, 214] on textarea at bounding box center [386, 213] width 95 height 15
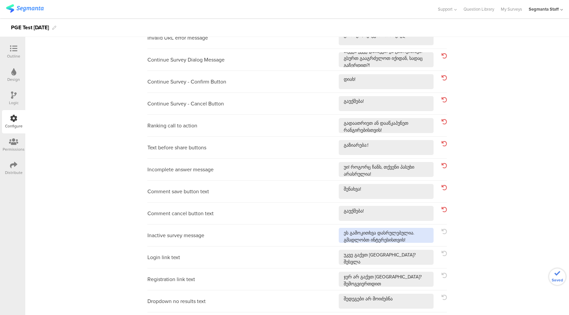
click at [420, 241] on textarea at bounding box center [386, 235] width 95 height 15
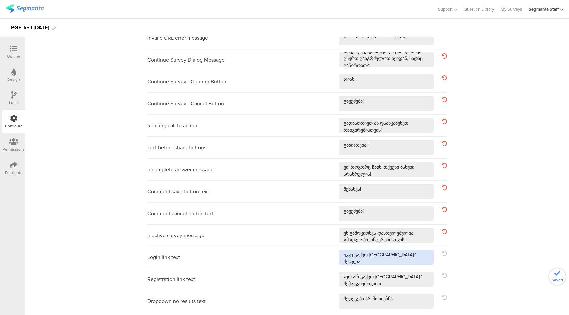
click at [418, 258] on textarea at bounding box center [386, 257] width 95 height 15
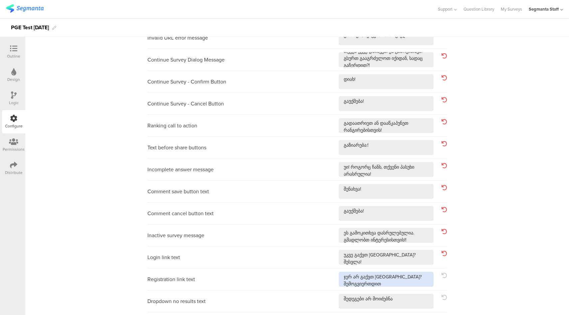
click at [411, 275] on textarea at bounding box center [386, 279] width 95 height 15
click at [402, 283] on textarea at bounding box center [386, 279] width 95 height 15
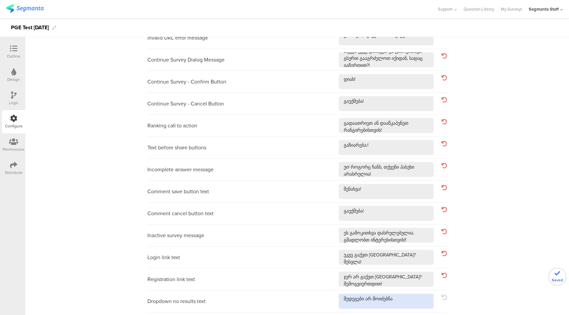
click at [400, 297] on textarea at bounding box center [386, 301] width 95 height 15
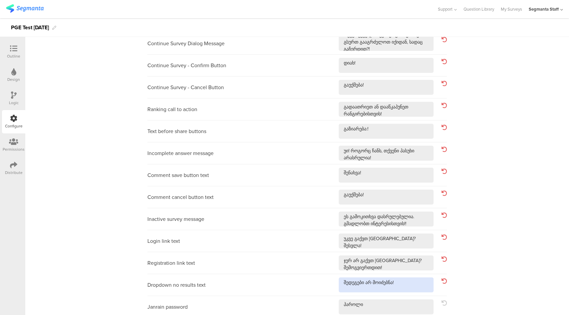
scroll to position [194, 0]
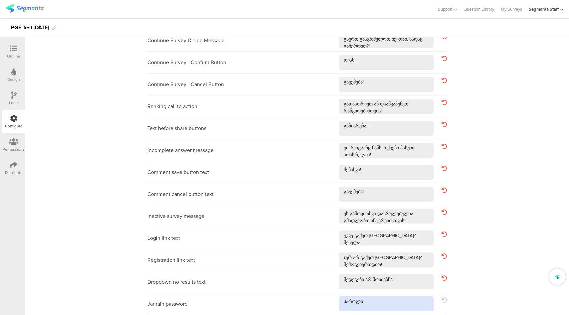
click at [400, 300] on textarea at bounding box center [386, 303] width 95 height 15
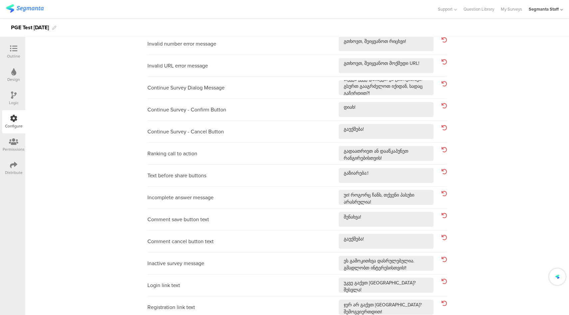
scroll to position [0, 0]
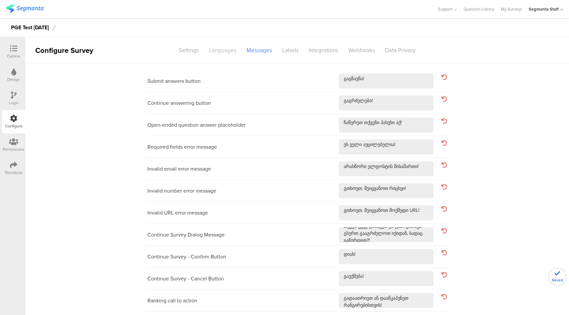
click at [222, 50] on div "Languages" at bounding box center [223, 51] width 38 height 12
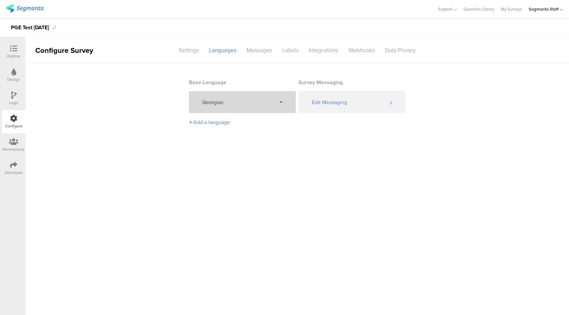
click at [243, 100] on span "Georgian" at bounding box center [239, 102] width 74 height 8
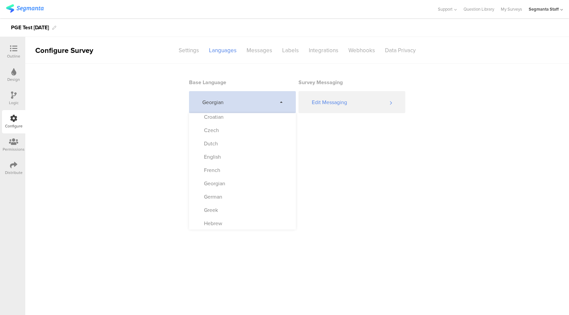
scroll to position [71, 0]
click at [231, 198] on div "German" at bounding box center [242, 195] width 107 height 13
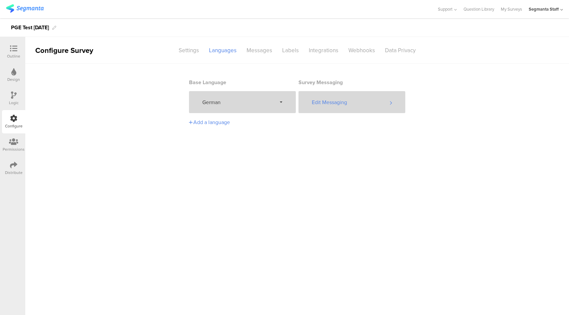
click at [339, 99] on div "Edit Messaging" at bounding box center [351, 102] width 107 height 22
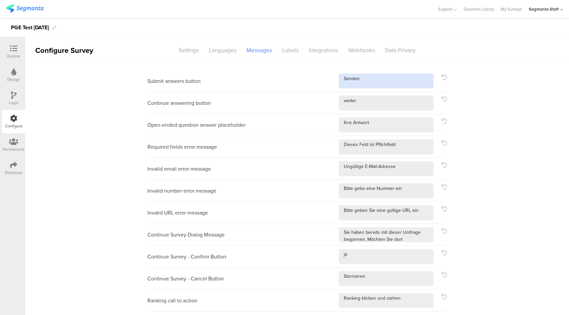
click at [376, 79] on textarea at bounding box center [386, 81] width 95 height 15
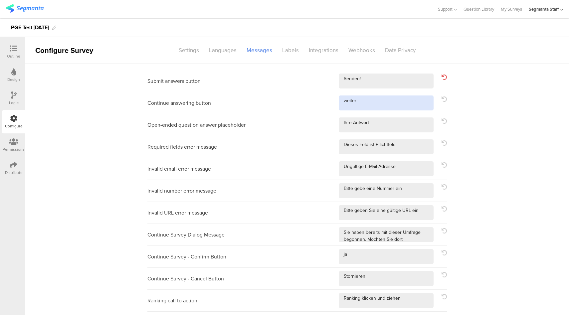
click at [379, 103] on textarea at bounding box center [386, 102] width 95 height 15
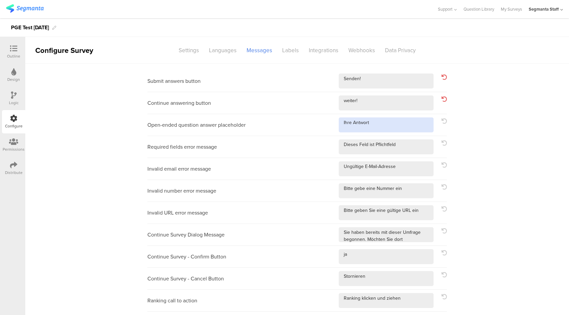
click at [392, 126] on textarea at bounding box center [386, 124] width 95 height 15
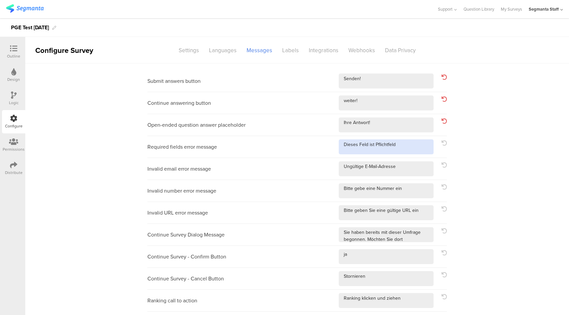
click at [409, 151] on textarea at bounding box center [386, 146] width 95 height 15
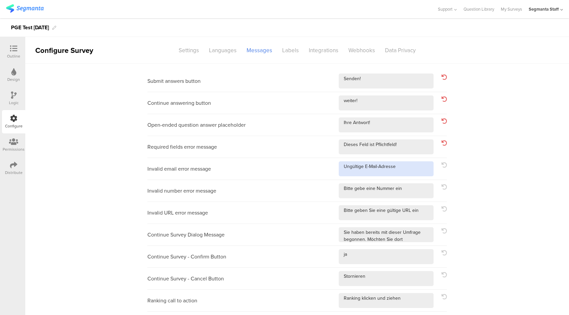
click at [411, 166] on textarea at bounding box center [386, 168] width 95 height 15
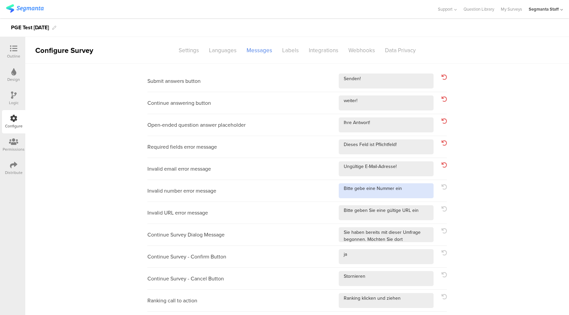
click at [409, 192] on textarea at bounding box center [386, 190] width 95 height 15
click at [420, 211] on textarea at bounding box center [386, 212] width 95 height 15
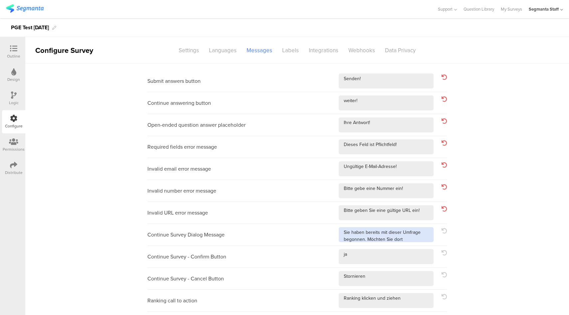
click at [424, 239] on textarea at bounding box center [386, 234] width 95 height 15
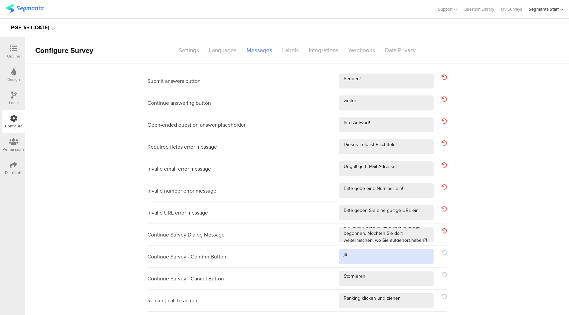
click at [385, 258] on textarea at bounding box center [386, 256] width 95 height 15
click at [388, 279] on textarea at bounding box center [386, 278] width 95 height 15
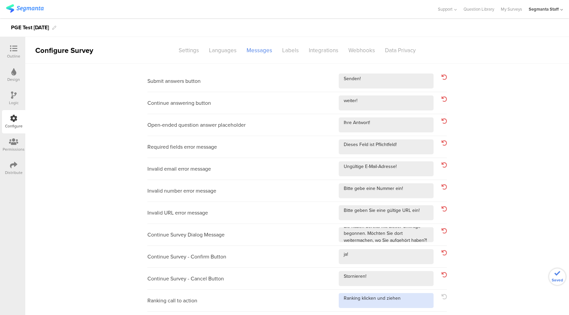
click at [415, 301] on textarea at bounding box center [386, 300] width 95 height 15
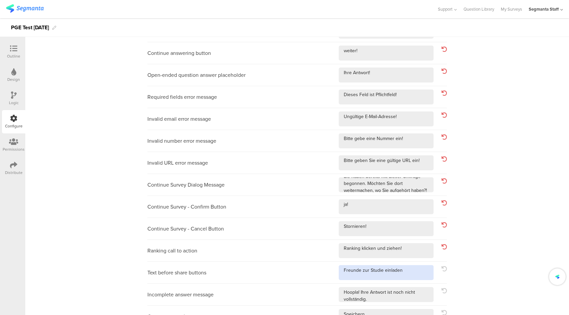
click at [416, 269] on textarea at bounding box center [386, 272] width 95 height 15
click at [416, 302] on div "Incomplete answer message" at bounding box center [296, 295] width 299 height 22
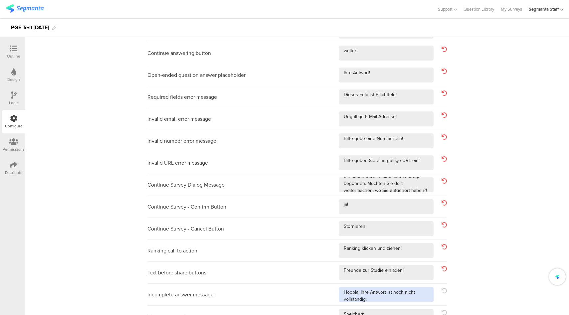
click at [417, 299] on textarea at bounding box center [386, 294] width 95 height 15
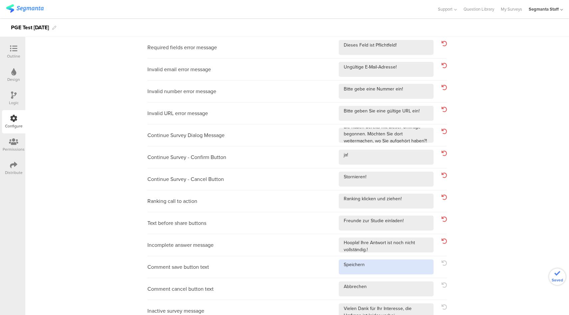
click at [408, 270] on textarea at bounding box center [386, 266] width 95 height 15
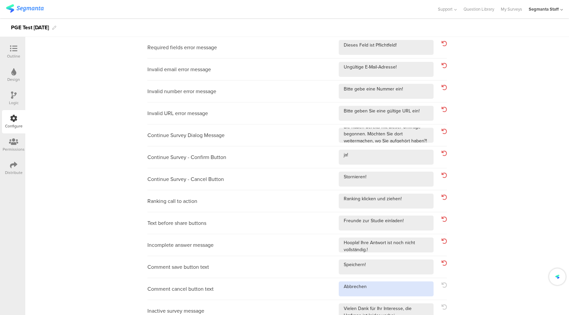
click at [401, 291] on textarea at bounding box center [386, 288] width 95 height 15
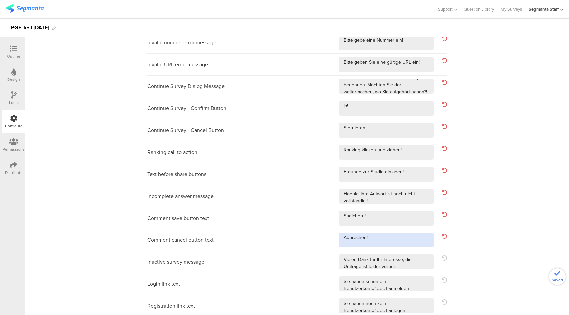
scroll to position [149, 0]
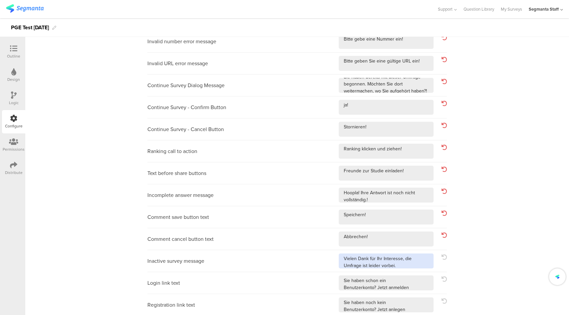
click at [413, 267] on textarea at bounding box center [386, 260] width 95 height 15
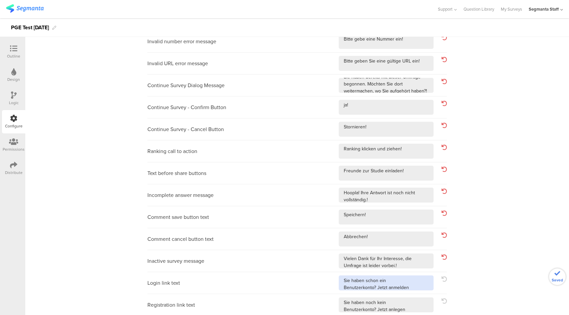
click at [414, 287] on textarea at bounding box center [386, 282] width 95 height 15
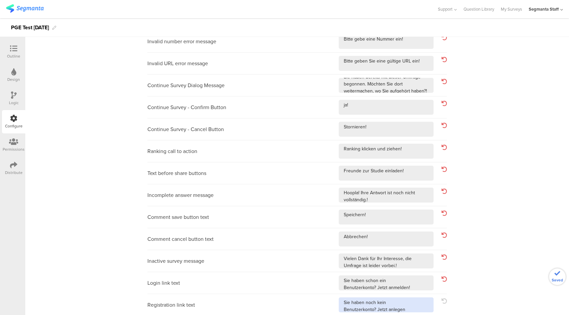
click at [413, 309] on textarea at bounding box center [386, 304] width 95 height 15
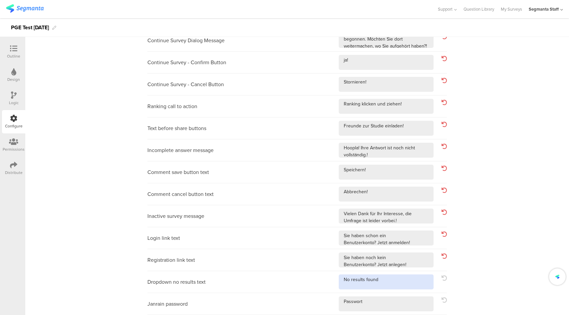
click at [402, 282] on textarea at bounding box center [386, 281] width 95 height 15
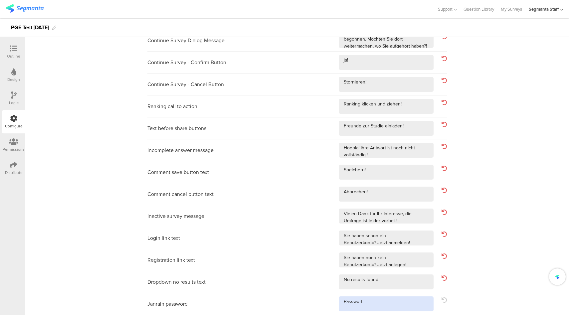
click at [391, 304] on textarea at bounding box center [386, 303] width 95 height 15
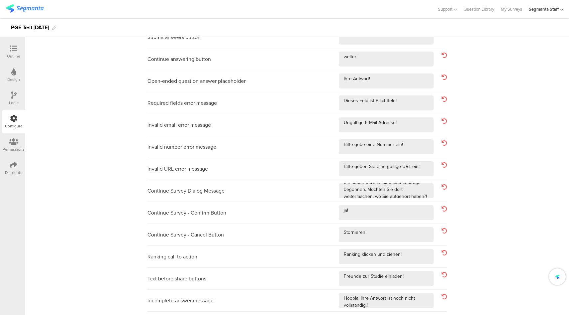
scroll to position [0, 0]
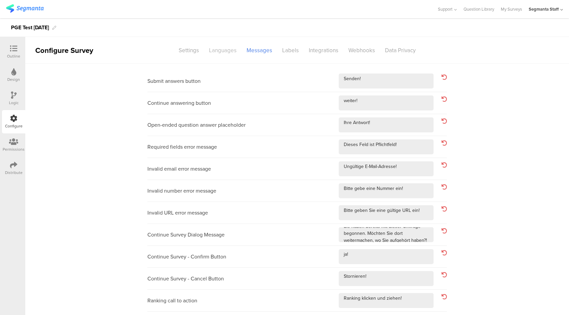
click at [230, 51] on div "Languages" at bounding box center [223, 51] width 38 height 12
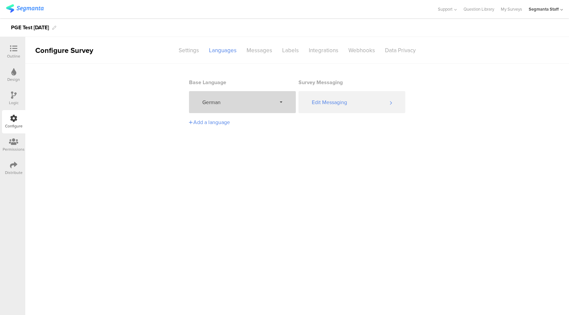
click at [243, 99] on span "German" at bounding box center [239, 102] width 74 height 8
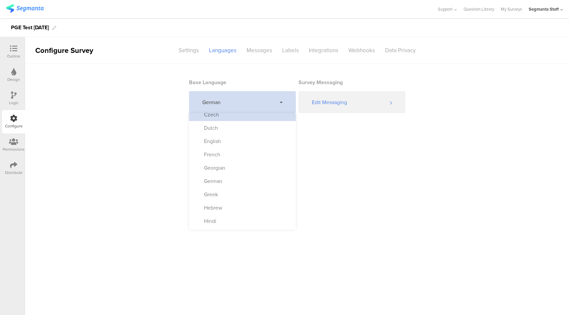
scroll to position [86, 0]
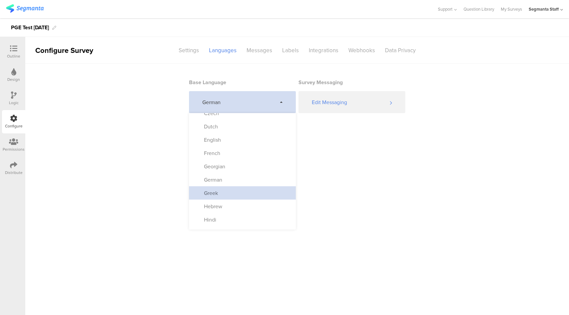
click at [242, 190] on div "Greek" at bounding box center [242, 192] width 107 height 13
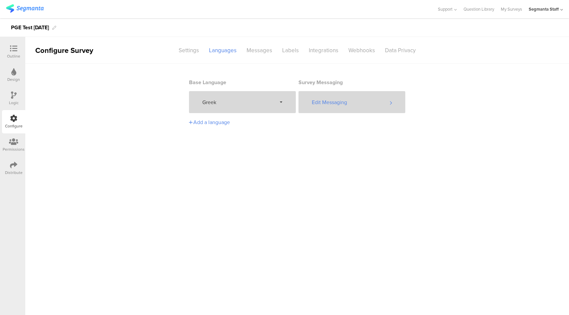
click at [347, 105] on div "Edit Messaging" at bounding box center [351, 102] width 107 height 22
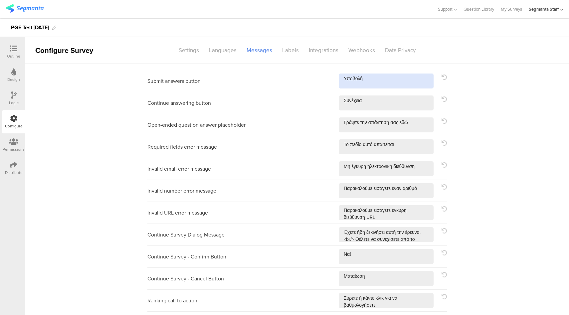
click at [393, 83] on textarea at bounding box center [386, 81] width 95 height 15
click at [384, 112] on div "Continue answering button" at bounding box center [296, 103] width 299 height 22
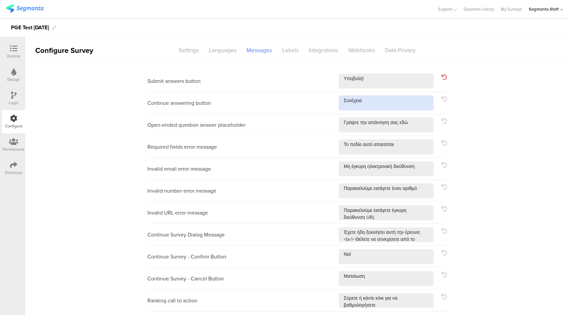
click at [389, 106] on textarea at bounding box center [386, 102] width 95 height 15
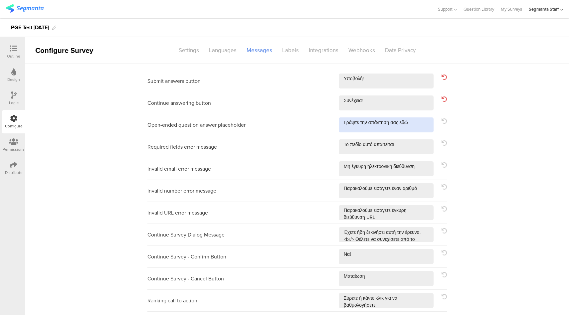
click at [415, 125] on textarea at bounding box center [386, 124] width 95 height 15
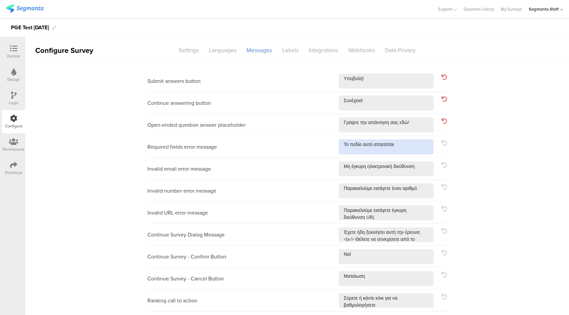
click at [413, 141] on textarea at bounding box center [386, 146] width 95 height 15
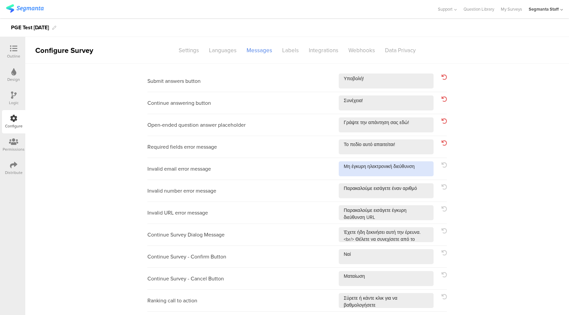
click at [427, 171] on textarea at bounding box center [386, 168] width 95 height 15
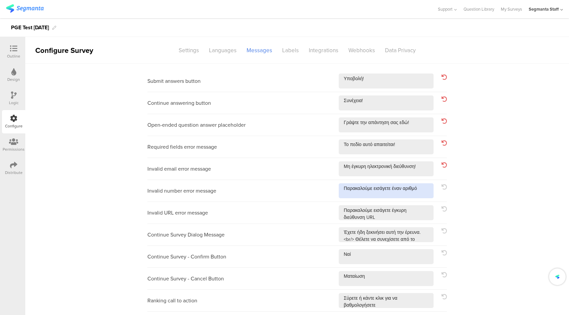
click at [428, 192] on textarea at bounding box center [386, 190] width 95 height 15
click at [414, 216] on textarea at bounding box center [386, 212] width 95 height 15
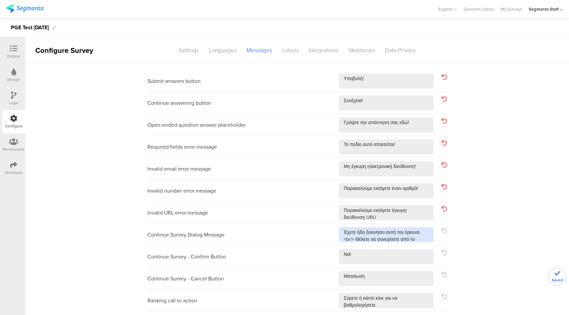
click at [421, 239] on textarea at bounding box center [386, 234] width 95 height 15
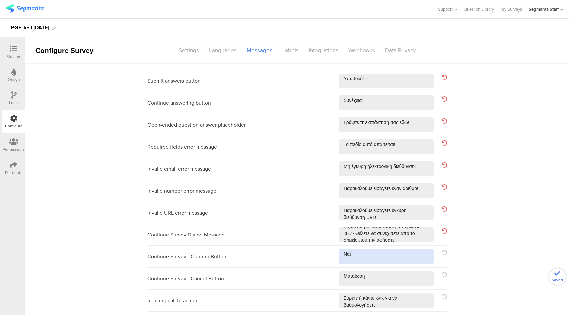
click at [399, 254] on textarea at bounding box center [386, 256] width 95 height 15
click at [382, 281] on textarea at bounding box center [386, 278] width 95 height 15
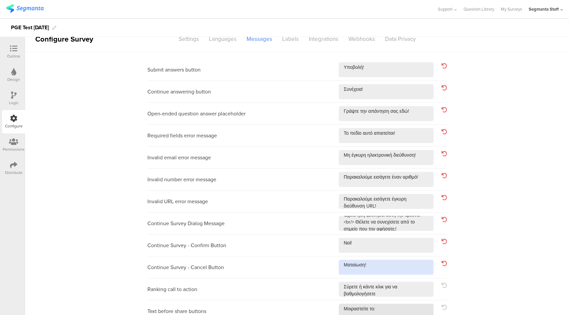
scroll to position [43, 0]
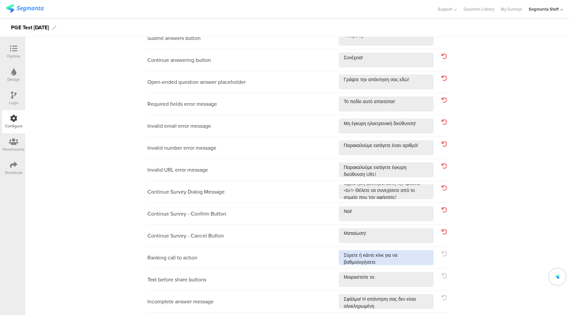
click at [400, 262] on textarea at bounding box center [386, 257] width 95 height 15
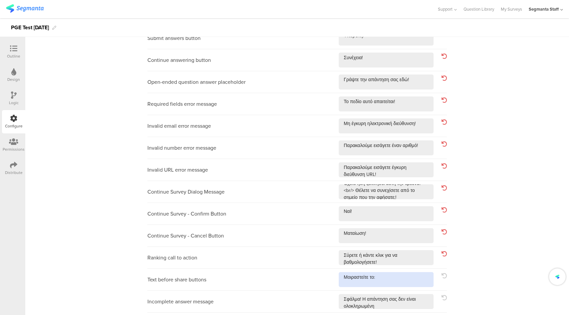
click at [395, 281] on textarea at bounding box center [386, 279] width 95 height 15
click at [404, 305] on textarea at bounding box center [386, 301] width 95 height 15
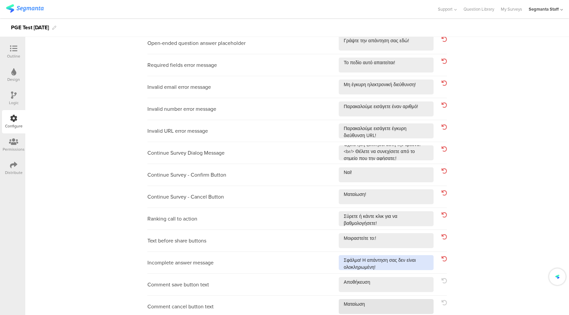
scroll to position [88, 0]
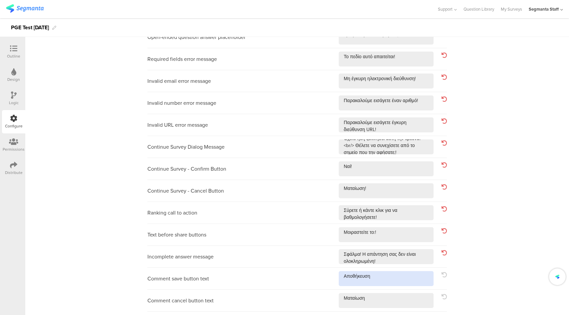
click at [392, 278] on textarea at bounding box center [386, 278] width 95 height 15
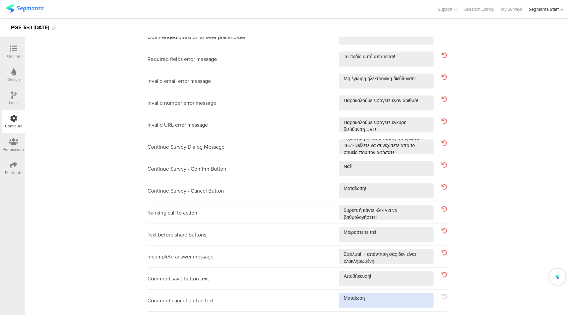
click at [383, 303] on textarea at bounding box center [386, 300] width 95 height 15
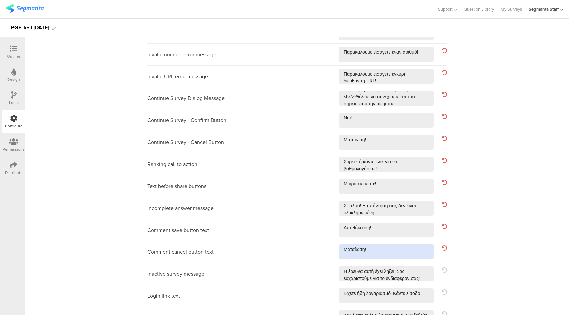
scroll to position [194, 0]
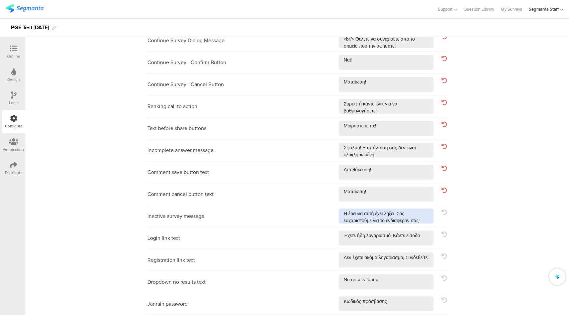
click at [429, 220] on textarea at bounding box center [386, 216] width 95 height 15
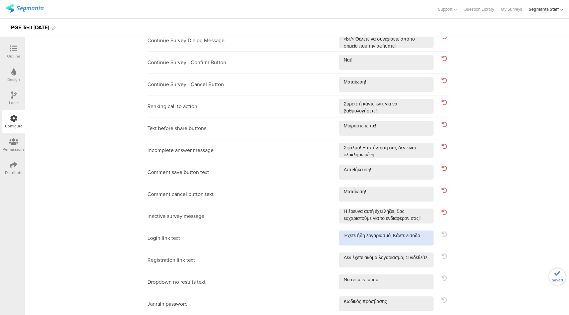
click at [428, 237] on textarea at bounding box center [386, 238] width 95 height 15
click at [414, 267] on div "Registration link text" at bounding box center [296, 260] width 299 height 22
click at [415, 264] on textarea at bounding box center [386, 259] width 95 height 15
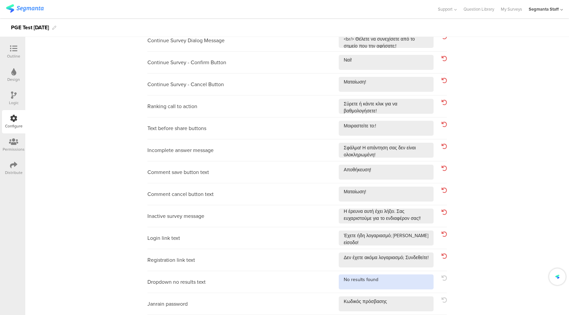
click at [400, 284] on textarea at bounding box center [386, 281] width 95 height 15
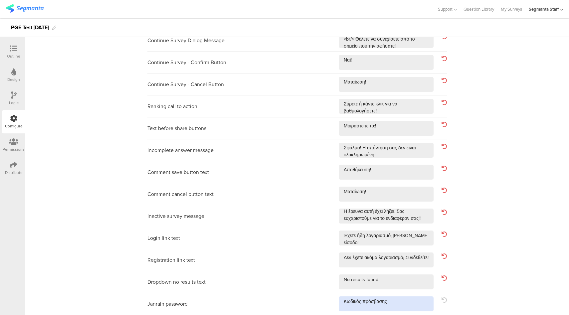
click at [401, 311] on textarea at bounding box center [386, 303] width 95 height 15
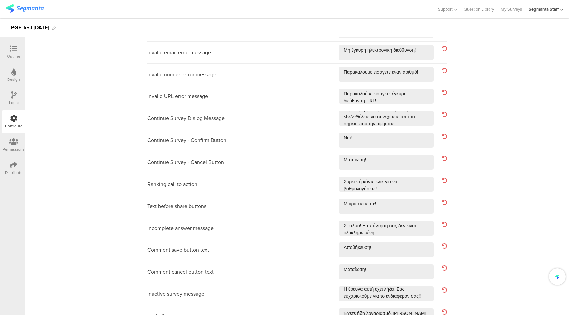
scroll to position [0, 0]
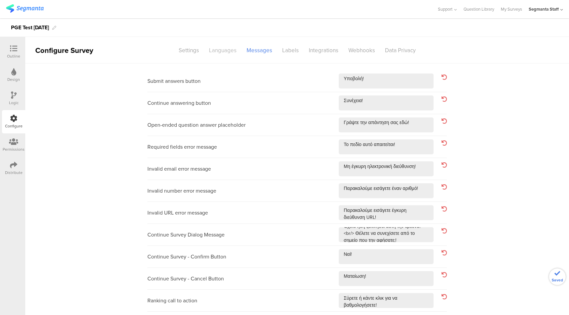
click at [225, 50] on div "Languages" at bounding box center [223, 51] width 38 height 12
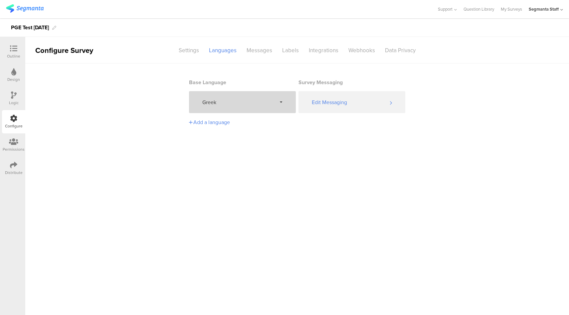
click at [250, 98] on div "Greek" at bounding box center [242, 102] width 107 height 22
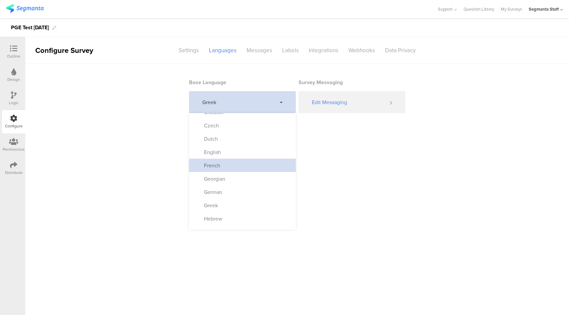
scroll to position [82, 0]
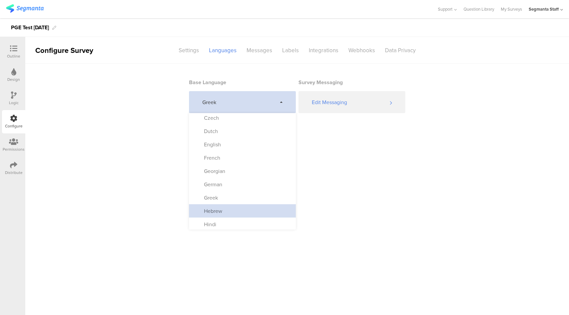
click at [233, 211] on div "Hebrew" at bounding box center [242, 210] width 107 height 13
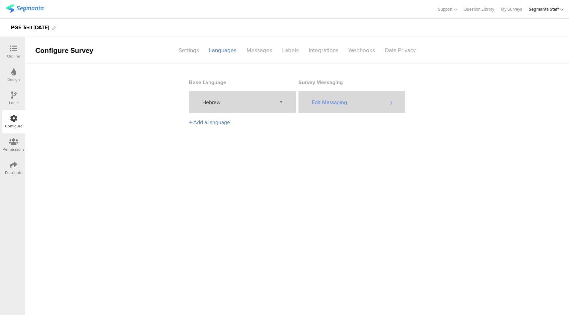
click at [357, 103] on div "Edit Messaging" at bounding box center [351, 102] width 107 height 22
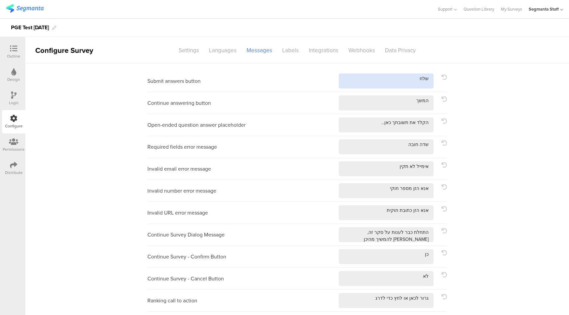
click at [395, 81] on textarea at bounding box center [386, 81] width 95 height 15
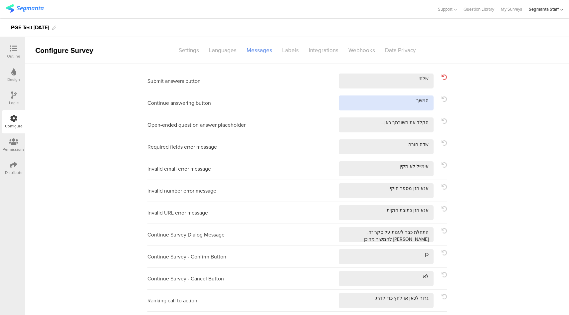
click at [376, 103] on textarea at bounding box center [386, 102] width 95 height 15
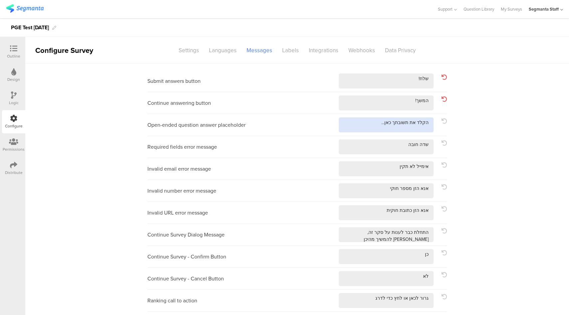
click at [355, 125] on textarea at bounding box center [386, 124] width 95 height 15
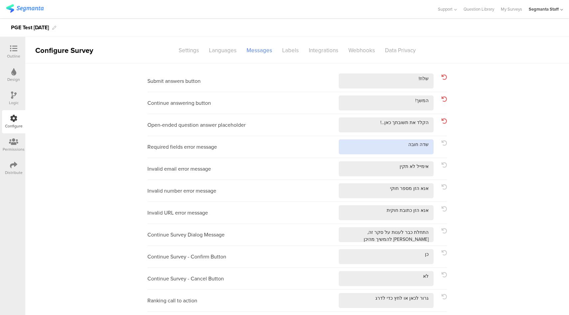
click at [364, 152] on textarea at bounding box center [386, 146] width 95 height 15
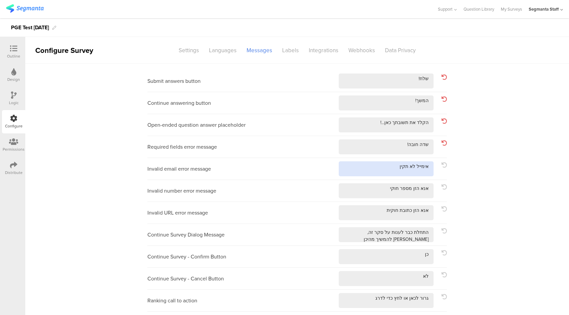
click at [355, 166] on textarea at bounding box center [386, 168] width 95 height 15
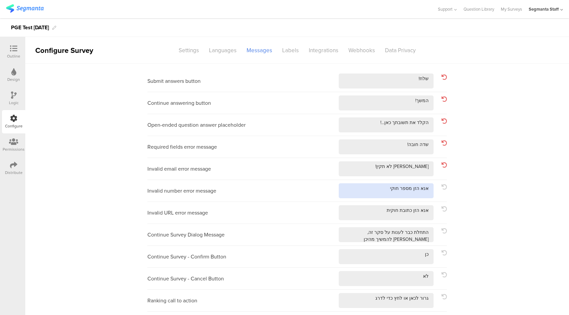
click at [353, 190] on textarea at bounding box center [386, 190] width 95 height 15
click at [351, 211] on textarea at bounding box center [386, 212] width 95 height 15
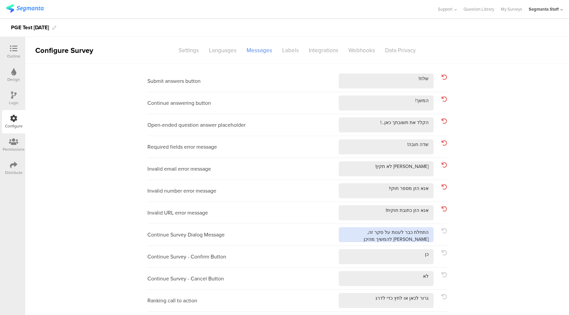
click at [345, 236] on textarea at bounding box center [386, 234] width 95 height 15
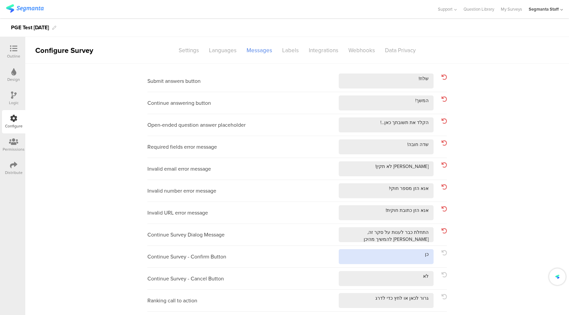
drag, startPoint x: 369, startPoint y: 257, endPoint x: 368, endPoint y: 261, distance: 4.1
click at [369, 256] on textarea at bounding box center [386, 256] width 95 height 15
click at [363, 281] on textarea at bounding box center [386, 278] width 95 height 15
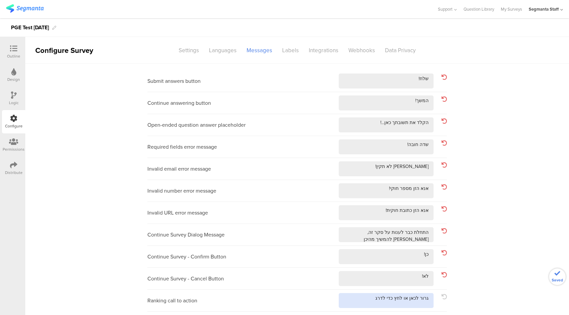
click at [346, 300] on textarea at bounding box center [386, 300] width 95 height 15
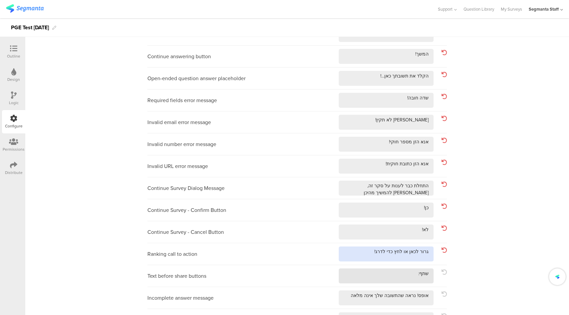
scroll to position [52, 0]
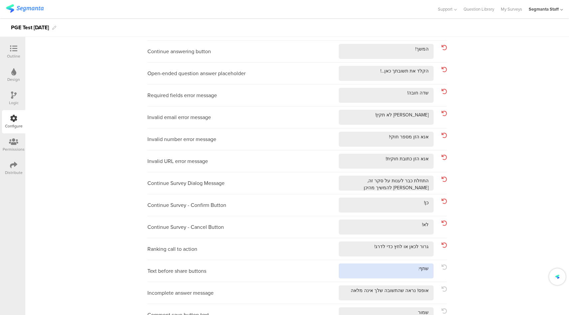
click at [381, 264] on textarea at bounding box center [386, 270] width 95 height 15
click at [374, 275] on textarea at bounding box center [386, 270] width 95 height 15
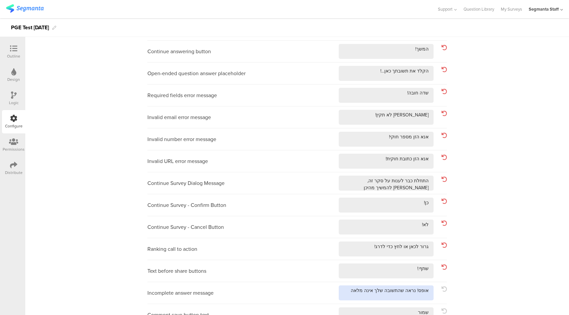
click at [341, 290] on textarea at bounding box center [386, 292] width 95 height 15
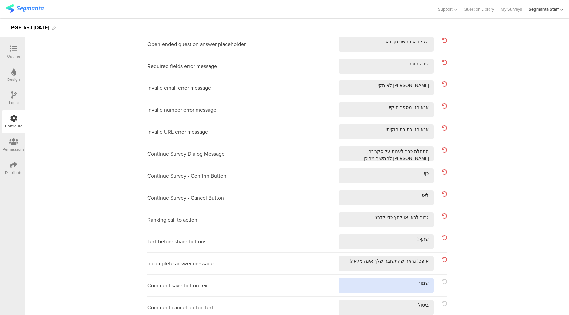
click at [383, 283] on textarea at bounding box center [386, 285] width 95 height 15
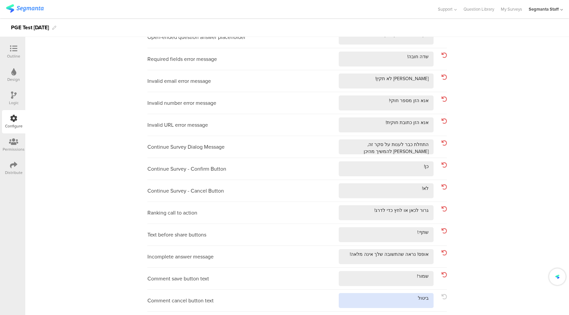
click at [385, 296] on textarea at bounding box center [386, 300] width 95 height 15
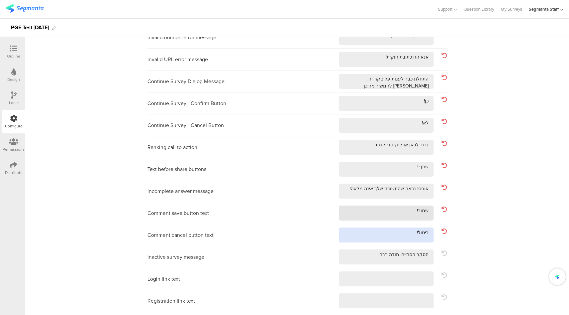
scroll to position [194, 0]
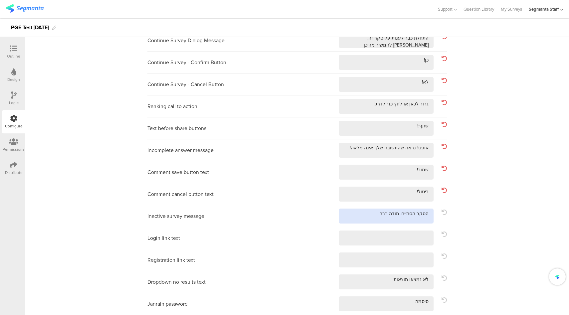
click at [359, 214] on textarea at bounding box center [386, 216] width 95 height 15
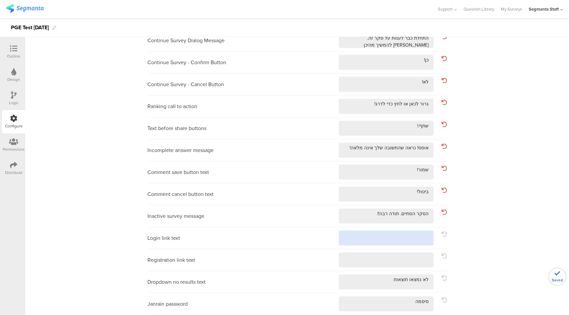
click at [373, 236] on textarea at bounding box center [386, 238] width 95 height 15
click at [369, 258] on textarea at bounding box center [386, 259] width 95 height 15
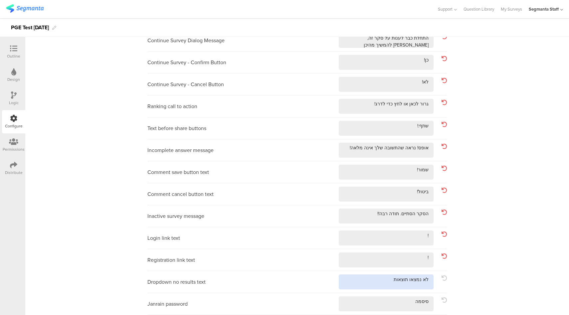
click at [370, 279] on textarea at bounding box center [386, 281] width 95 height 15
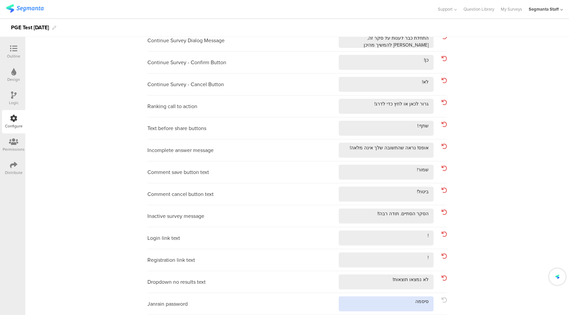
click at [374, 305] on textarea at bounding box center [386, 303] width 95 height 15
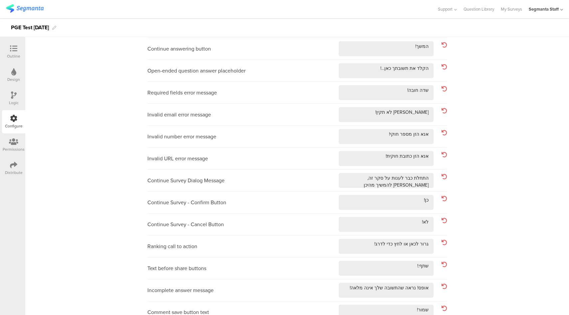
scroll to position [0, 0]
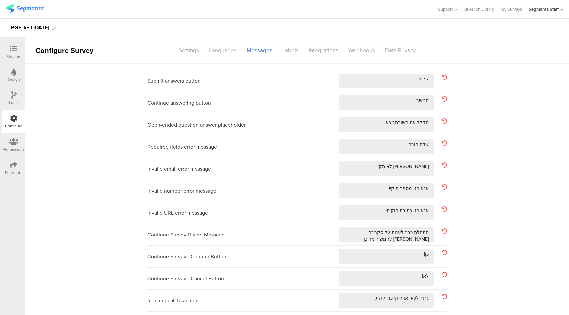
click at [214, 49] on div "Languages" at bounding box center [223, 51] width 38 height 12
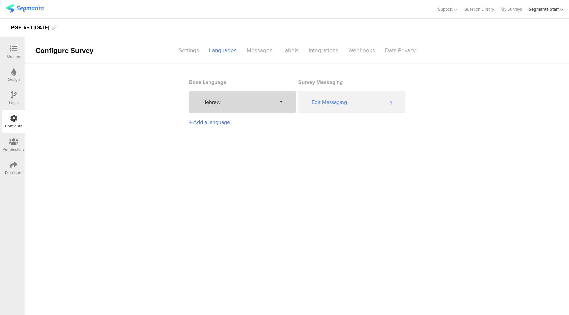
click at [222, 100] on span "Hebrew" at bounding box center [239, 102] width 74 height 8
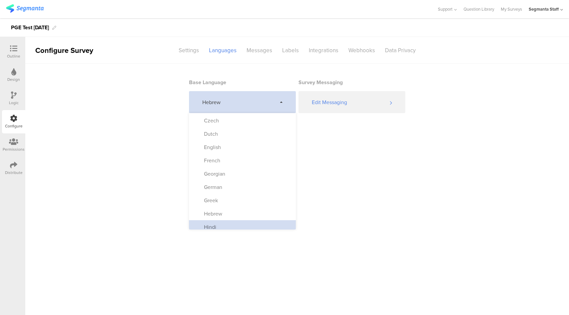
scroll to position [79, 0]
click at [235, 225] on div "Hindi" at bounding box center [242, 226] width 107 height 13
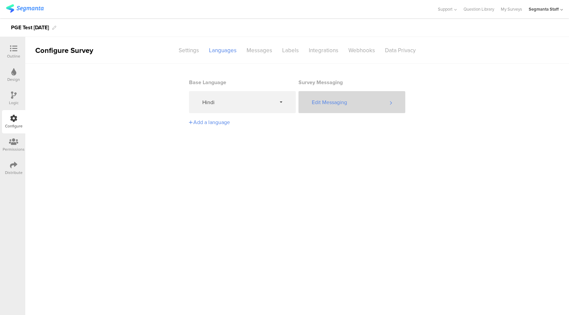
click at [341, 100] on div "Edit Messaging" at bounding box center [351, 102] width 107 height 22
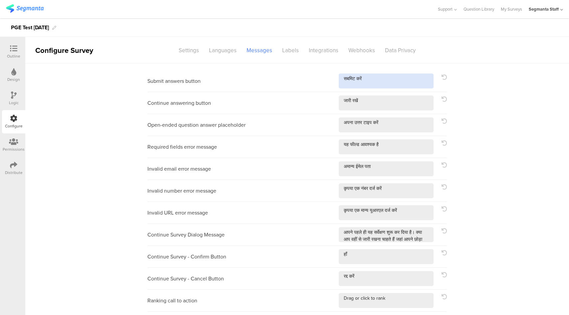
click at [380, 77] on textarea at bounding box center [386, 81] width 95 height 15
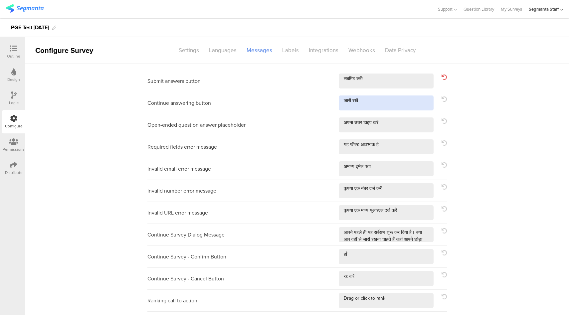
click at [378, 100] on textarea at bounding box center [386, 102] width 95 height 15
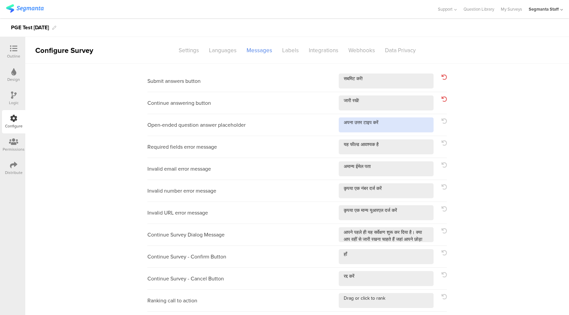
click at [402, 124] on textarea at bounding box center [386, 124] width 95 height 15
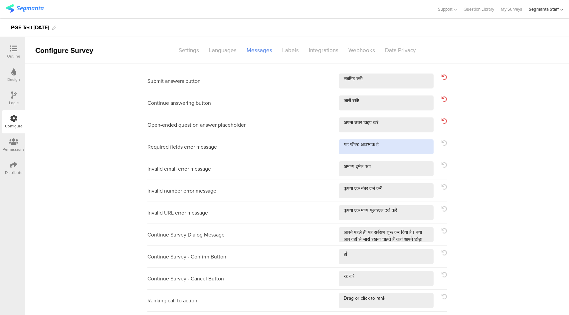
click at [405, 145] on textarea at bounding box center [386, 146] width 95 height 15
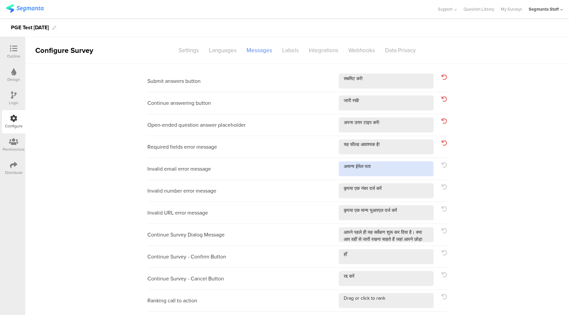
click at [403, 170] on textarea at bounding box center [386, 168] width 95 height 15
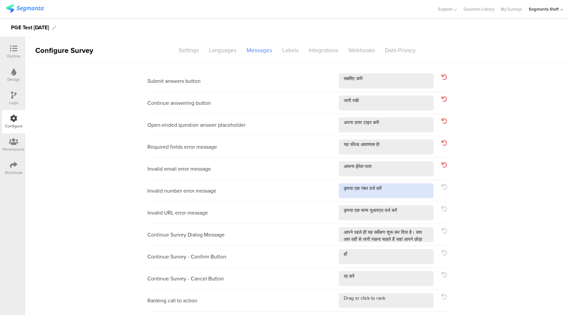
click at [412, 192] on textarea at bounding box center [386, 190] width 95 height 15
click at [417, 210] on textarea at bounding box center [386, 212] width 95 height 15
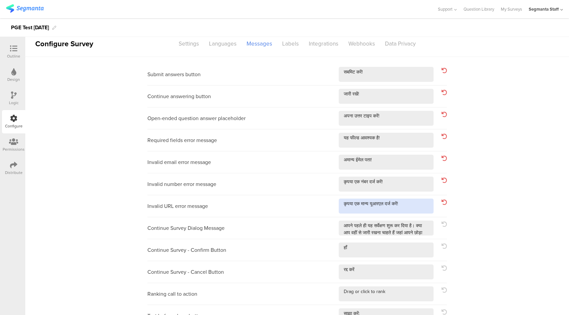
scroll to position [7, 0]
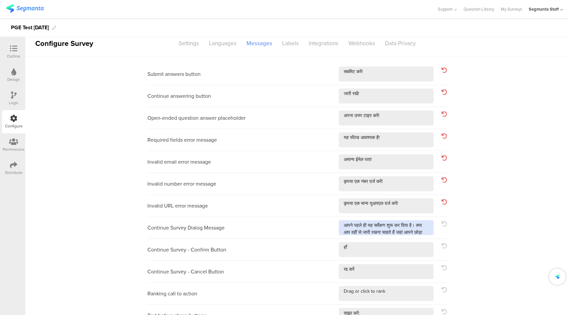
click at [426, 229] on textarea at bounding box center [386, 227] width 95 height 15
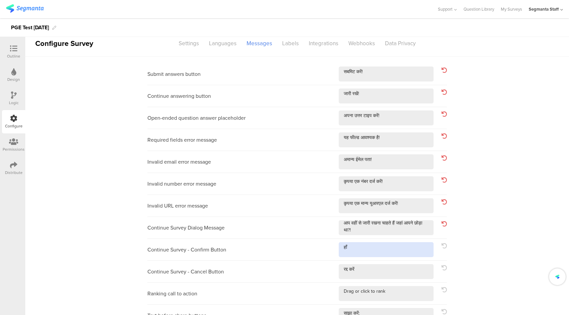
click at [380, 251] on textarea at bounding box center [386, 249] width 95 height 15
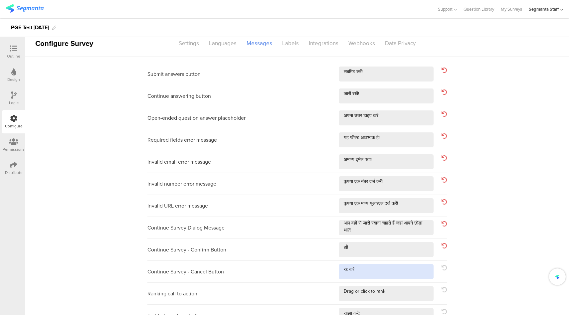
click at [381, 270] on textarea at bounding box center [386, 271] width 95 height 15
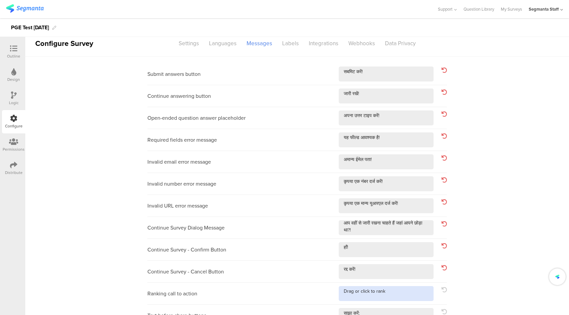
click at [399, 296] on textarea at bounding box center [386, 293] width 95 height 15
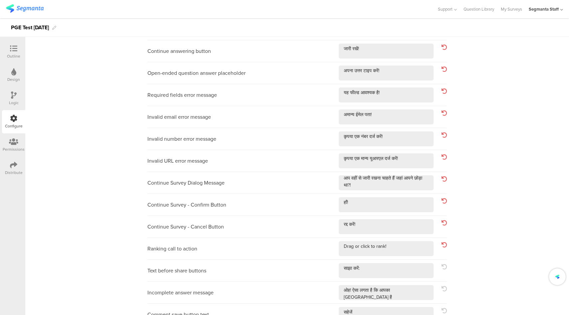
click at [388, 261] on div "Text before share buttons" at bounding box center [296, 271] width 299 height 22
click at [393, 272] on textarea at bounding box center [386, 270] width 95 height 15
click at [421, 293] on textarea at bounding box center [386, 292] width 95 height 15
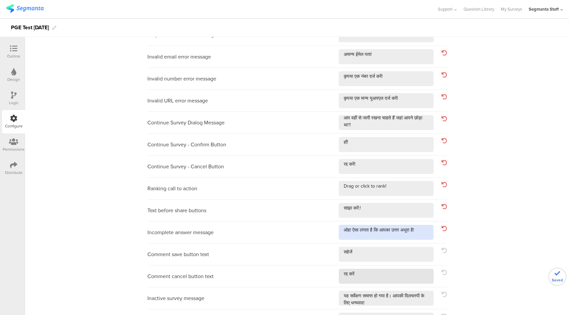
scroll to position [129, 0]
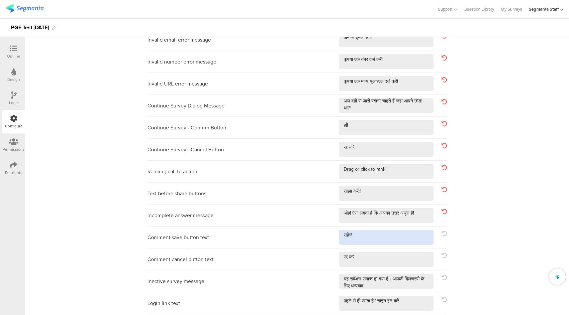
click at [394, 239] on textarea at bounding box center [386, 237] width 95 height 15
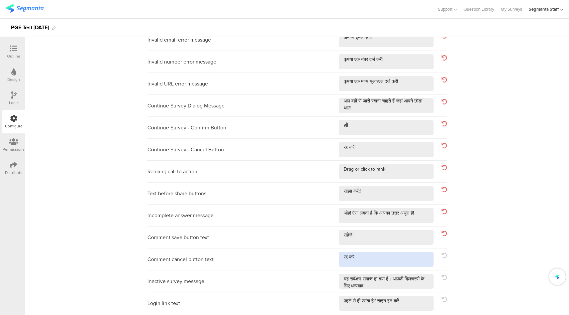
click at [384, 258] on textarea at bounding box center [386, 259] width 95 height 15
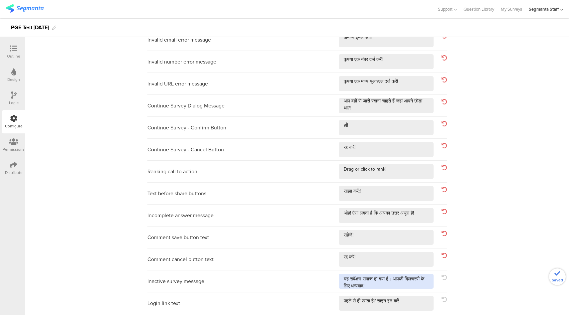
click at [423, 285] on textarea at bounding box center [386, 281] width 95 height 15
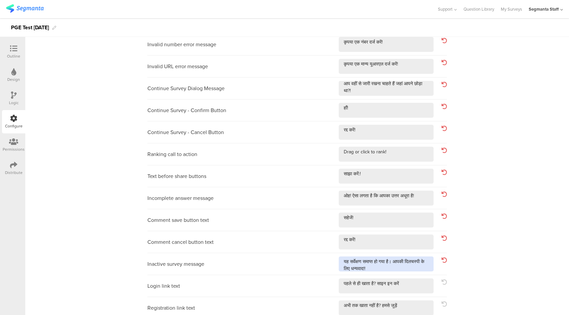
scroll to position [181, 0]
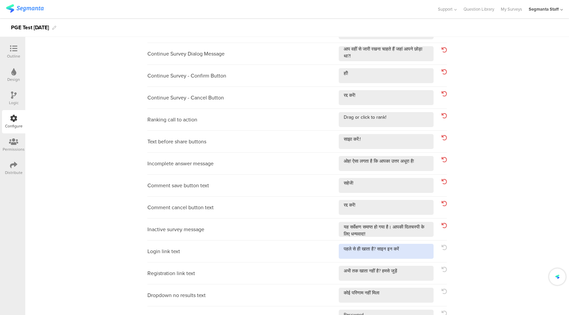
click at [410, 246] on textarea at bounding box center [386, 251] width 95 height 15
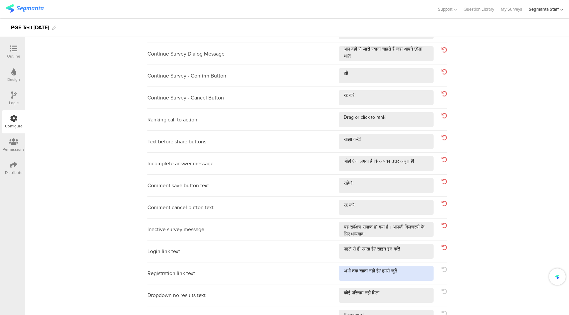
click at [410, 273] on textarea at bounding box center [386, 273] width 95 height 15
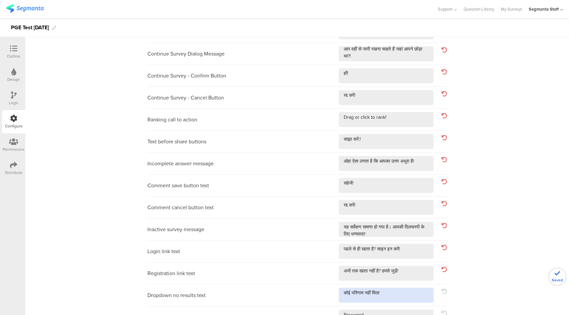
click at [402, 291] on textarea at bounding box center [386, 295] width 95 height 15
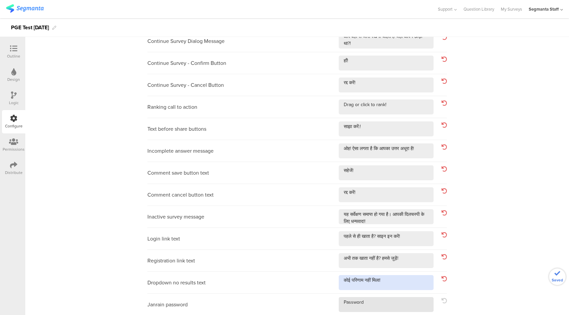
scroll to position [194, 0]
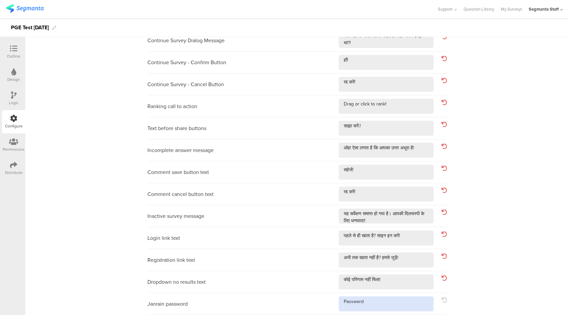
click at [399, 309] on textarea at bounding box center [386, 303] width 95 height 15
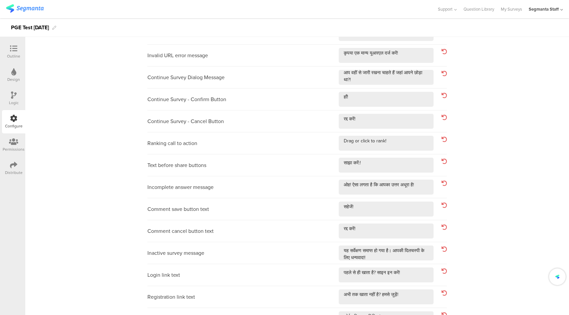
scroll to position [0, 0]
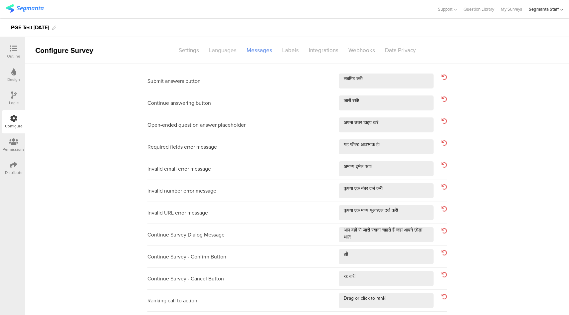
click at [216, 51] on div "Languages" at bounding box center [223, 51] width 38 height 12
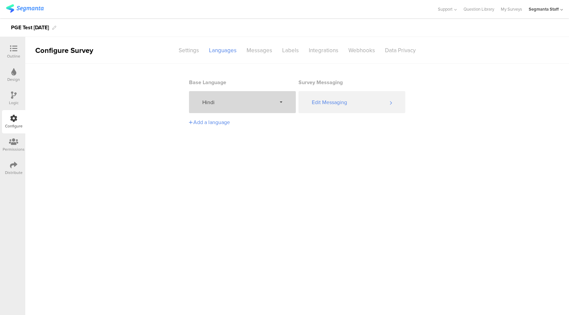
click at [243, 99] on span "Hindi" at bounding box center [239, 102] width 74 height 8
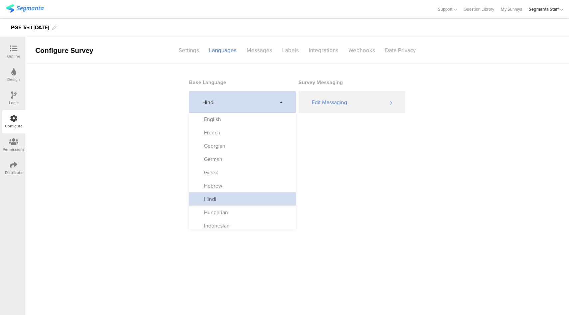
scroll to position [107, 0]
click at [237, 211] on div "Hungarian" at bounding box center [242, 211] width 107 height 13
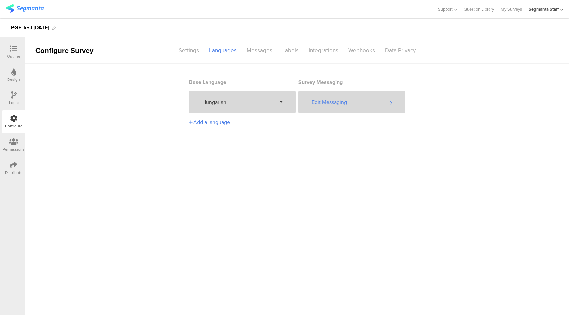
click at [326, 101] on div "Edit Messaging" at bounding box center [351, 102] width 107 height 22
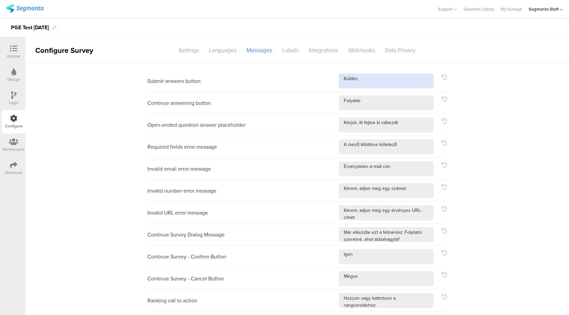
click at [387, 83] on textarea at bounding box center [386, 81] width 95 height 15
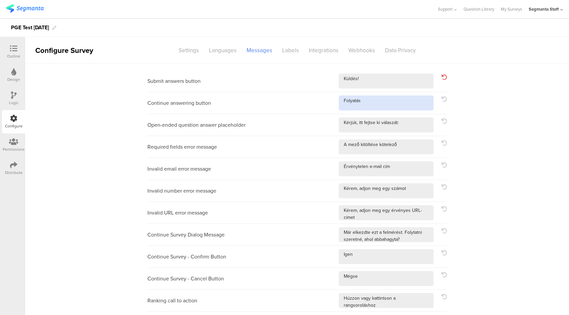
click at [388, 102] on textarea at bounding box center [386, 102] width 95 height 15
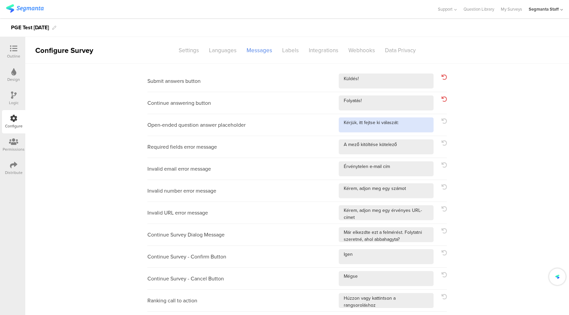
click at [414, 128] on textarea at bounding box center [386, 124] width 95 height 15
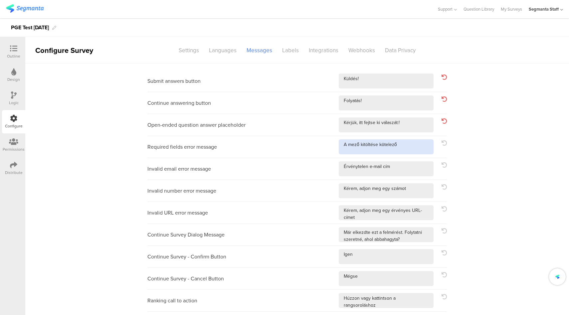
click at [413, 147] on textarea at bounding box center [386, 146] width 95 height 15
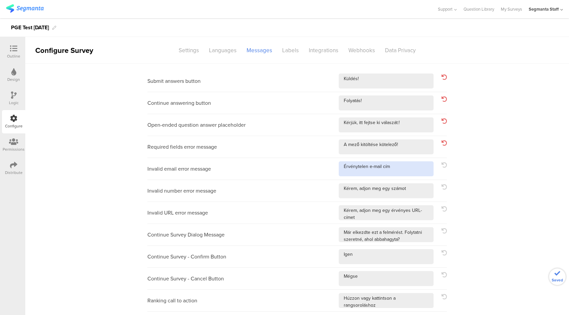
click at [410, 168] on textarea at bounding box center [386, 168] width 95 height 15
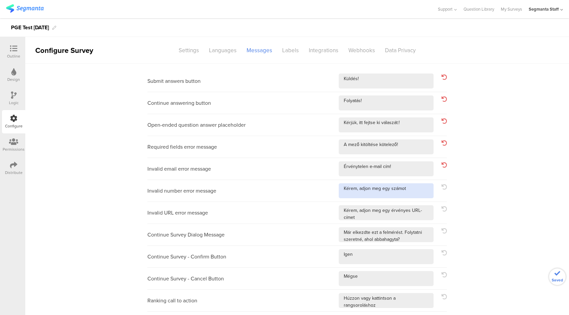
click at [412, 194] on textarea at bounding box center [386, 190] width 95 height 15
click at [422, 217] on textarea at bounding box center [386, 212] width 95 height 15
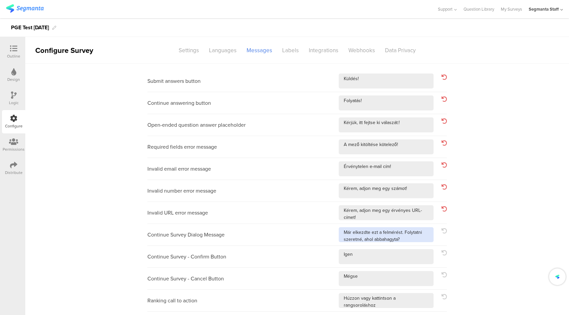
click at [417, 240] on textarea at bounding box center [386, 234] width 95 height 15
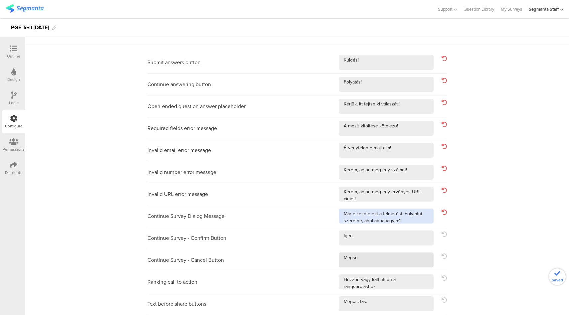
scroll to position [46, 0]
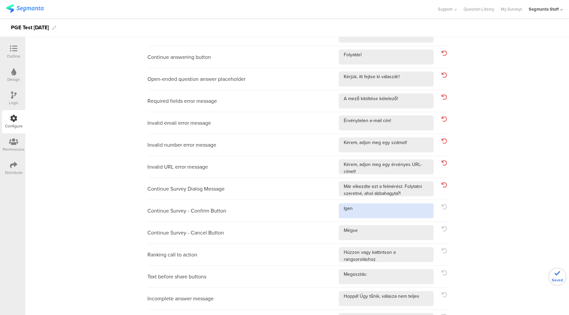
click at [369, 208] on textarea at bounding box center [386, 210] width 95 height 15
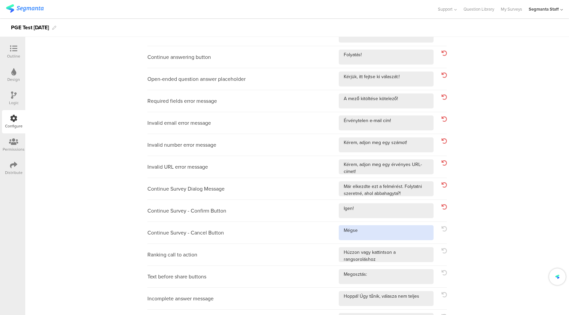
click at [370, 235] on textarea at bounding box center [386, 232] width 95 height 15
click at [428, 254] on textarea at bounding box center [386, 254] width 95 height 15
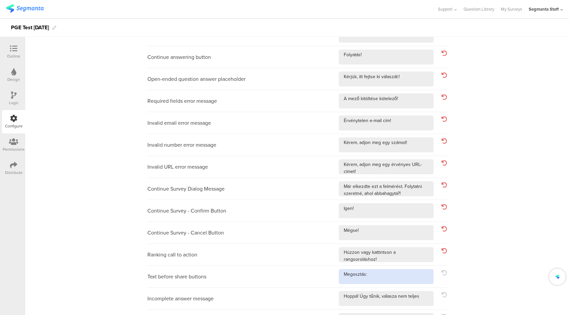
click at [411, 281] on textarea at bounding box center [386, 276] width 95 height 15
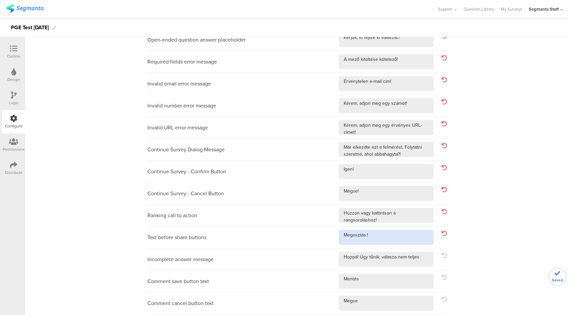
scroll to position [86, 0]
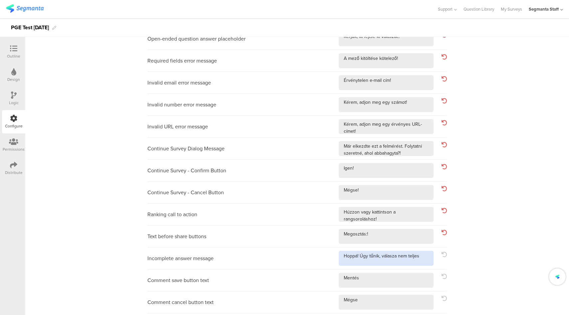
click at [423, 259] on textarea at bounding box center [386, 258] width 95 height 15
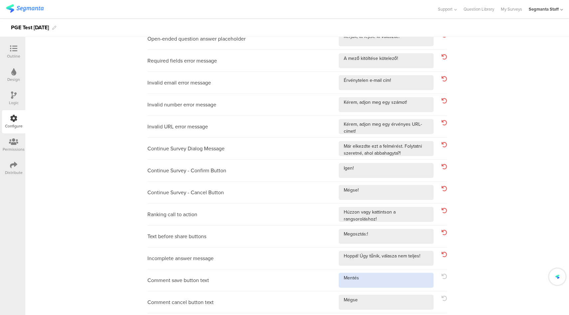
click at [406, 286] on textarea at bounding box center [386, 280] width 95 height 15
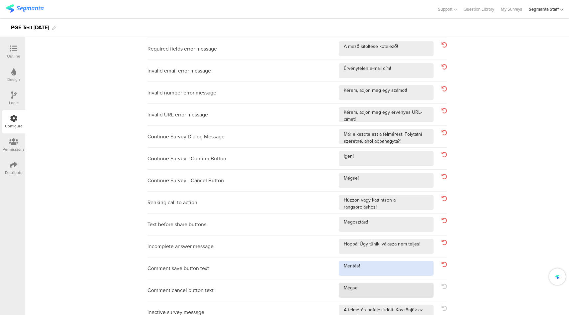
scroll to position [106, 0]
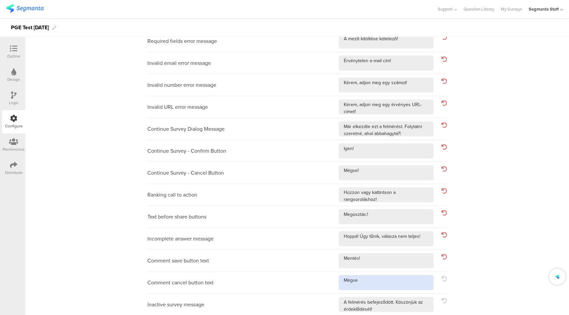
click at [374, 289] on textarea at bounding box center [386, 282] width 95 height 15
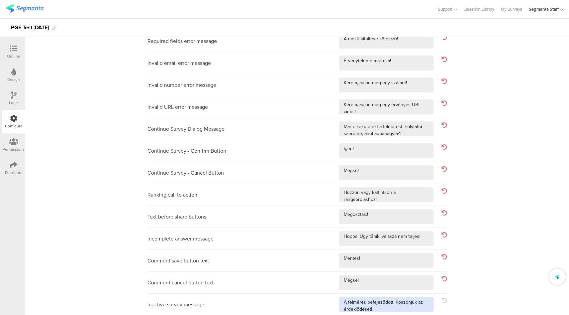
click at [385, 308] on textarea at bounding box center [386, 304] width 95 height 15
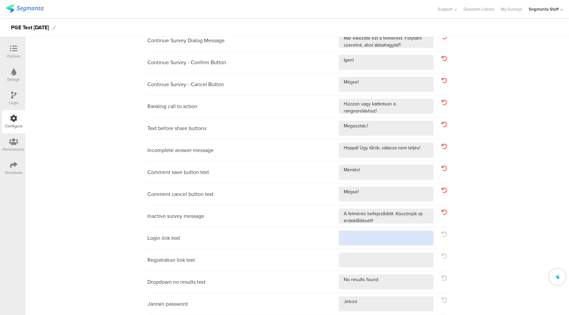
click at [384, 235] on textarea at bounding box center [386, 238] width 95 height 15
click at [382, 260] on textarea at bounding box center [386, 259] width 95 height 15
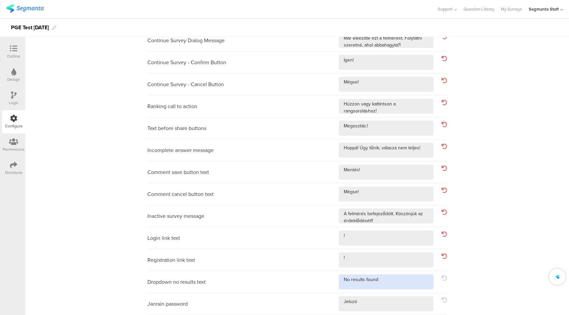
click at [389, 285] on textarea at bounding box center [386, 281] width 95 height 15
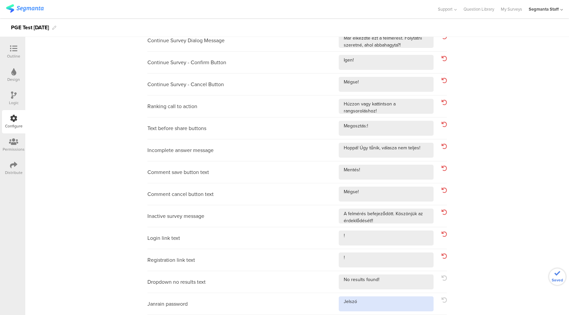
click at [378, 306] on textarea at bounding box center [386, 303] width 95 height 15
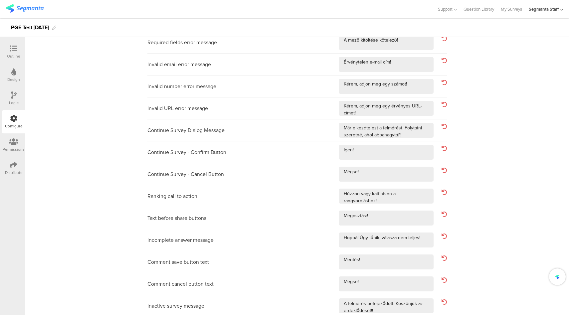
scroll to position [0, 0]
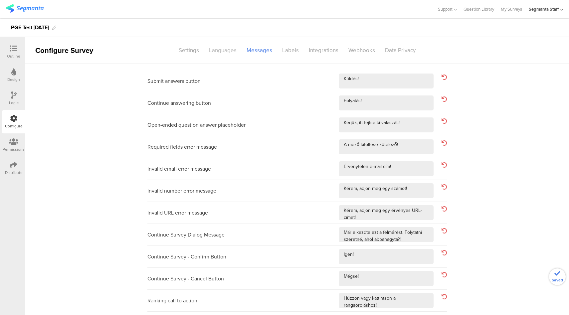
click at [223, 49] on div "Languages" at bounding box center [223, 51] width 38 height 12
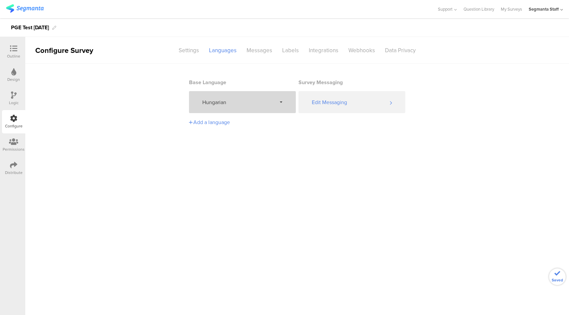
click at [246, 102] on span "Hungarian" at bounding box center [239, 102] width 74 height 8
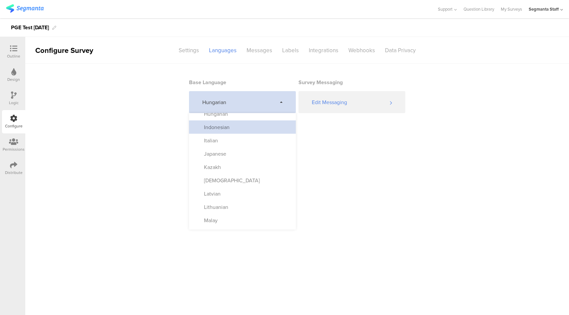
scroll to position [175, 0]
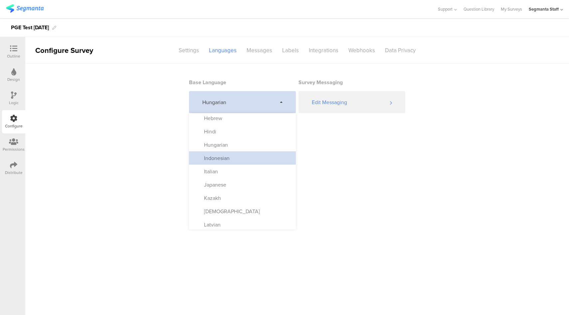
click at [237, 160] on div "Indonesian" at bounding box center [242, 157] width 107 height 13
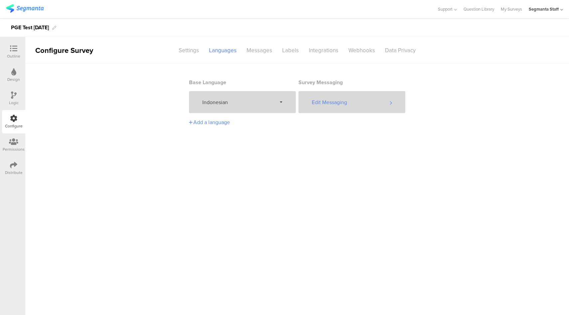
click at [350, 98] on div "Edit Messaging" at bounding box center [351, 102] width 107 height 22
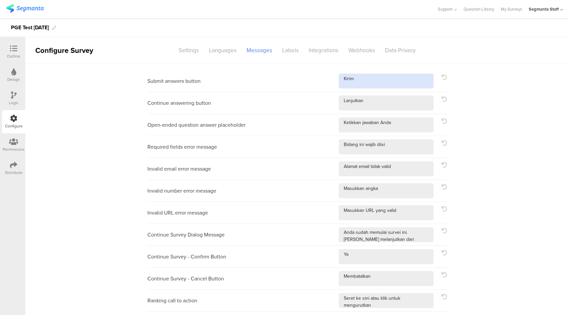
click at [384, 79] on textarea at bounding box center [386, 81] width 95 height 15
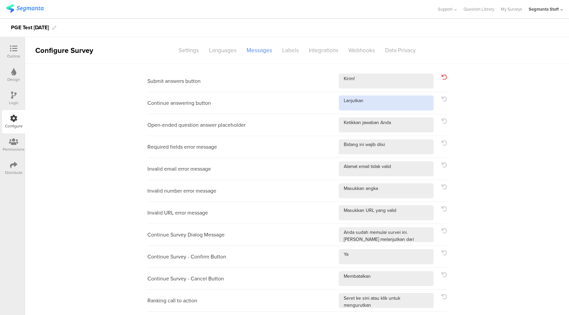
click at [383, 105] on textarea at bounding box center [386, 102] width 95 height 15
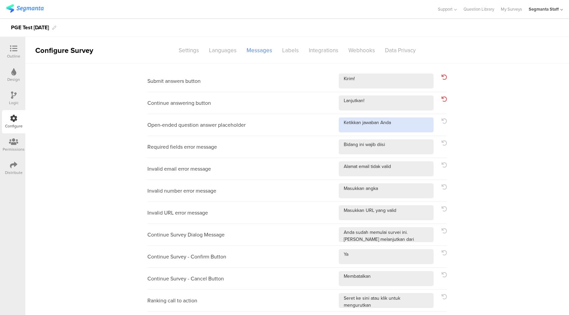
click at [410, 130] on textarea at bounding box center [386, 124] width 95 height 15
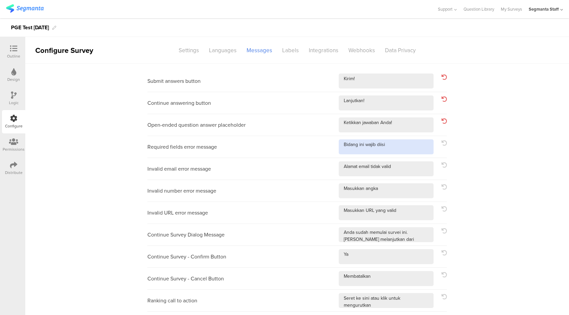
click at [404, 149] on textarea at bounding box center [386, 146] width 95 height 15
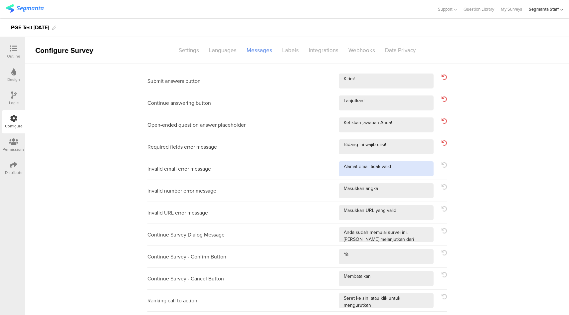
click at [404, 166] on textarea at bounding box center [386, 168] width 95 height 15
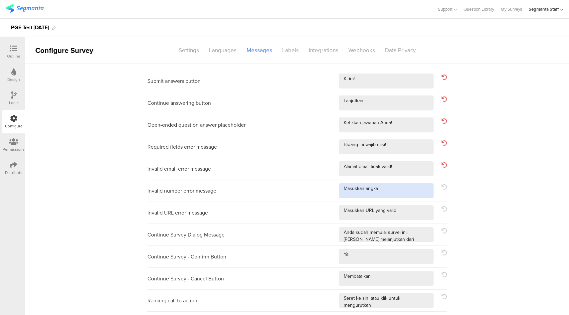
click at [403, 192] on textarea at bounding box center [386, 190] width 95 height 15
click at [413, 208] on textarea at bounding box center [386, 212] width 95 height 15
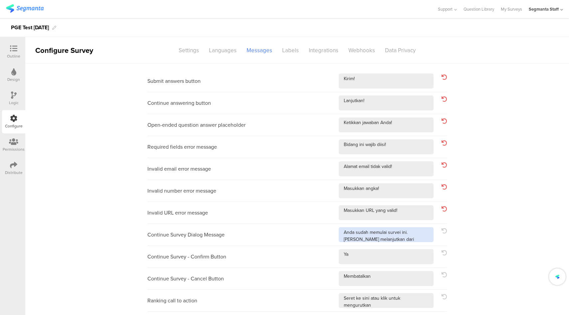
click at [421, 234] on textarea at bounding box center [386, 234] width 95 height 15
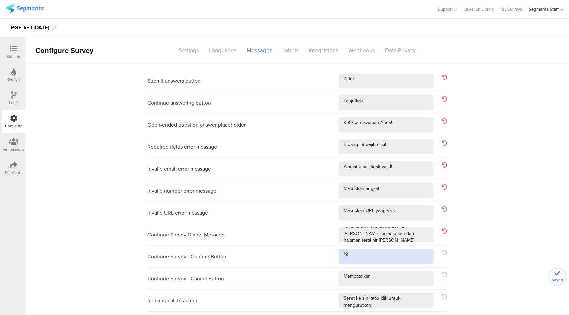
click at [404, 258] on textarea at bounding box center [386, 256] width 95 height 15
click at [392, 277] on textarea at bounding box center [386, 278] width 95 height 15
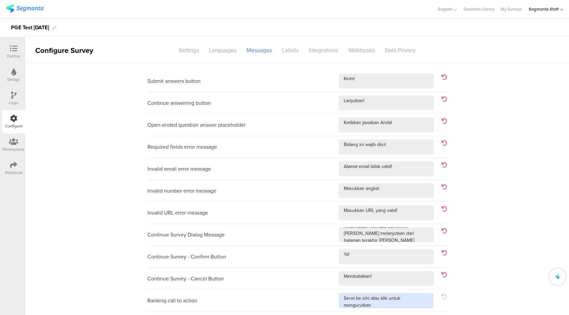
click at [429, 298] on textarea at bounding box center [386, 300] width 95 height 15
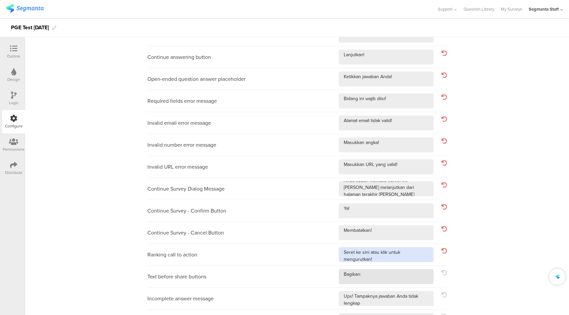
scroll to position [46, 0]
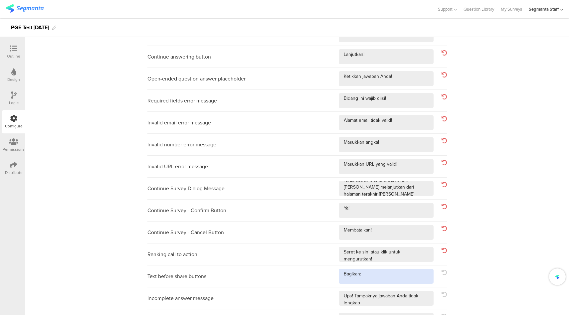
click at [374, 277] on textarea at bounding box center [386, 276] width 95 height 15
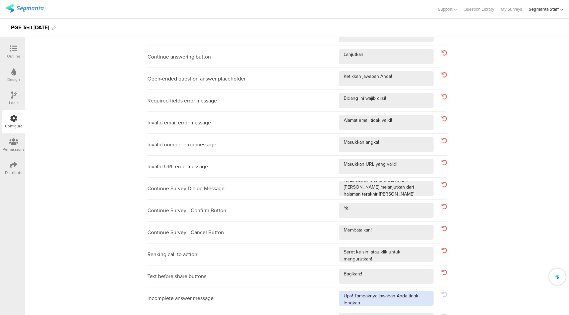
click at [384, 303] on textarea at bounding box center [386, 298] width 95 height 15
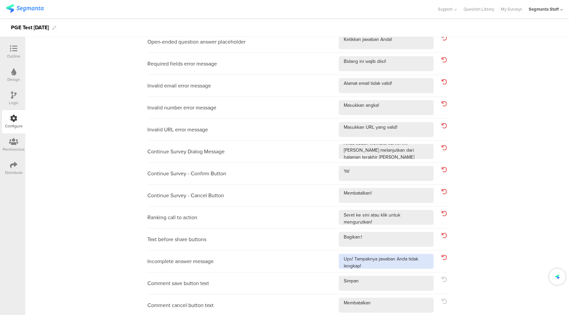
scroll to position [171, 0]
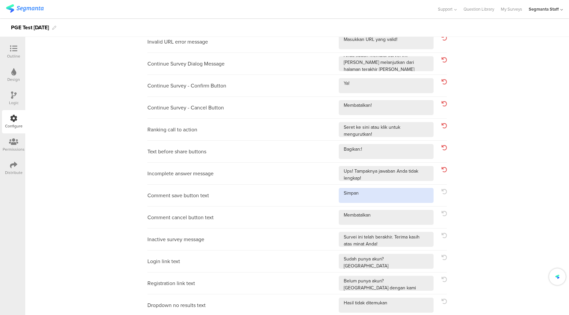
click at [380, 194] on textarea at bounding box center [386, 195] width 95 height 15
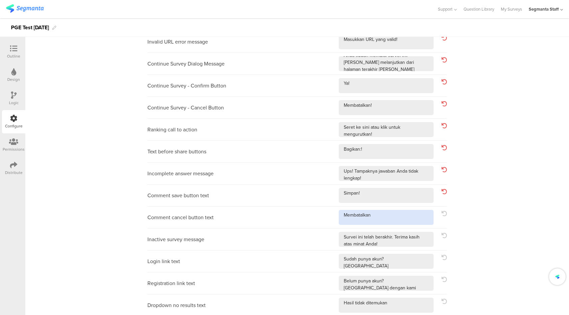
click at [393, 219] on textarea at bounding box center [386, 217] width 95 height 15
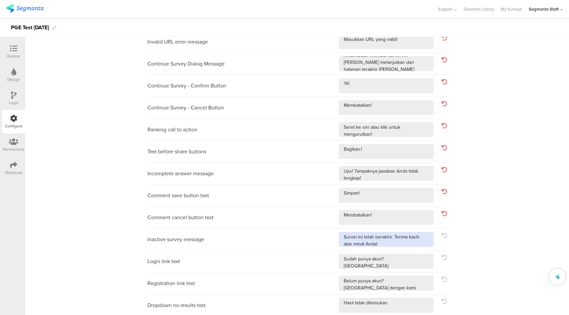
click at [412, 242] on textarea at bounding box center [386, 239] width 95 height 15
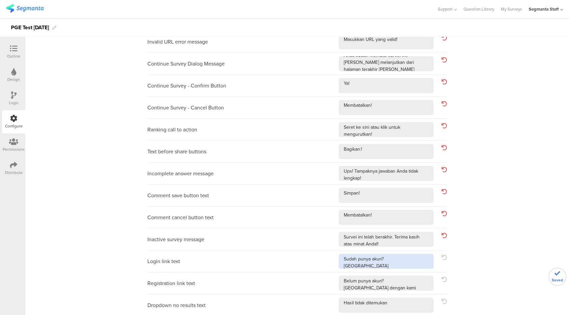
click at [408, 262] on textarea at bounding box center [386, 261] width 95 height 15
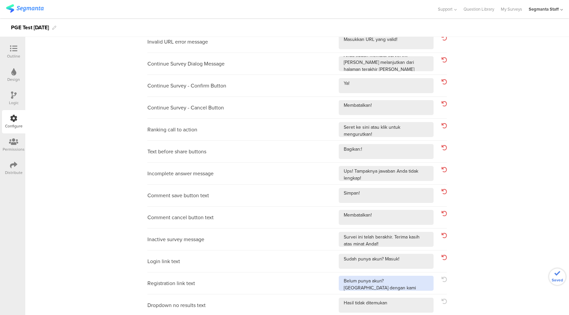
drag, startPoint x: 416, startPoint y: 280, endPoint x: 416, endPoint y: 284, distance: 3.7
click at [416, 280] on textarea at bounding box center [386, 283] width 95 height 15
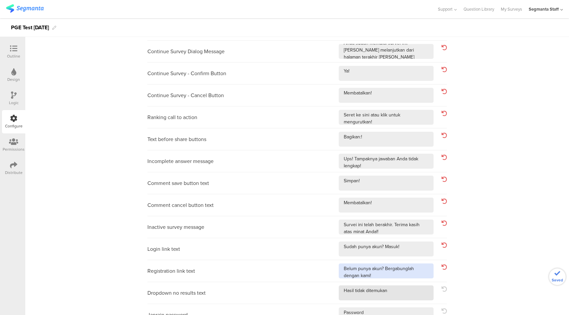
scroll to position [192, 0]
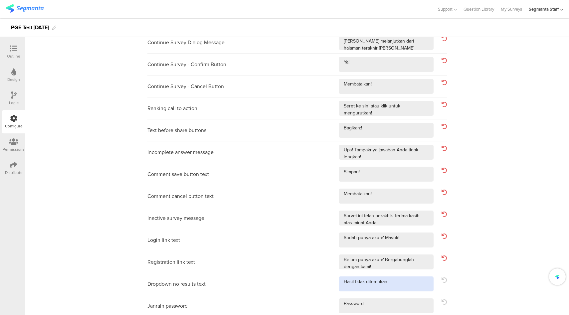
click at [403, 290] on textarea at bounding box center [386, 283] width 95 height 15
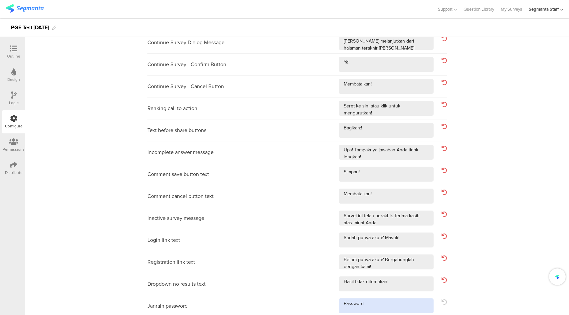
click at [396, 302] on textarea at bounding box center [386, 305] width 95 height 15
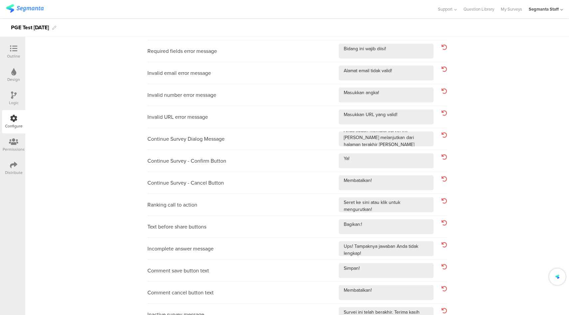
scroll to position [0, 0]
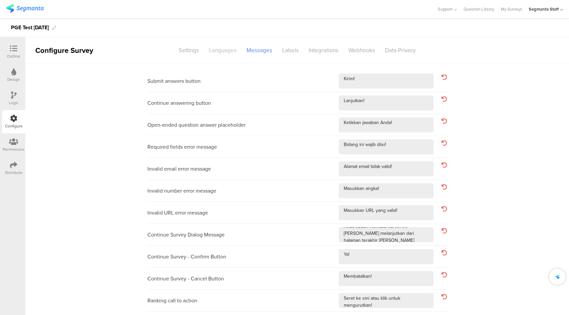
click at [221, 51] on div "Languages" at bounding box center [223, 51] width 38 height 12
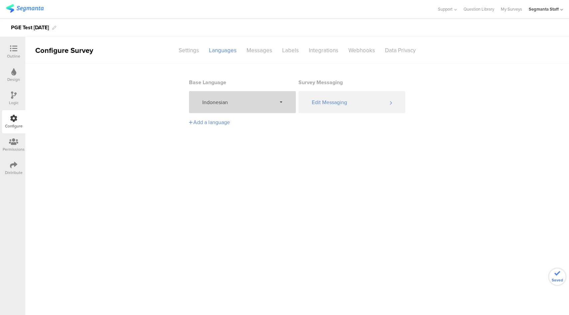
click at [244, 100] on span "Indonesian" at bounding box center [239, 102] width 74 height 8
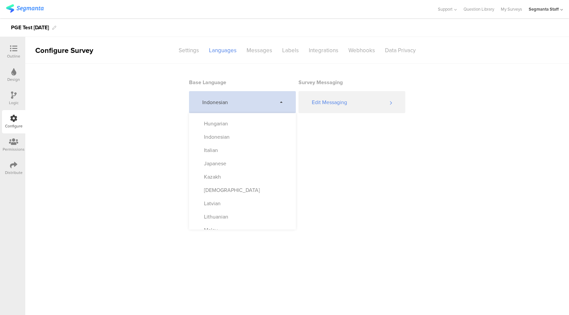
scroll to position [195, 0]
click at [248, 149] on div "Italian" at bounding box center [242, 150] width 107 height 13
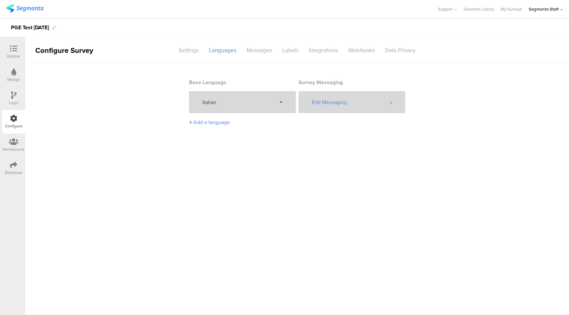
click at [360, 107] on div "Edit Messaging" at bounding box center [351, 102] width 107 height 22
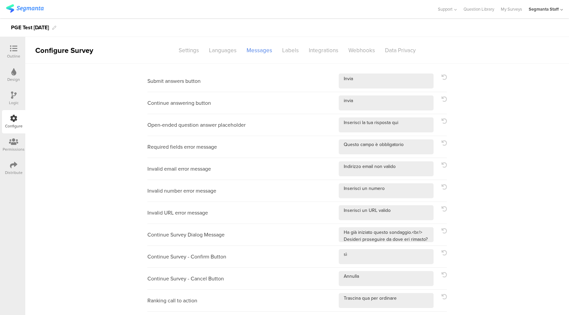
click at [380, 69] on div "Submit answers button Continue answering button Open-ended question answer plac…" at bounding box center [296, 287] width 299 height 446
click at [379, 76] on textarea at bounding box center [386, 81] width 95 height 15
click at [386, 100] on textarea at bounding box center [386, 102] width 95 height 15
click at [406, 120] on textarea at bounding box center [386, 124] width 95 height 15
drag, startPoint x: 414, startPoint y: 146, endPoint x: 413, endPoint y: 157, distance: 11.7
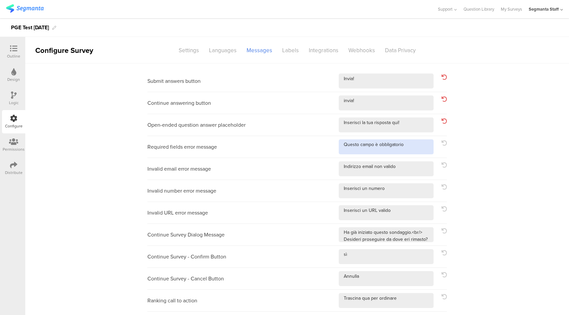
click at [414, 146] on textarea at bounding box center [386, 146] width 95 height 15
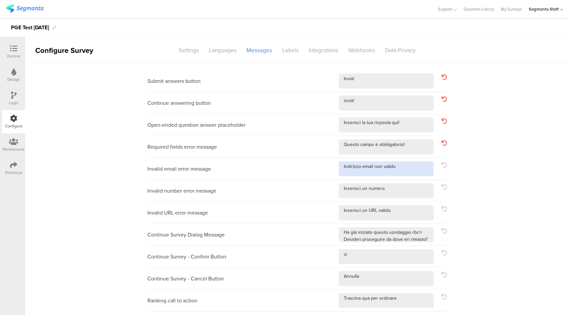
click at [412, 166] on textarea at bounding box center [386, 168] width 95 height 15
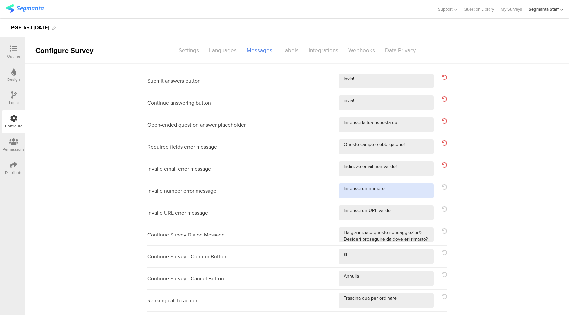
click at [409, 190] on textarea at bounding box center [386, 190] width 95 height 15
click at [401, 213] on textarea at bounding box center [386, 212] width 95 height 15
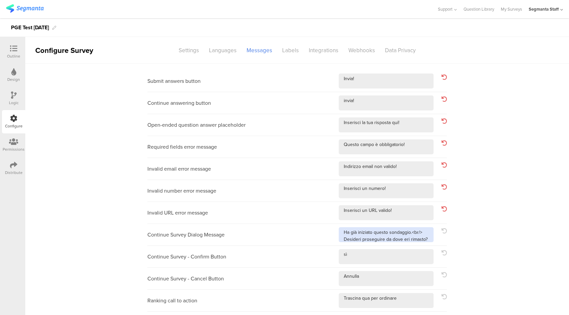
click at [427, 238] on textarea at bounding box center [386, 234] width 95 height 15
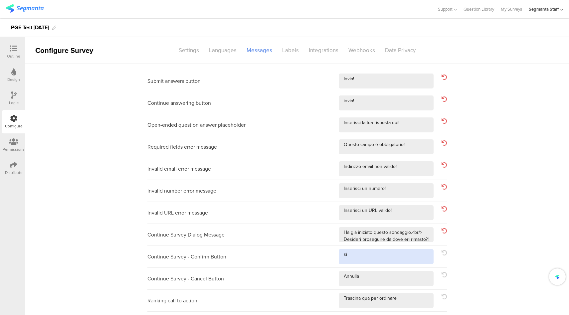
click at [411, 257] on textarea at bounding box center [386, 256] width 95 height 15
click at [399, 275] on textarea at bounding box center [386, 278] width 95 height 15
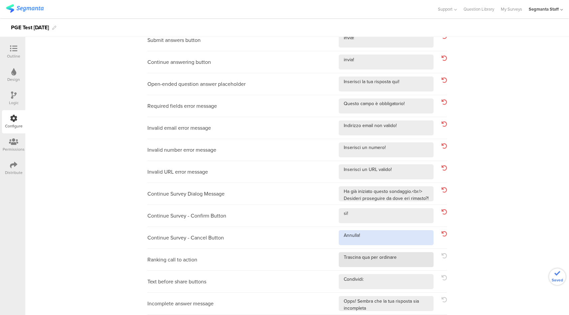
scroll to position [42, 0]
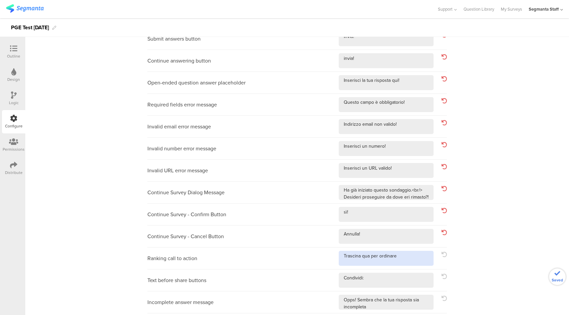
click at [406, 255] on textarea at bounding box center [386, 258] width 95 height 15
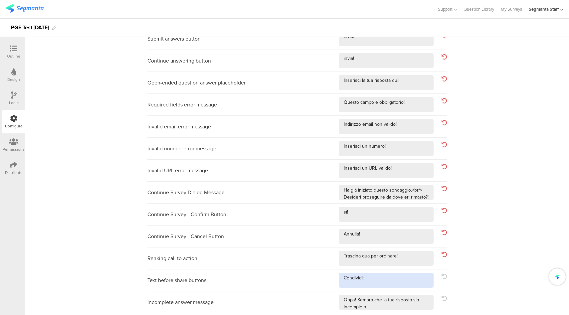
click at [394, 277] on textarea at bounding box center [386, 280] width 95 height 15
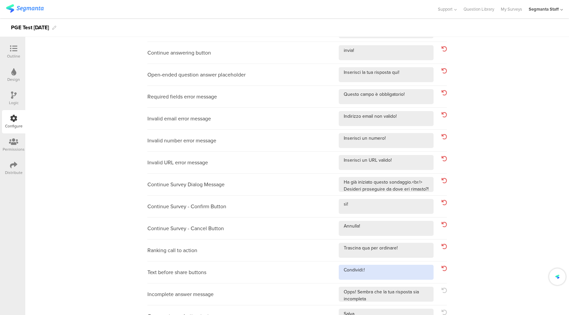
scroll to position [51, 0]
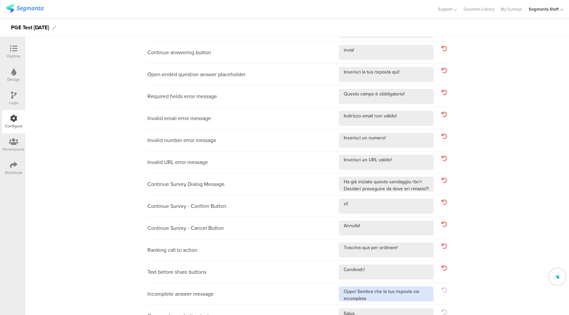
click at [388, 298] on textarea at bounding box center [386, 293] width 95 height 15
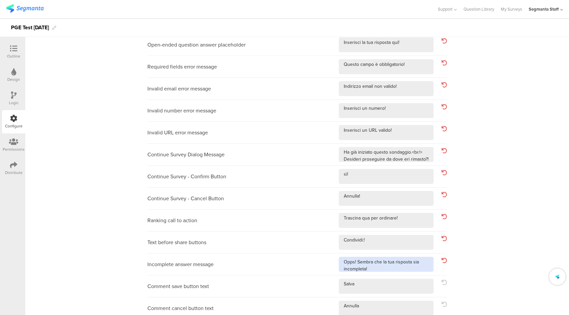
scroll to position [169, 0]
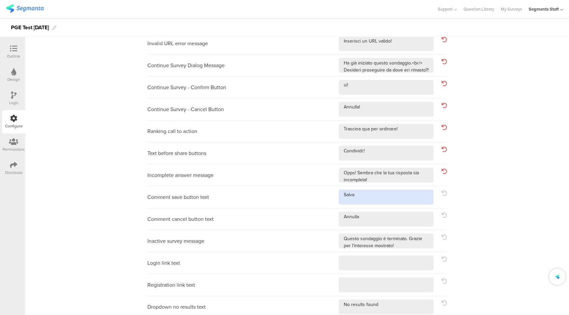
click at [365, 198] on textarea at bounding box center [386, 197] width 95 height 15
click at [374, 221] on textarea at bounding box center [386, 219] width 95 height 15
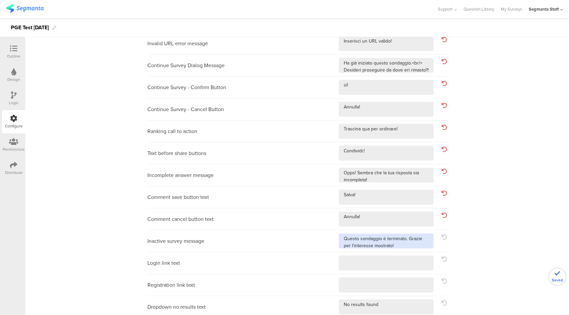
click at [410, 247] on textarea at bounding box center [386, 241] width 95 height 15
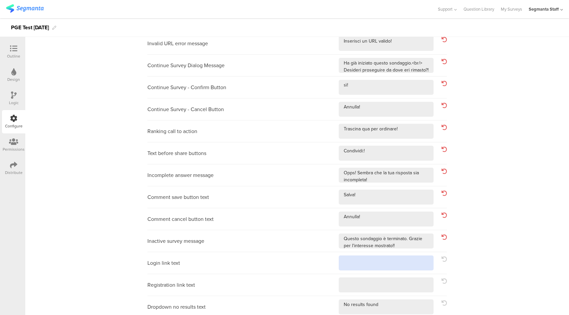
click at [393, 264] on textarea at bounding box center [386, 262] width 95 height 15
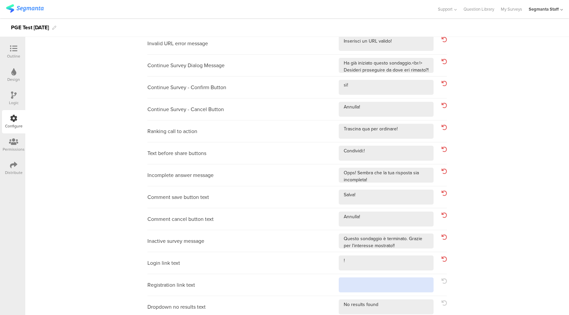
click at [383, 285] on textarea at bounding box center [386, 284] width 95 height 15
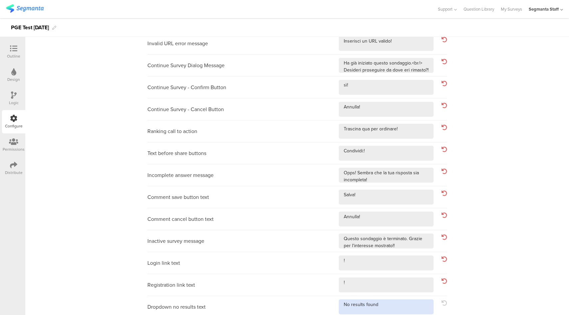
click at [382, 307] on textarea at bounding box center [386, 306] width 95 height 15
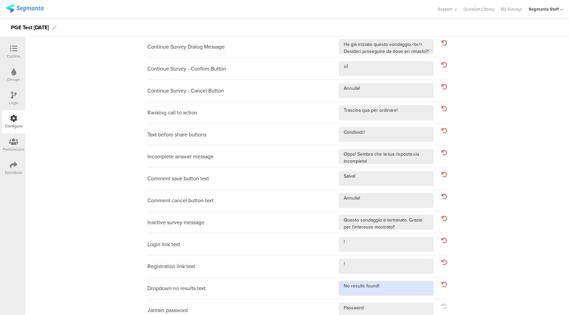
scroll to position [194, 0]
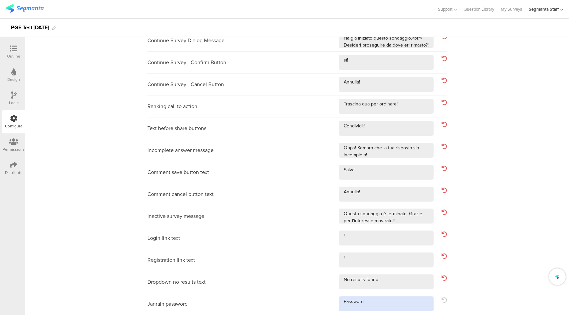
click at [375, 307] on textarea at bounding box center [386, 303] width 95 height 15
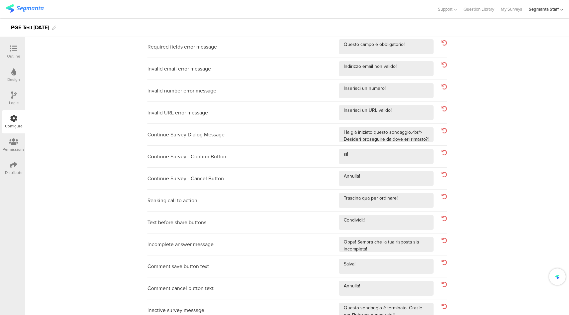
scroll to position [0, 0]
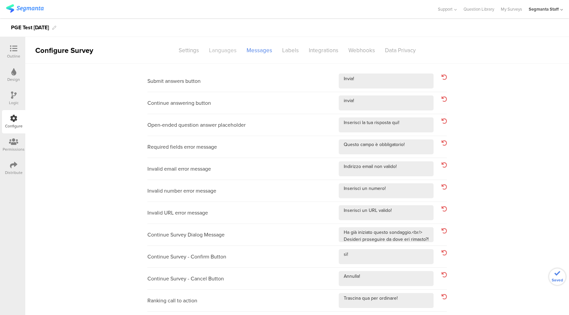
click at [221, 52] on div "Languages" at bounding box center [223, 51] width 38 height 12
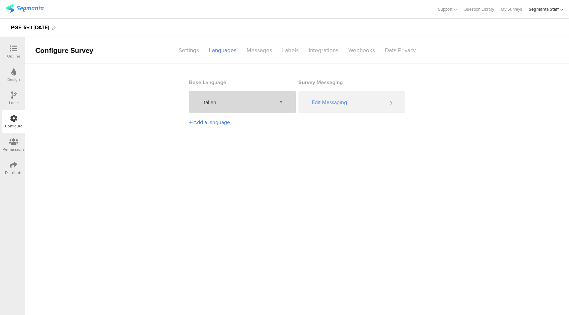
click at [254, 99] on span "Italian" at bounding box center [239, 102] width 74 height 8
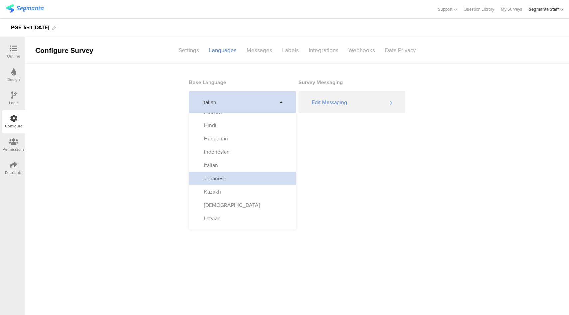
scroll to position [182, 0]
click at [246, 180] on div "Japanese" at bounding box center [242, 177] width 107 height 13
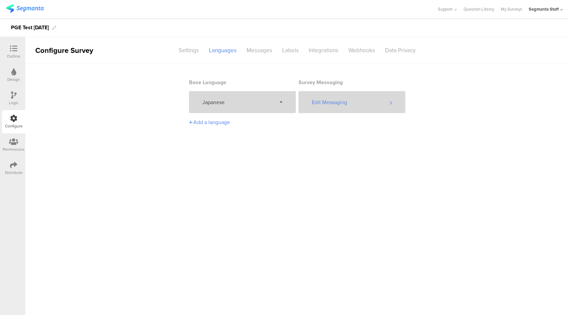
click at [354, 100] on div "Edit Messaging" at bounding box center [351, 102] width 107 height 22
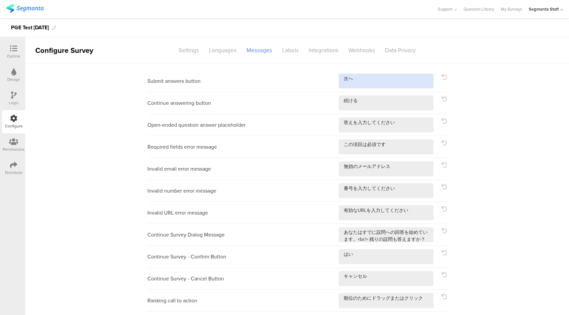
click at [367, 79] on textarea at bounding box center [386, 81] width 95 height 15
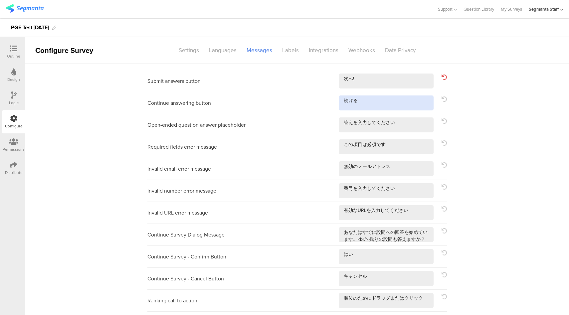
click at [369, 104] on textarea at bounding box center [386, 102] width 95 height 15
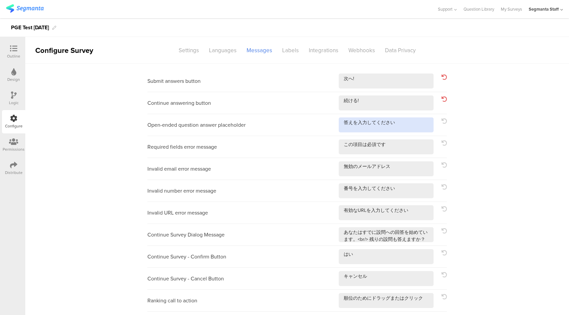
click at [409, 124] on textarea at bounding box center [386, 124] width 95 height 15
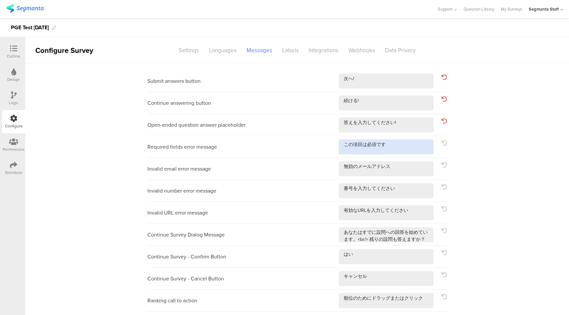
click at [400, 148] on textarea at bounding box center [386, 146] width 95 height 15
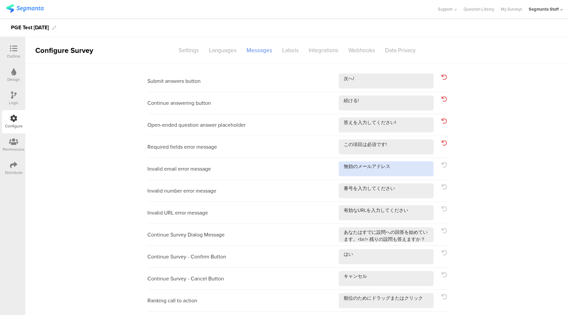
click at [403, 169] on textarea at bounding box center [386, 168] width 95 height 15
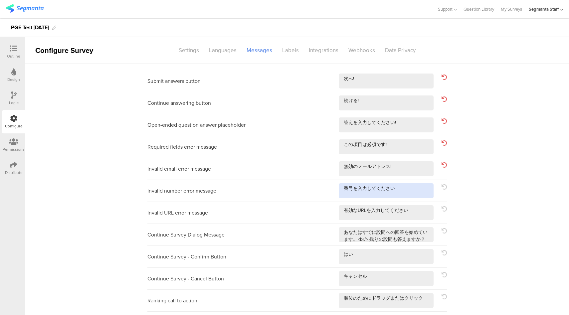
click at [408, 191] on textarea at bounding box center [386, 190] width 95 height 15
click at [420, 214] on textarea at bounding box center [386, 212] width 95 height 15
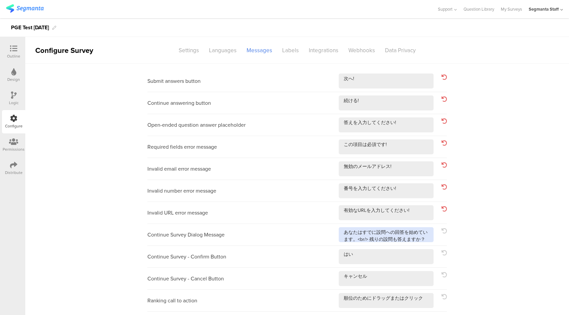
click at [424, 236] on textarea at bounding box center [386, 234] width 95 height 15
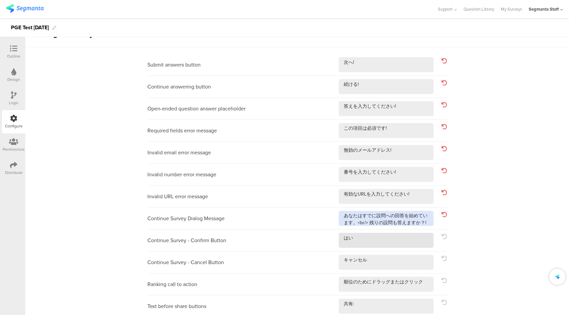
scroll to position [17, 0]
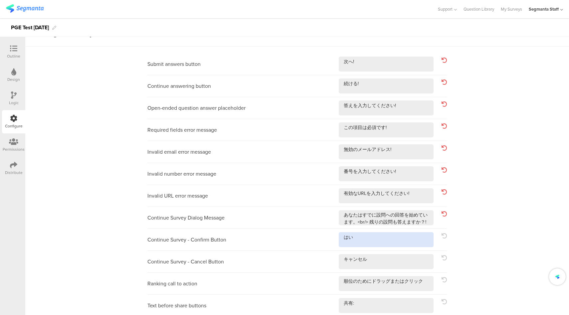
click at [371, 246] on textarea at bounding box center [386, 239] width 95 height 15
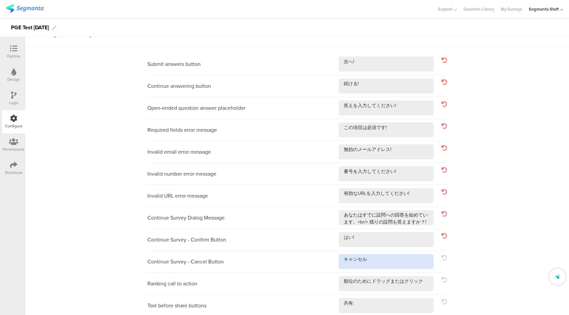
click at [385, 263] on textarea at bounding box center [386, 261] width 95 height 15
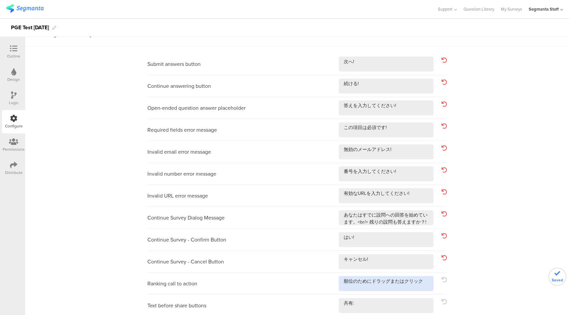
click at [429, 284] on textarea at bounding box center [386, 283] width 95 height 15
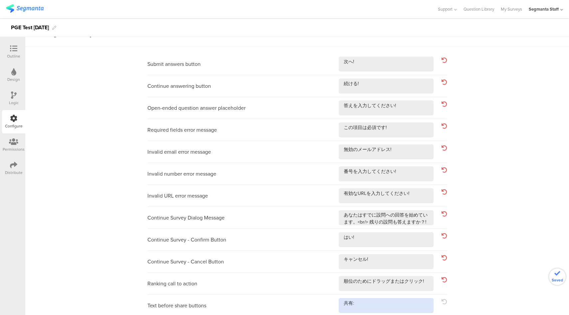
click at [411, 301] on textarea at bounding box center [386, 305] width 95 height 15
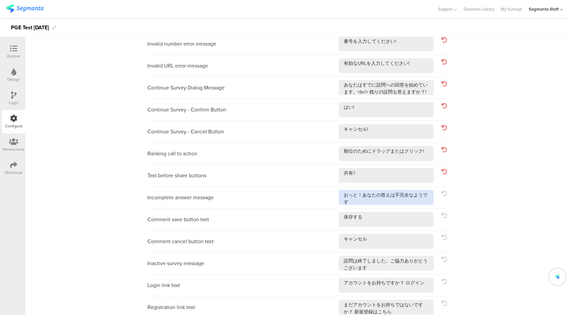
click at [390, 202] on textarea at bounding box center [386, 197] width 95 height 15
click at [386, 218] on textarea at bounding box center [386, 219] width 95 height 15
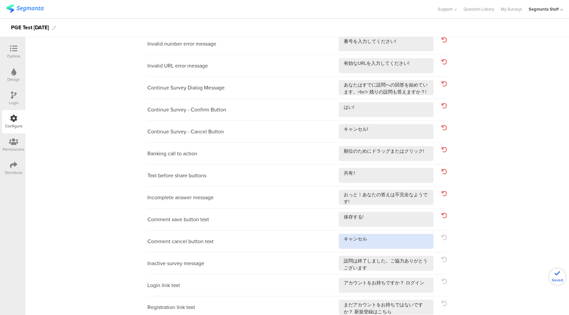
click at [385, 243] on textarea at bounding box center [386, 241] width 95 height 15
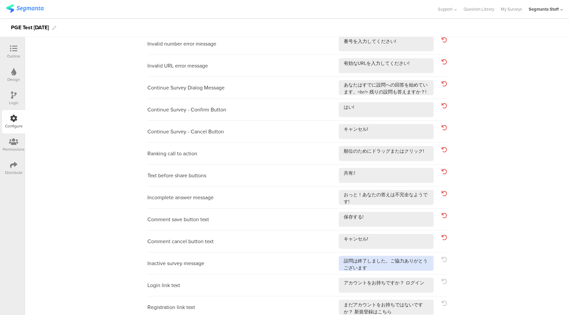
click at [394, 266] on textarea at bounding box center [386, 263] width 95 height 15
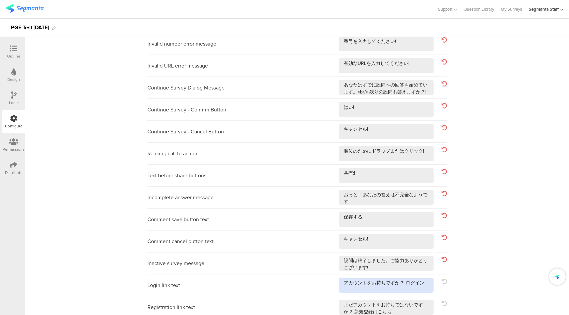
click at [423, 282] on textarea at bounding box center [386, 285] width 95 height 15
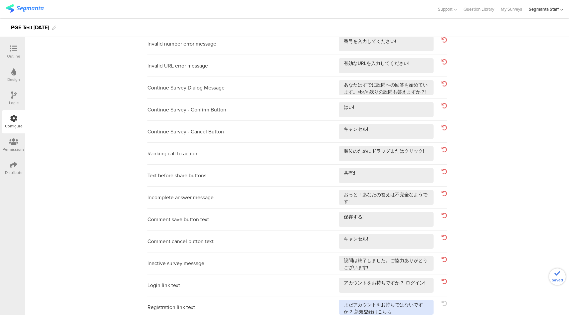
click at [419, 309] on textarea at bounding box center [386, 307] width 95 height 15
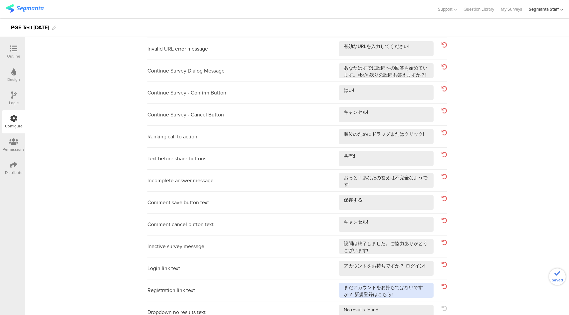
scroll to position [194, 0]
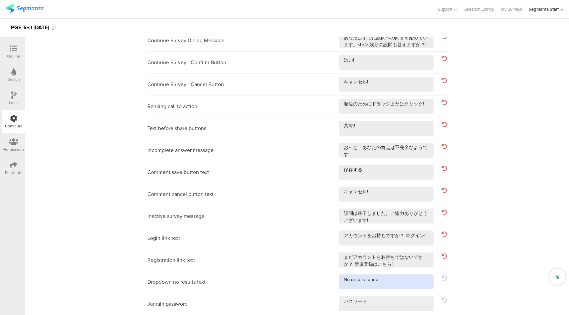
click at [399, 283] on textarea at bounding box center [386, 281] width 95 height 15
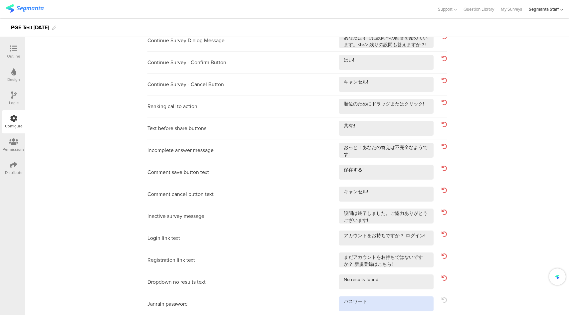
click at [394, 301] on textarea at bounding box center [386, 303] width 95 height 15
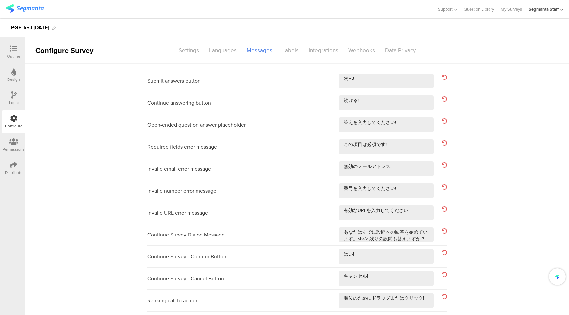
scroll to position [0, 0]
click
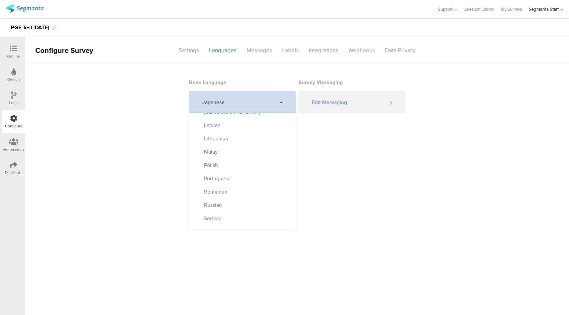
scroll to position [226, 0]
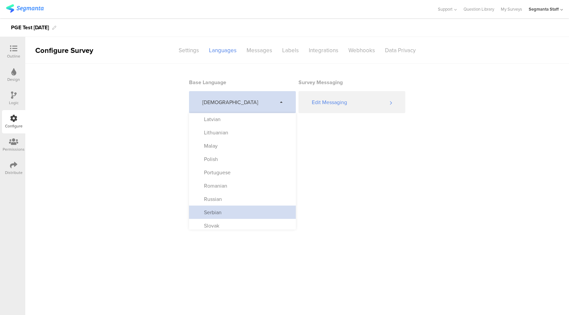
scroll to position [250, 0]
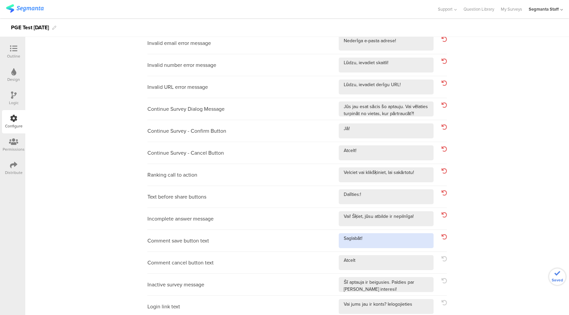
scroll to position [170, 0]
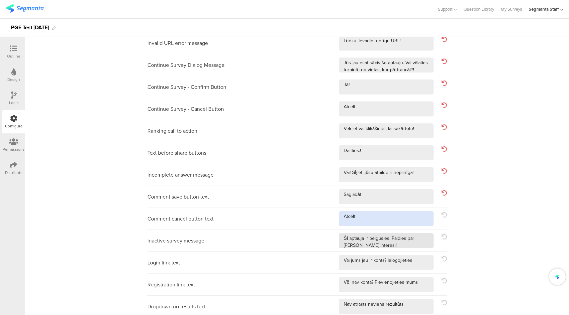
drag, startPoint x: 371, startPoint y: 221, endPoint x: 401, endPoint y: 237, distance: 34.4
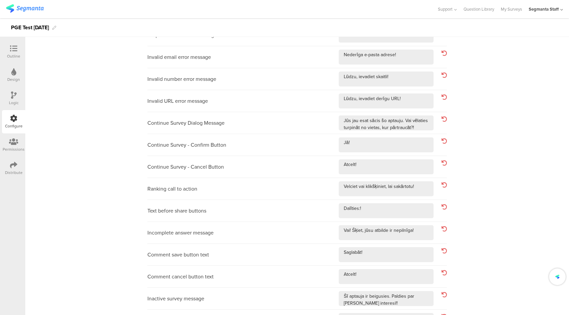
scroll to position [0, 0]
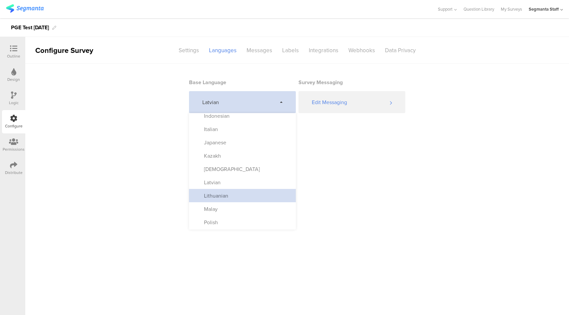
scroll to position [217, 0]
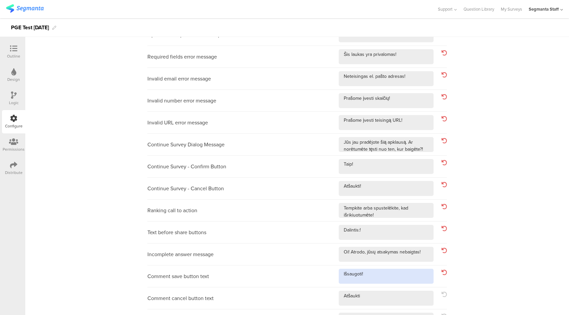
scroll to position [96, 0]
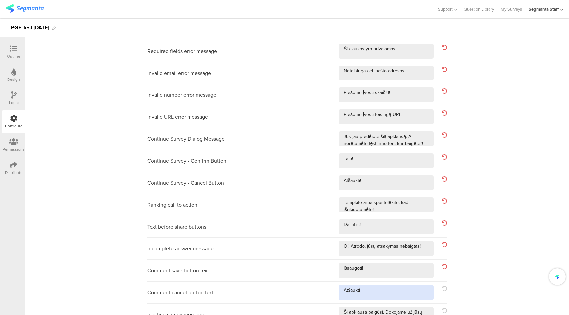
drag, startPoint x: 376, startPoint y: 295, endPoint x: 390, endPoint y: 294, distance: 13.7
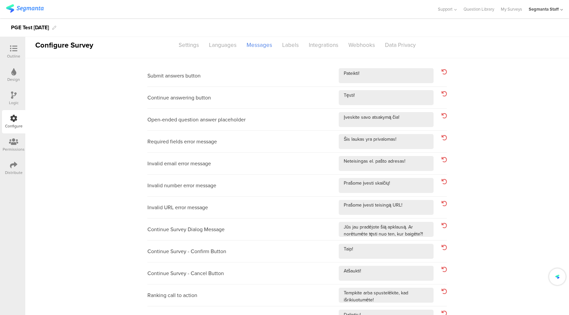
scroll to position [0, 0]
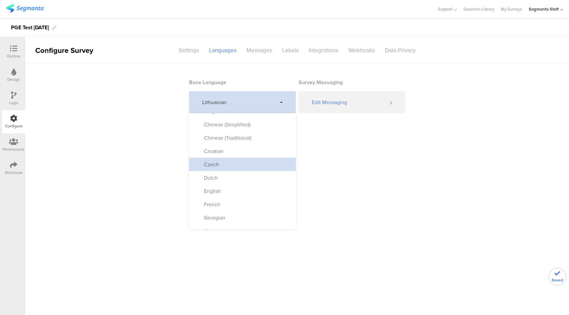
scroll to position [203, 0]
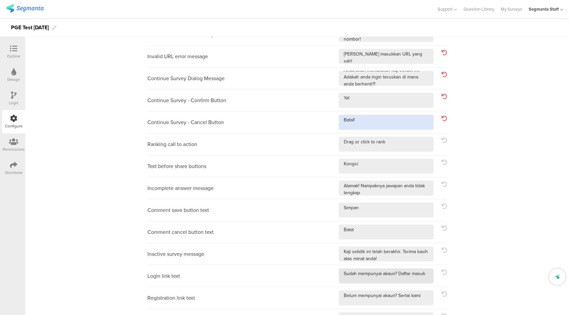
scroll to position [162, 0]
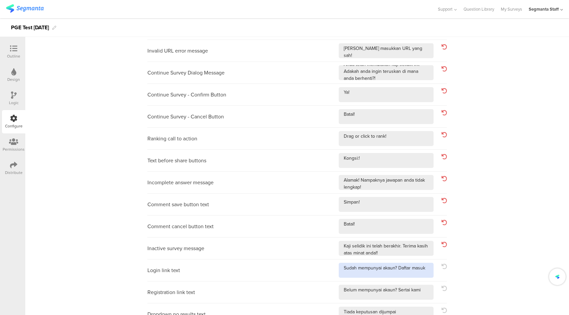
drag, startPoint x: 423, startPoint y: 269, endPoint x: 435, endPoint y: 284, distance: 19.0
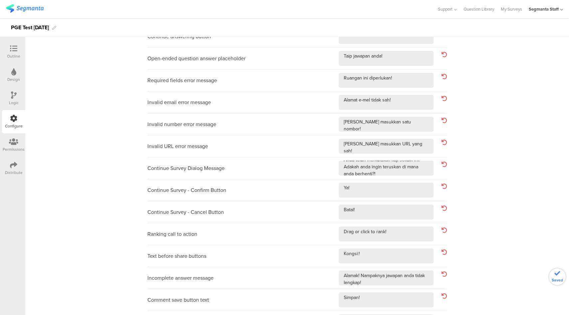
scroll to position [0, 0]
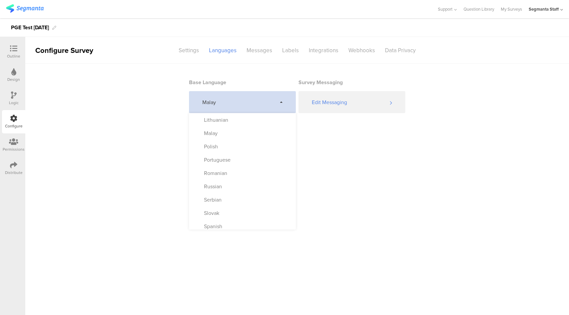
scroll to position [258, 0]
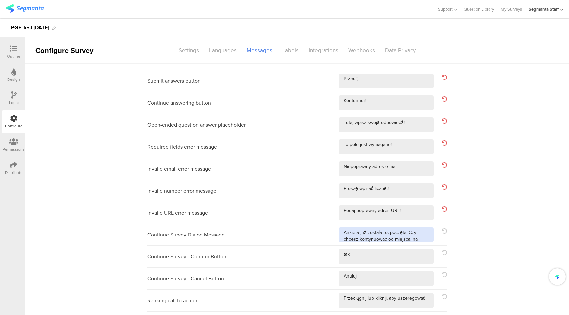
scroll to position [6, 0]
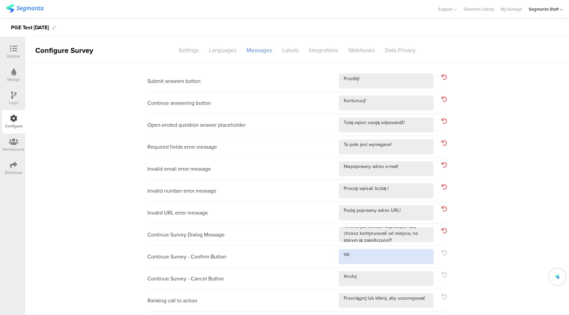
drag, startPoint x: 393, startPoint y: 251, endPoint x: 392, endPoint y: 257, distance: 6.0
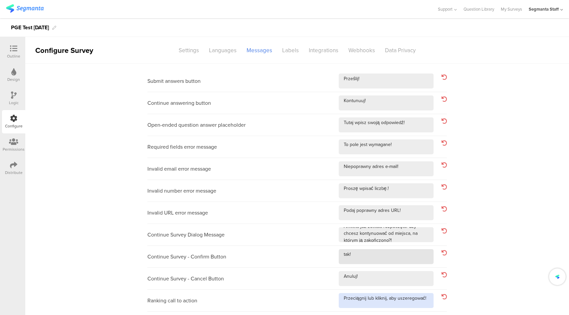
scroll to position [113, 0]
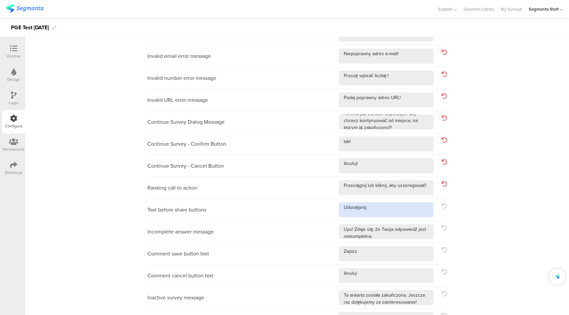
drag, startPoint x: 412, startPoint y: 206, endPoint x: 410, endPoint y: 215, distance: 8.5
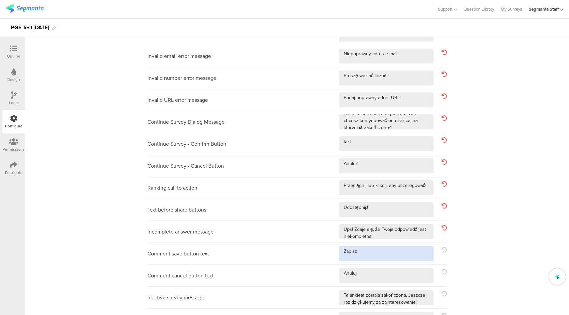
drag, startPoint x: 404, startPoint y: 249, endPoint x: 401, endPoint y: 256, distance: 6.7
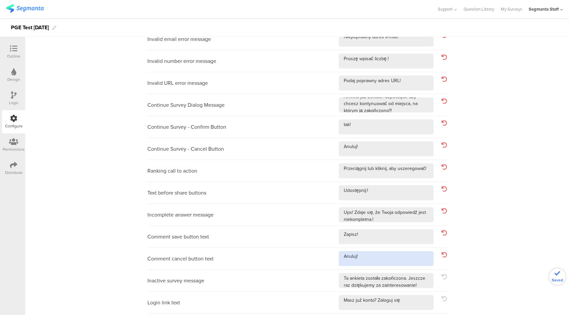
scroll to position [161, 0]
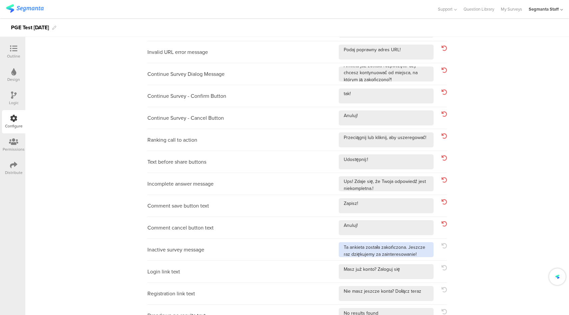
drag, startPoint x: 426, startPoint y: 253, endPoint x: 424, endPoint y: 259, distance: 6.0
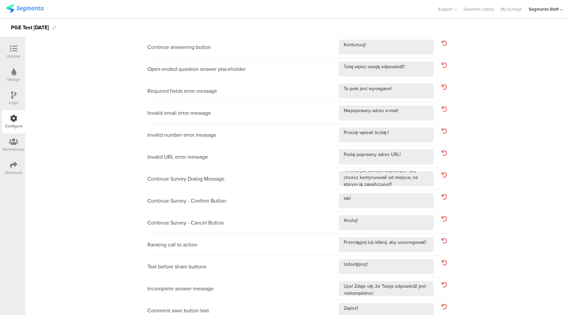
scroll to position [0, 0]
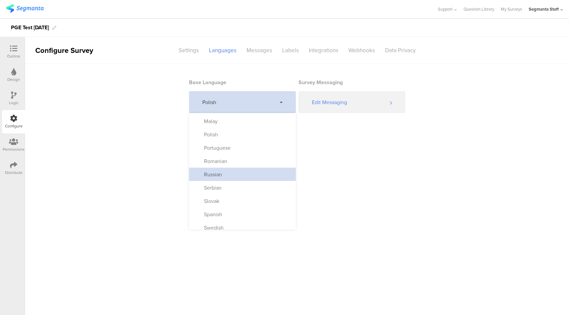
scroll to position [305, 0]
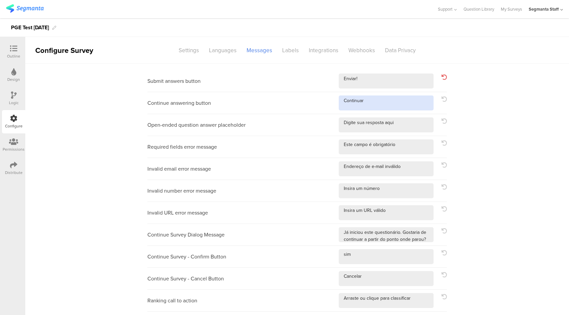
drag, startPoint x: 384, startPoint y: 98, endPoint x: 388, endPoint y: 103, distance: 5.7
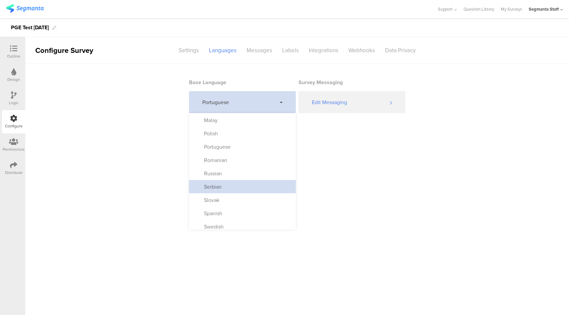
scroll to position [302, 0]
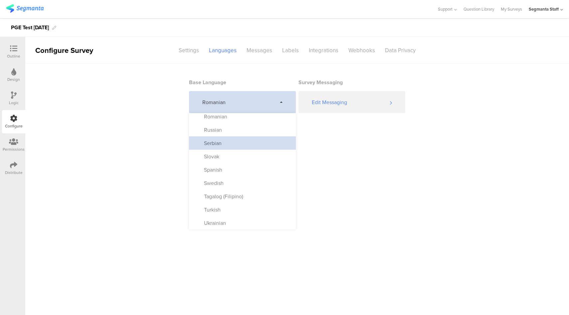
scroll to position [339, 0]
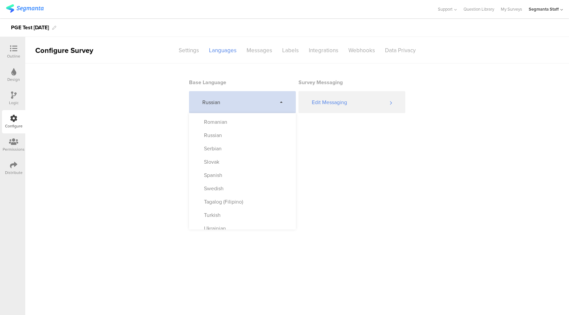
scroll to position [349, 0]
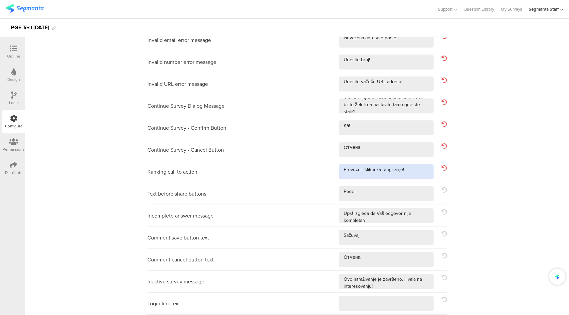
scroll to position [194, 0]
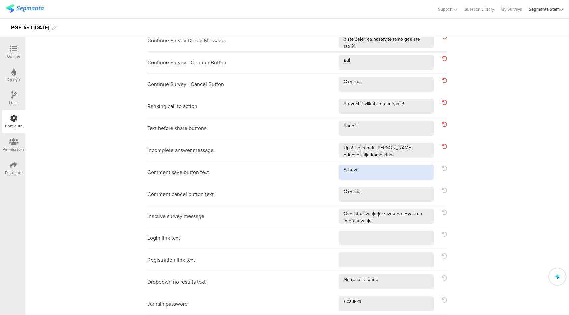
drag, startPoint x: 398, startPoint y: 172, endPoint x: 397, endPoint y: 178, distance: 6.7
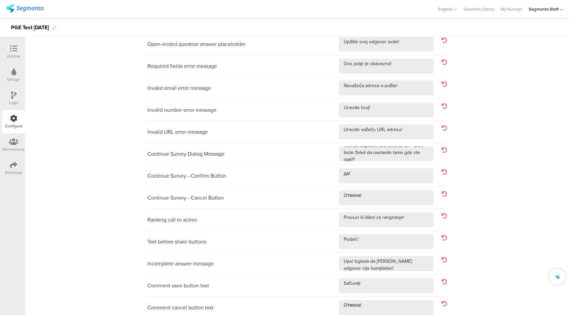
scroll to position [0, 0]
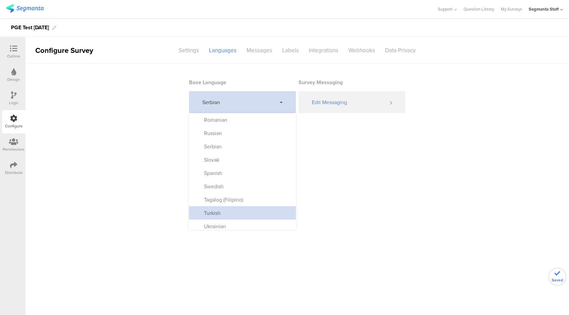
scroll to position [349, 0]
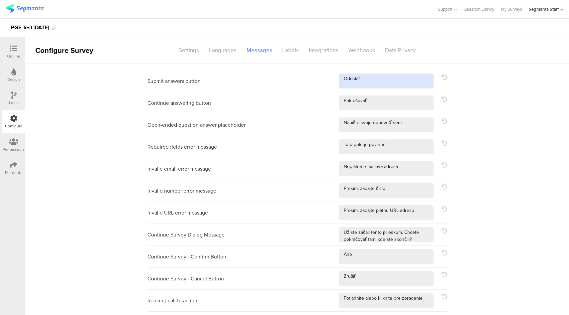
drag, startPoint x: 377, startPoint y: 81, endPoint x: 378, endPoint y: 90, distance: 8.3
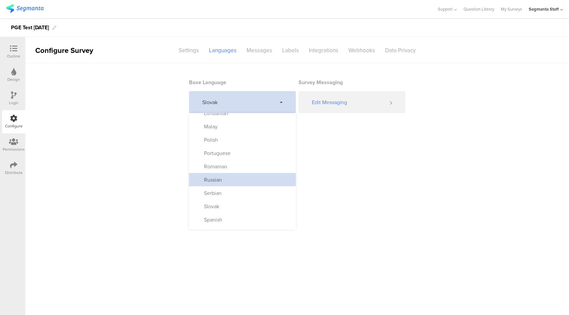
scroll to position [349, 0]
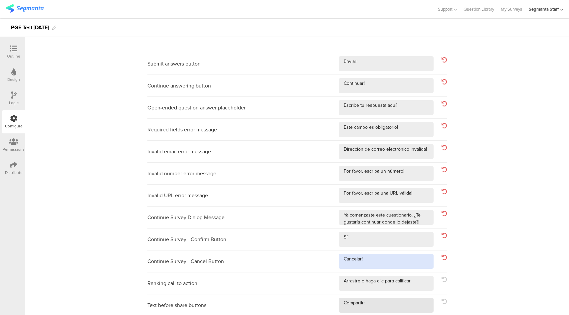
scroll to position [52, 0]
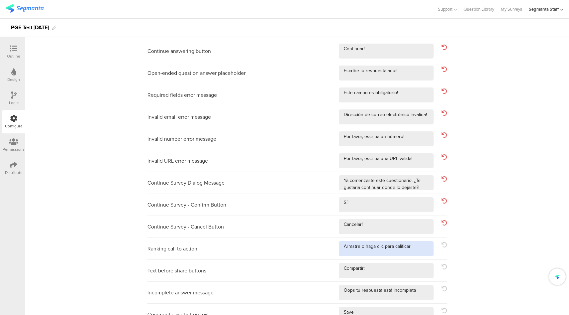
drag, startPoint x: 419, startPoint y: 248, endPoint x: 412, endPoint y: 256, distance: 10.6
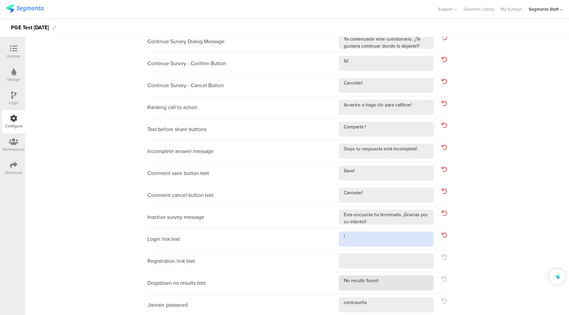
scroll to position [194, 0]
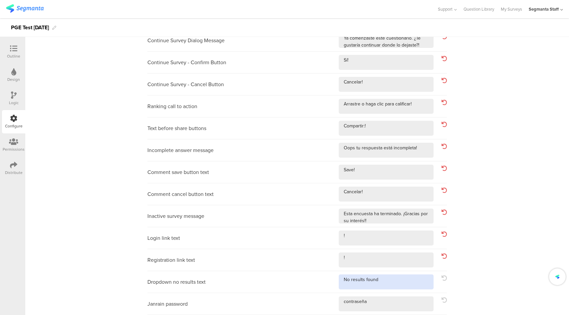
drag, startPoint x: 393, startPoint y: 283, endPoint x: 391, endPoint y: 288, distance: 6.0
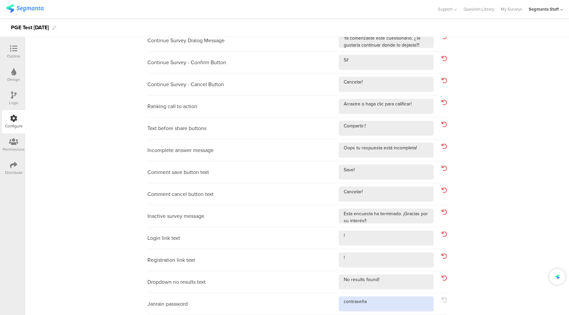
drag, startPoint x: 388, startPoint y: 300, endPoint x: 385, endPoint y: 296, distance: 5.0
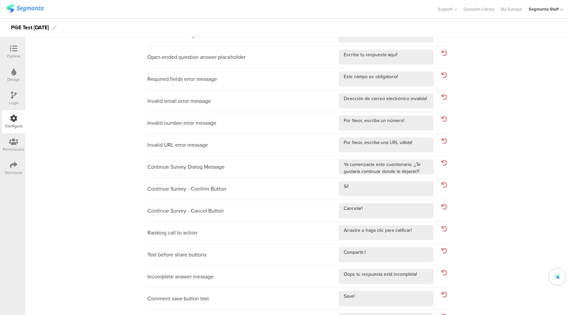
scroll to position [0, 0]
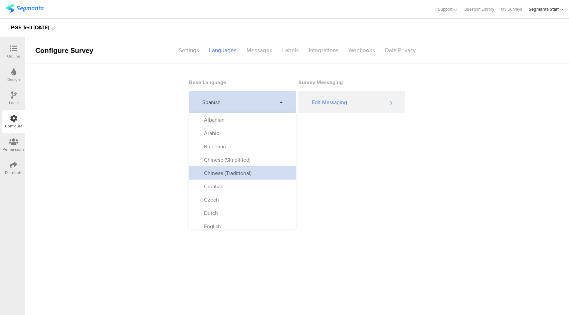
scroll to position [349, 0]
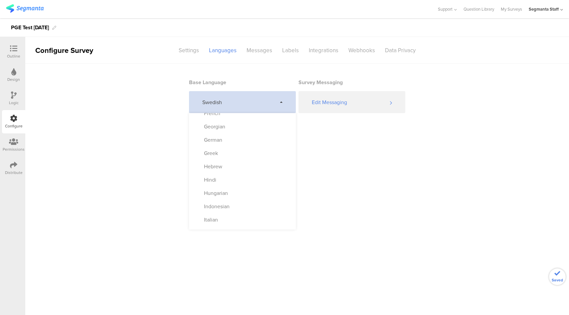
scroll to position [349, 0]
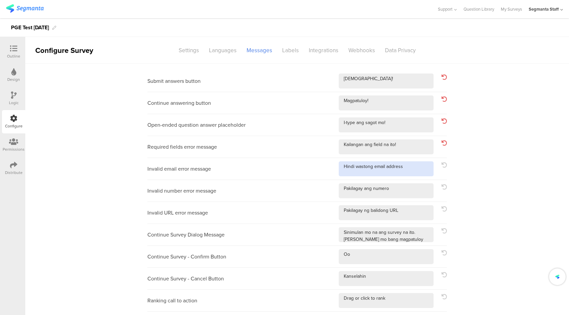
drag, startPoint x: 412, startPoint y: 169, endPoint x: 410, endPoint y: 175, distance: 6.5
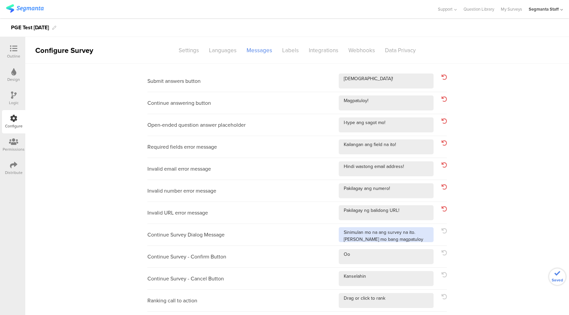
drag, startPoint x: 414, startPoint y: 239, endPoint x: 404, endPoint y: 245, distance: 11.8
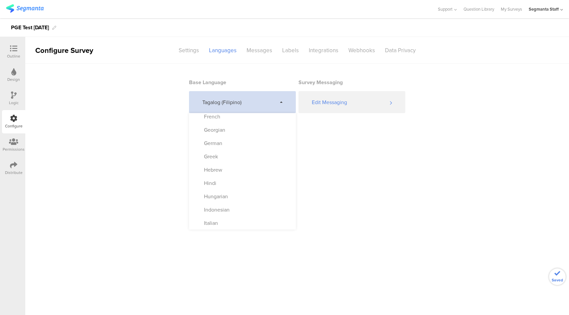
scroll to position [349, 0]
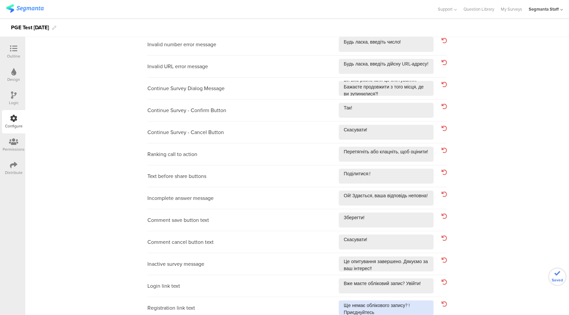
scroll to position [194, 0]
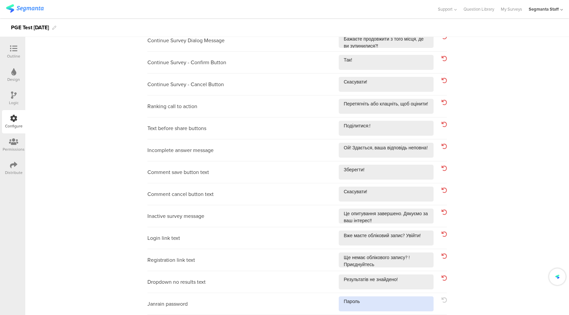
drag, startPoint x: 402, startPoint y: 304, endPoint x: 387, endPoint y: 300, distance: 15.2
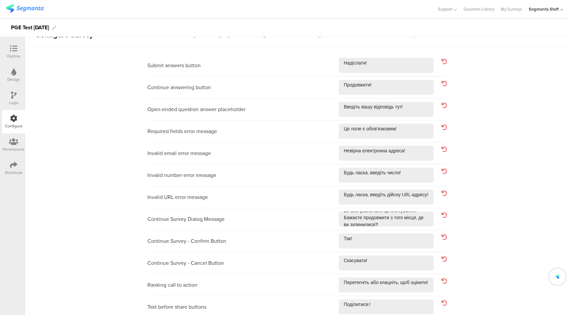
scroll to position [0, 0]
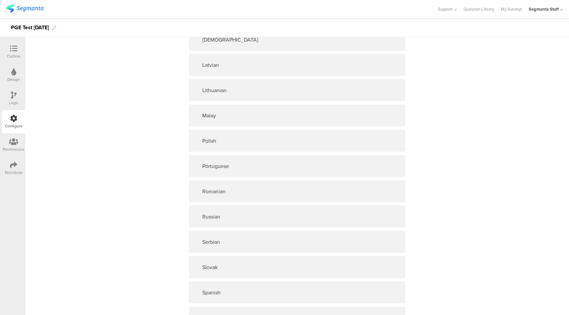
scroll to position [657, 0]
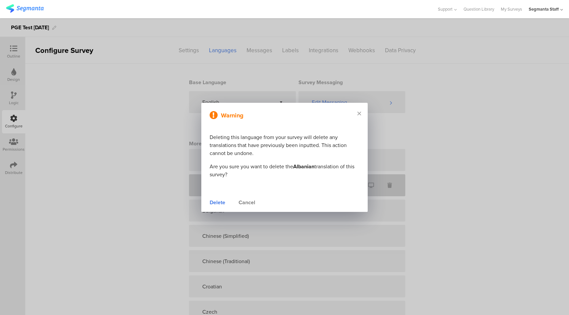
drag, startPoint x: 247, startPoint y: 204, endPoint x: 279, endPoint y: 194, distance: 34.0
drag, startPoint x: 212, startPoint y: 203, endPoint x: 217, endPoint y: 202, distance: 5.3
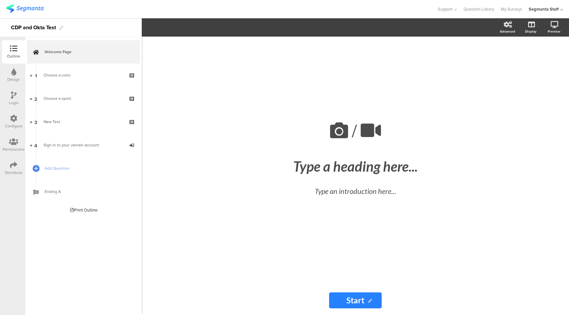
click at [15, 122] on div at bounding box center [13, 119] width 7 height 8
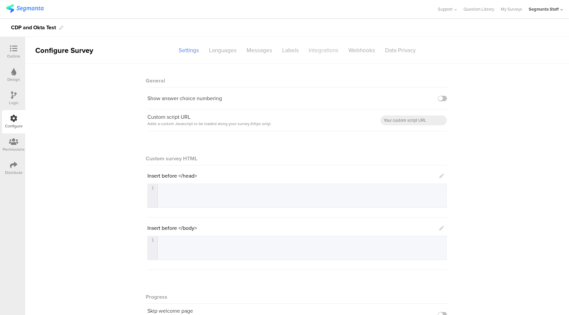
click at [327, 52] on div "Integrations" at bounding box center [324, 51] width 40 height 12
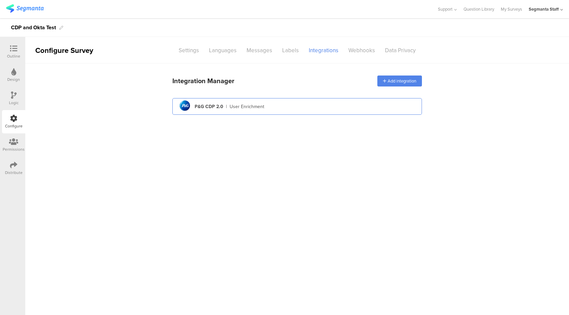
click at [304, 101] on div "pg logo P&G CDP 2.0 | User Enrichment" at bounding box center [297, 106] width 239 height 16
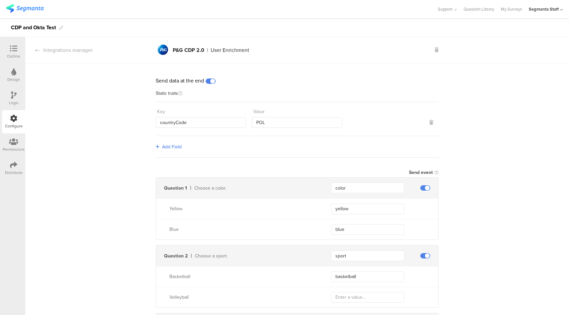
click at [12, 167] on icon at bounding box center [13, 164] width 7 height 7
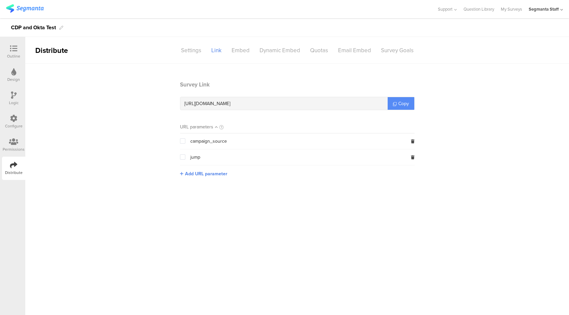
click at [391, 100] on link "Copy" at bounding box center [401, 103] width 27 height 13
click at [12, 122] on div at bounding box center [13, 119] width 7 height 8
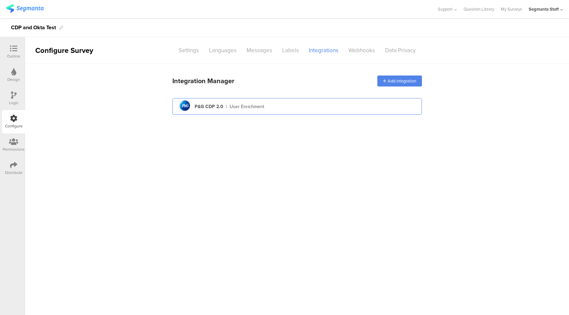
click at [306, 106] on div "pg logo P&G CDP 2.0 | User Enrichment" at bounding box center [297, 106] width 239 height 16
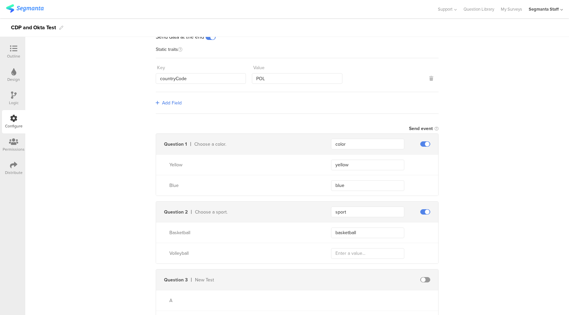
scroll to position [29, 0]
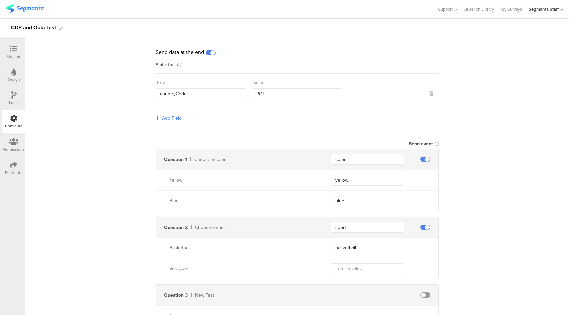
click at [209, 53] on span at bounding box center [211, 52] width 10 height 5
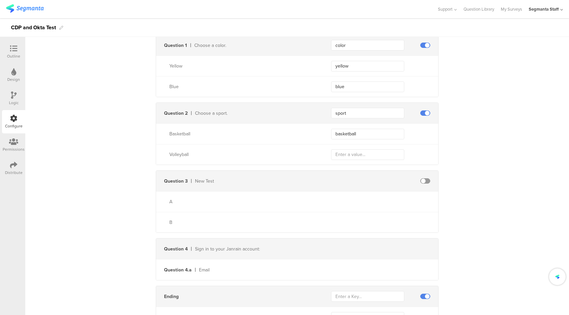
scroll to position [177, 0]
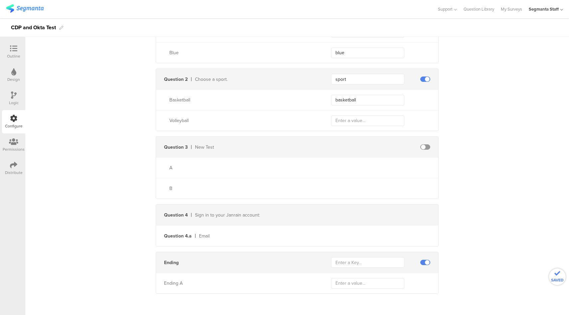
click at [420, 262] on span at bounding box center [425, 262] width 10 height 5
click at [13, 49] on icon at bounding box center [13, 48] width 7 height 7
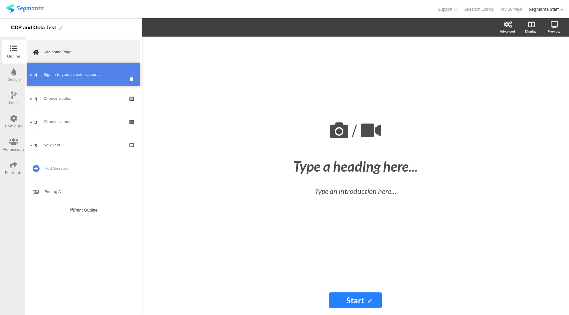
drag, startPoint x: 75, startPoint y: 143, endPoint x: 76, endPoint y: 71, distance: 72.5
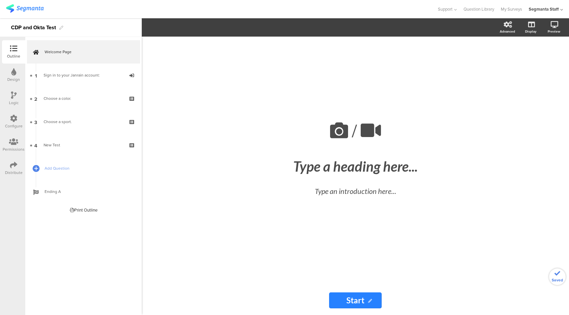
click at [10, 171] on div "Distribute" at bounding box center [14, 173] width 18 height 6
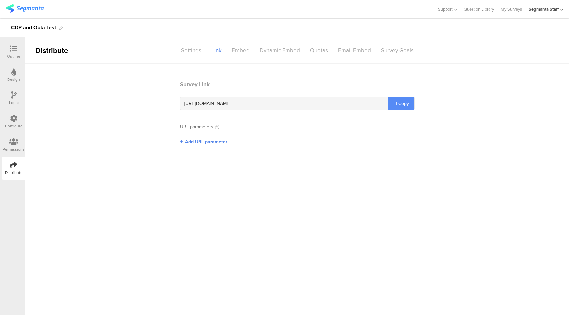
click at [398, 101] on span "Copy" at bounding box center [403, 103] width 11 height 7
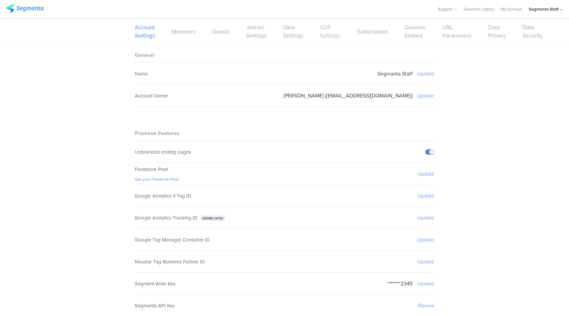
click at [326, 34] on link "CDP Settings" at bounding box center [330, 31] width 20 height 17
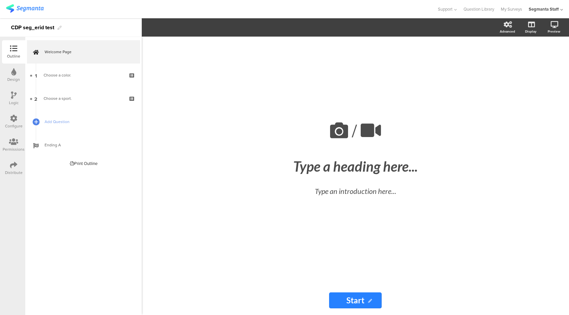
click at [19, 163] on div "Distribute" at bounding box center [13, 168] width 23 height 23
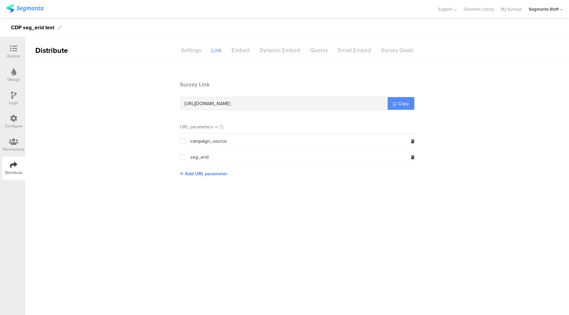
click at [403, 103] on span "Copy" at bounding box center [403, 103] width 11 height 7
click at [19, 121] on div "Configure" at bounding box center [13, 121] width 23 height 23
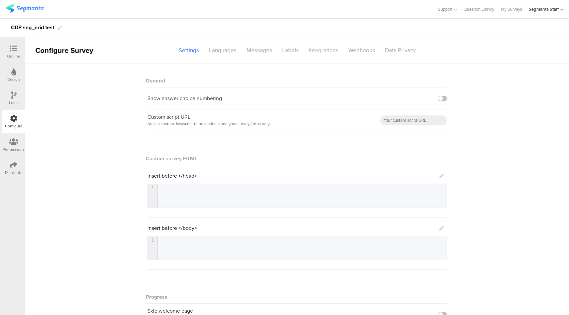
click at [315, 53] on div "Integrations" at bounding box center [324, 51] width 40 height 12
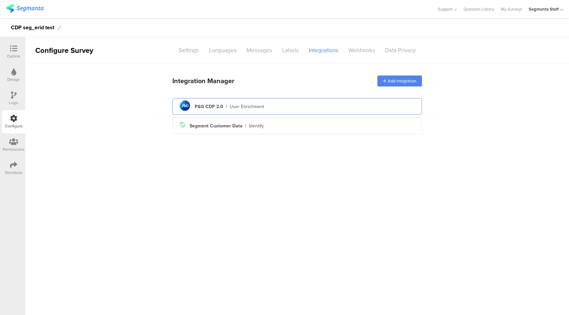
click at [302, 106] on div "pg logo P&G CDP 2.0 | User Enrichment" at bounding box center [297, 106] width 239 height 16
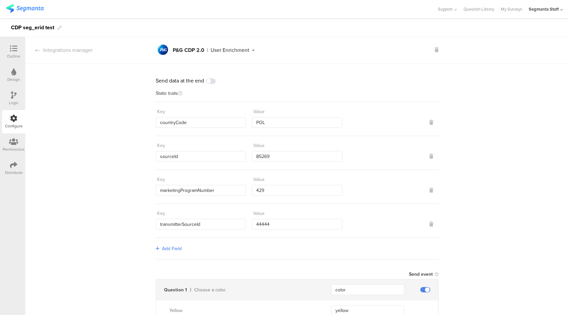
scroll to position [32, 0]
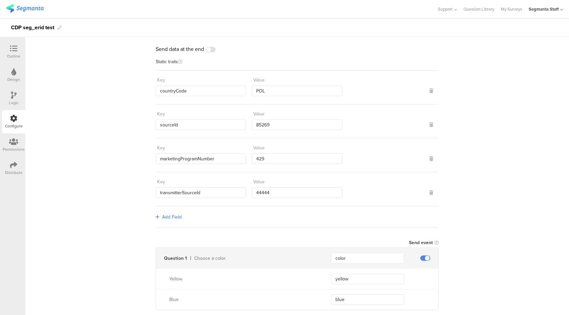
click at [516, 165] on div "Send data at the end Static traits Key countryCode Value POL Key sourceId Value…" at bounding box center [297, 231] width 544 height 399
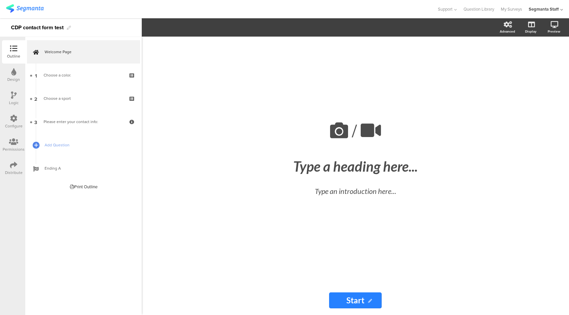
click at [16, 123] on div at bounding box center [13, 119] width 7 height 8
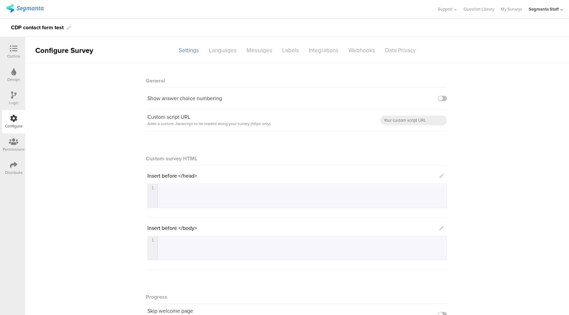
click at [12, 165] on icon at bounding box center [13, 164] width 7 height 7
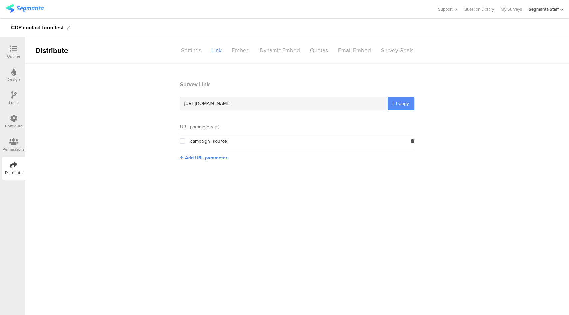
click at [403, 107] on link "Copy" at bounding box center [401, 103] width 27 height 13
click at [14, 121] on icon at bounding box center [13, 118] width 7 height 7
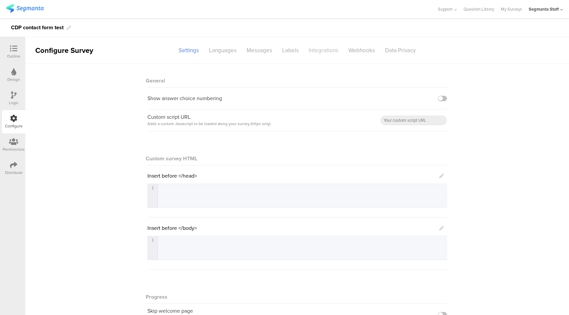
click at [321, 52] on div "Integrations" at bounding box center [324, 51] width 40 height 12
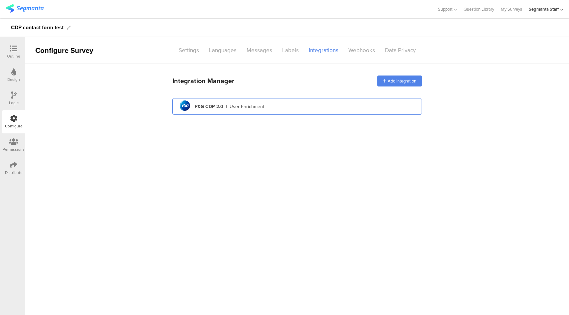
click at [321, 109] on div "pg logo P&G CDP 2.0 | User Enrichment" at bounding box center [297, 106] width 239 height 16
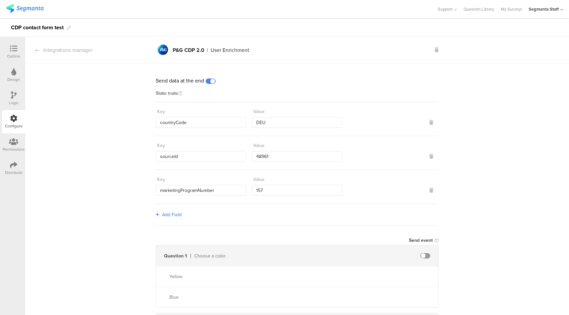
click at [208, 80] on span at bounding box center [211, 81] width 10 height 5
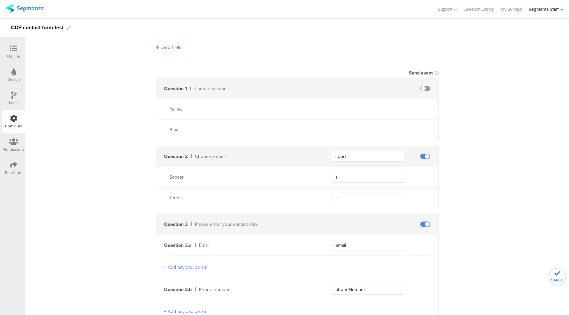
scroll to position [240, 0]
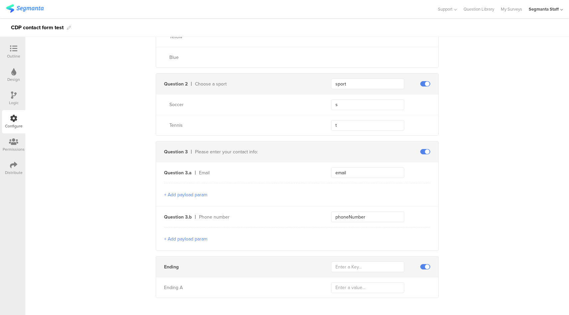
click at [424, 265] on span at bounding box center [425, 266] width 10 height 5
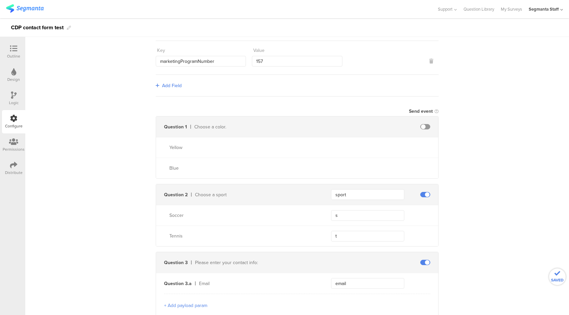
scroll to position [0, 0]
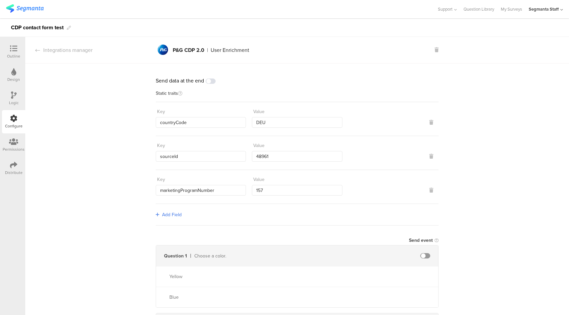
click at [6, 56] on div "Outline" at bounding box center [13, 51] width 23 height 23
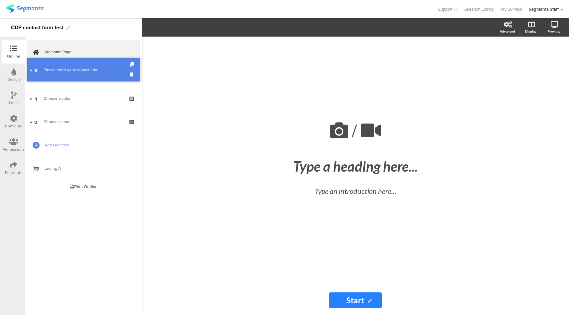
drag, startPoint x: 79, startPoint y: 119, endPoint x: 79, endPoint y: 75, distance: 43.9
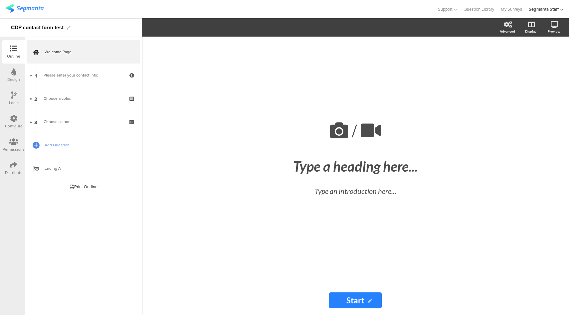
click at [15, 174] on div "Distribute" at bounding box center [14, 173] width 18 height 6
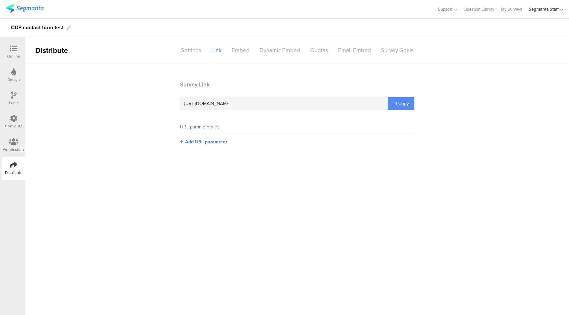
click at [409, 103] on link "Copy" at bounding box center [401, 103] width 27 height 13
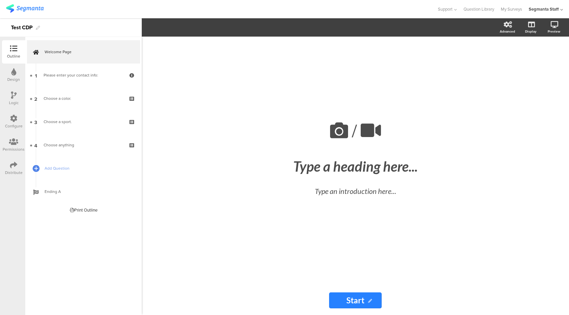
click at [368, 7] on div at bounding box center [218, 9] width 425 height 11
click at [9, 167] on div "Distribute" at bounding box center [13, 168] width 23 height 23
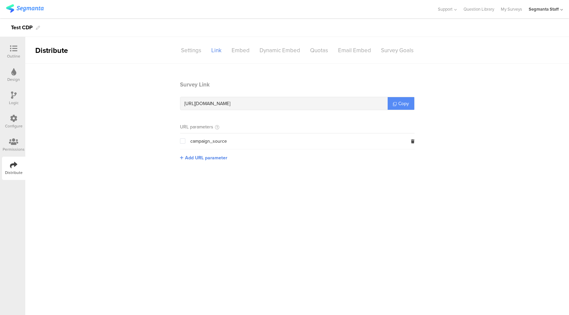
click at [398, 104] on span "Copy" at bounding box center [403, 103] width 11 height 7
click at [16, 117] on icon at bounding box center [13, 118] width 7 height 7
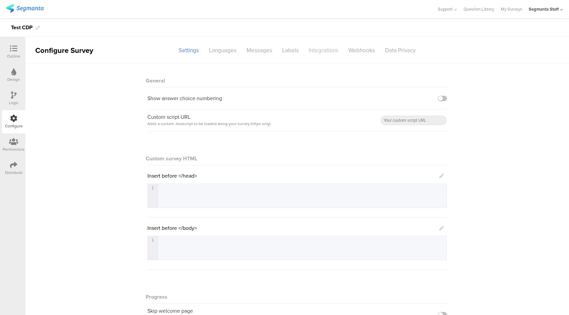
click at [316, 50] on div "Integrations" at bounding box center [324, 51] width 40 height 12
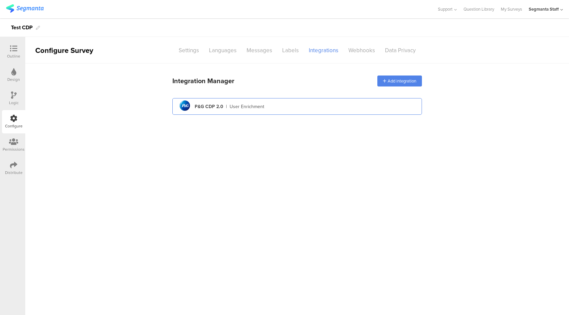
click at [270, 103] on div "pg logo P&G CDP 2.0 | User Enrichment" at bounding box center [297, 106] width 239 height 16
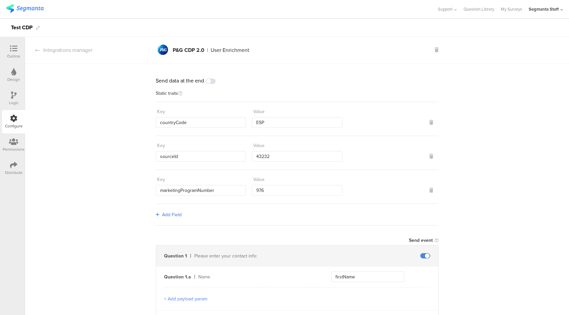
click at [210, 79] on span at bounding box center [211, 81] width 10 height 5
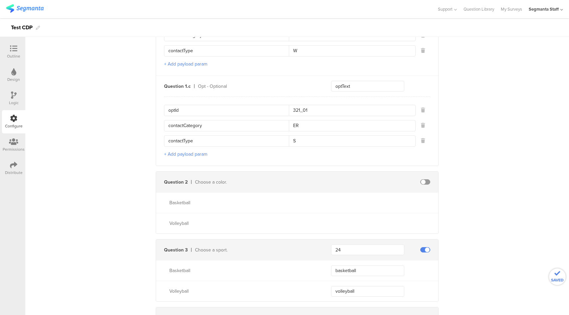
scroll to position [610, 0]
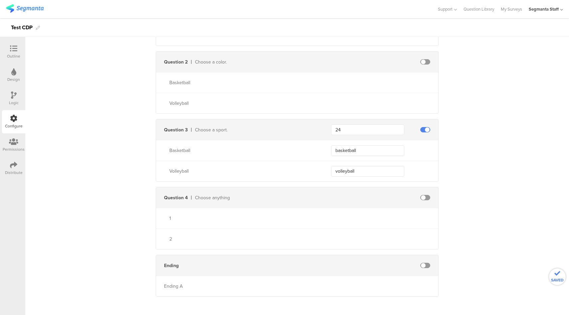
click at [423, 263] on span at bounding box center [425, 265] width 10 height 5
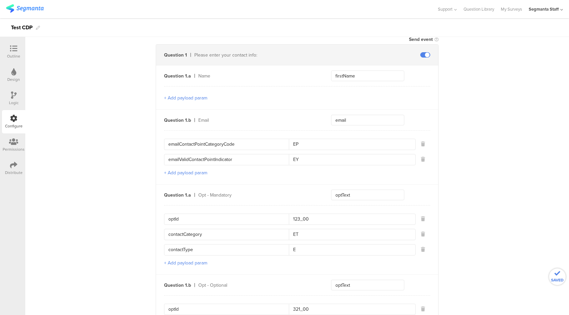
scroll to position [0, 0]
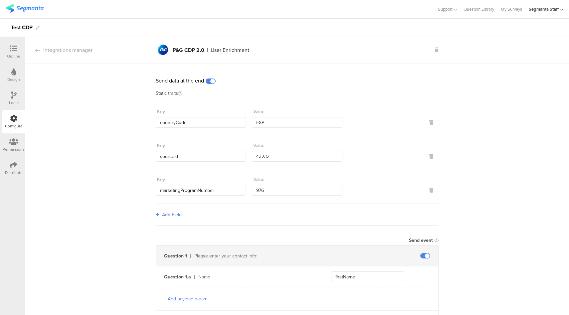
click at [16, 54] on div "Outline" at bounding box center [13, 56] width 13 height 6
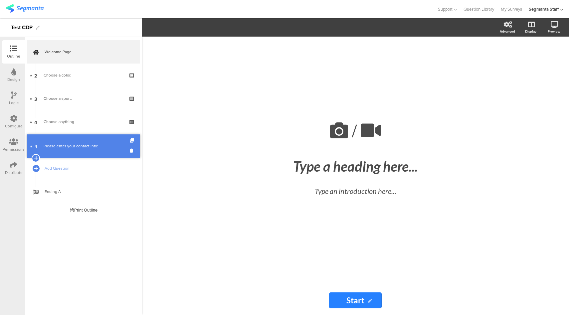
drag, startPoint x: 76, startPoint y: 74, endPoint x: 79, endPoint y: 145, distance: 70.9
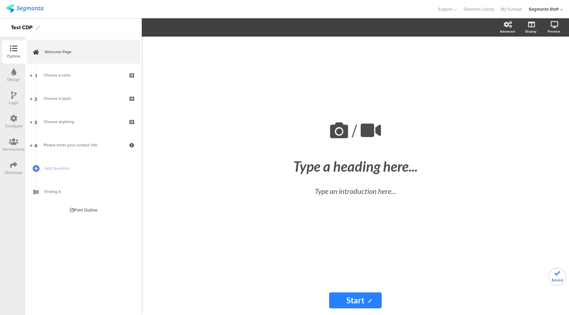
click at [12, 165] on icon at bounding box center [13, 164] width 7 height 7
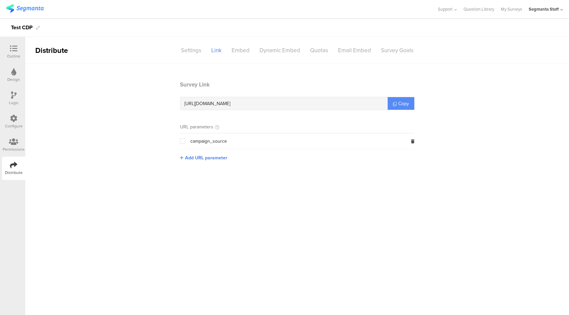
click at [410, 101] on link "Copy" at bounding box center [401, 103] width 27 height 13
click at [516, 155] on section "Survey Link https://pgsurveys.segmanta.com/cjb800 Copy URL parameters campaign_…" at bounding box center [297, 126] width 544 height 91
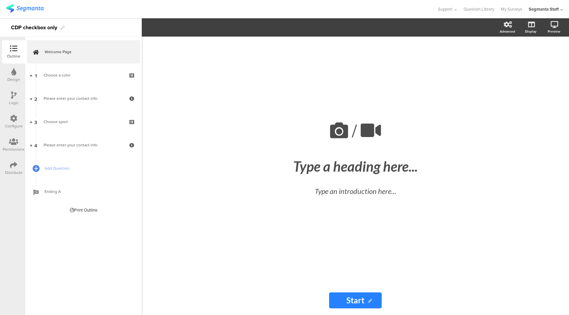
click at [9, 166] on div "Distribute" at bounding box center [13, 168] width 23 height 23
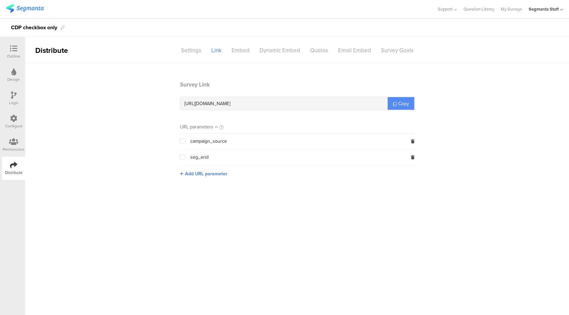
click at [404, 100] on span "Copy" at bounding box center [403, 103] width 11 height 7
click at [15, 120] on icon at bounding box center [13, 118] width 7 height 7
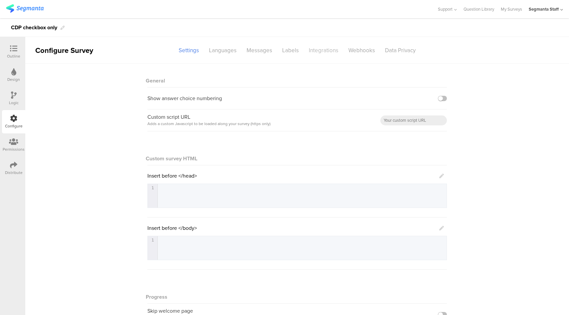
click at [326, 53] on div "Integrations" at bounding box center [324, 51] width 40 height 12
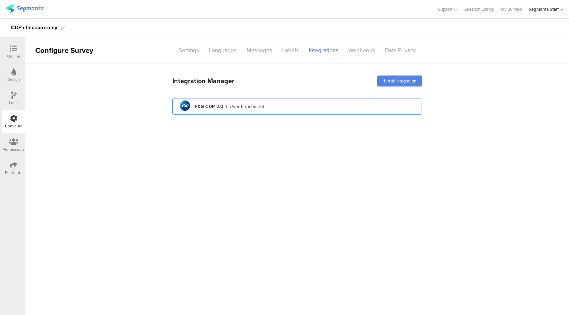
click at [308, 104] on div "pg logo P&G CDP 2.0 | User Enrichment" at bounding box center [297, 106] width 239 height 16
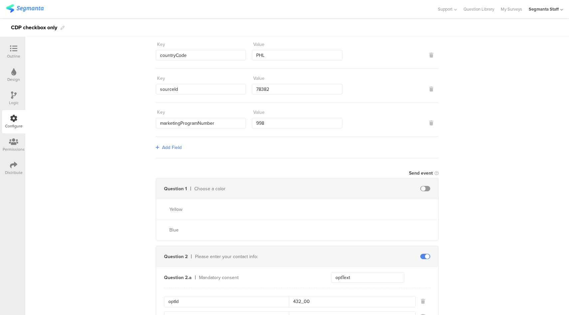
scroll to position [35, 0]
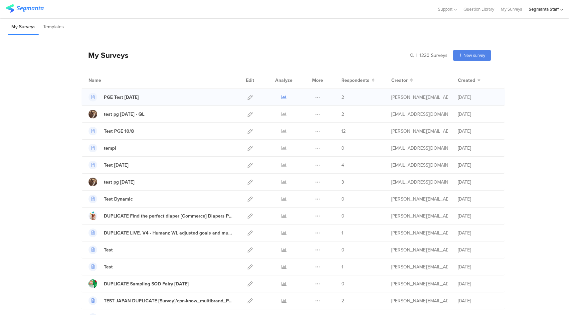
click at [281, 96] on icon at bounding box center [283, 97] width 5 height 5
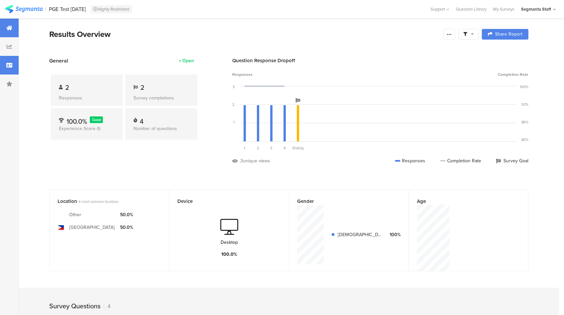
click at [5, 63] on div at bounding box center [9, 65] width 19 height 19
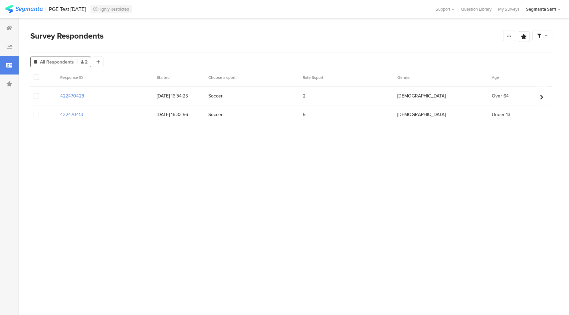
click at [76, 96] on section "422470423" at bounding box center [72, 95] width 24 height 7
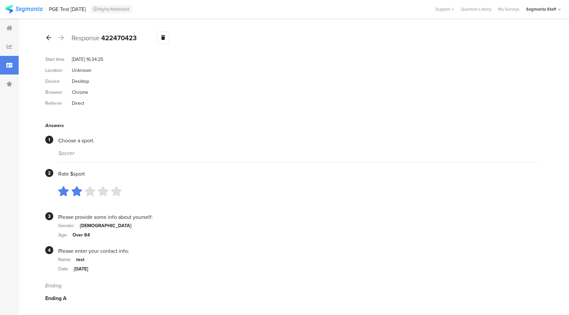
click at [47, 38] on icon at bounding box center [48, 38] width 5 height 6
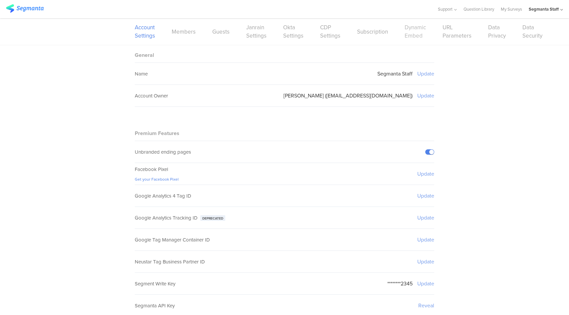
click at [418, 32] on link "Dynamic Embed" at bounding box center [414, 31] width 21 height 17
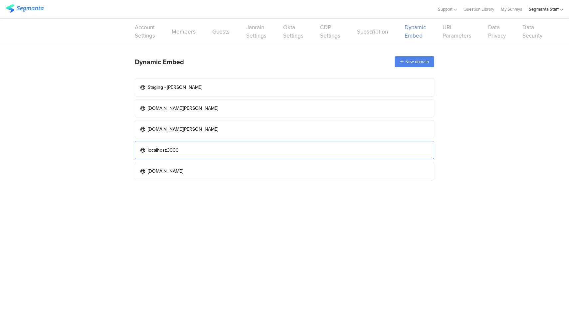
click at [178, 146] on link "localhost:3000" at bounding box center [284, 150] width 299 height 18
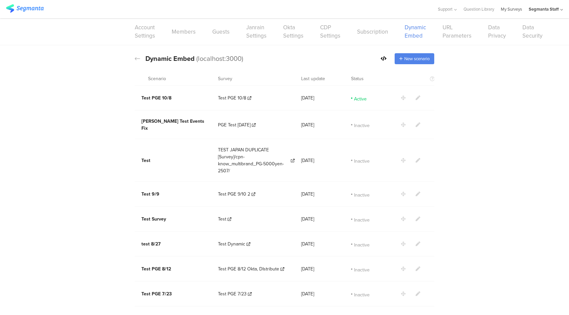
click at [512, 9] on link "My Surveys" at bounding box center [511, 9] width 21 height 18
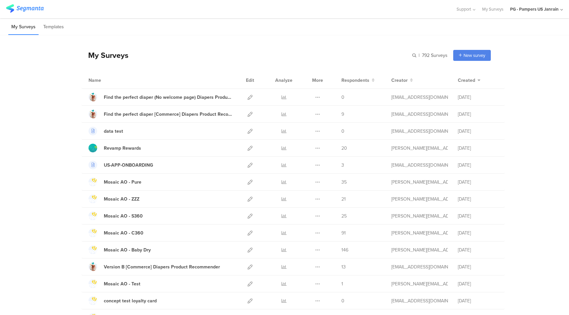
click at [547, 11] on div "PG - Pampers US Janrain" at bounding box center [534, 9] width 49 height 6
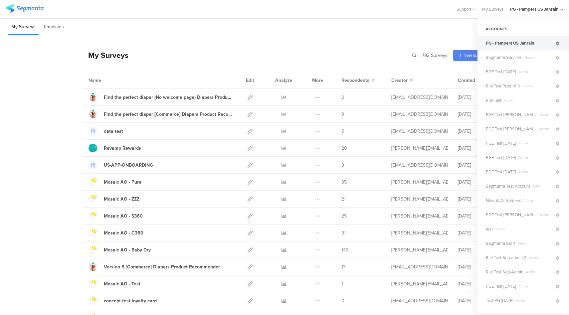
click at [556, 44] on icon at bounding box center [558, 44] width 4 height 4
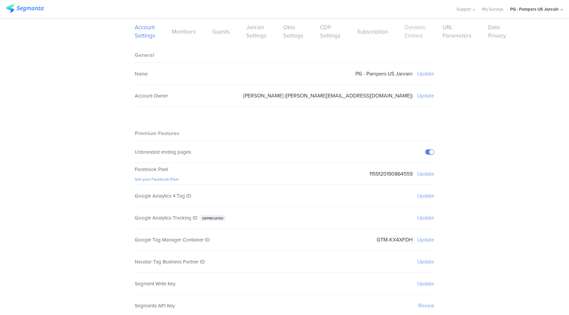
click at [413, 31] on link "Dynamic Embed" at bounding box center [414, 31] width 21 height 17
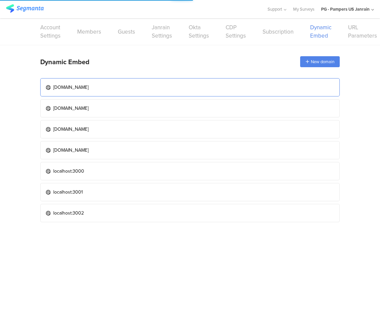
click at [127, 87] on link "www.pampers.com" at bounding box center [189, 87] width 299 height 18
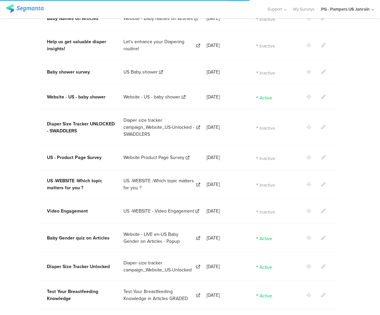
scroll to position [287, 0]
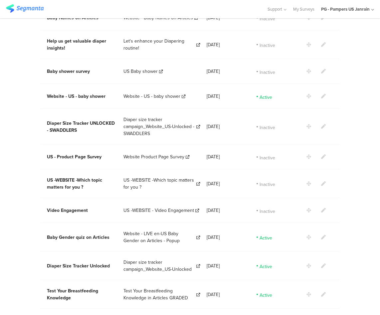
drag, startPoint x: 306, startPoint y: 117, endPoint x: 376, endPoint y: 75, distance: 81.6
